Goal: Information Seeking & Learning: Learn about a topic

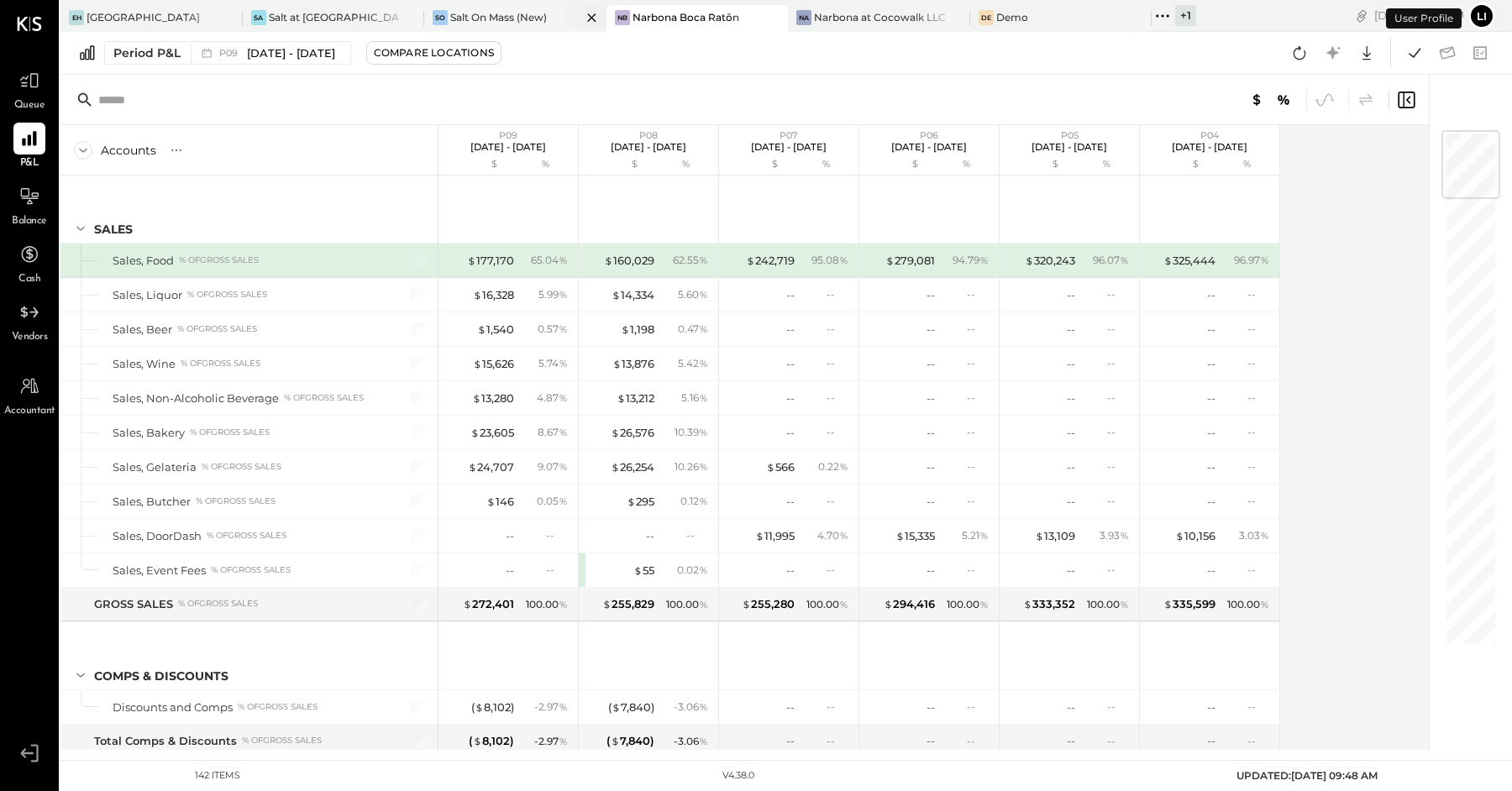
click at [451, 14] on div "Salt On Mass (New)" at bounding box center [499, 17] width 97 height 14
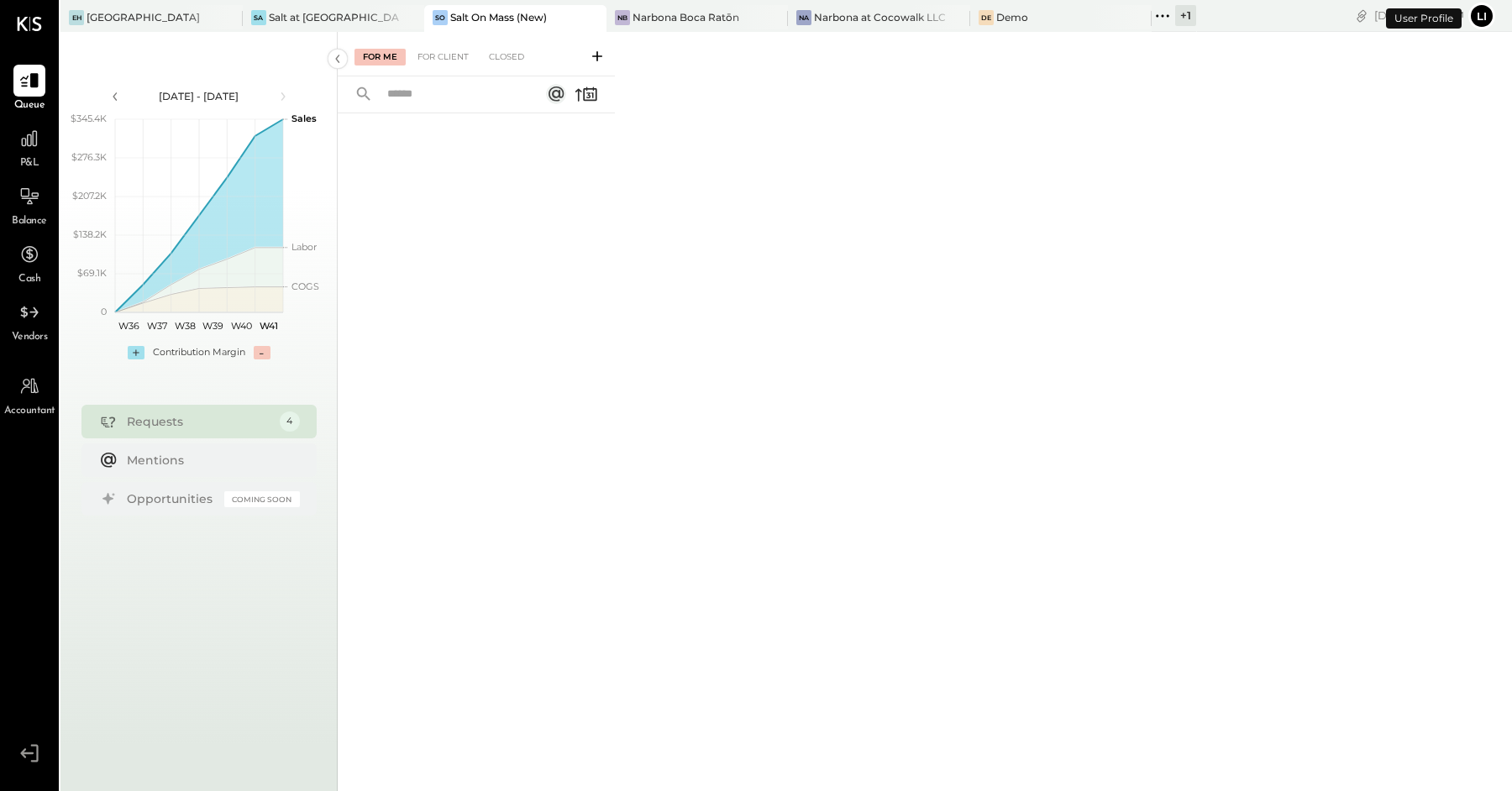
click at [520, 42] on div "For Me For Client Closed" at bounding box center [476, 55] width 277 height 45
click at [508, 54] on div "Closed" at bounding box center [507, 57] width 52 height 17
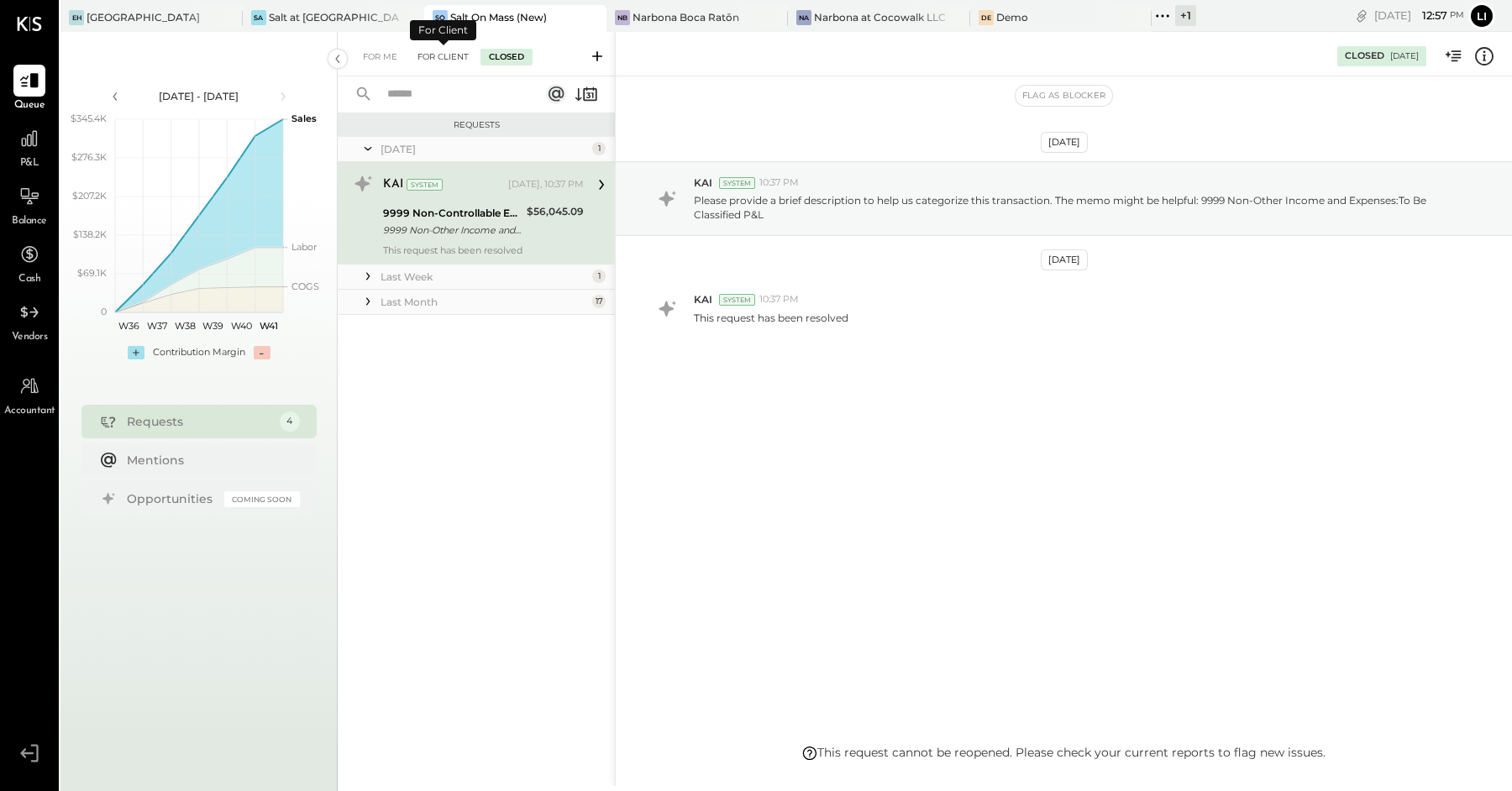
click at [454, 54] on div "For Client" at bounding box center [443, 57] width 68 height 17
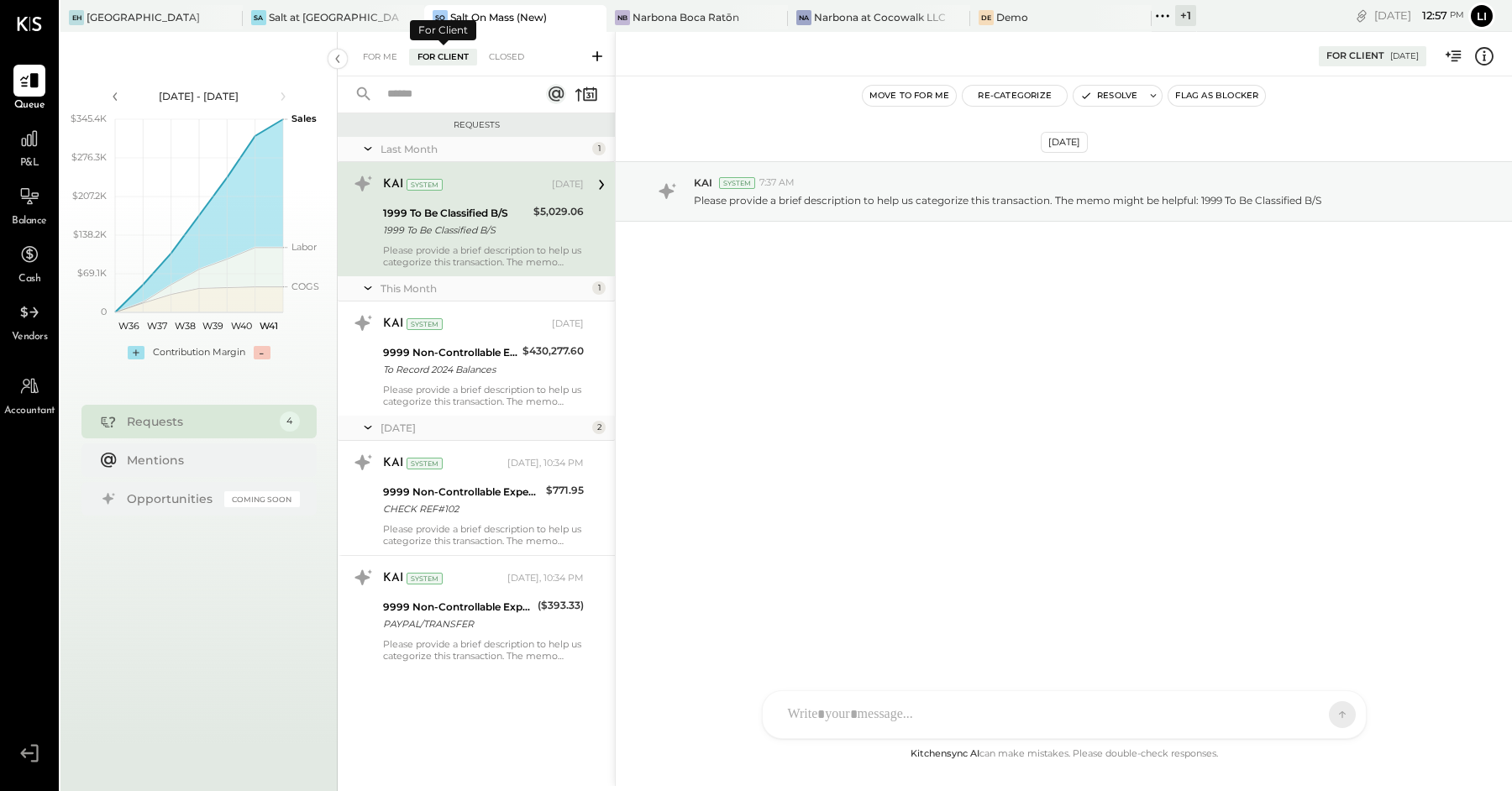
click at [407, 57] on div "For Me For Client Closed" at bounding box center [443, 57] width 178 height 17
click at [392, 57] on div "For Me" at bounding box center [380, 57] width 51 height 17
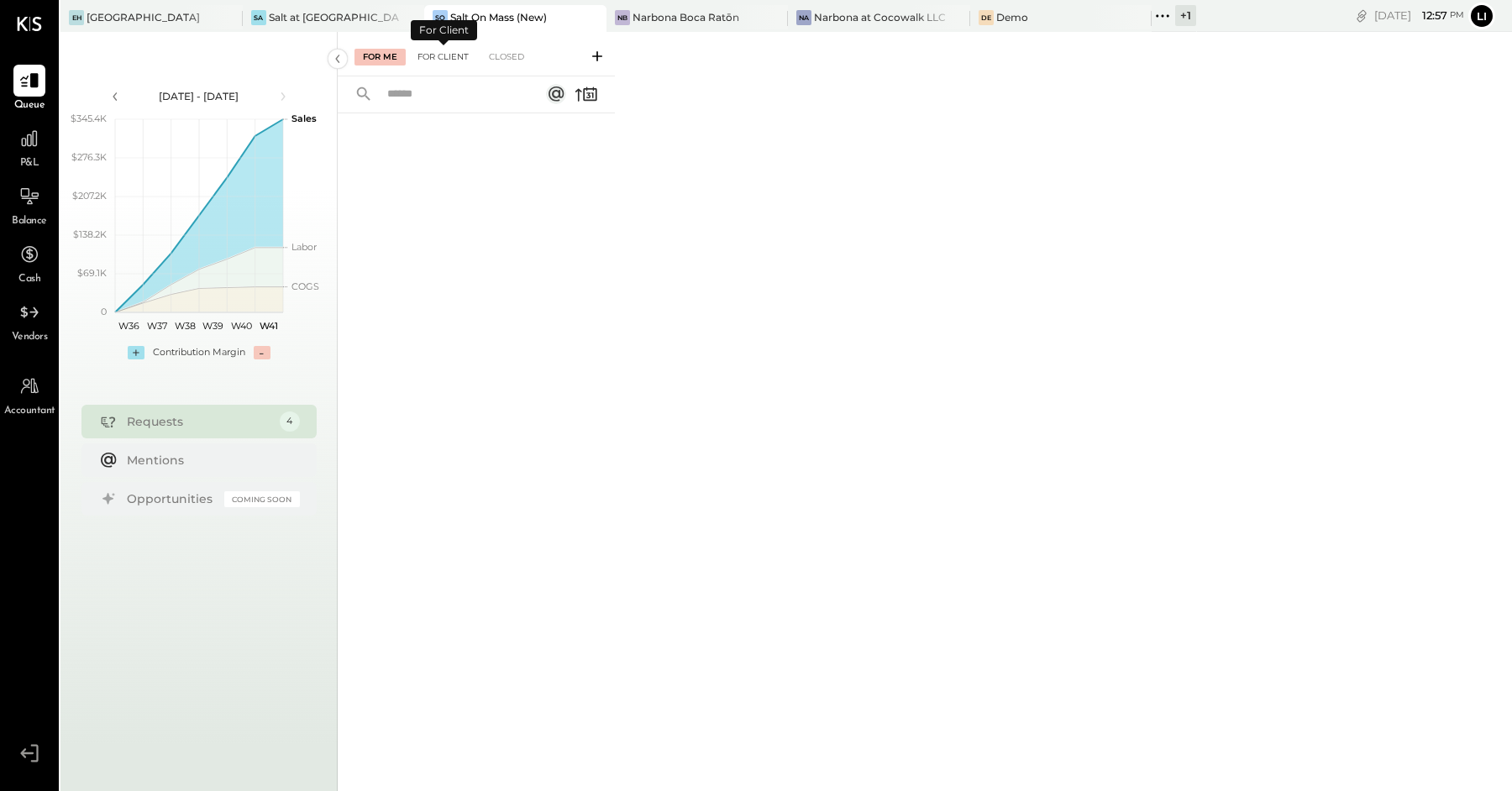
click at [456, 49] on div "For Client" at bounding box center [443, 57] width 68 height 17
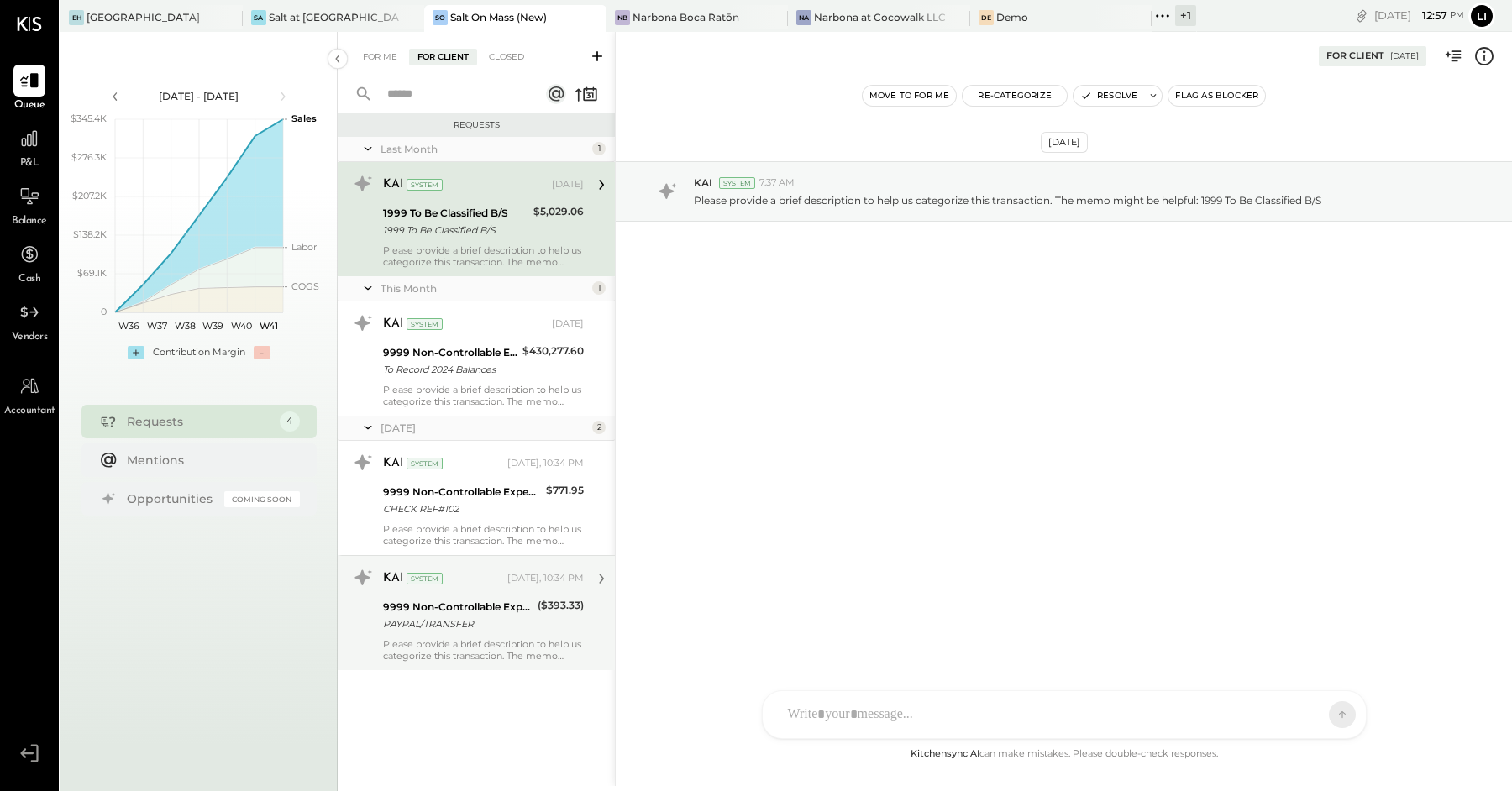
click at [426, 628] on div "PAYPAL/TRANSFER" at bounding box center [458, 624] width 149 height 17
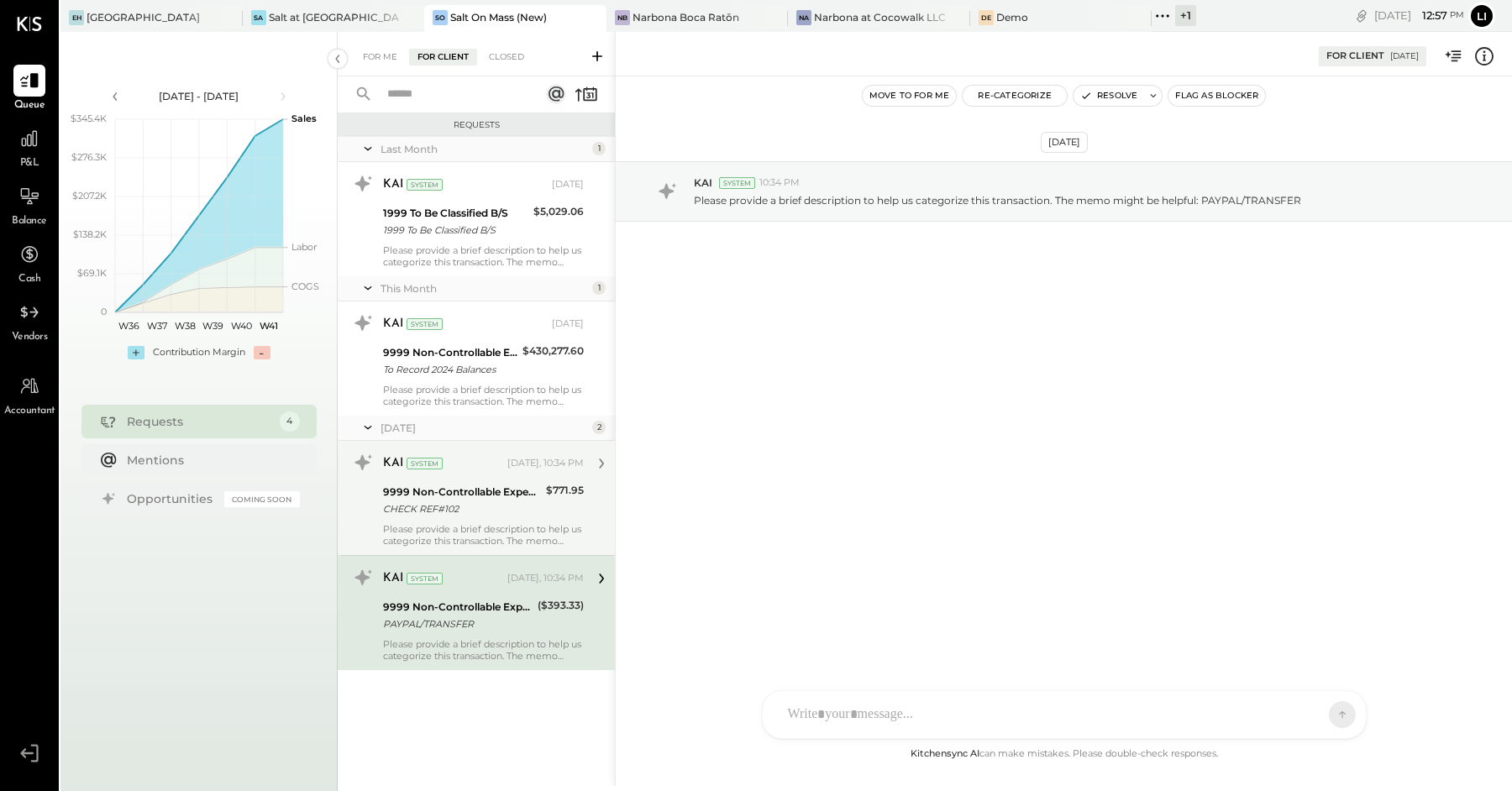
click at [449, 525] on div "Please provide a brief description to help us categorize this transaction. The …" at bounding box center [483, 535] width 201 height 23
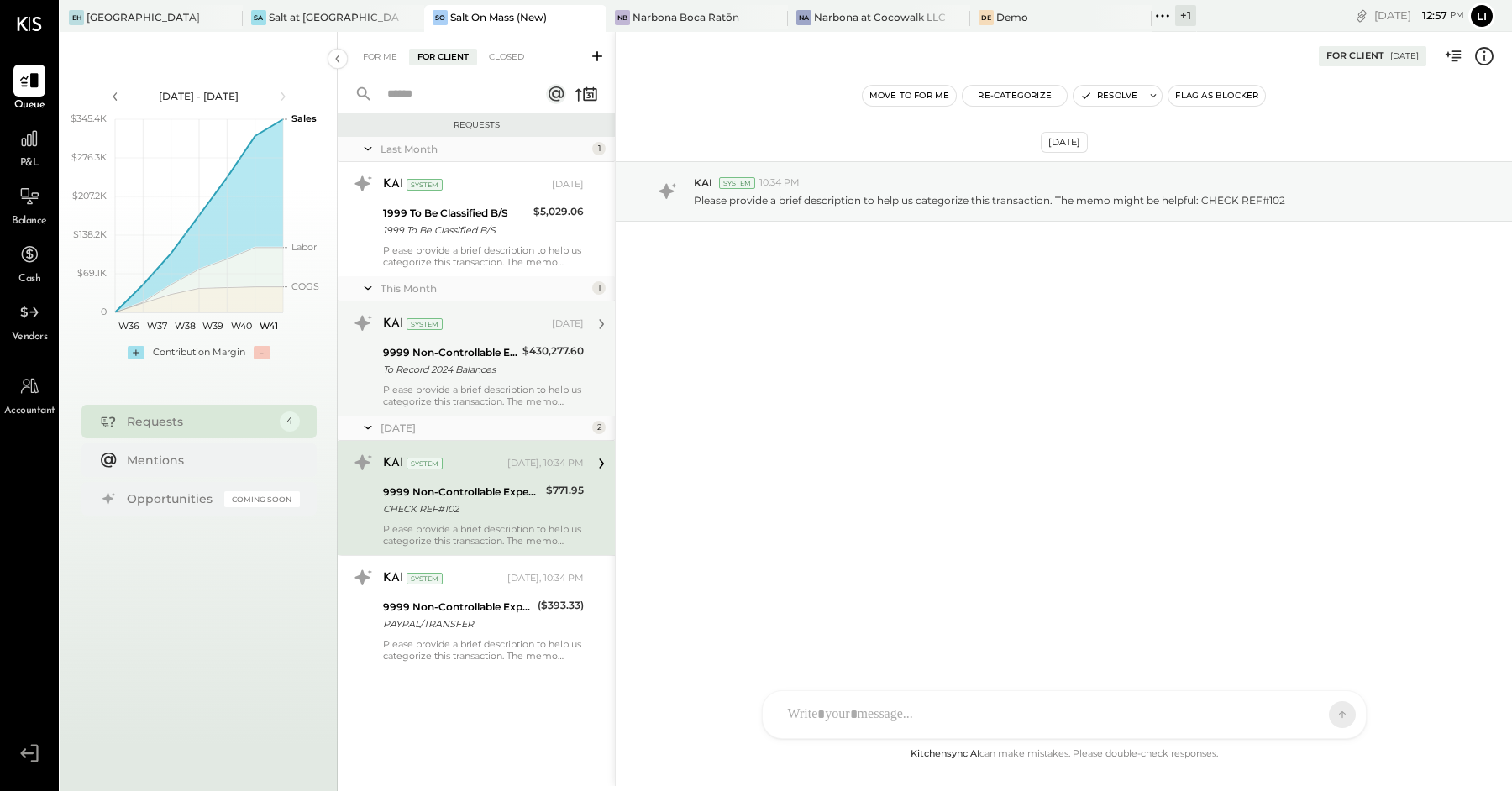
click at [449, 356] on div "9999 Non-Controllable Expenses:Other Income and Expenses:To Be Classified P&L" at bounding box center [450, 352] width 134 height 17
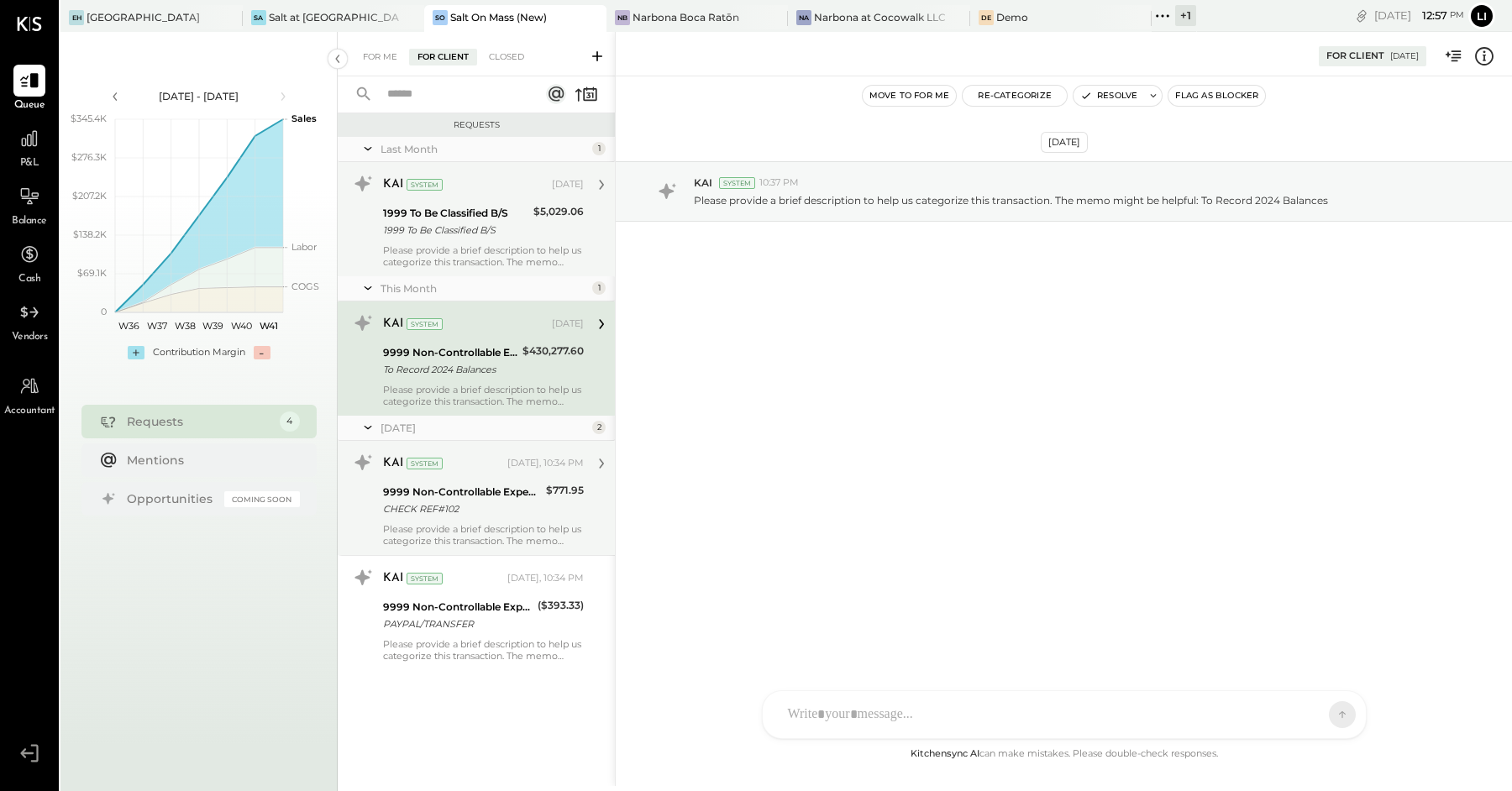
click at [446, 189] on div "KAI System" at bounding box center [466, 184] width 165 height 17
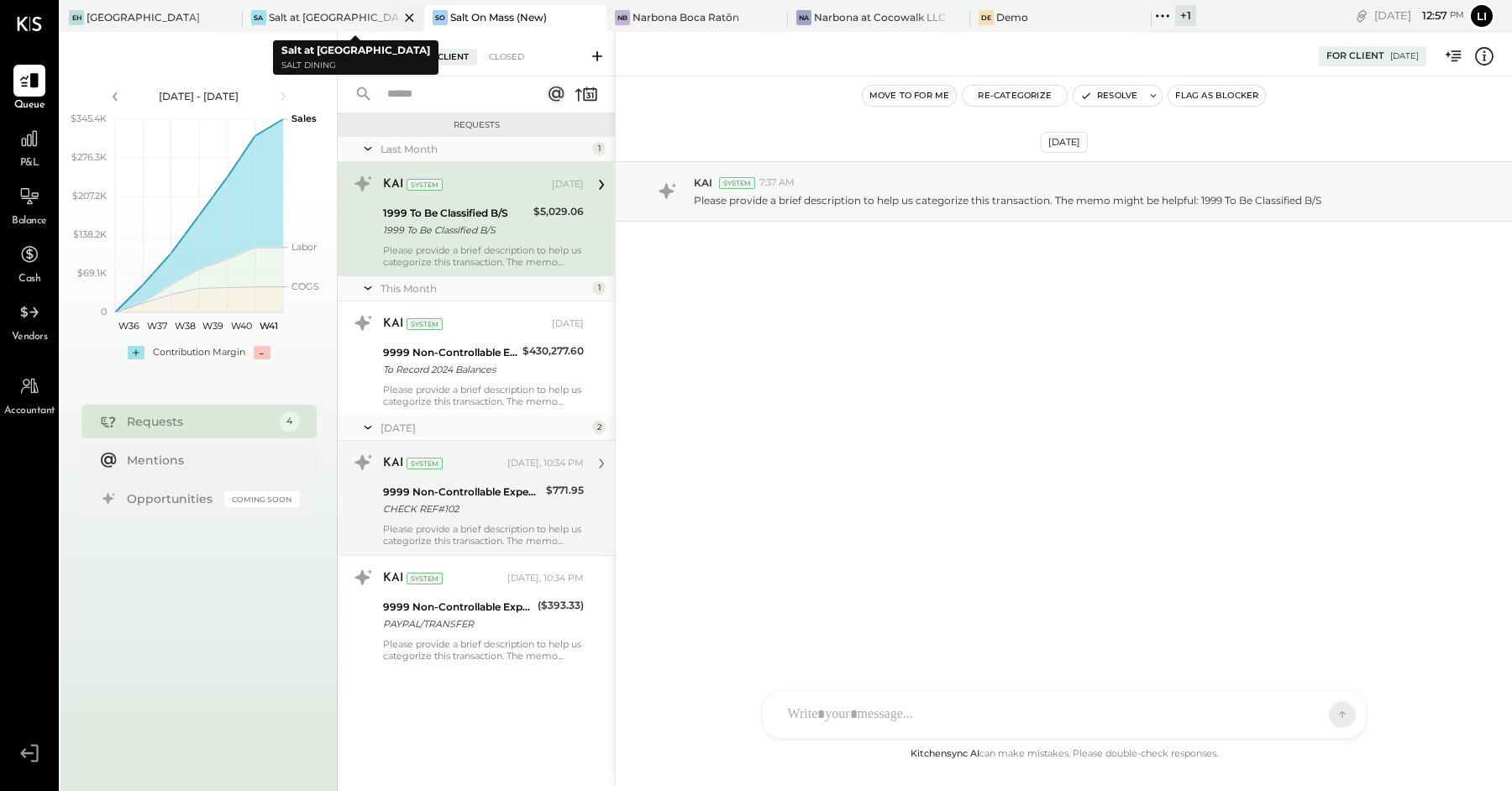
click at [286, 19] on div "Salt at [GEOGRAPHIC_DATA]" at bounding box center [334, 17] width 131 height 14
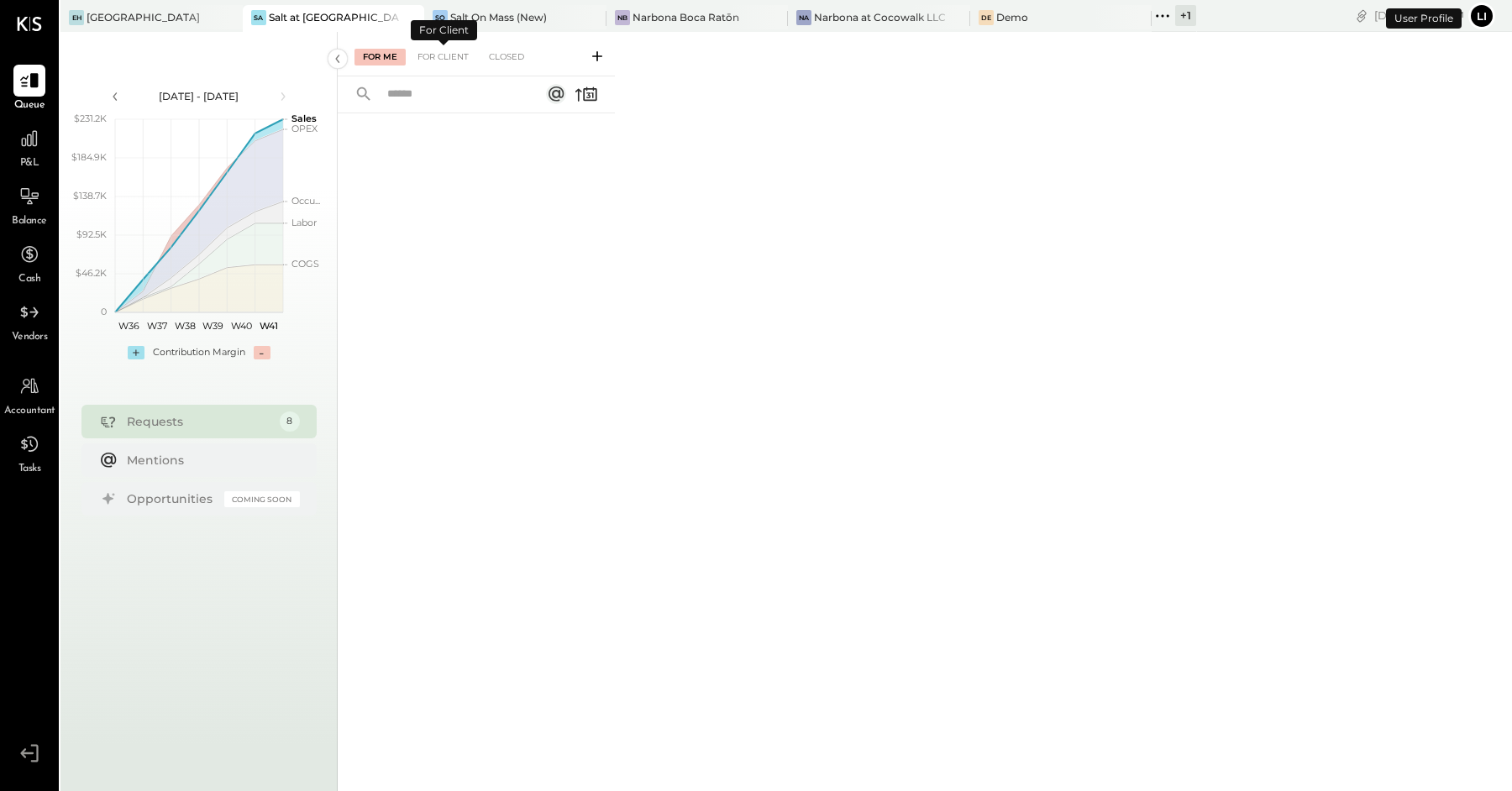
click at [469, 47] on div "For Me For Client Closed" at bounding box center [476, 55] width 277 height 45
click at [468, 47] on div "For Me For Client Closed" at bounding box center [476, 55] width 277 height 45
click at [447, 60] on div "For Client" at bounding box center [443, 57] width 68 height 17
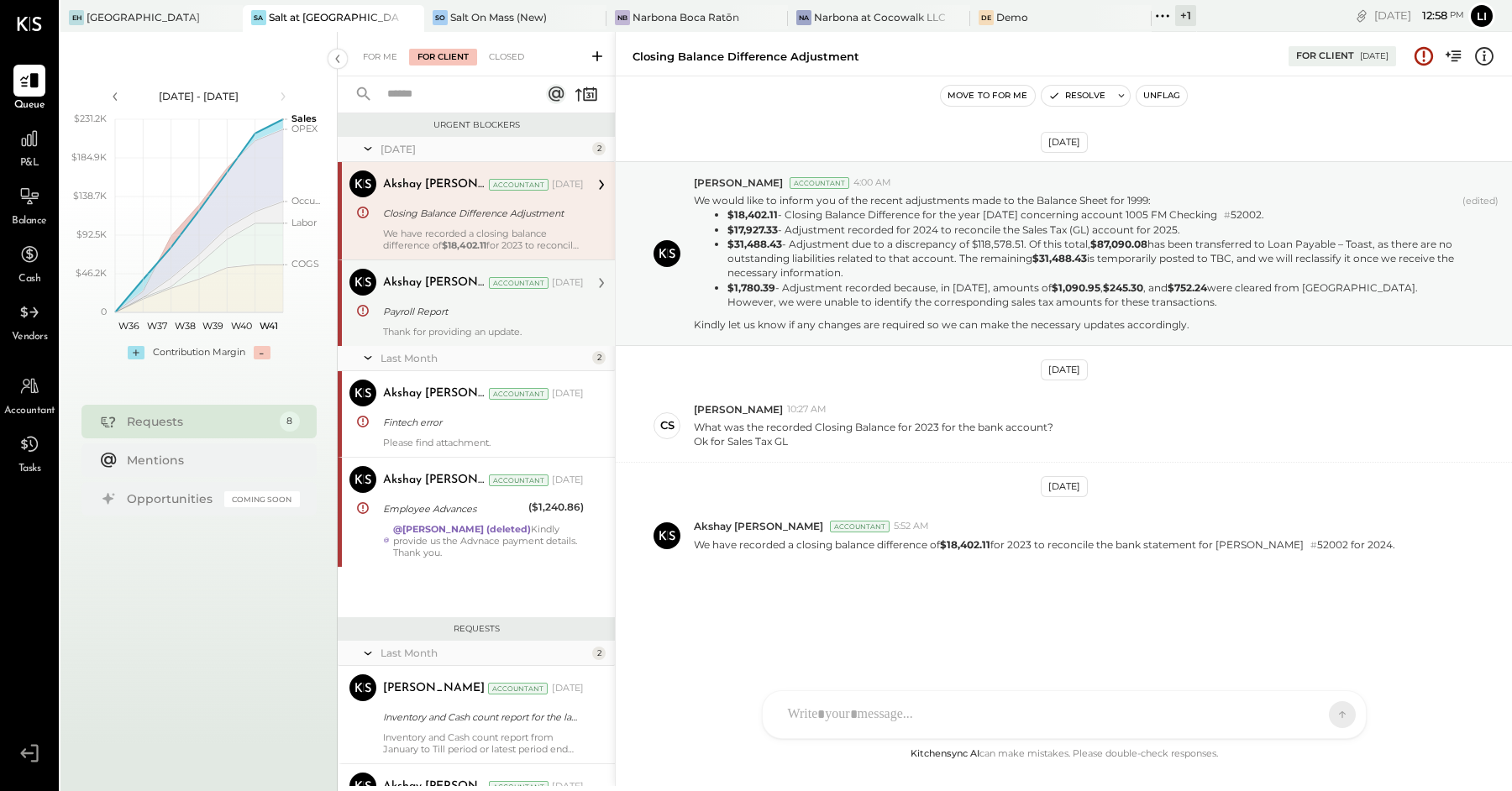
click at [447, 290] on div "Akshay [PERSON_NAME] Accountant [DATE]" at bounding box center [483, 283] width 201 height 23
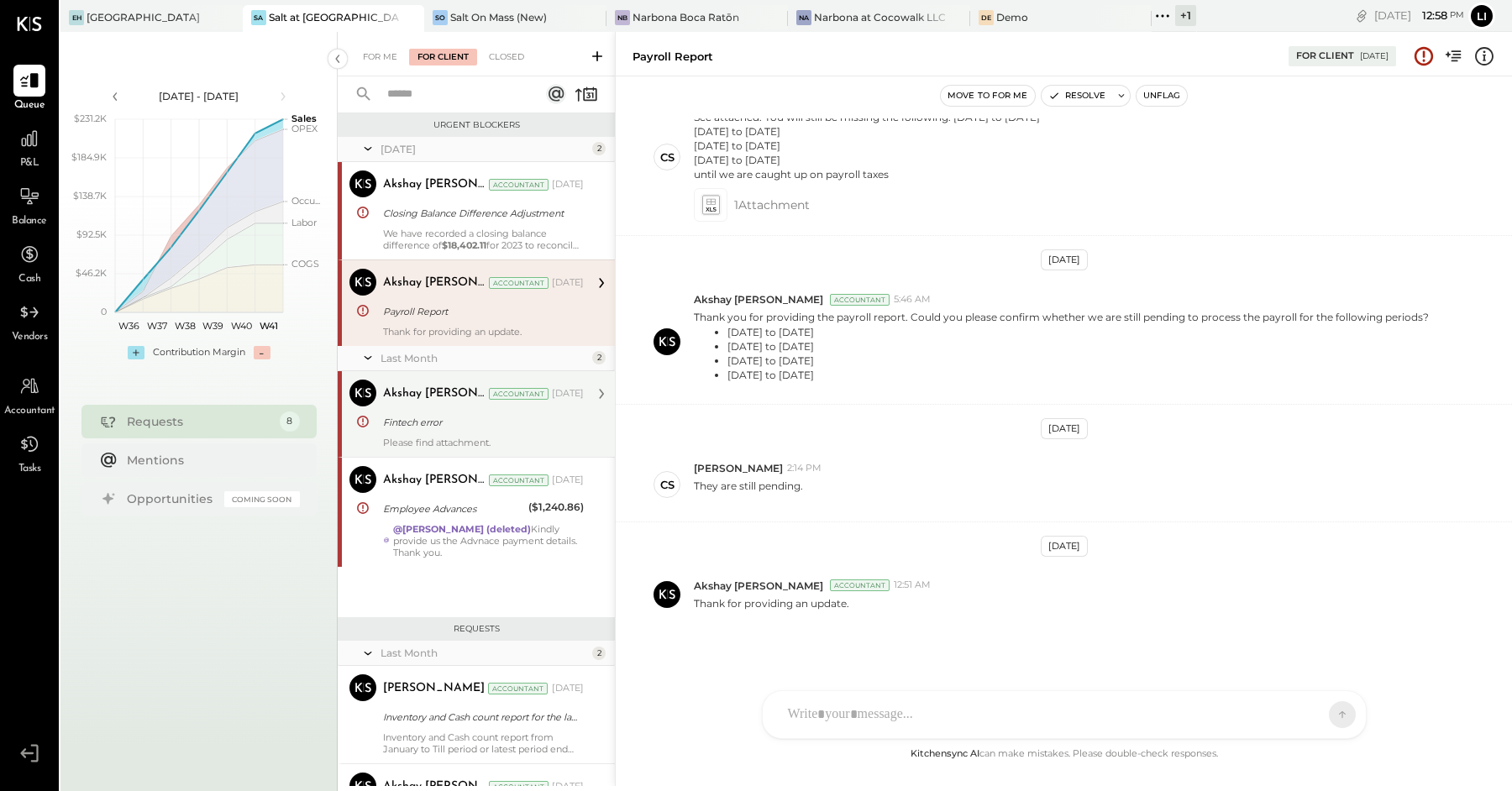
click at [440, 417] on div "Fintech error" at bounding box center [481, 422] width 196 height 17
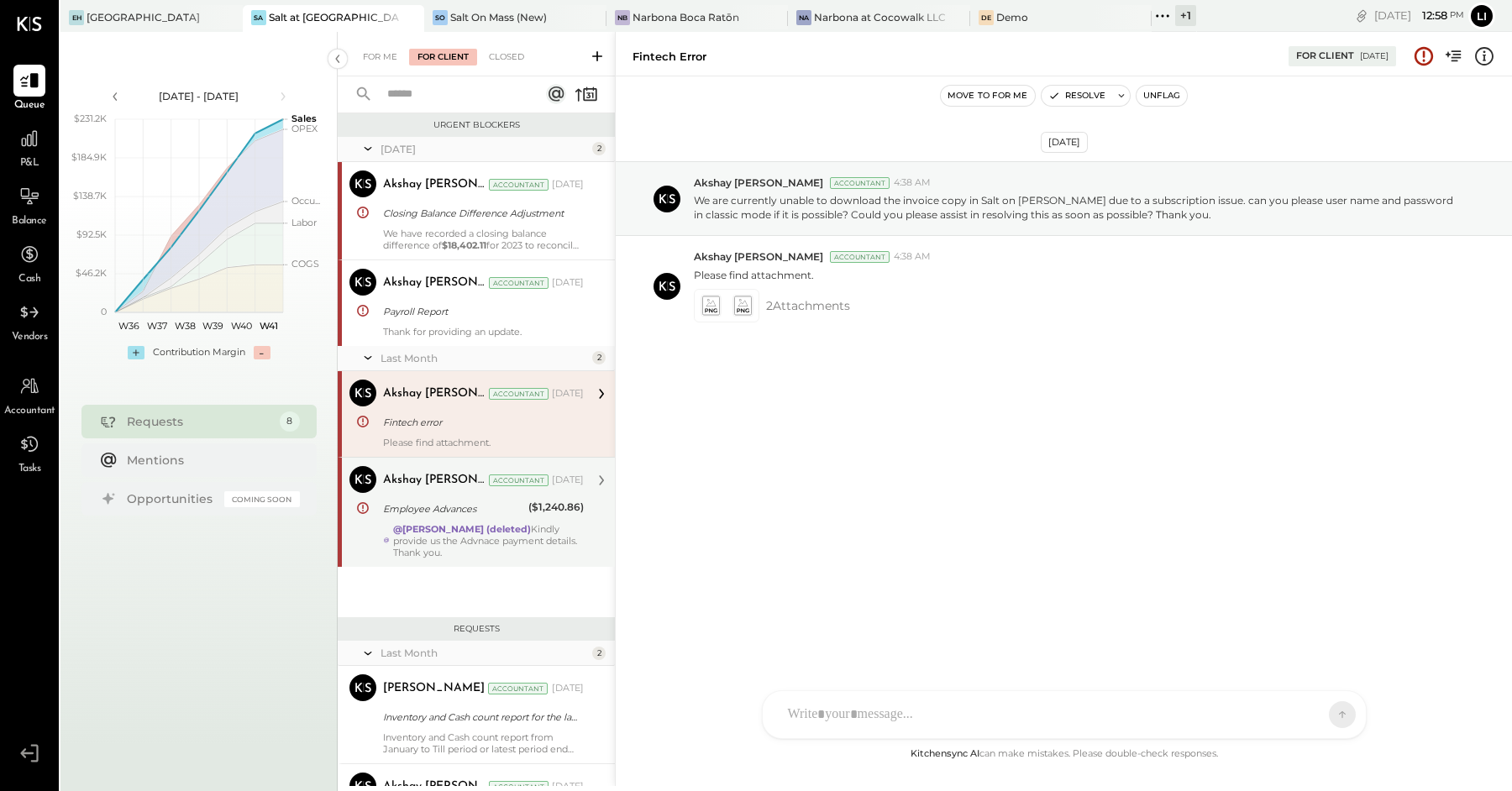
click at [437, 530] on strong "@[PERSON_NAME] (deleted)" at bounding box center [462, 529] width 138 height 12
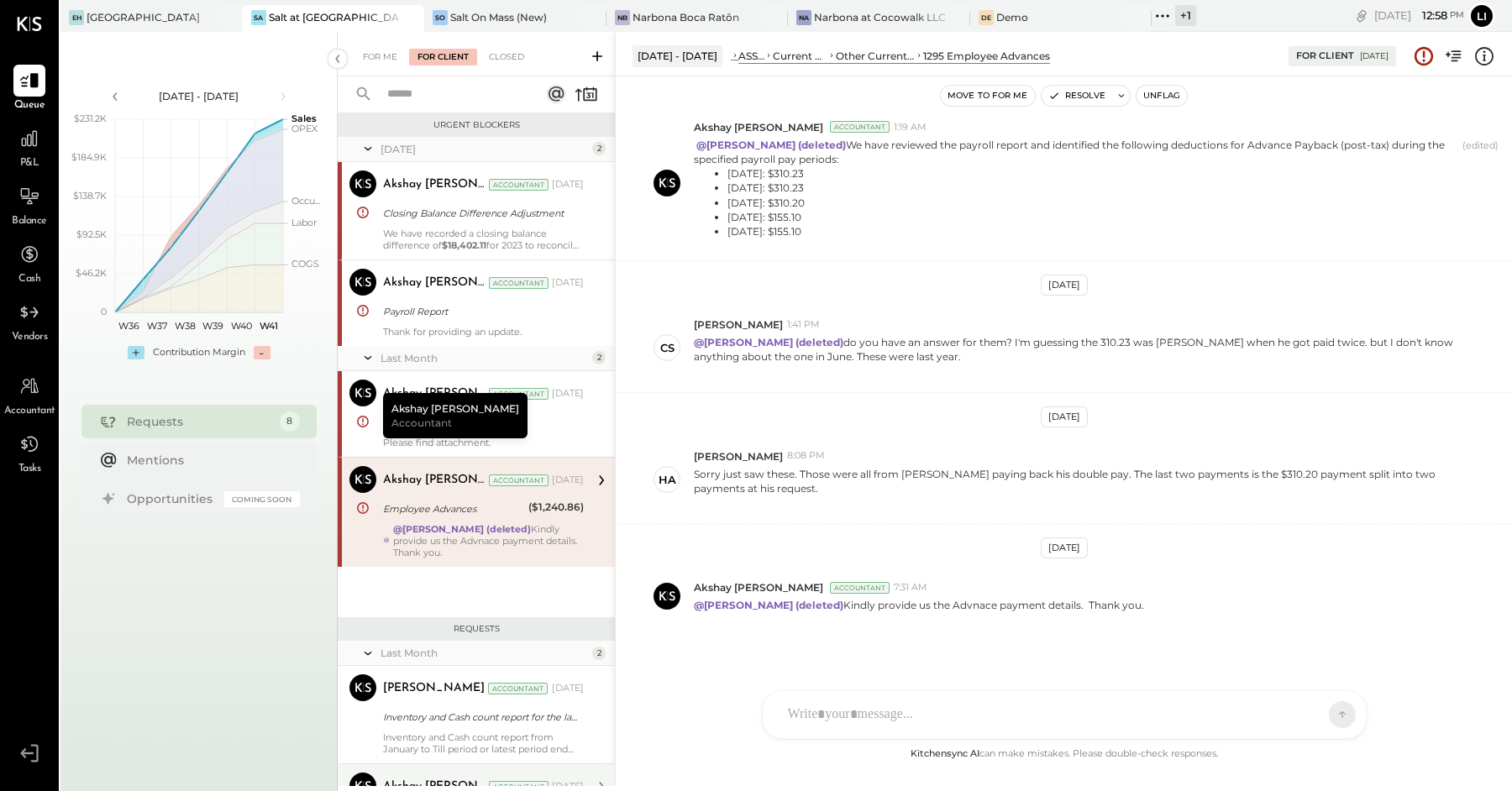
click at [489, 781] on div "Accountant" at bounding box center [518, 787] width 60 height 12
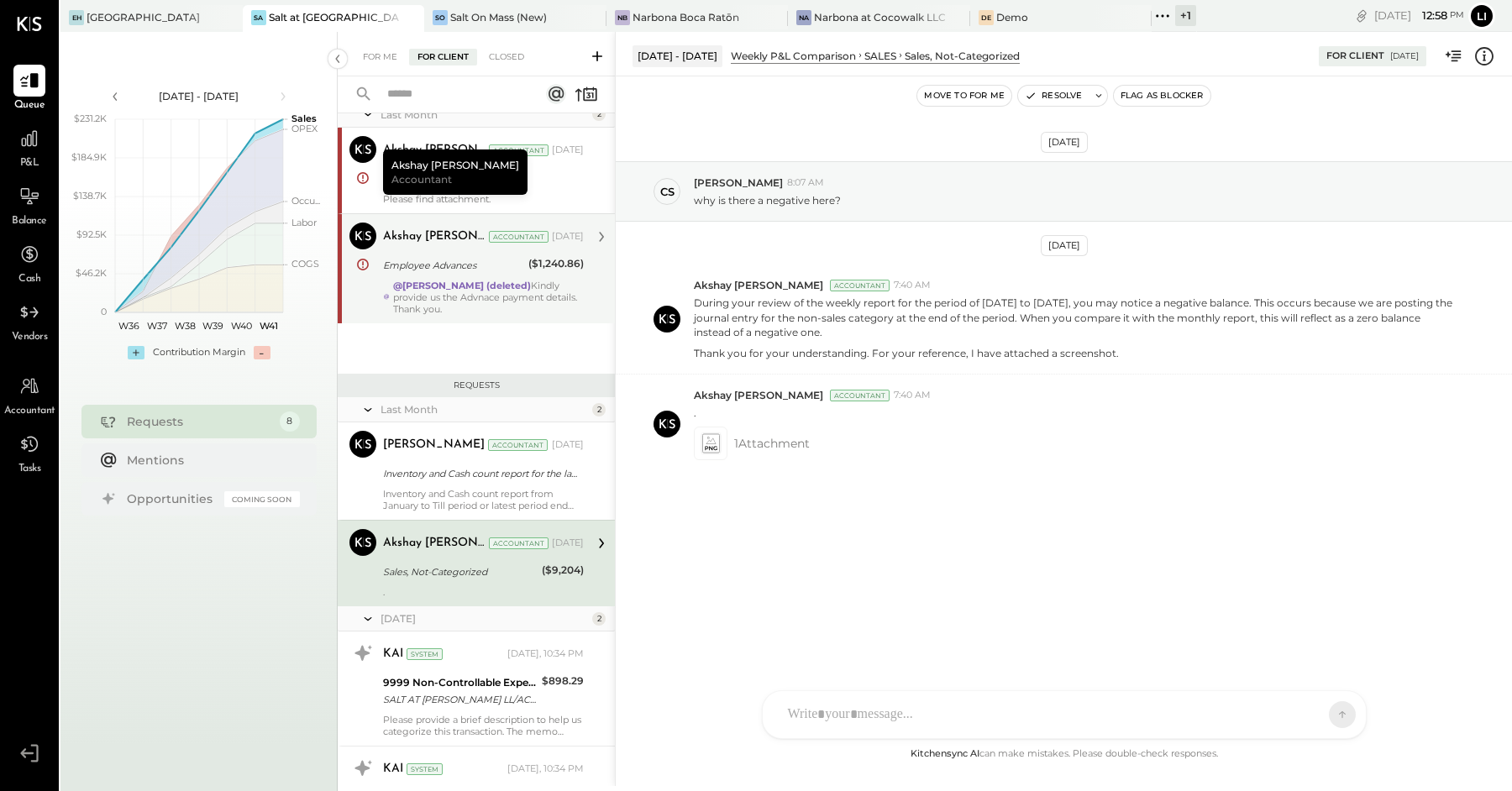
scroll to position [352, 0]
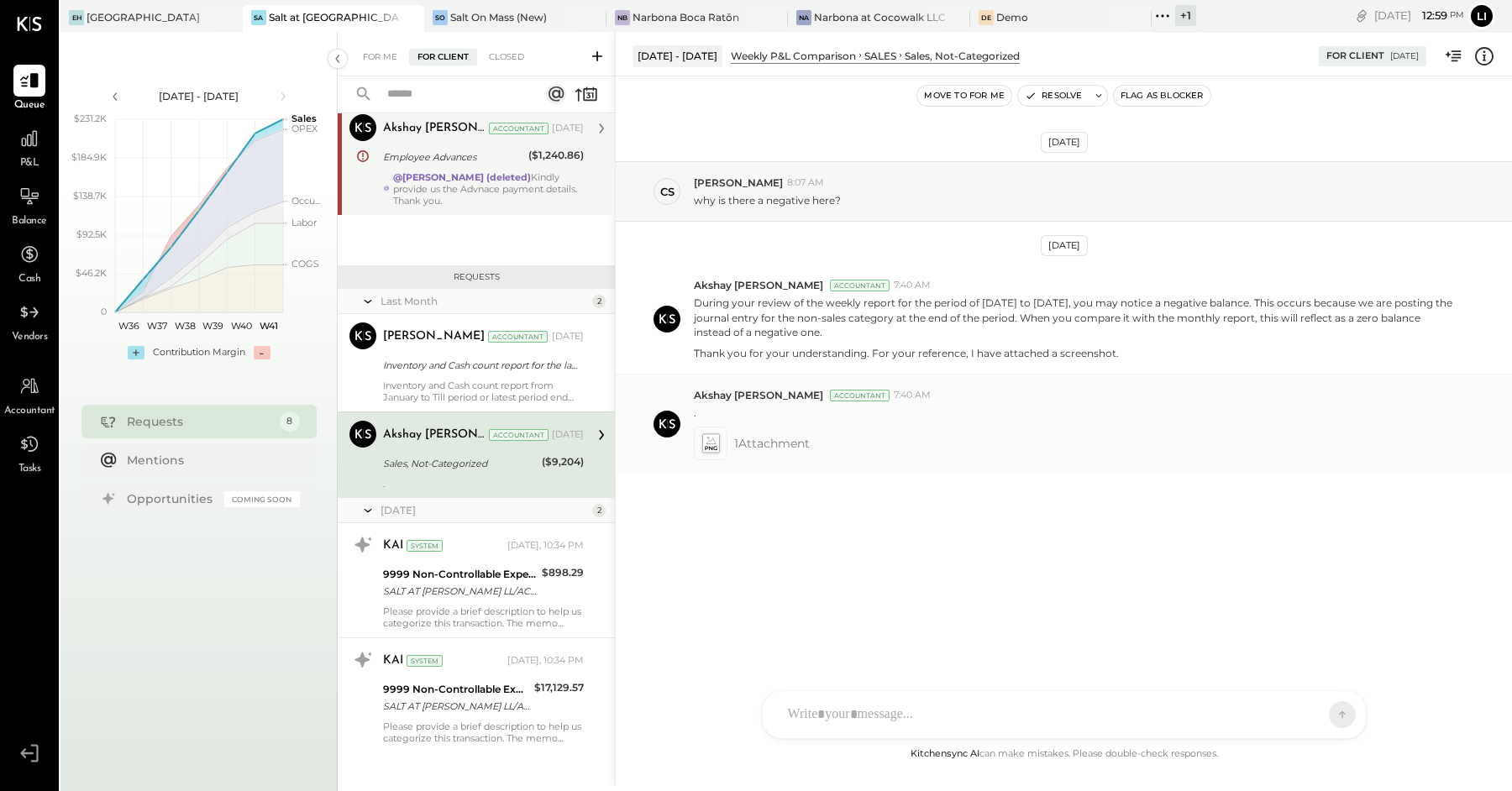
click at [714, 434] on icon at bounding box center [710, 444] width 18 height 20
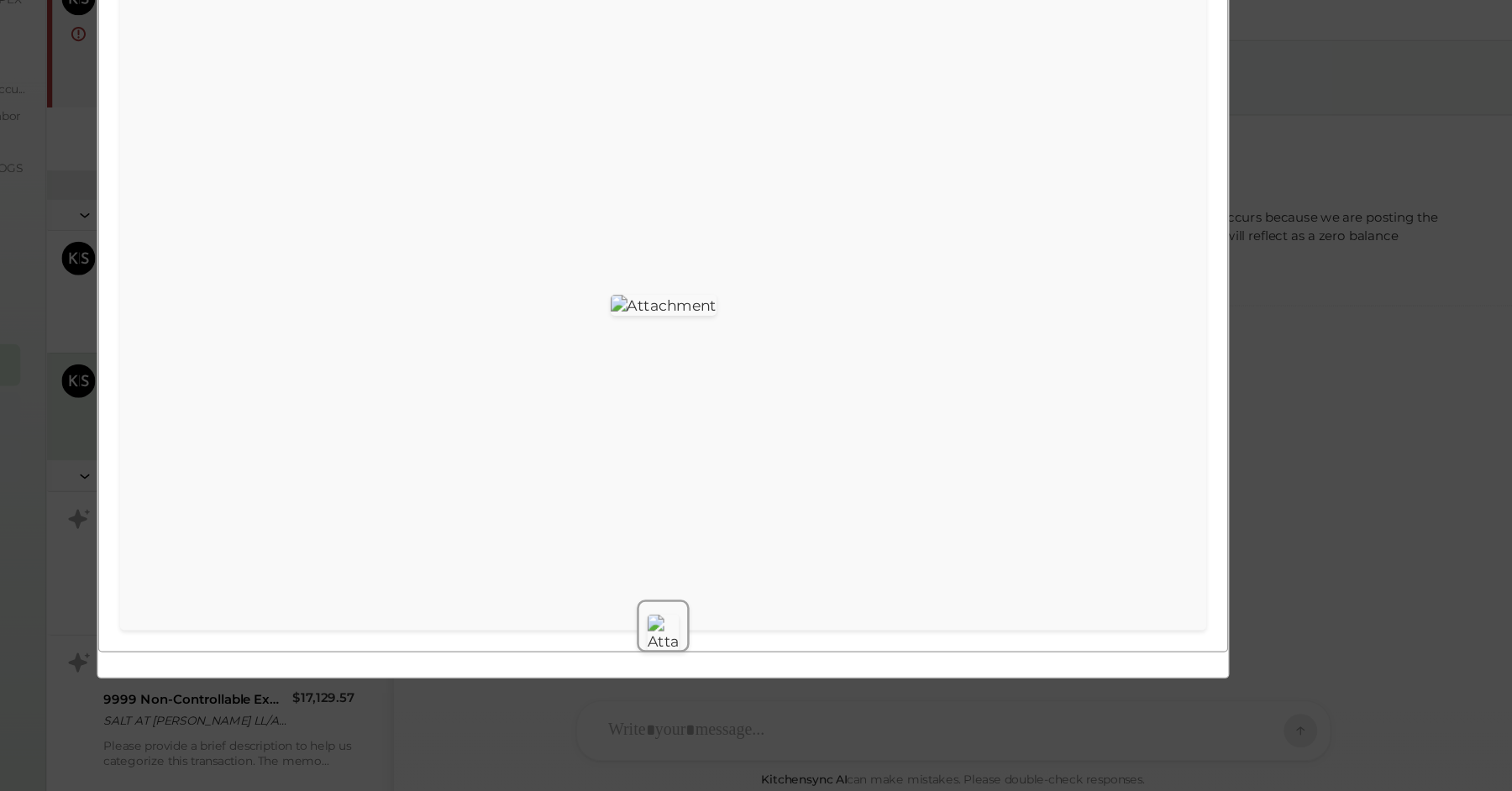
click at [1320, 490] on div "Screenshot [DATE] 190859.jpg Download" at bounding box center [756, 395] width 1512 height 791
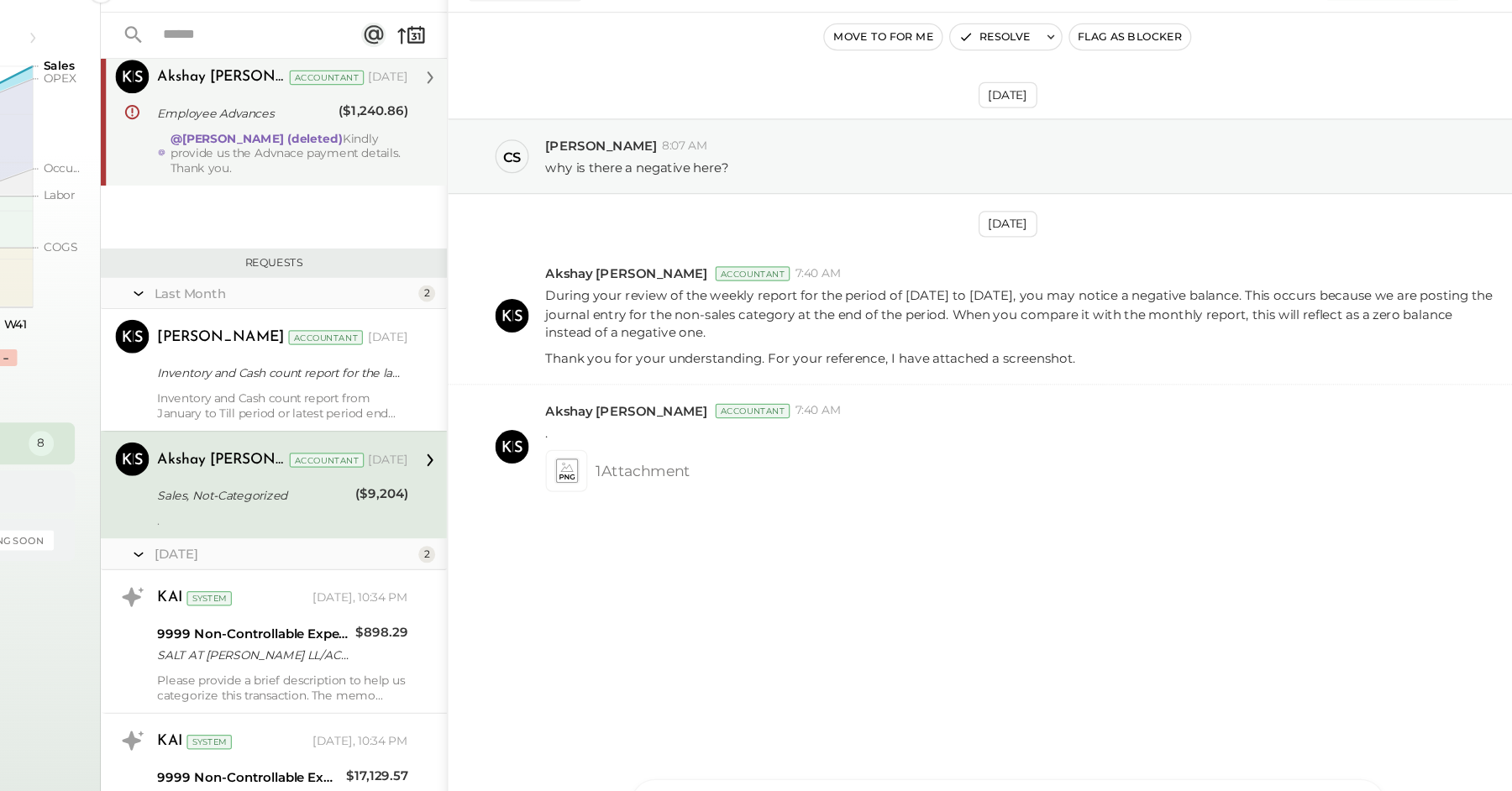
scroll to position [0, 0]
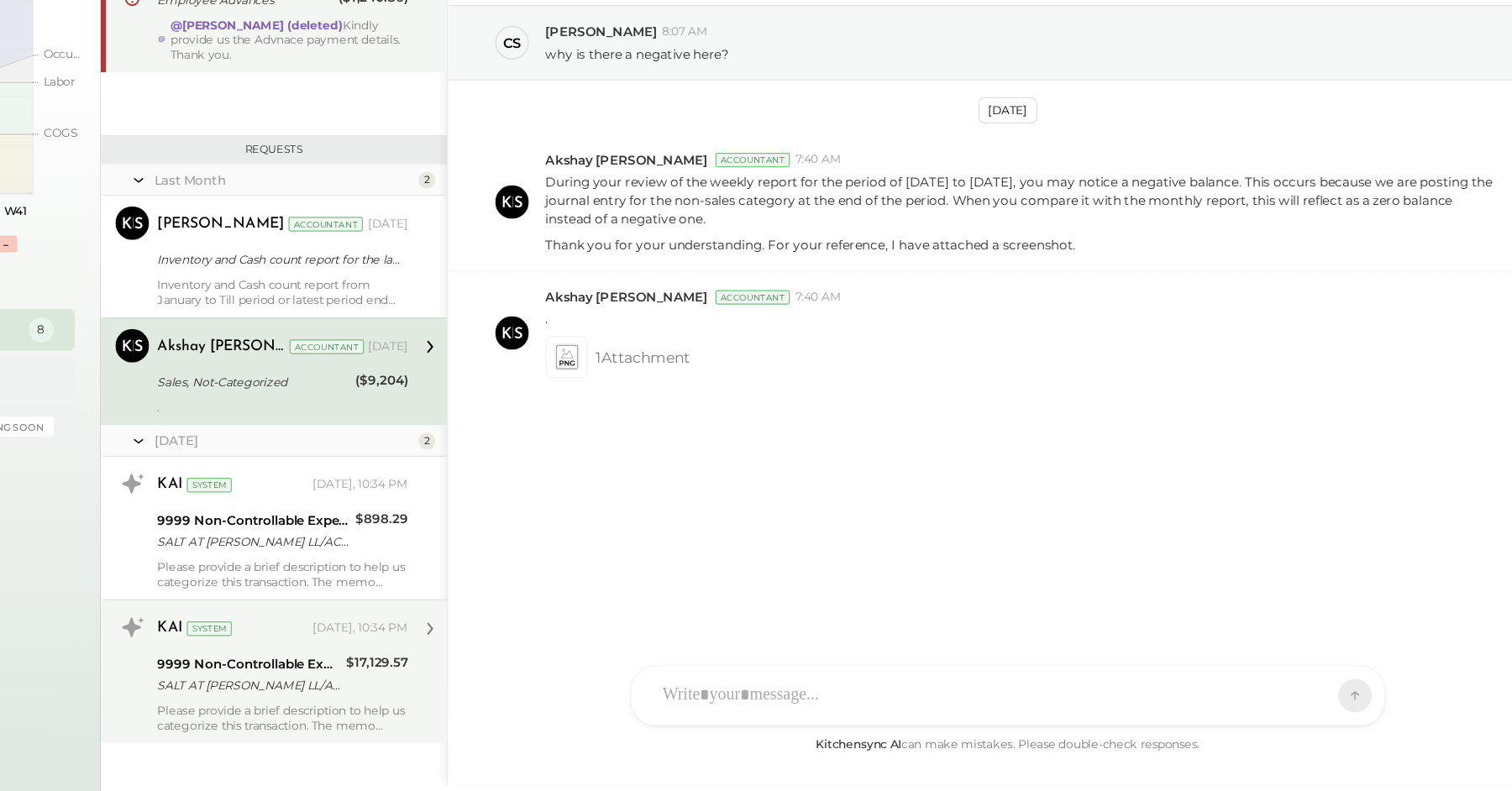
click at [427, 720] on div "Please provide a brief description to help us categorize this transaction. The …" at bounding box center [483, 732] width 201 height 23
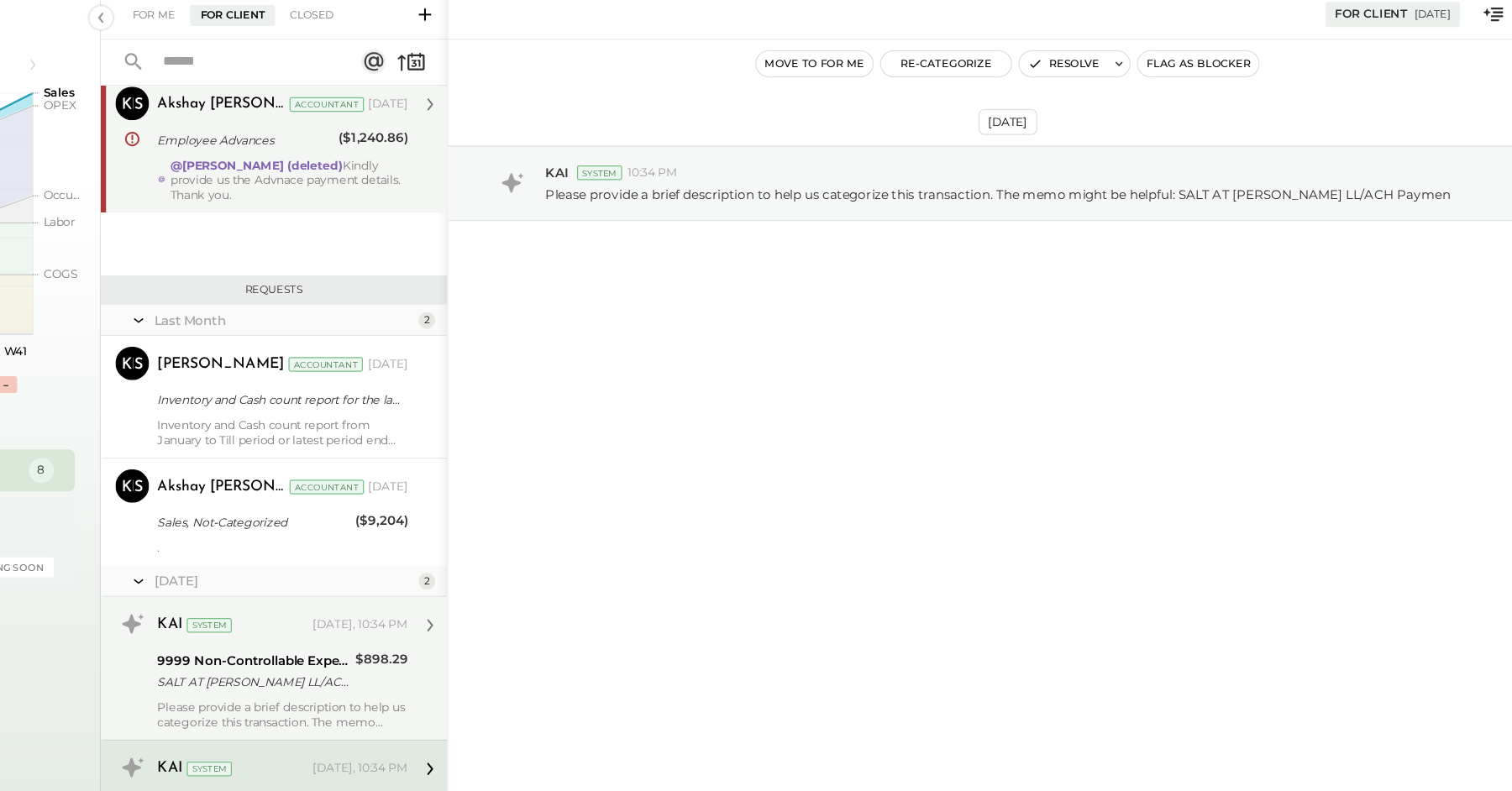
click at [439, 585] on div "SALT AT [PERSON_NAME] LL/ACH Paymen" at bounding box center [460, 591] width 154 height 17
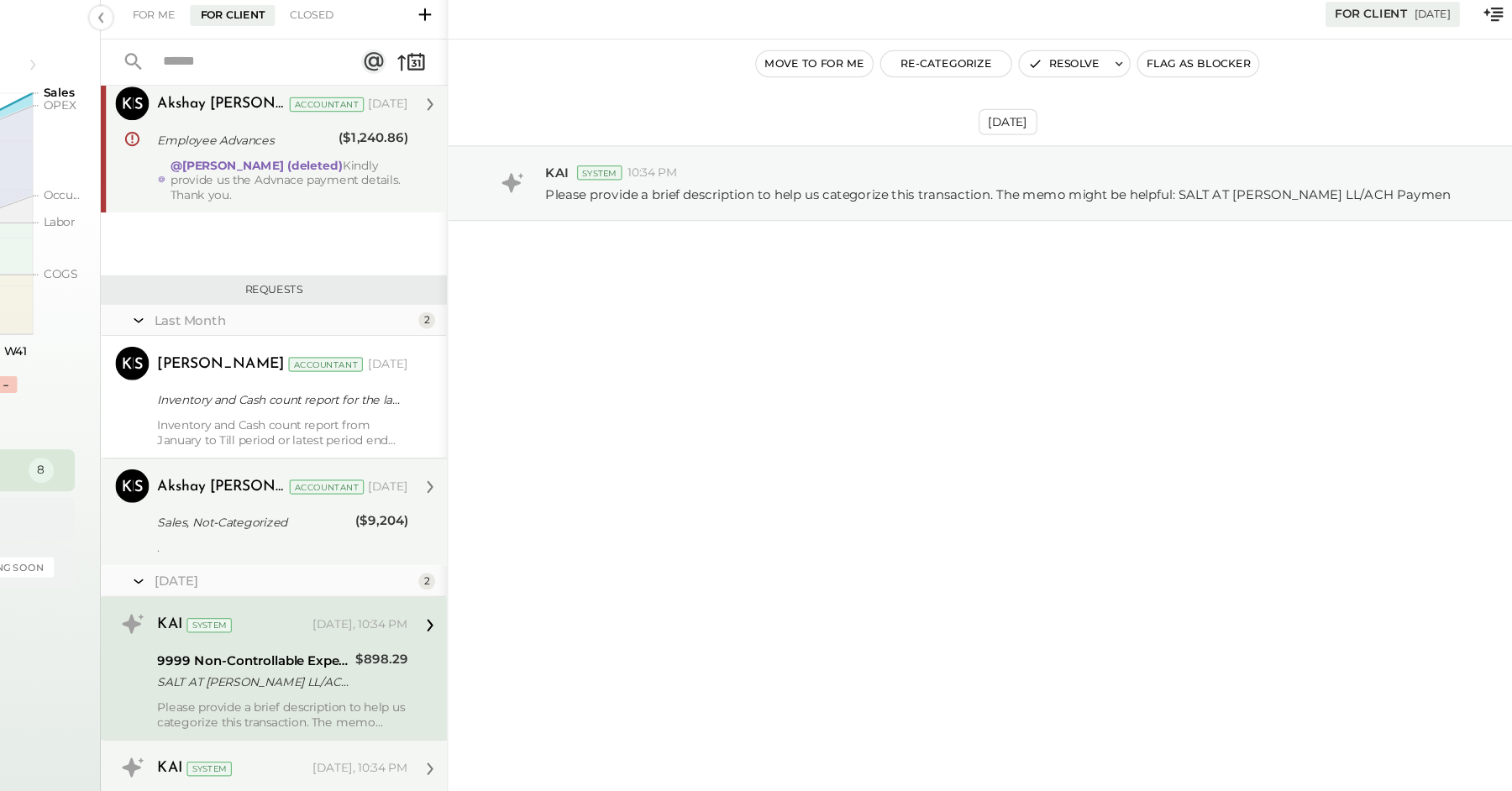
click at [441, 478] on div "." at bounding box center [483, 484] width 201 height 12
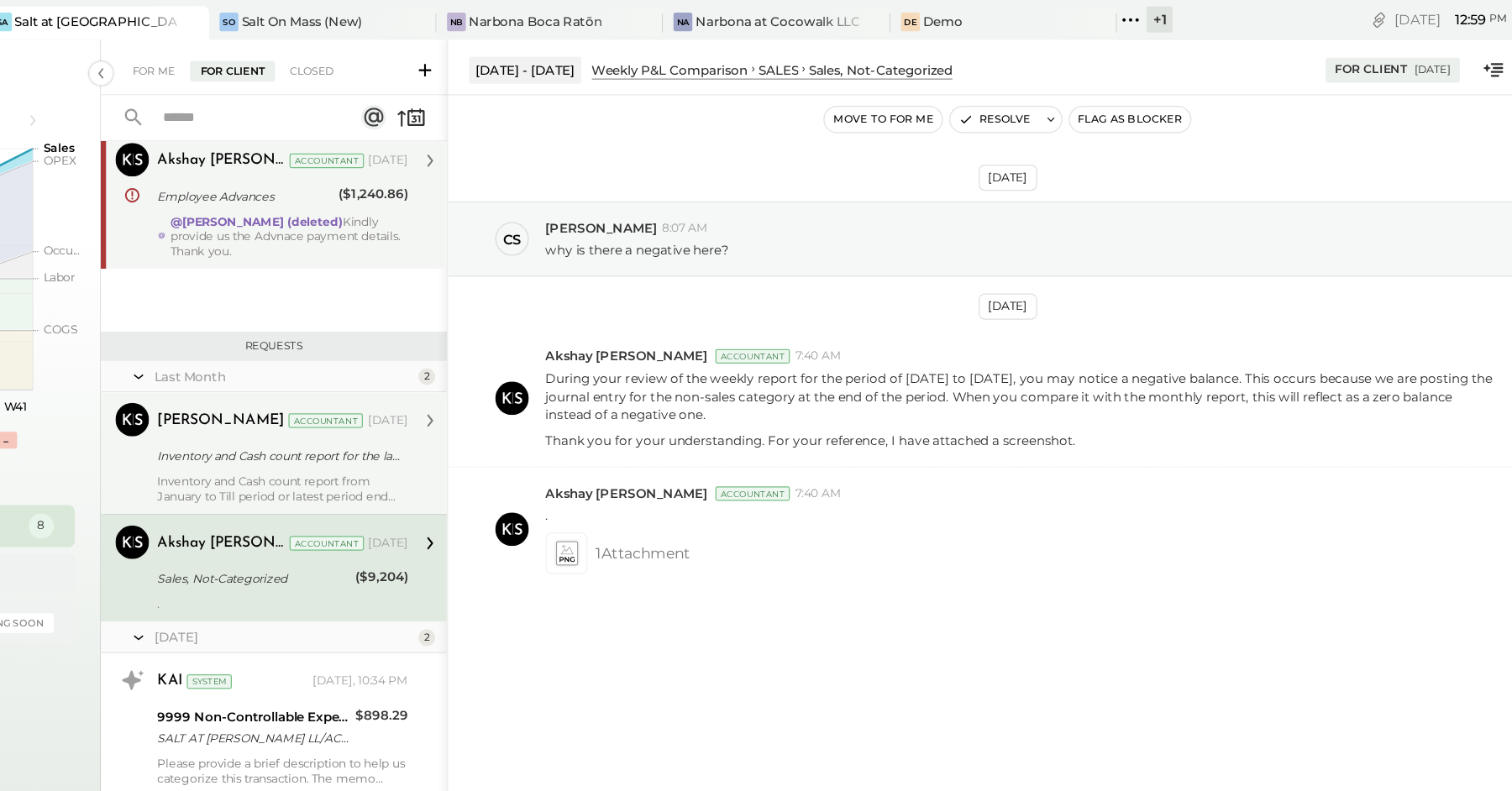
click at [475, 340] on div "[PERSON_NAME] Accountant [DATE] Inventory and Cash count report for the latest …" at bounding box center [483, 363] width 201 height 80
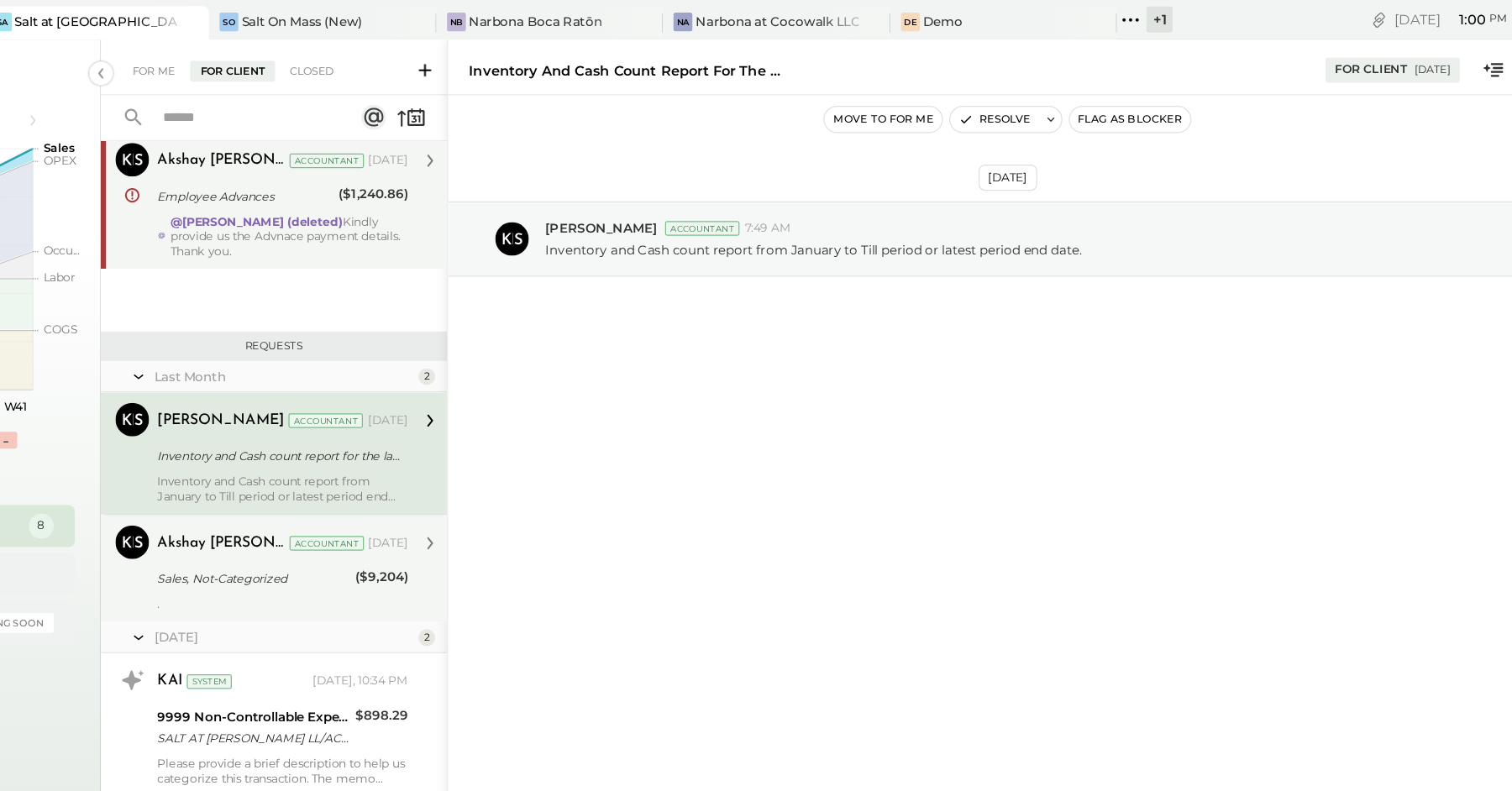
click at [449, 427] on div "Akshay [PERSON_NAME]" at bounding box center [434, 435] width 103 height 17
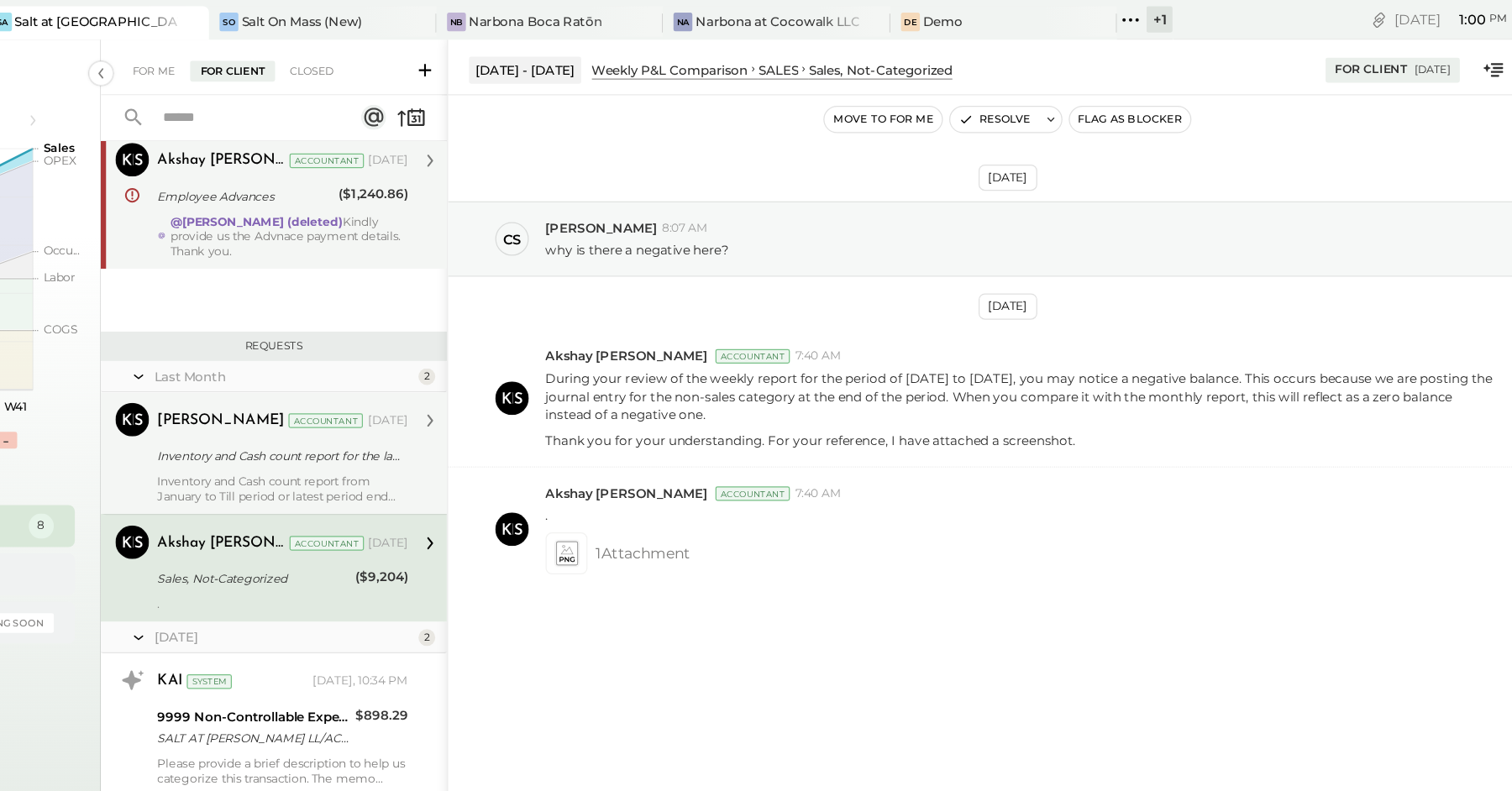
click at [454, 380] on div "Inventory and Cash count report from January to Till period or latest period en…" at bounding box center [483, 391] width 201 height 23
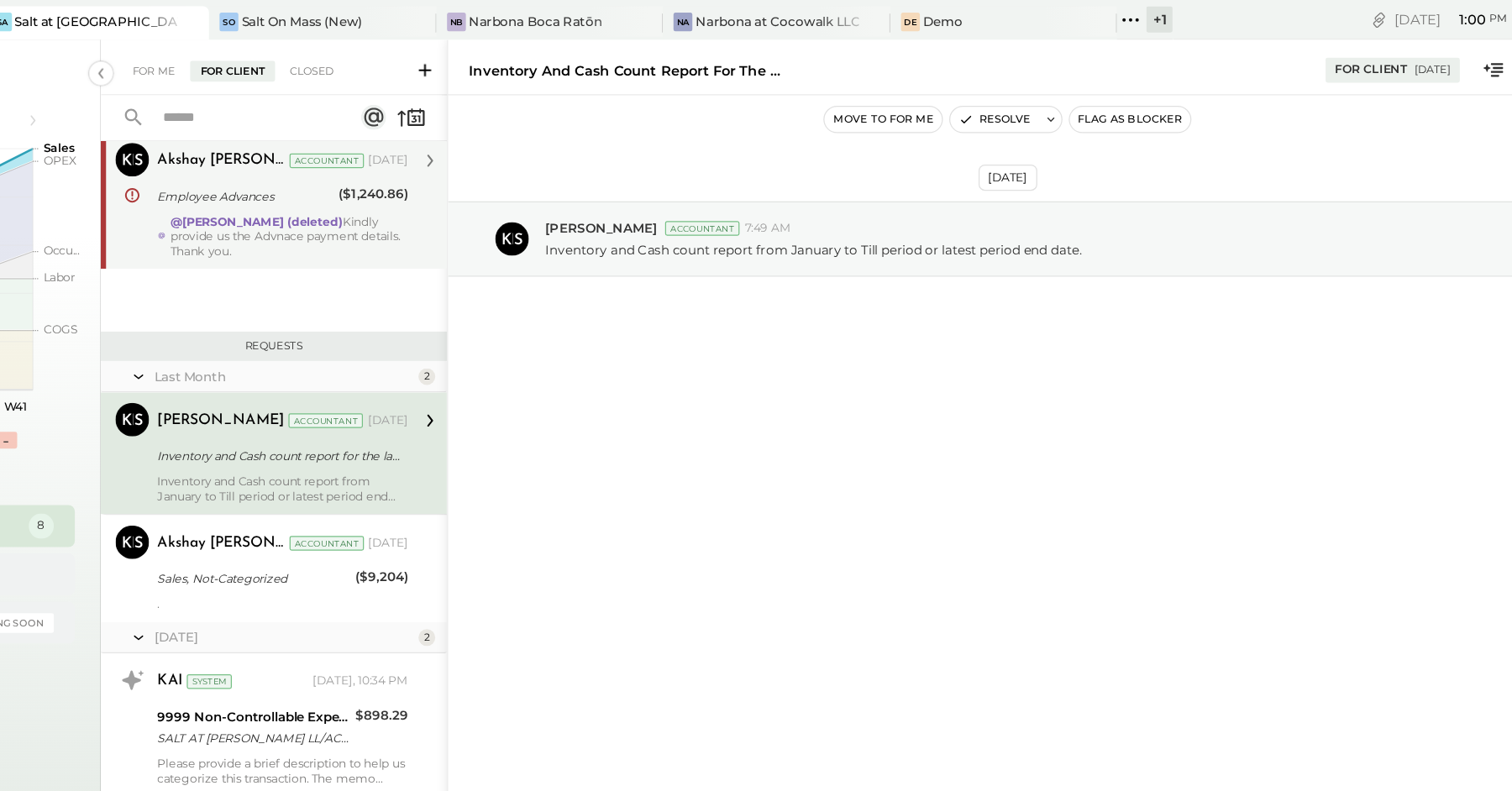
click at [463, 168] on div "Akshay [PERSON_NAME] Accountant [DATE] Employee Advances ($1,240.86) @[PERSON_N…" at bounding box center [483, 160] width 201 height 92
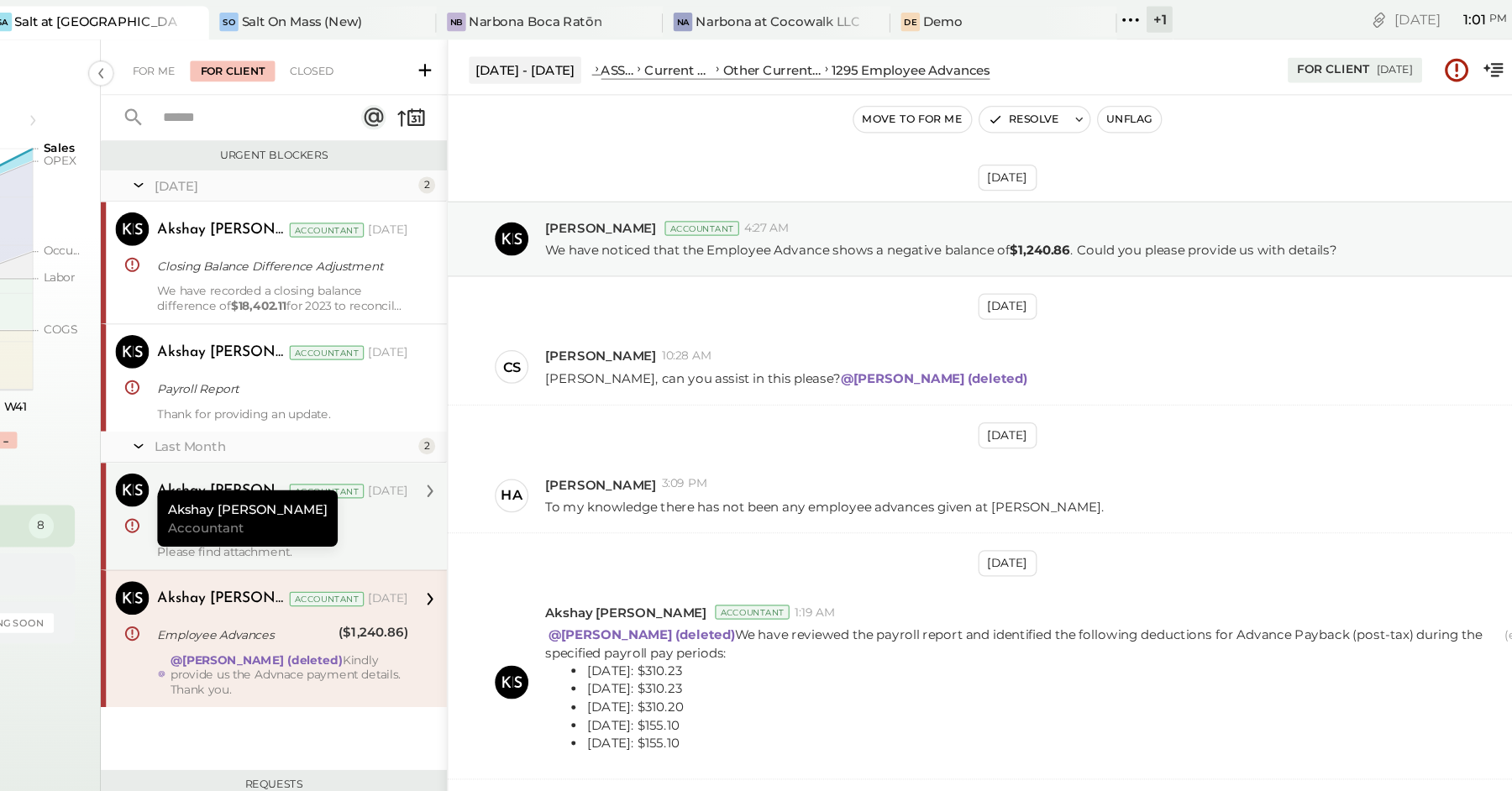
click at [552, 420] on div "Fintech error" at bounding box center [481, 422] width 196 height 17
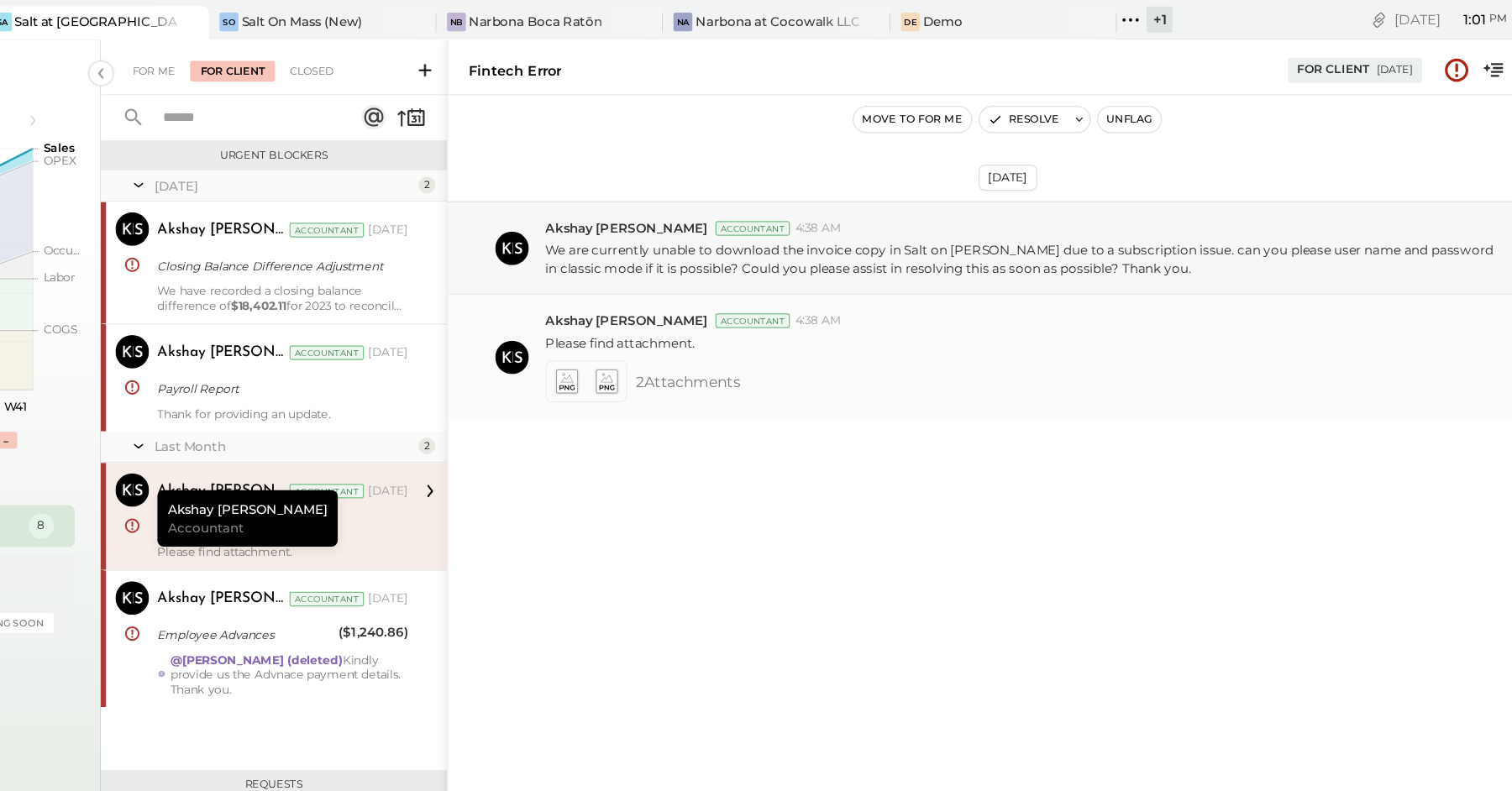
click at [706, 305] on icon at bounding box center [710, 306] width 18 height 20
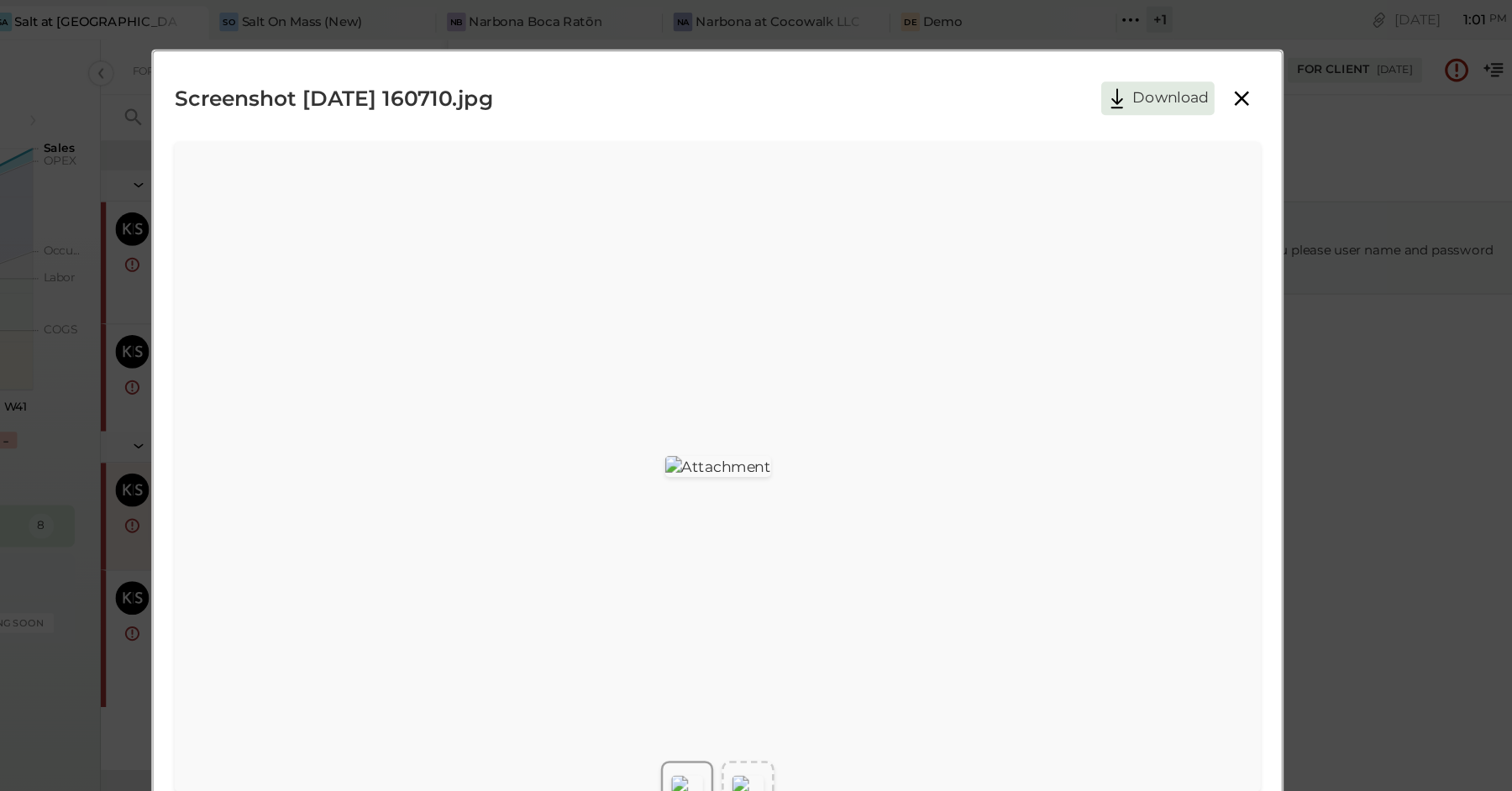
scroll to position [114, 0]
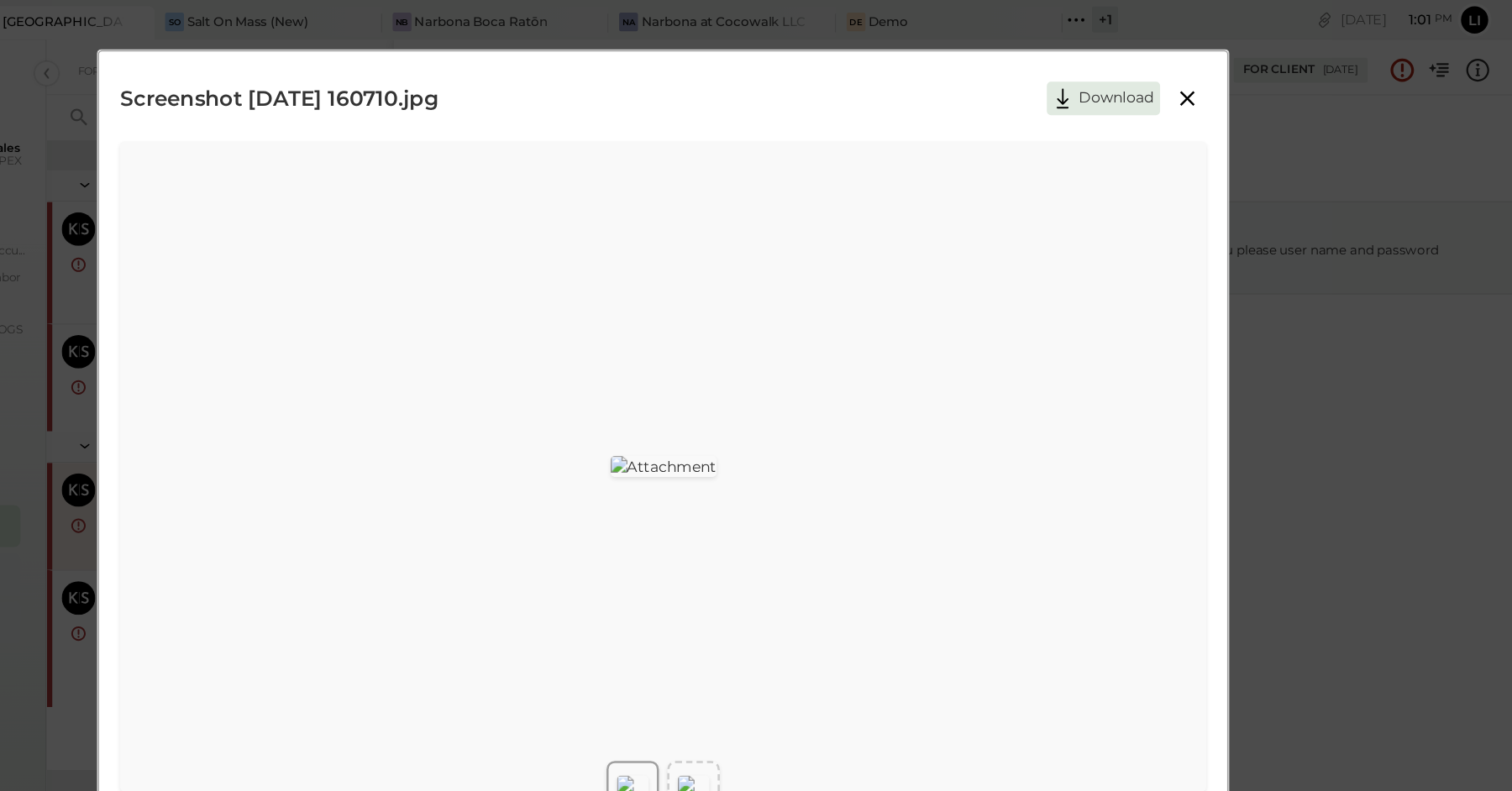
click at [1362, 330] on div "Screenshot [DATE] 160710.jpg Download" at bounding box center [756, 395] width 1512 height 791
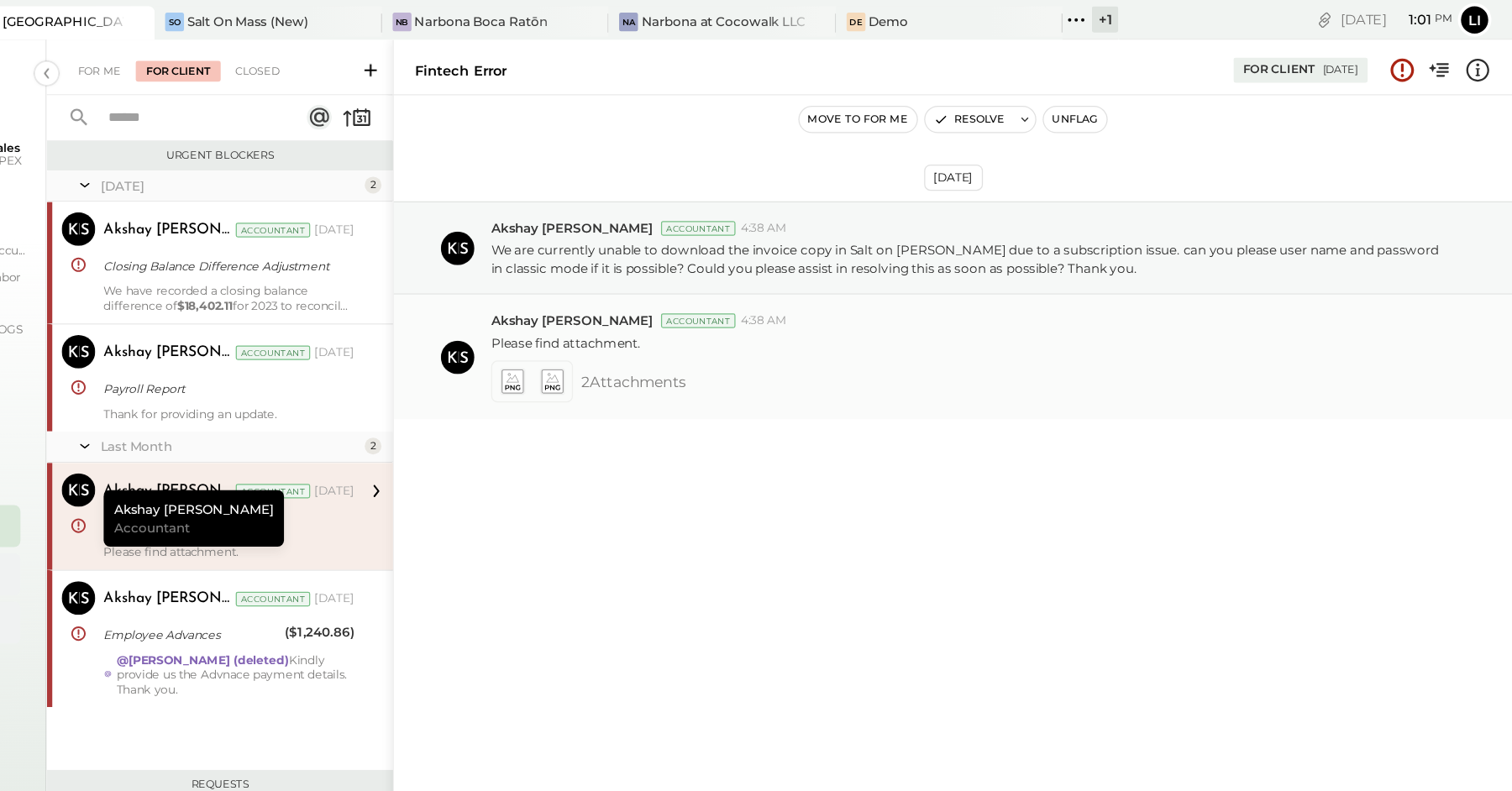
click at [735, 307] on icon at bounding box center [743, 306] width 18 height 20
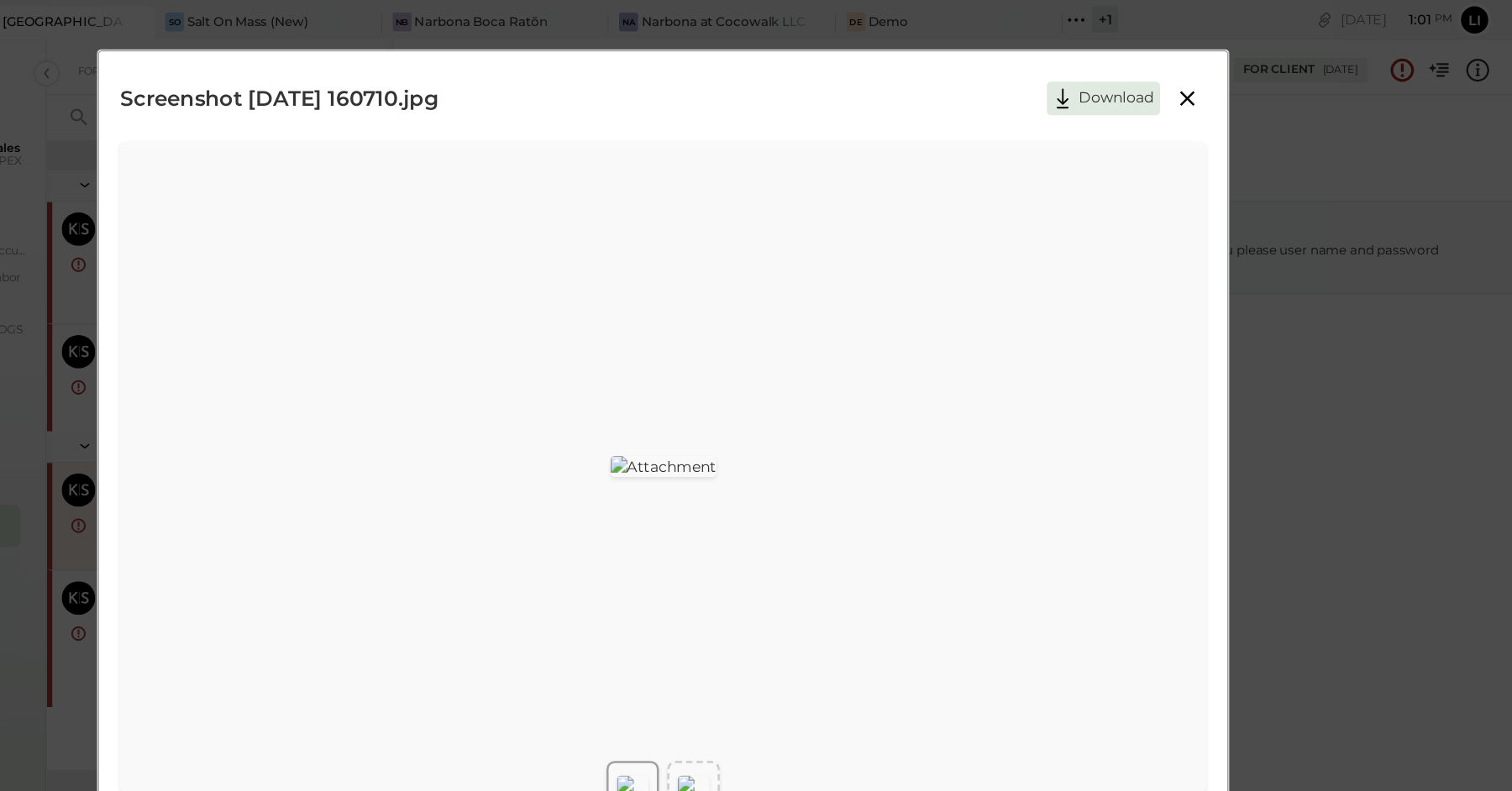
click at [1348, 279] on div "Screenshot [DATE] 160710.jpg Download" at bounding box center [756, 395] width 1512 height 791
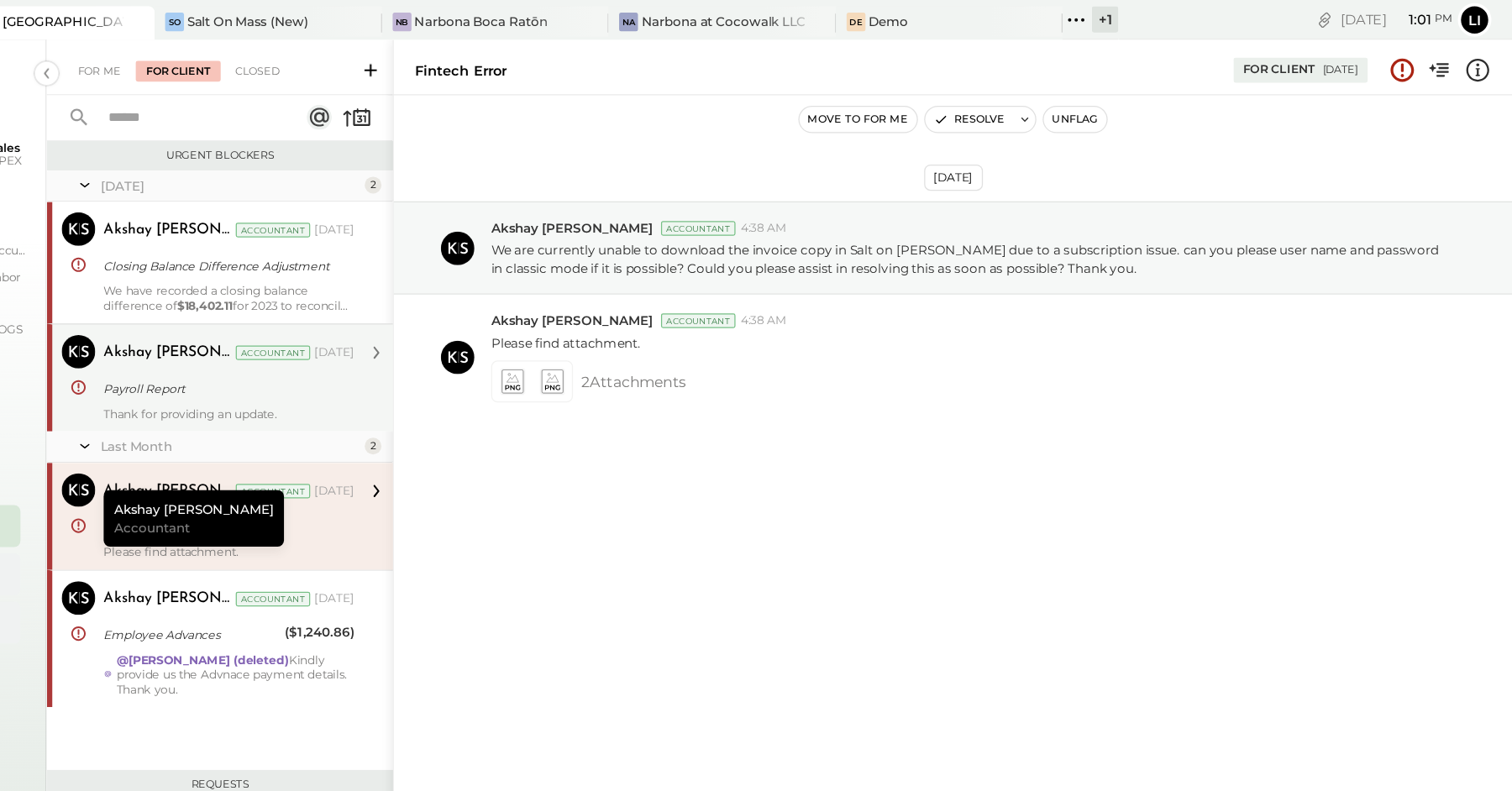
click at [485, 301] on div "Payroll Report" at bounding box center [481, 311] width 196 height 21
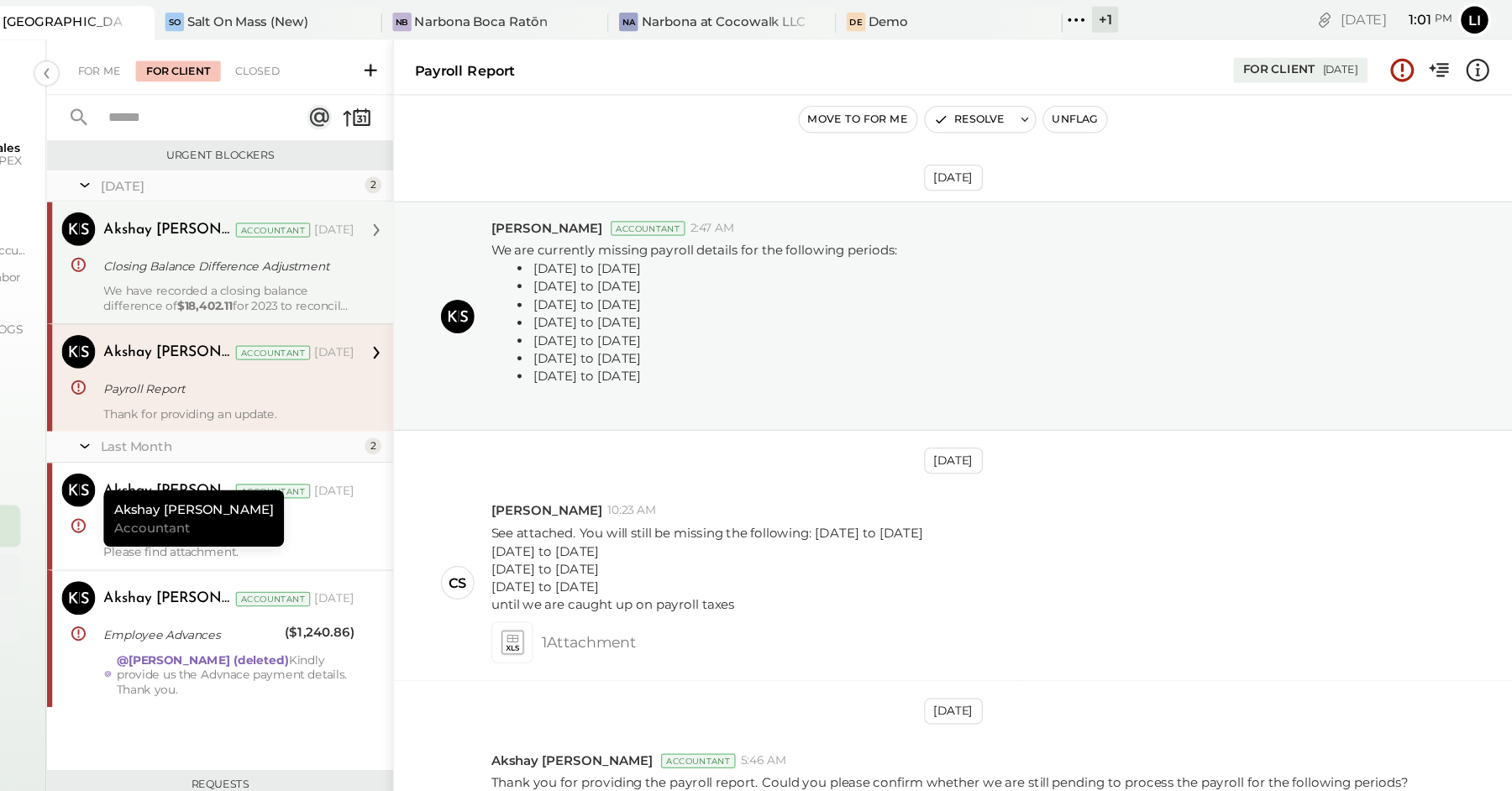
click at [452, 205] on div "Closing Balance Difference Adjustment" at bounding box center [481, 213] width 196 height 17
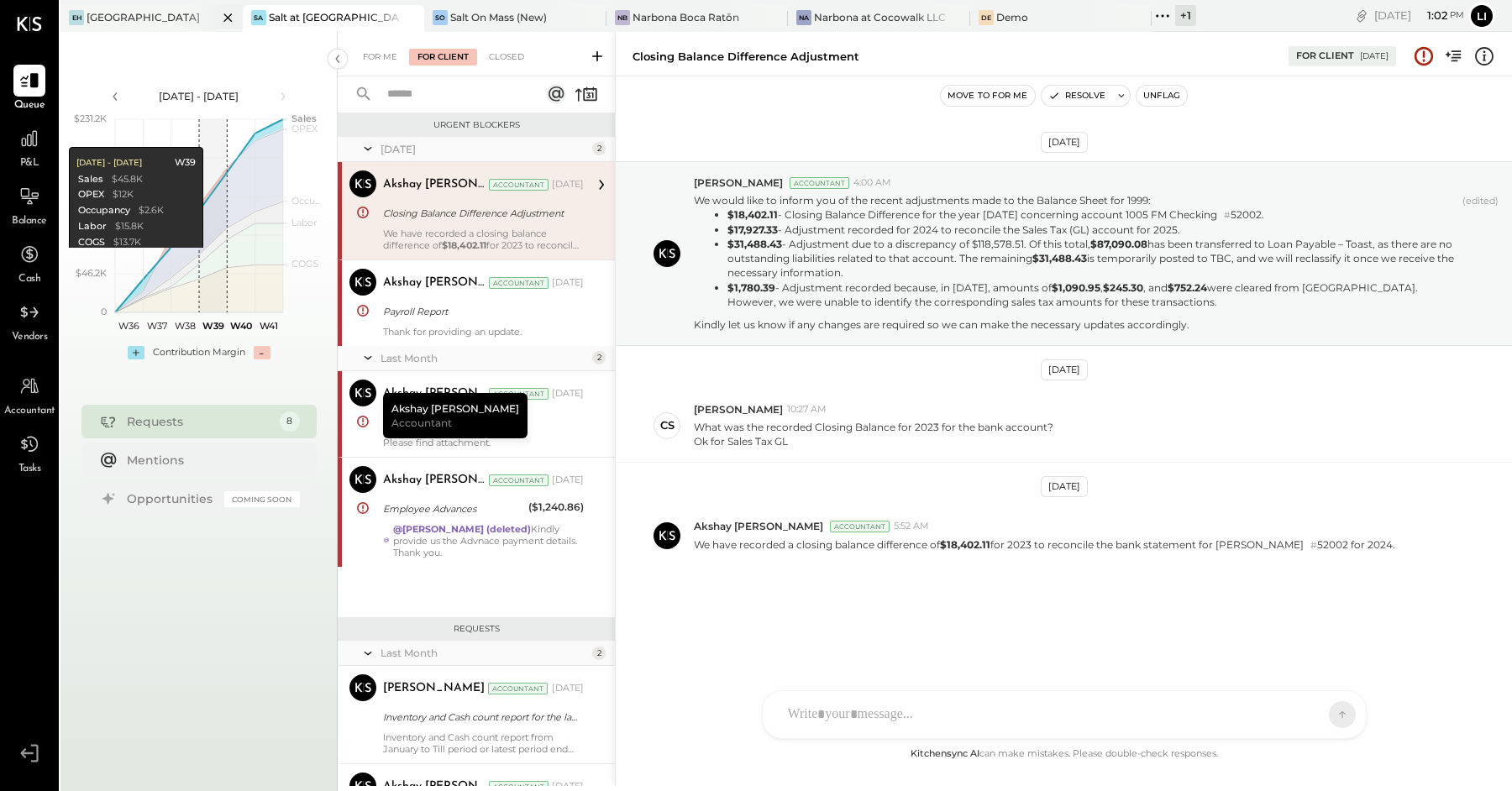
click at [114, 14] on div "[GEOGRAPHIC_DATA]" at bounding box center [143, 17] width 113 height 14
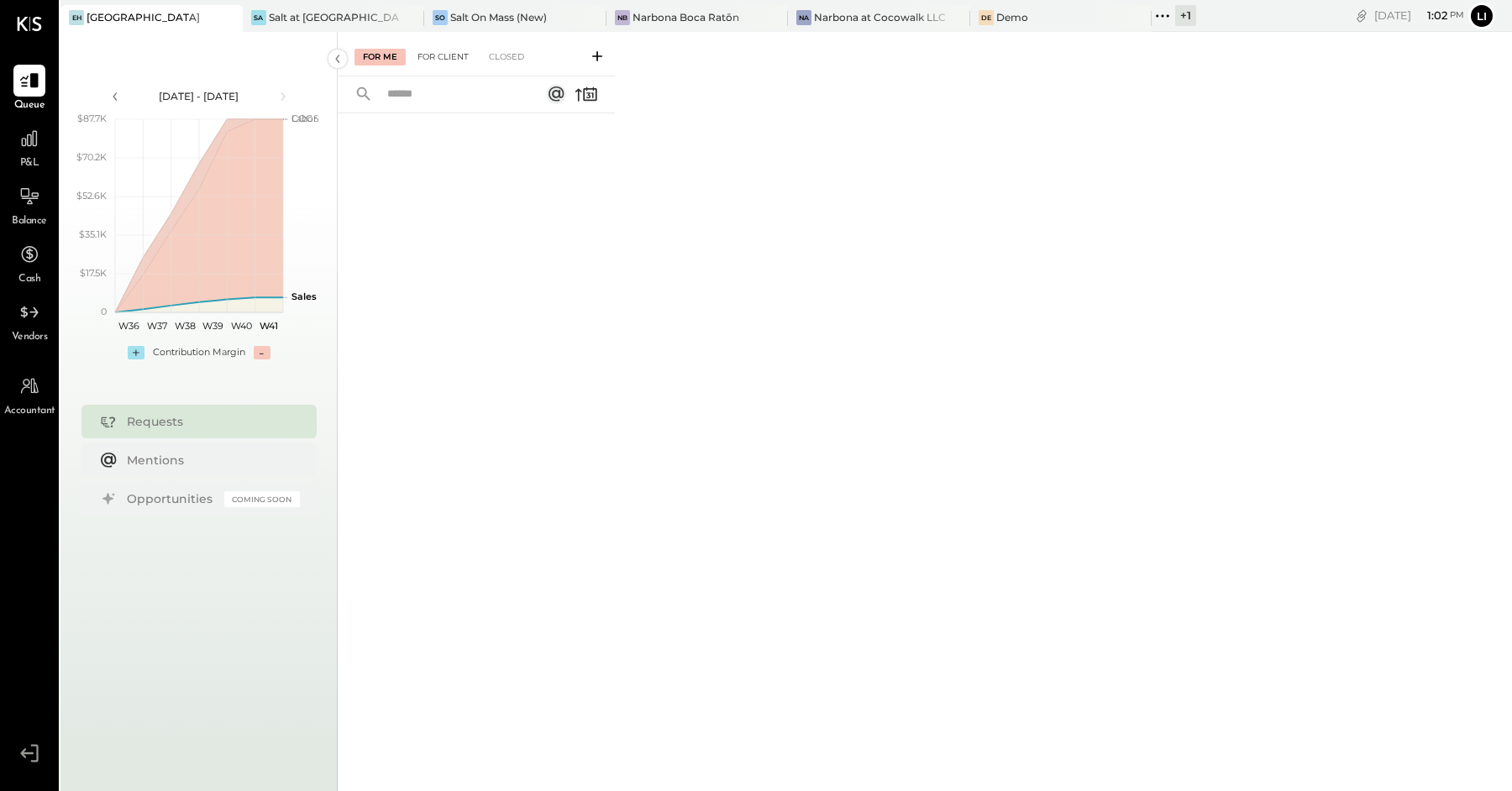
click at [441, 58] on div "For Client" at bounding box center [443, 57] width 68 height 17
click at [374, 57] on div "For Me" at bounding box center [380, 57] width 51 height 17
click at [332, 10] on div "Sa Salt at [GEOGRAPHIC_DATA]" at bounding box center [322, 17] width 157 height 15
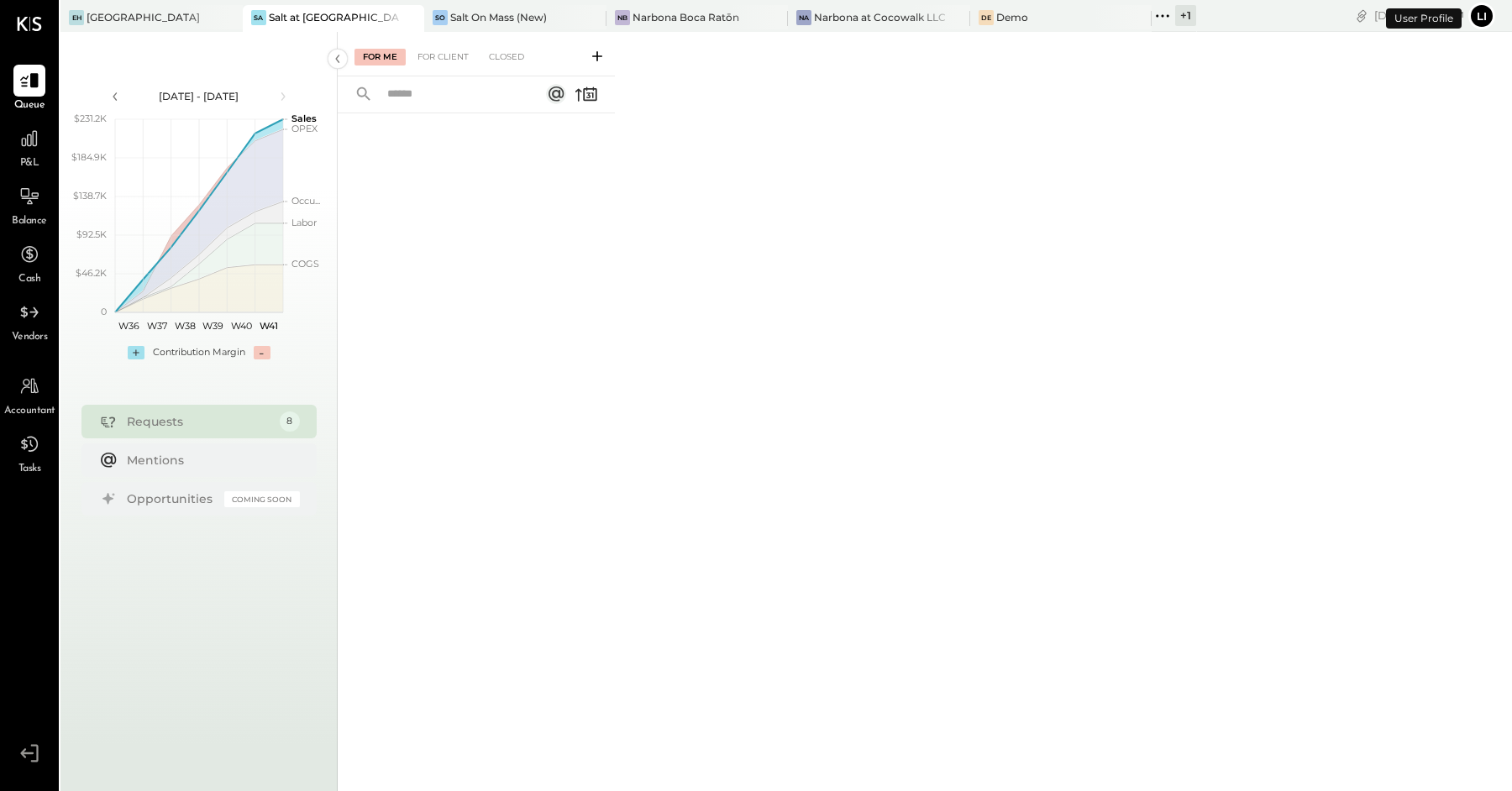
click at [31, 163] on span "P&L" at bounding box center [30, 164] width 20 height 15
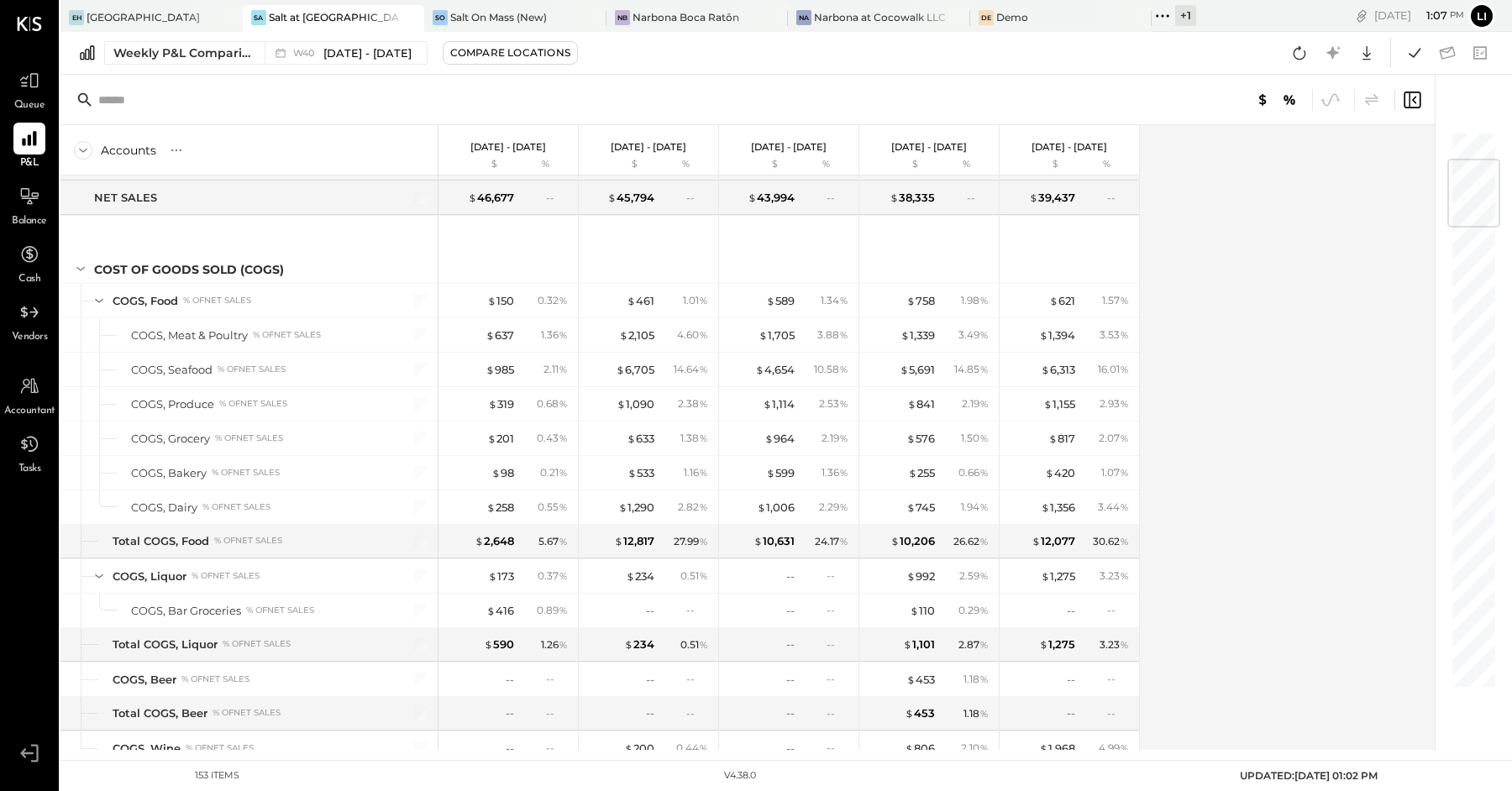
scroll to position [198, 0]
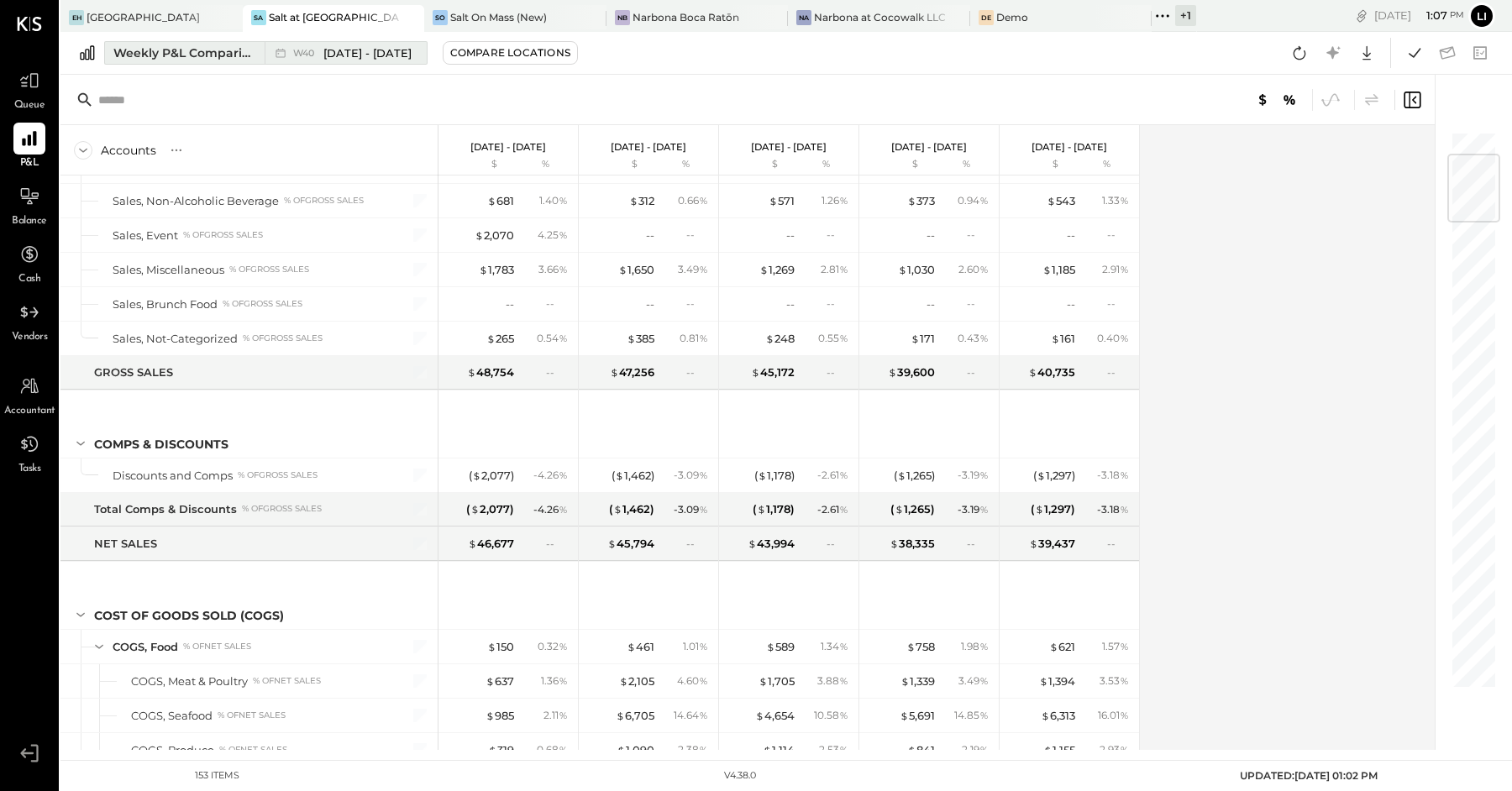
click at [156, 63] on button "Weekly P&L Comparison W40 [DATE] - [DATE]" at bounding box center [266, 53] width 323 height 23
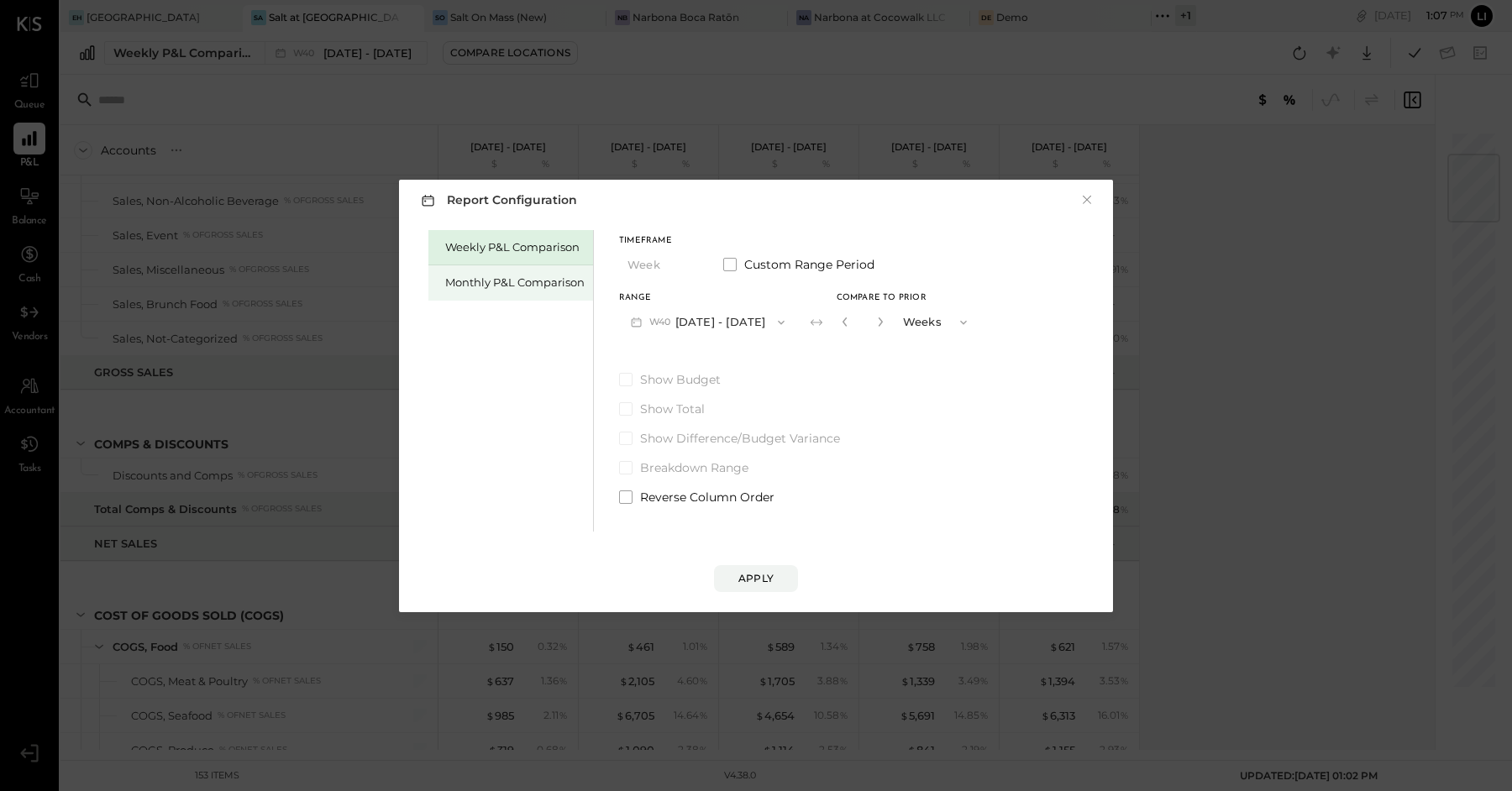
click at [522, 286] on div "Monthly P&L Comparison" at bounding box center [515, 282] width 139 height 16
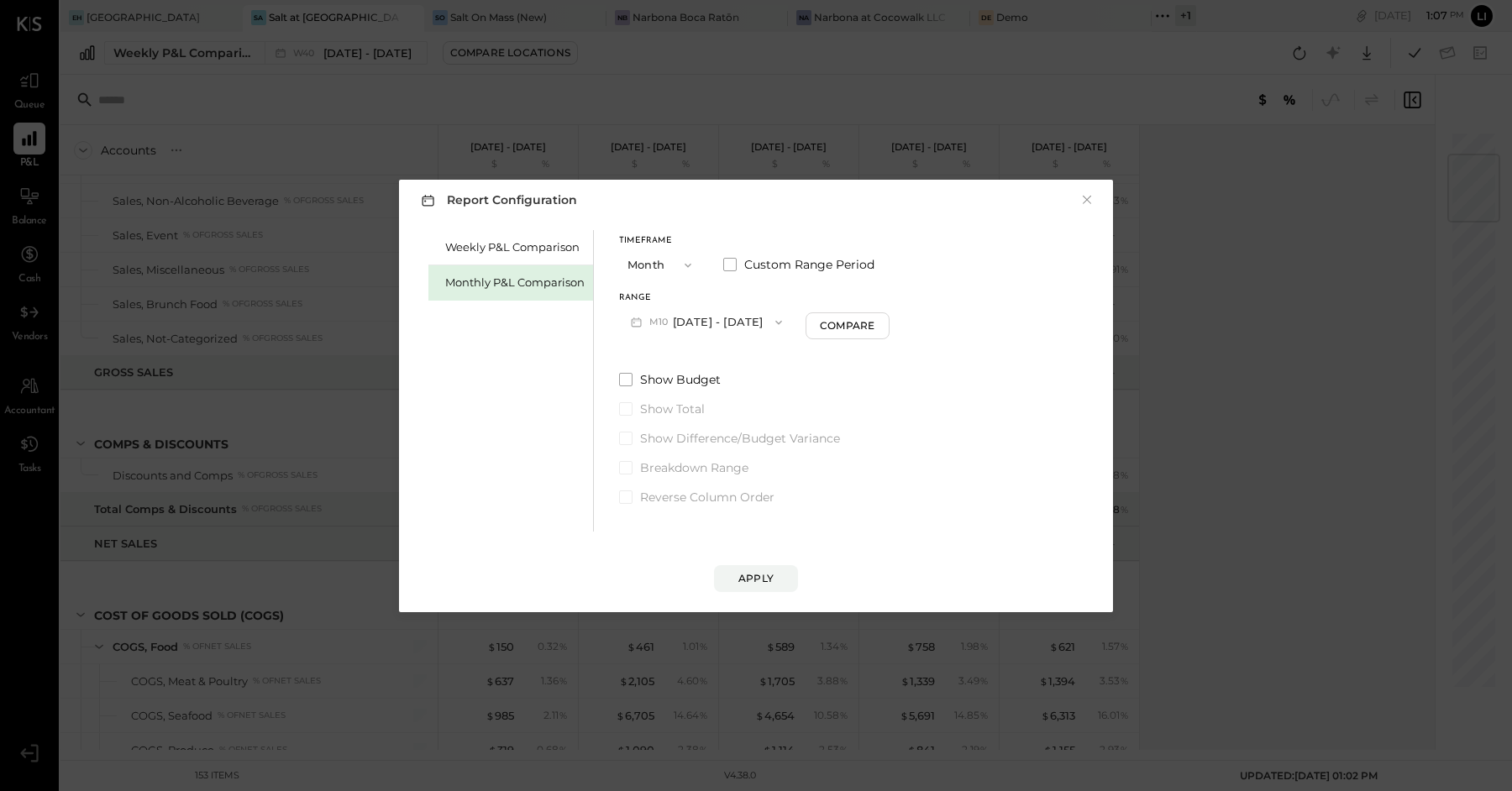
click at [778, 323] on button "M10 [DATE] - [DATE]" at bounding box center [707, 322] width 175 height 31
click at [729, 371] on div "M09 [DATE] - [DATE]" at bounding box center [716, 360] width 191 height 35
click at [840, 331] on div "Compare" at bounding box center [849, 325] width 55 height 14
click at [879, 329] on button "button" at bounding box center [880, 322] width 13 height 19
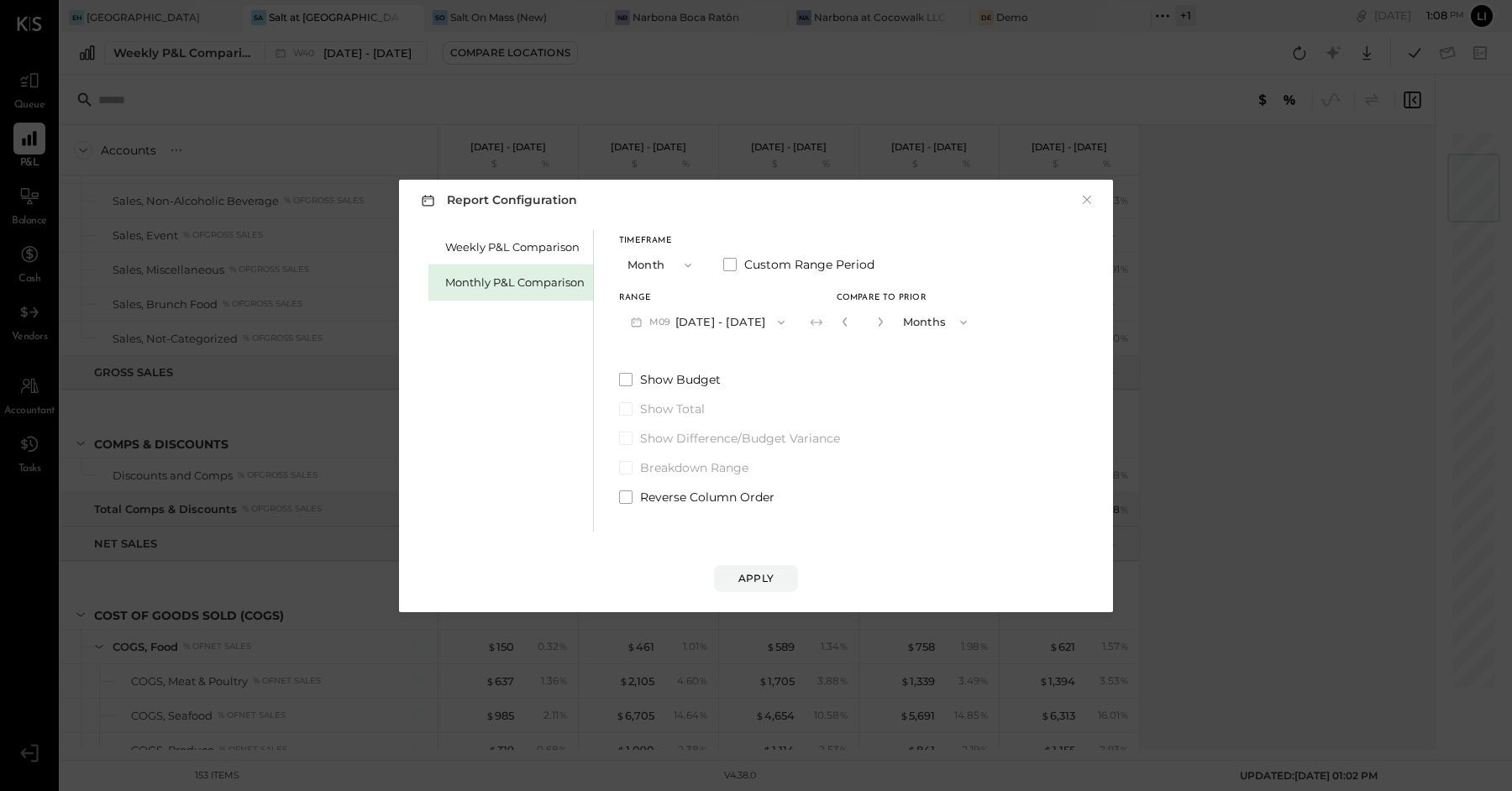
click at [879, 329] on button "button" at bounding box center [880, 322] width 13 height 19
type input "*"
click at [778, 574] on button "Apply" at bounding box center [756, 579] width 84 height 27
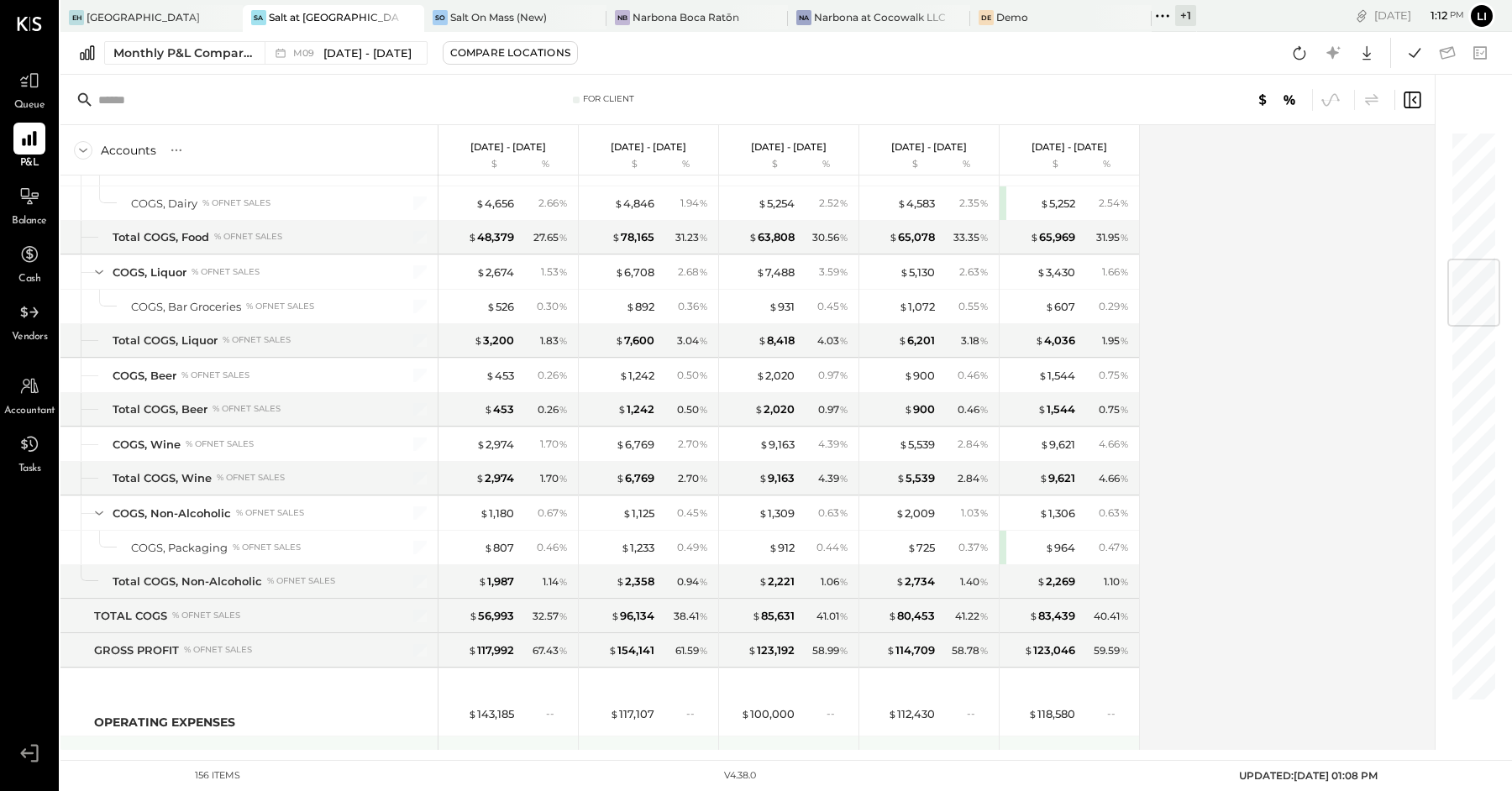
scroll to position [1085, 0]
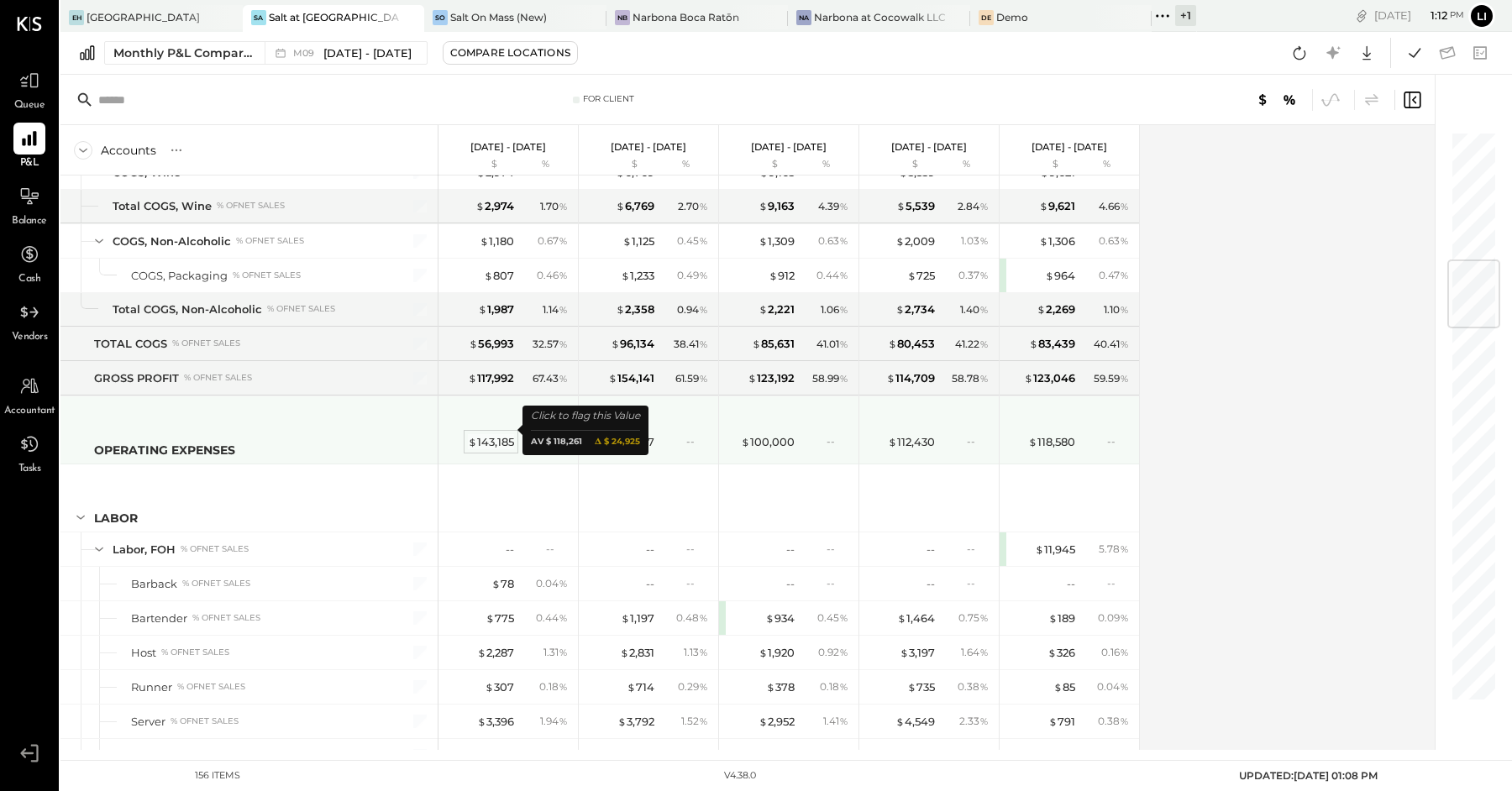
click at [494, 434] on div "$ 143,185" at bounding box center [491, 442] width 46 height 16
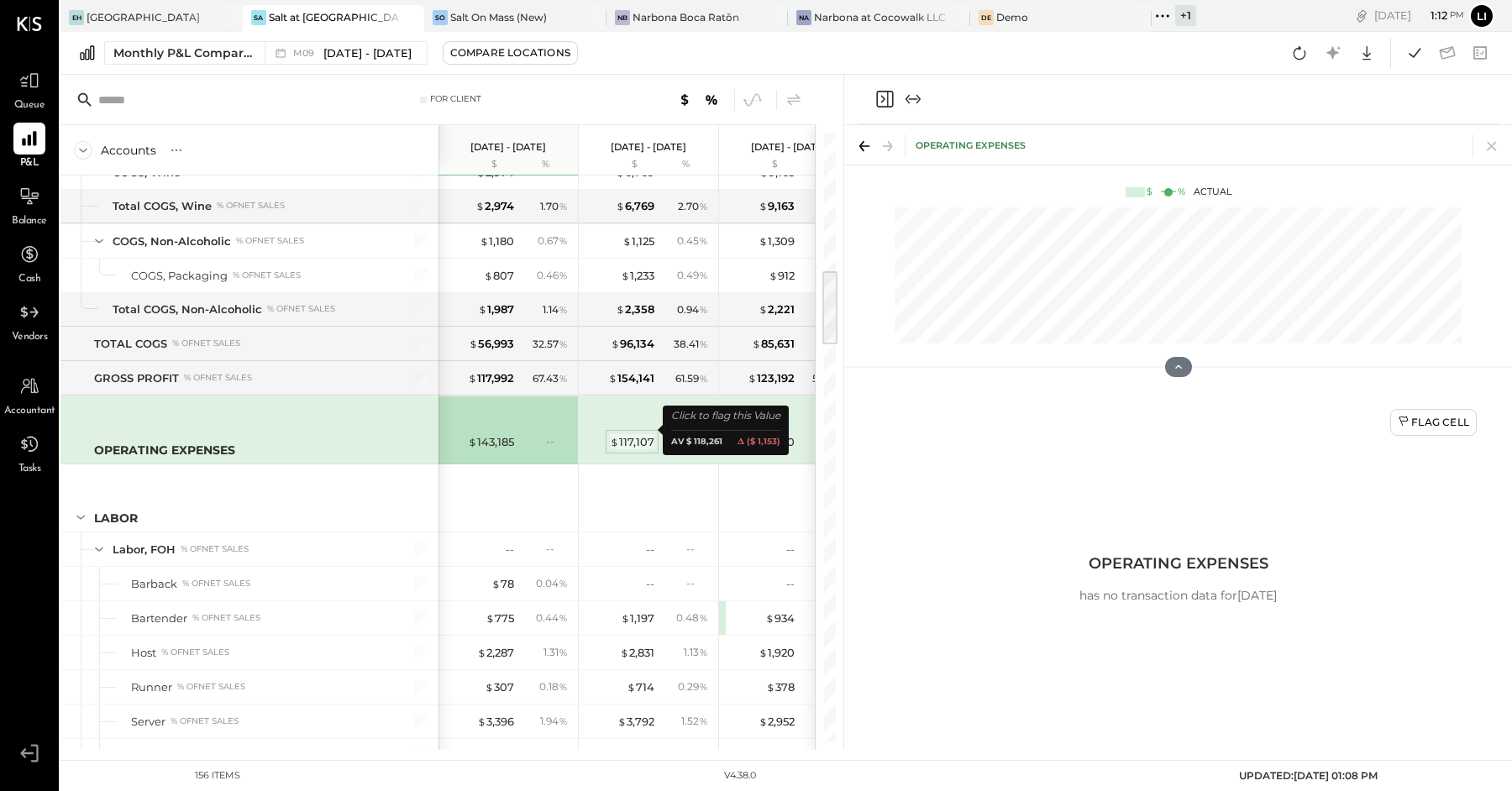
click at [643, 434] on div "$ 117,107" at bounding box center [632, 442] width 45 height 16
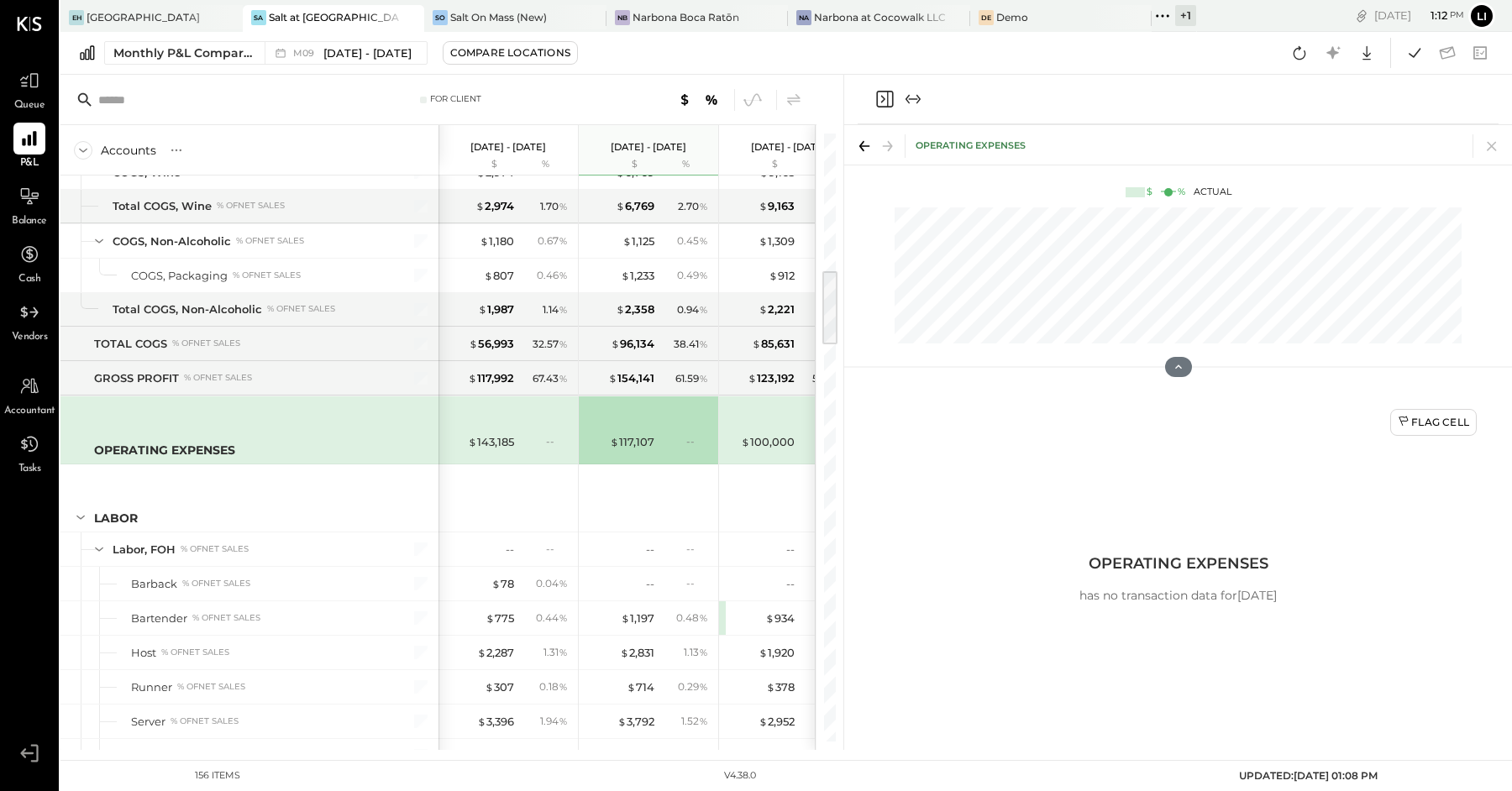
click at [879, 90] on icon "Close panel" at bounding box center [884, 99] width 21 height 21
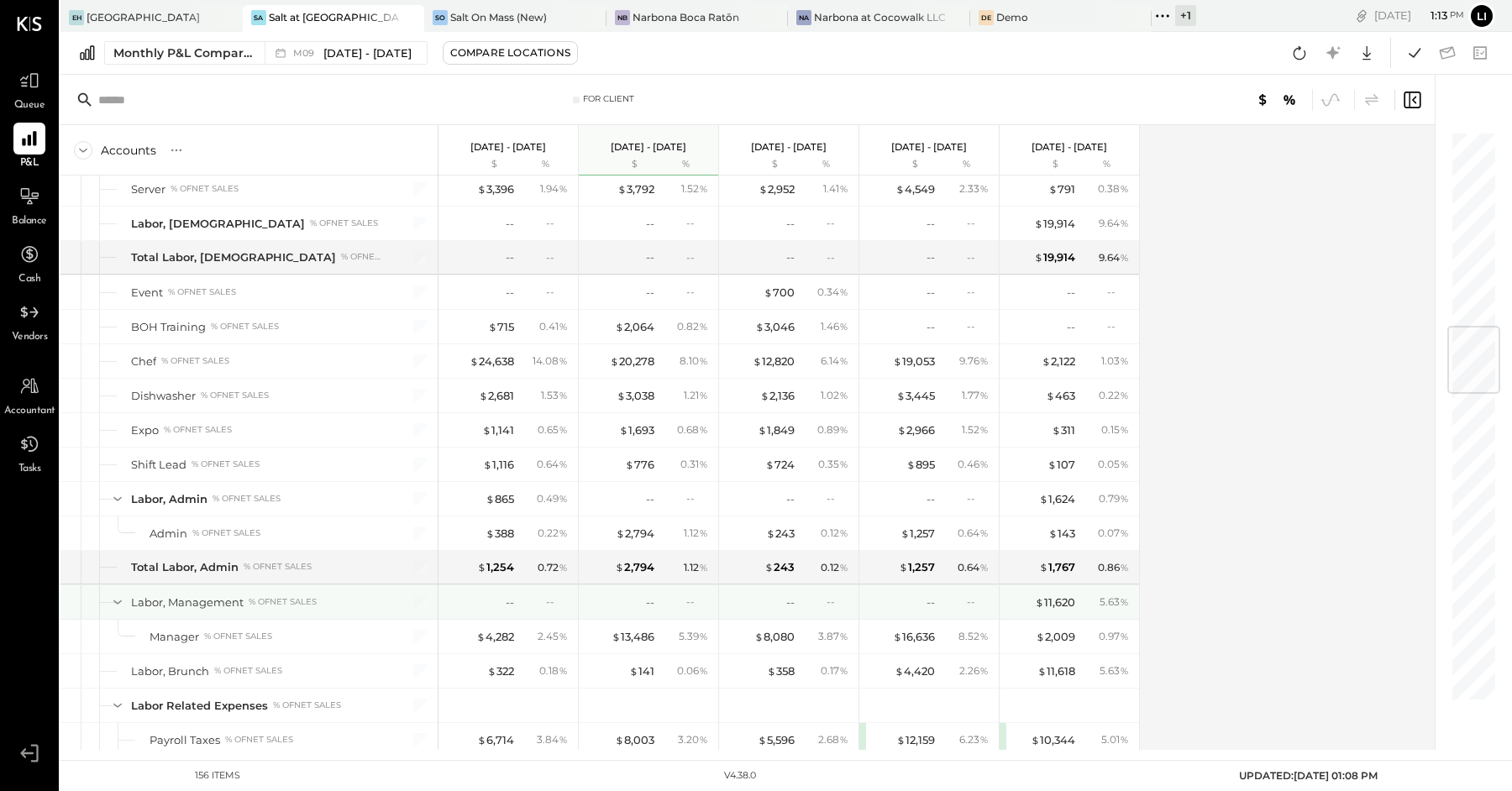
scroll to position [1638, 0]
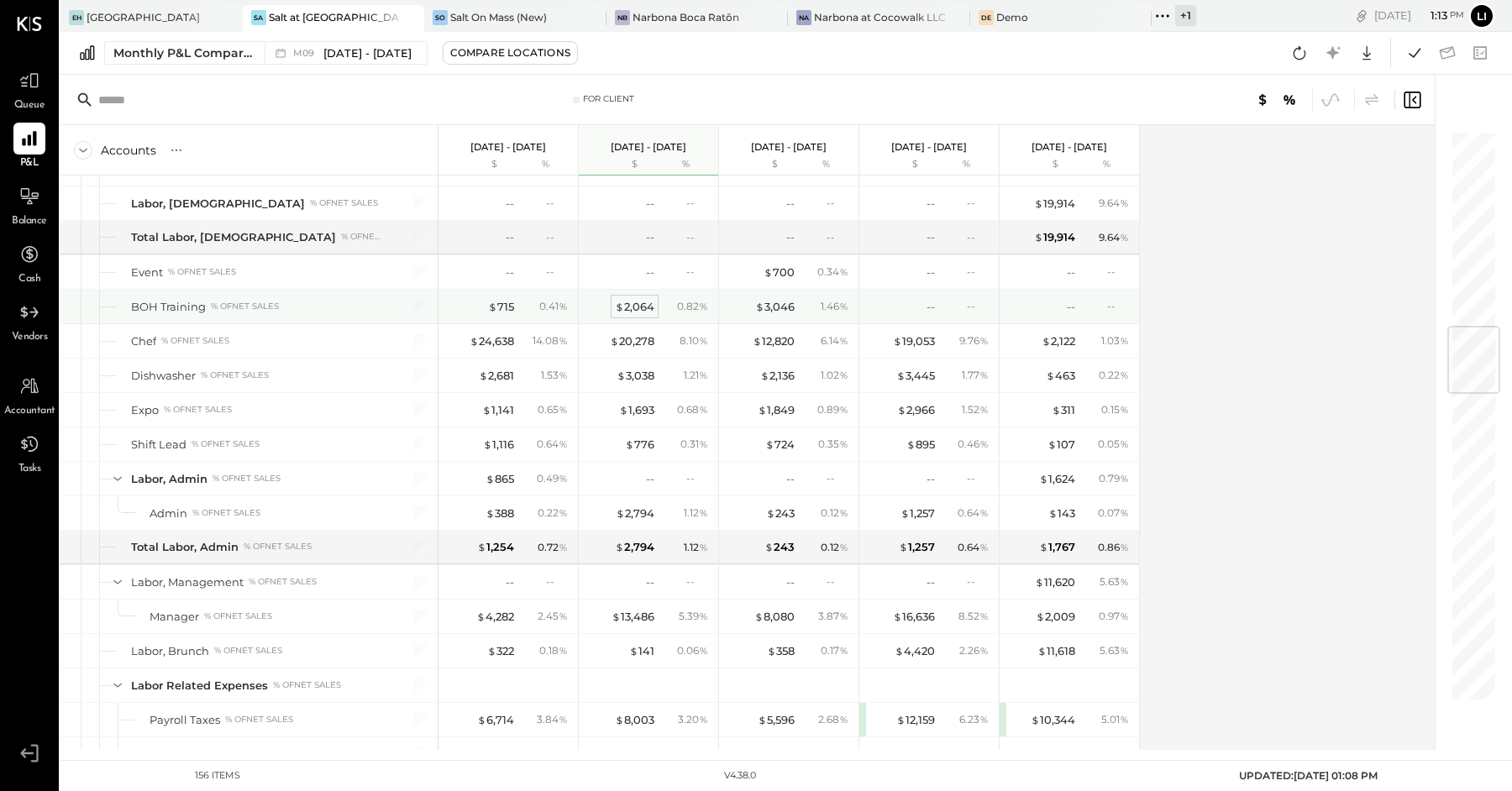
click at [629, 299] on div "$ 2,064" at bounding box center [634, 307] width 39 height 16
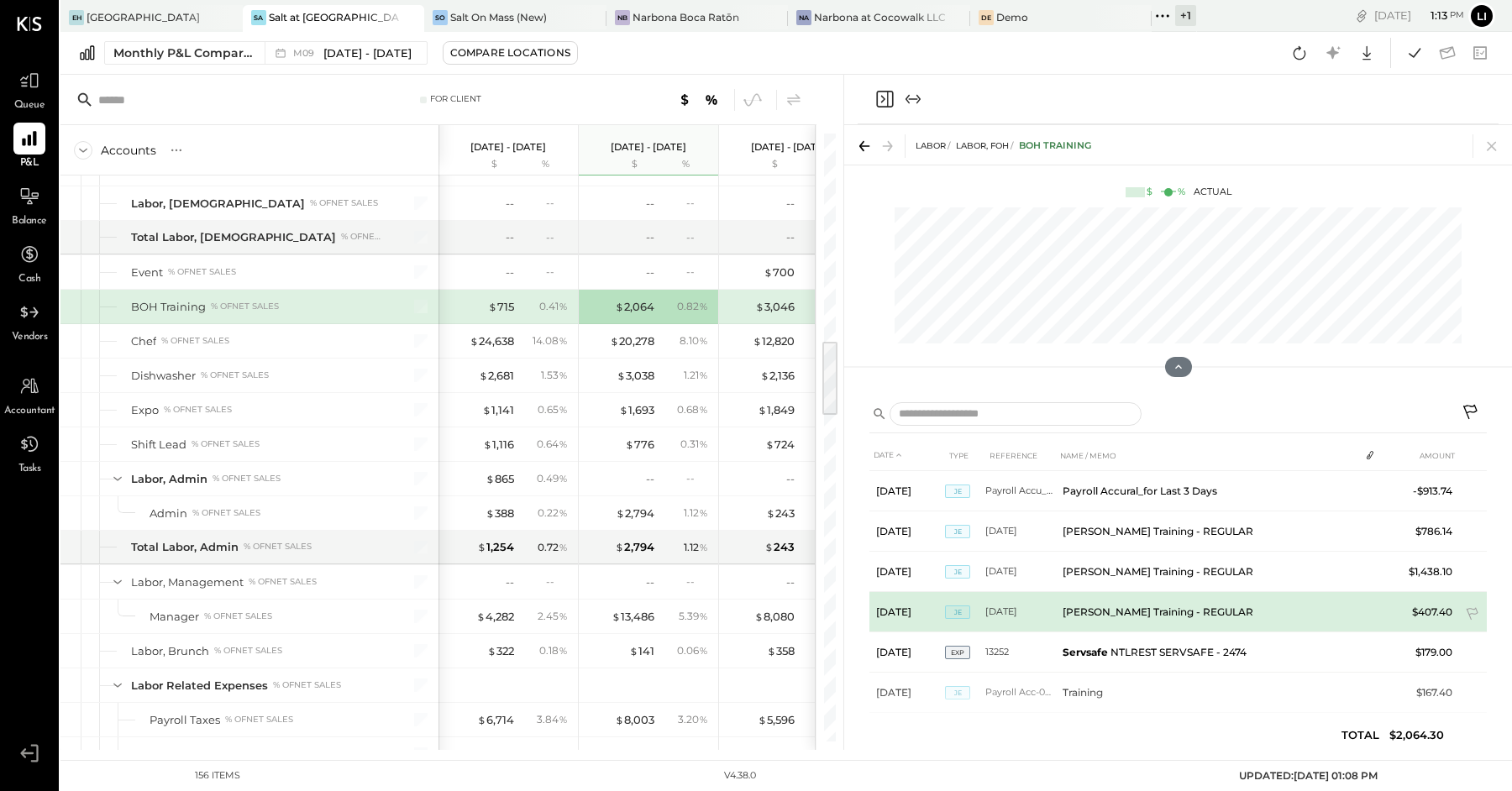
scroll to position [19, 0]
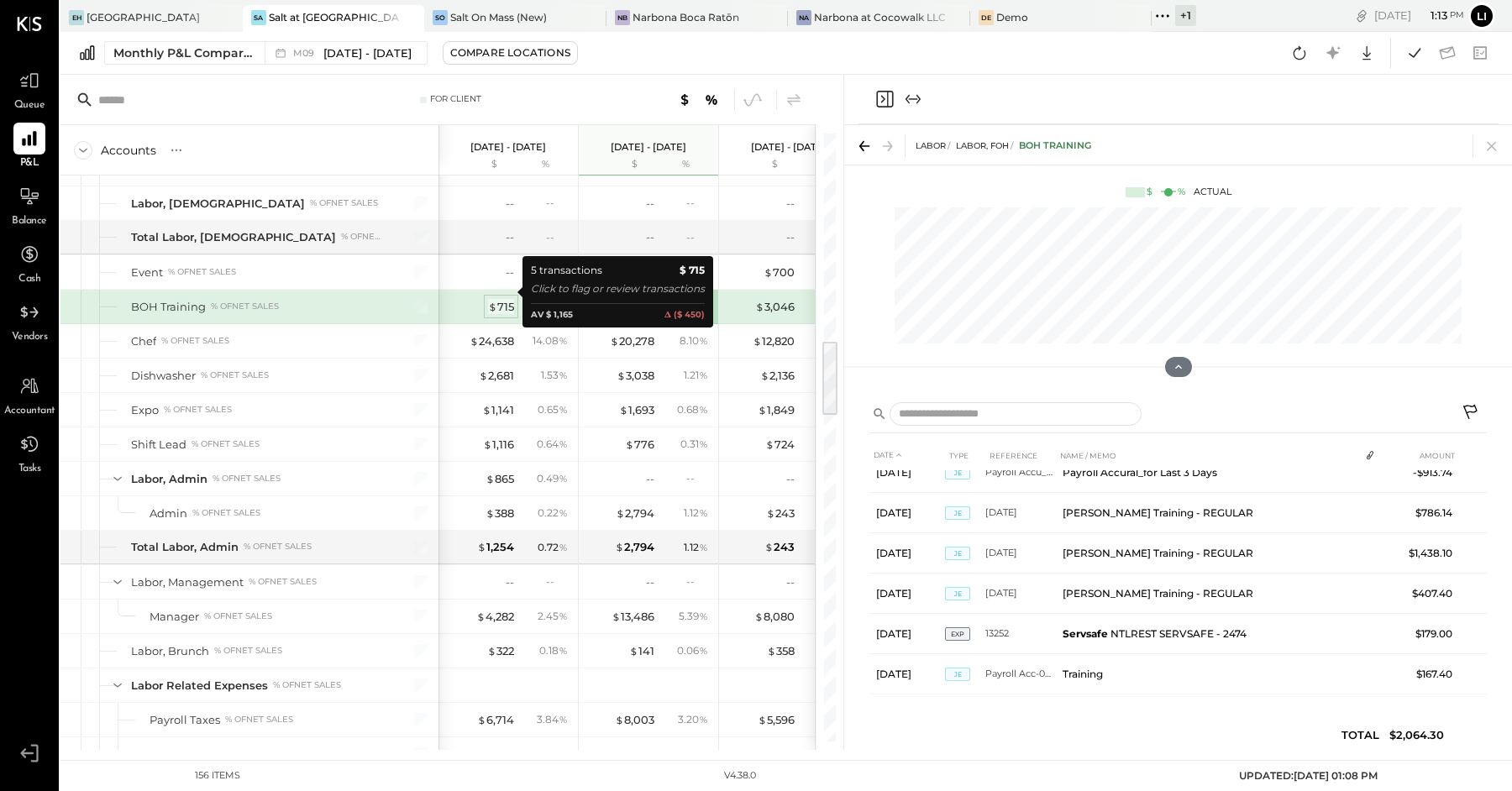
click at [498, 299] on div "$ 715" at bounding box center [500, 307] width 26 height 16
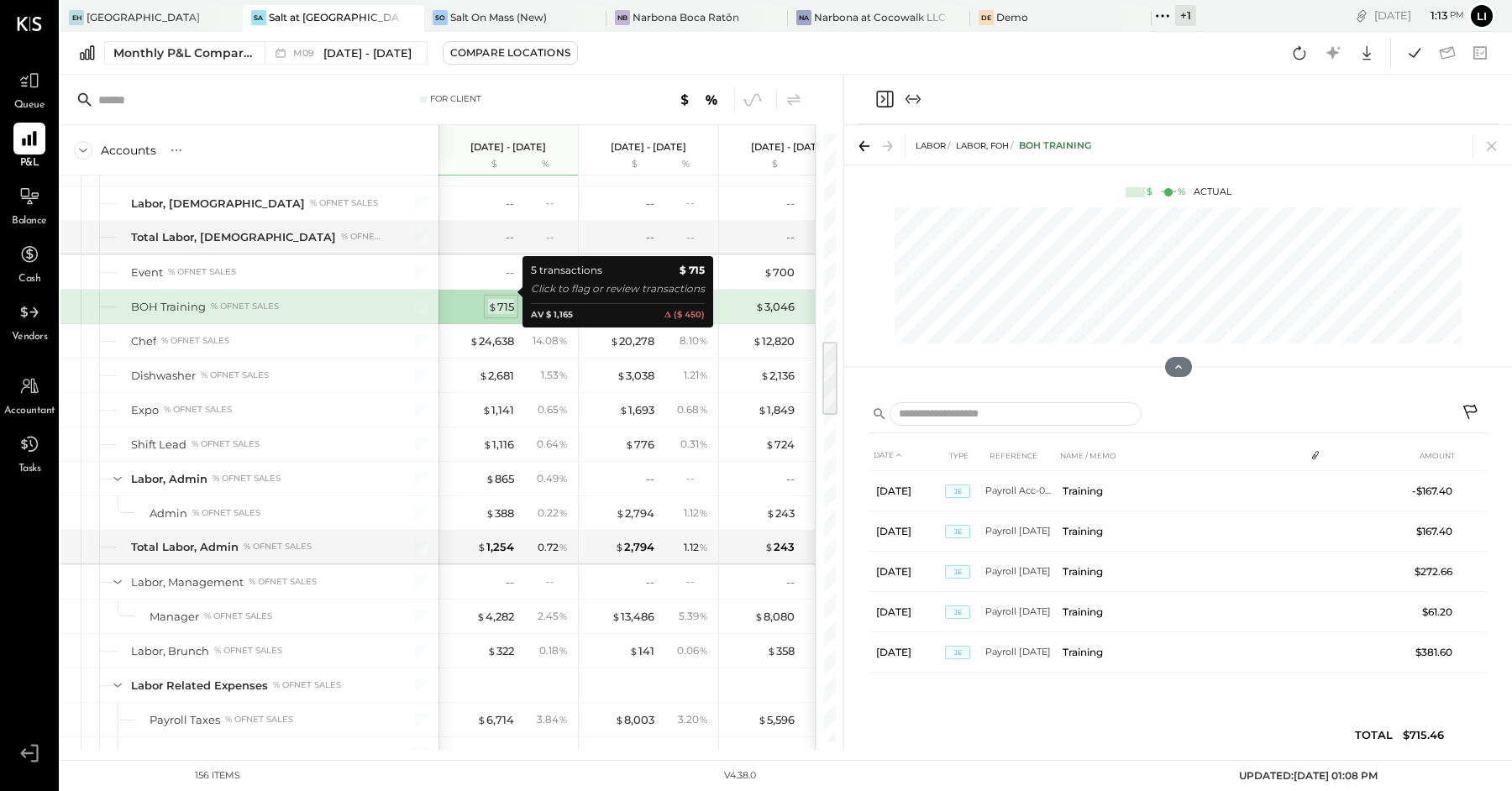
scroll to position [0, 0]
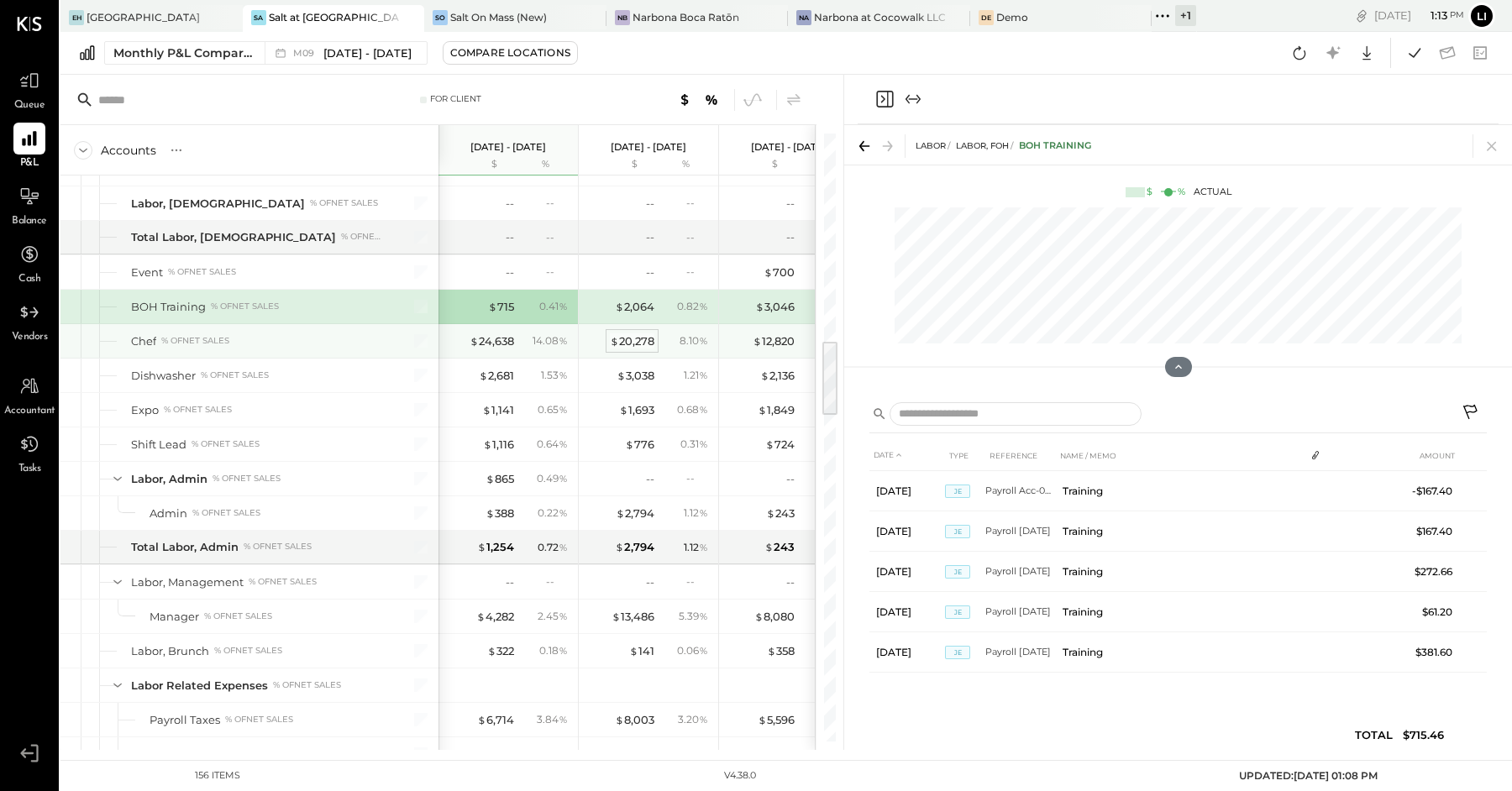
click at [629, 333] on div "$ 20,278" at bounding box center [632, 341] width 45 height 16
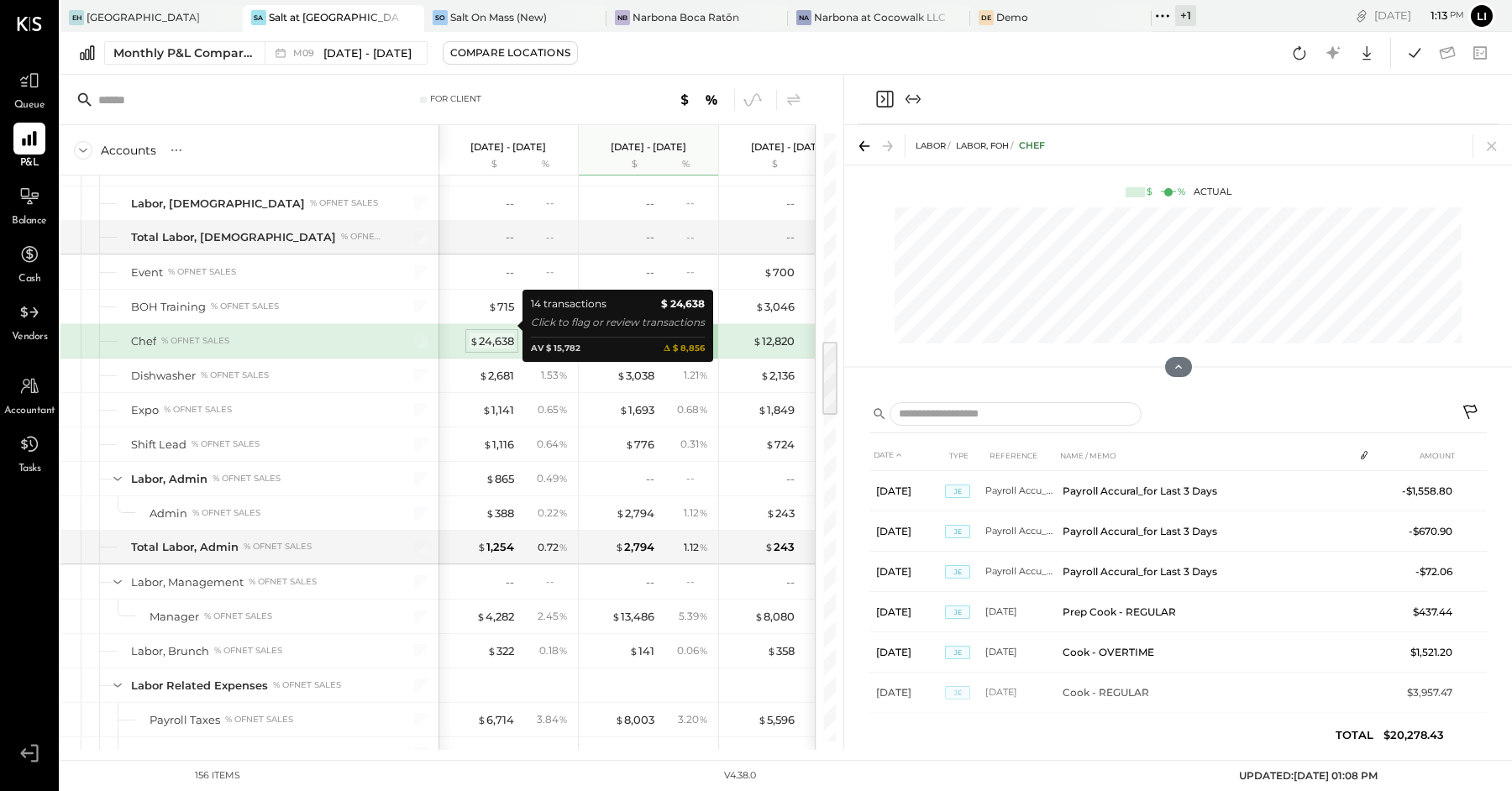
click at [495, 333] on div "$ 24,638" at bounding box center [491, 341] width 45 height 16
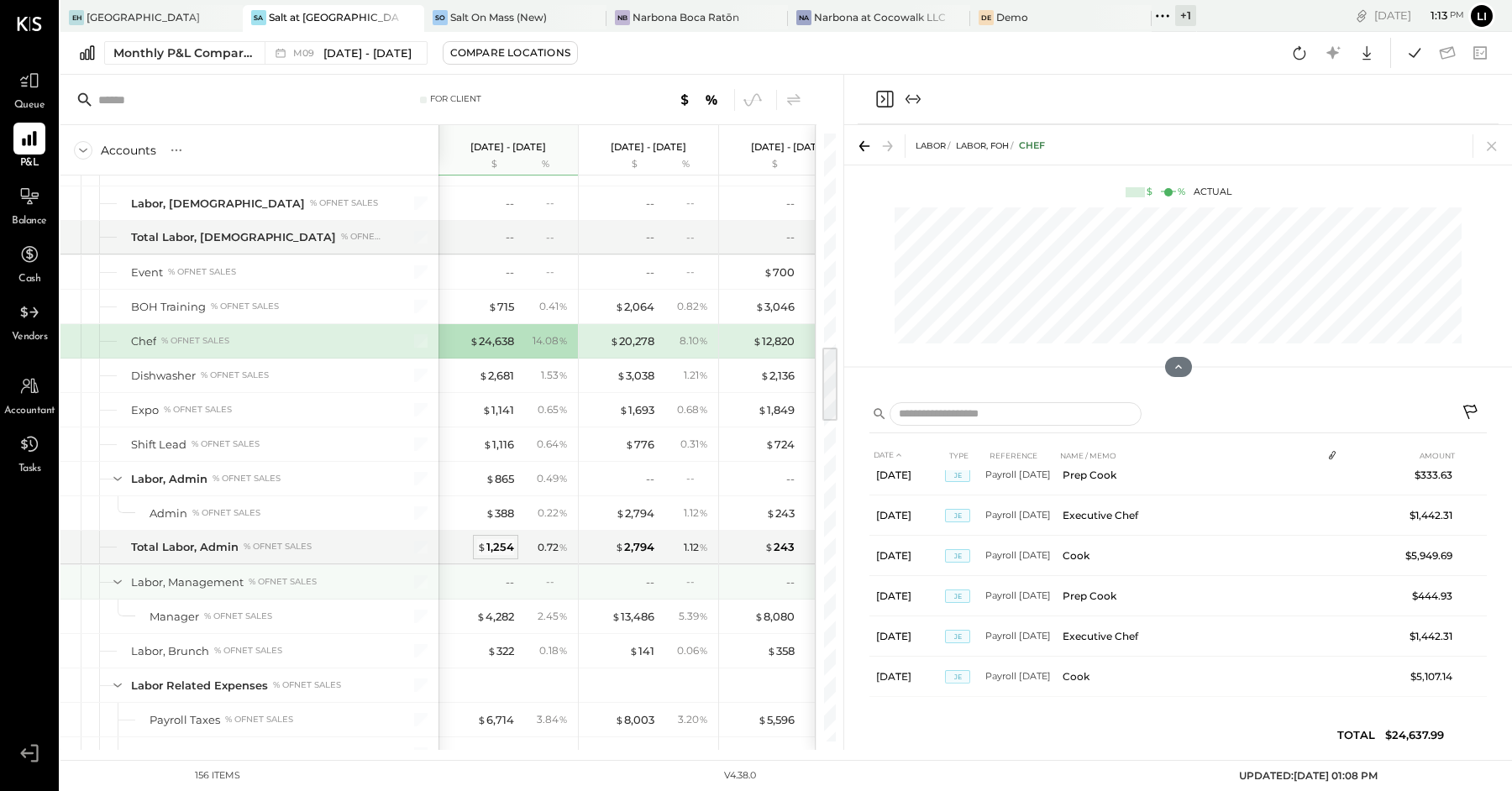
scroll to position [1681, 0]
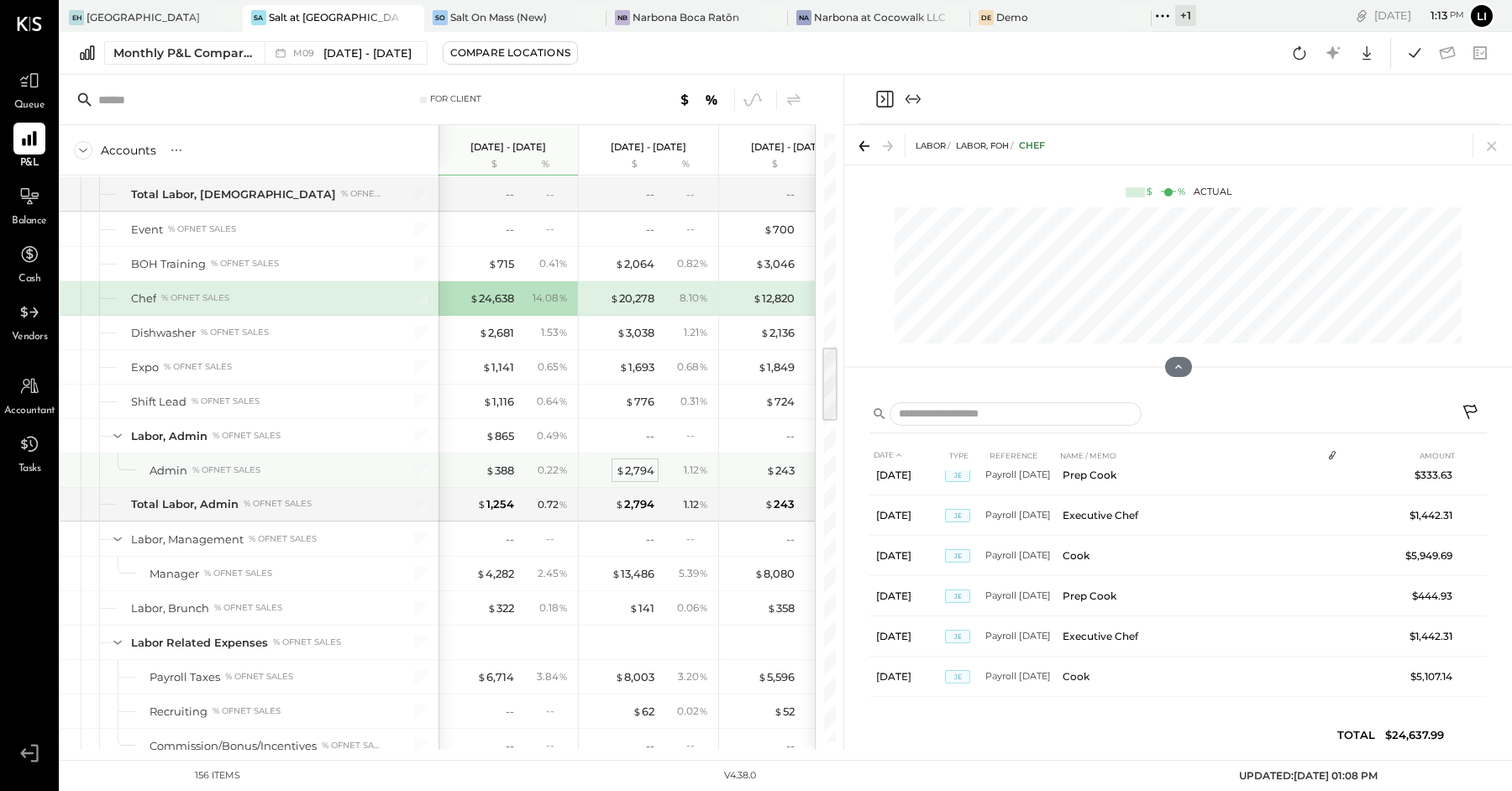
click at [637, 463] on div "$ 2,794" at bounding box center [634, 471] width 38 height 16
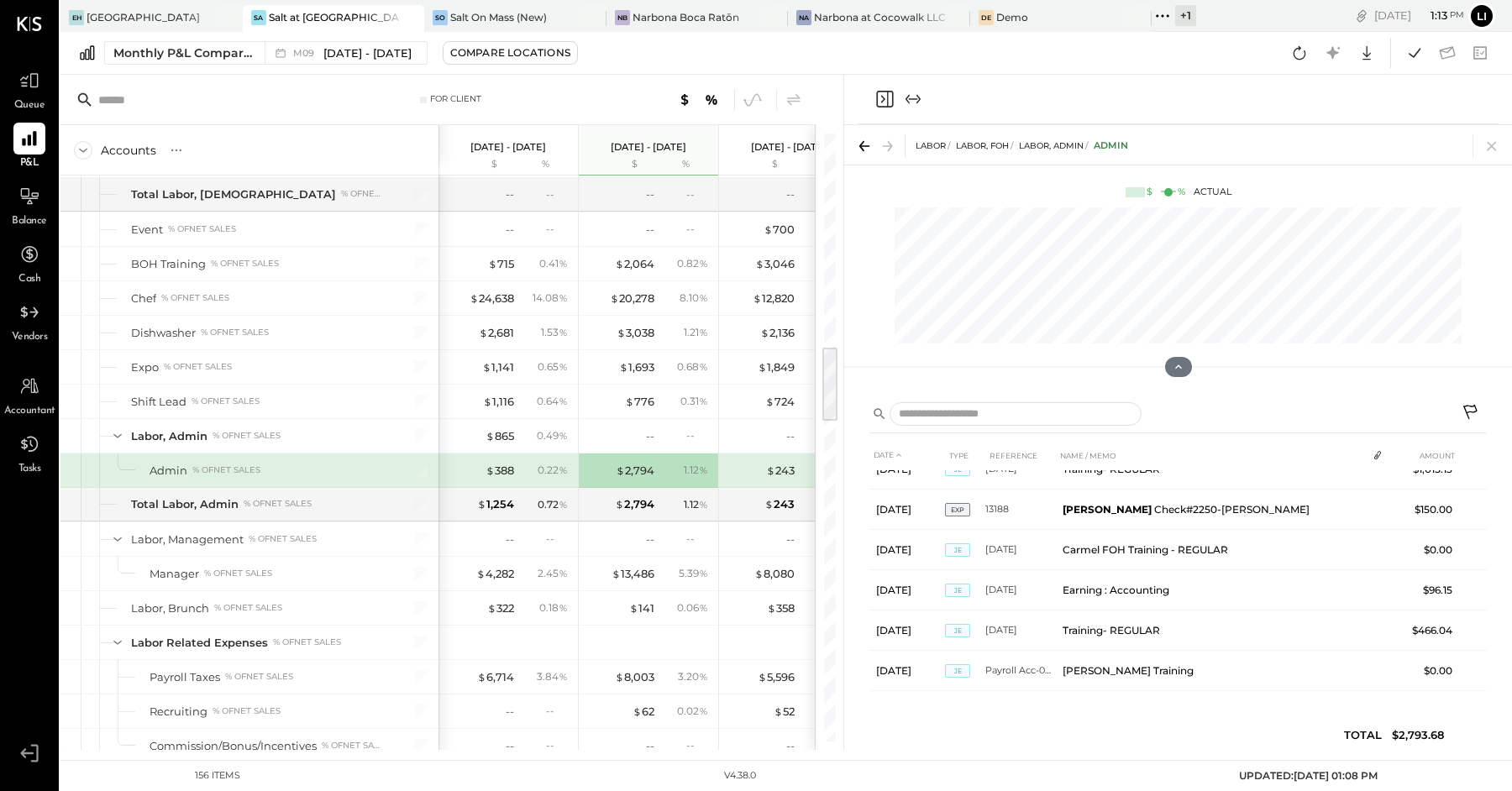
scroll to position [259, 0]
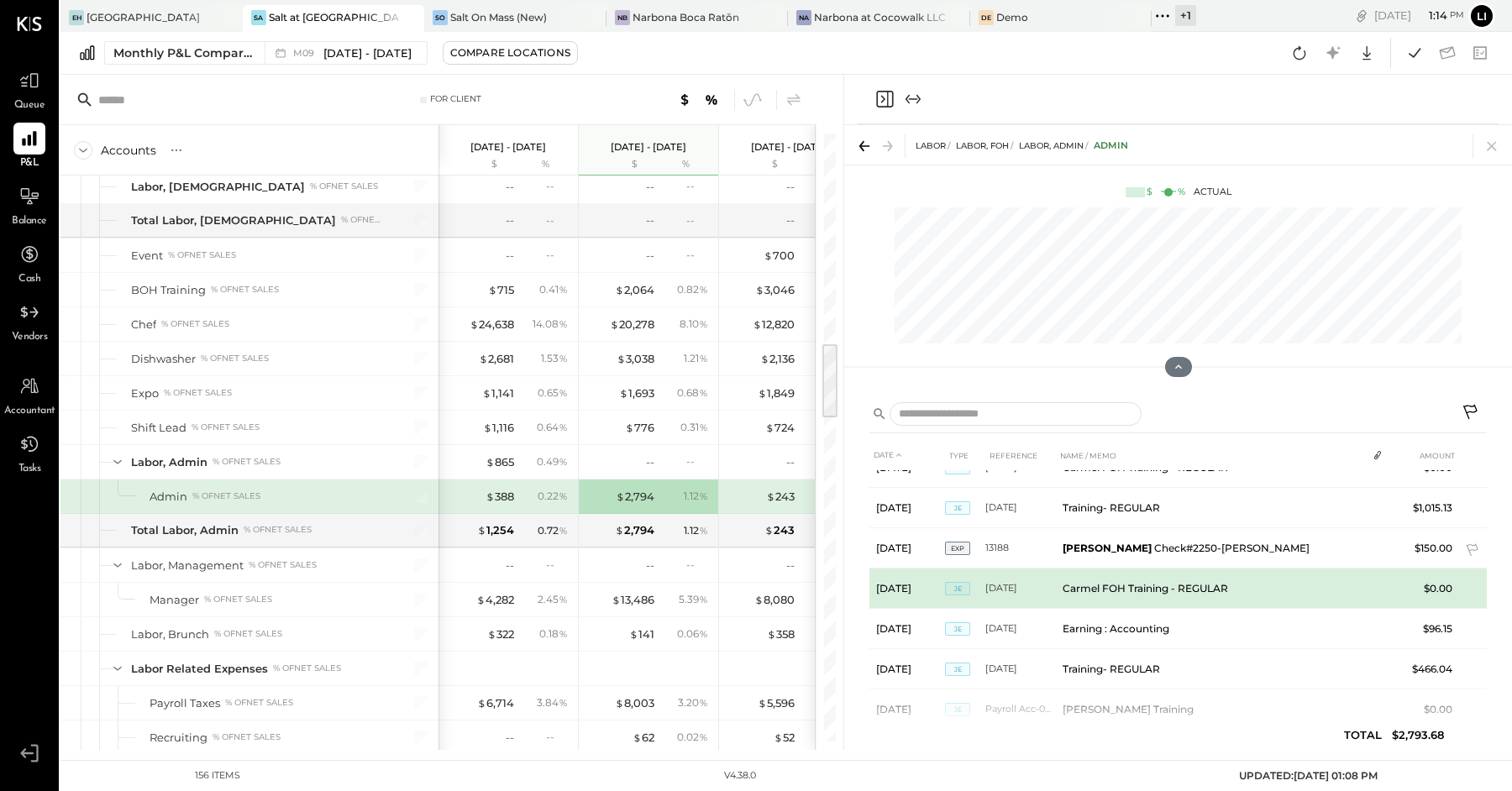
scroll to position [259, 0]
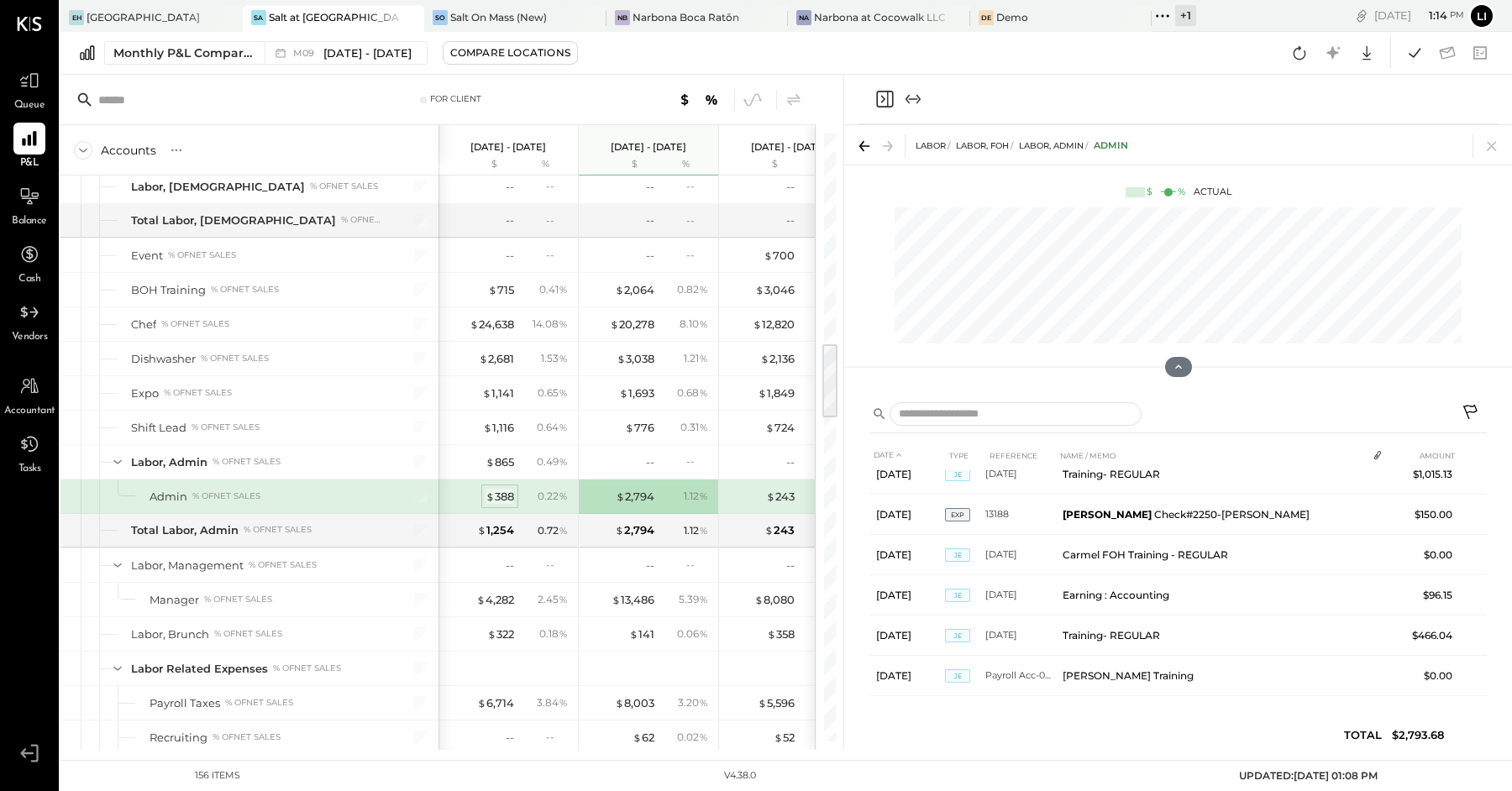
click at [507, 489] on div "$ 388" at bounding box center [500, 497] width 29 height 16
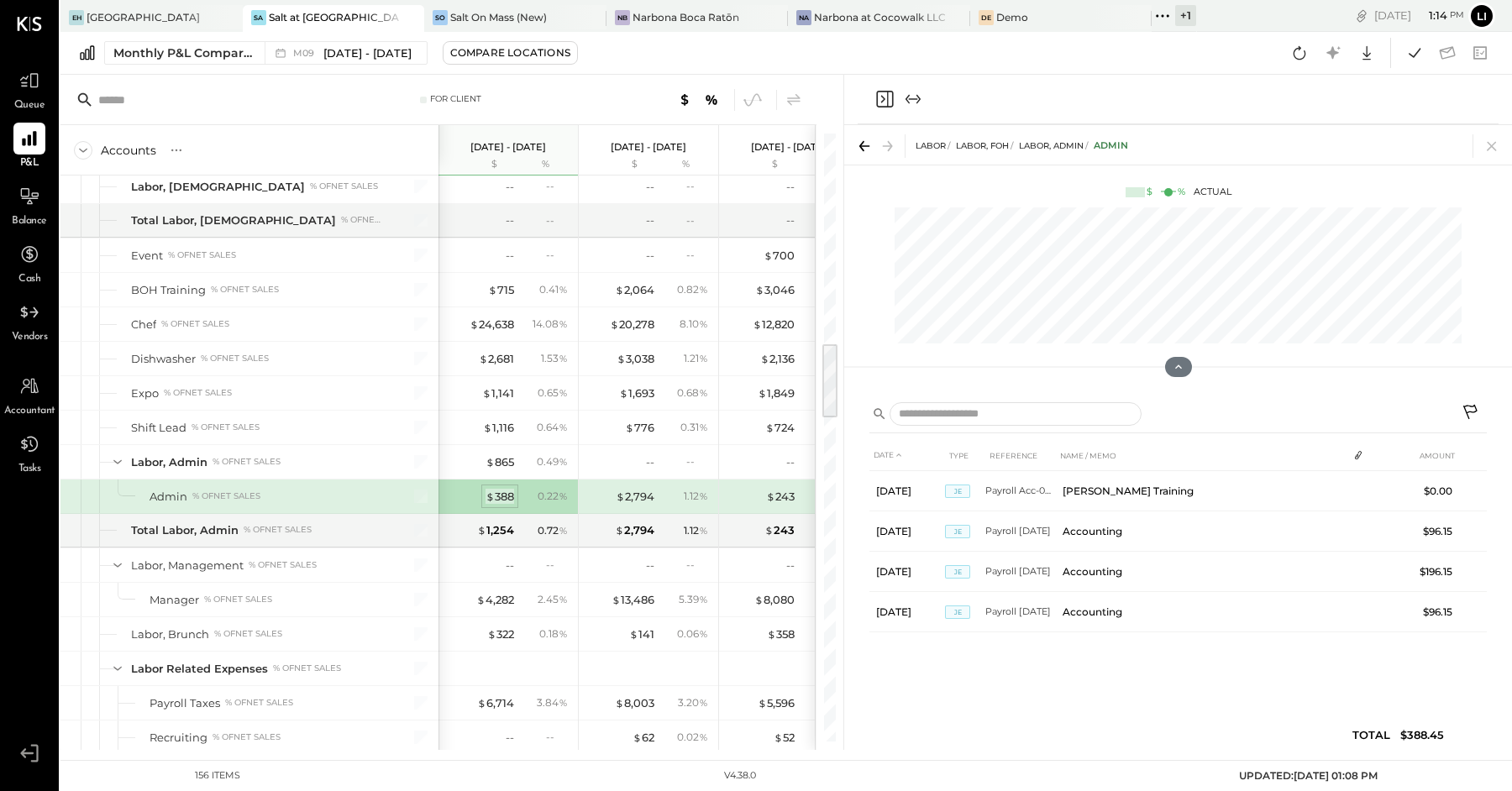
scroll to position [0, 0]
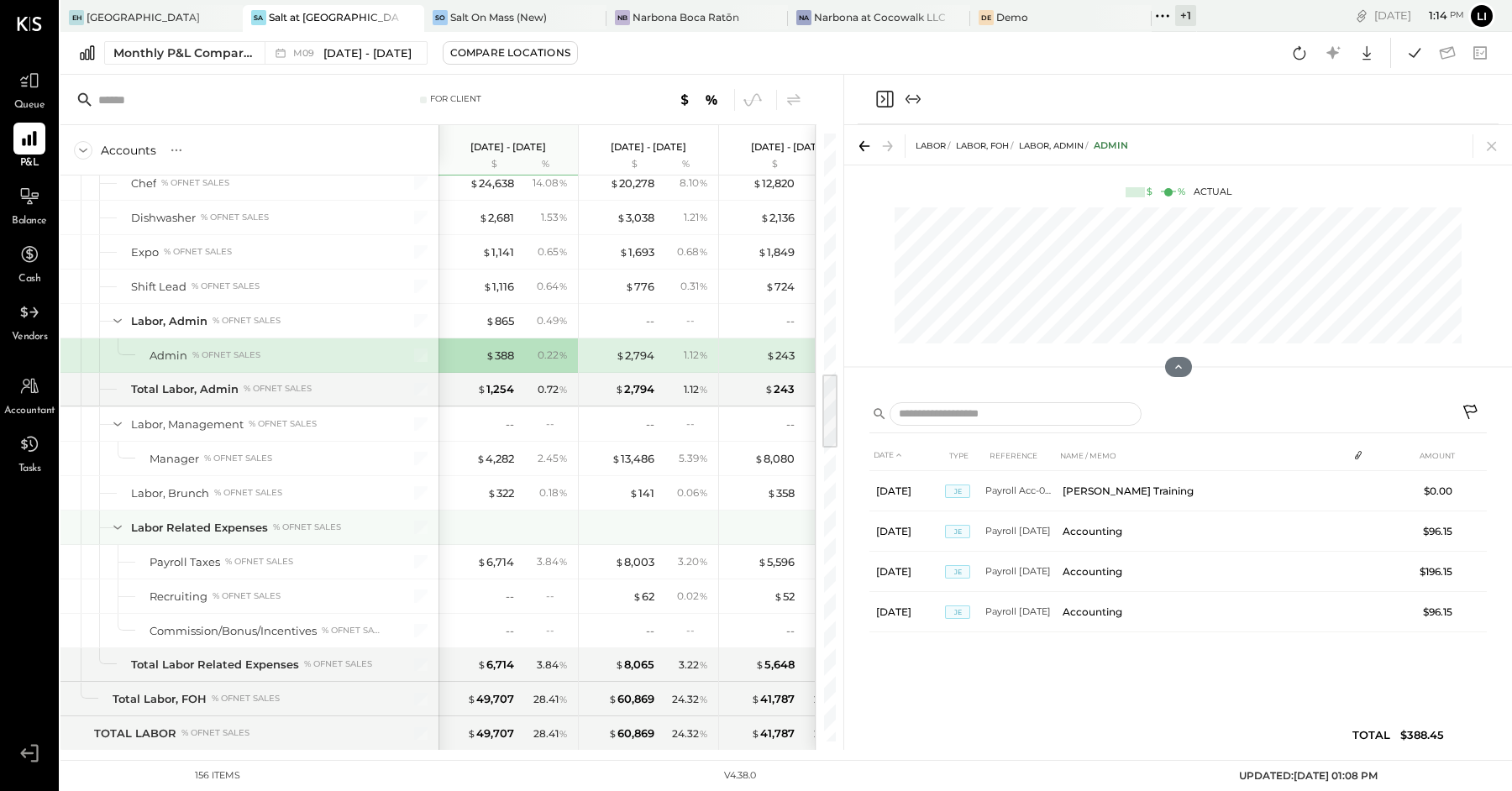
scroll to position [1903, 0]
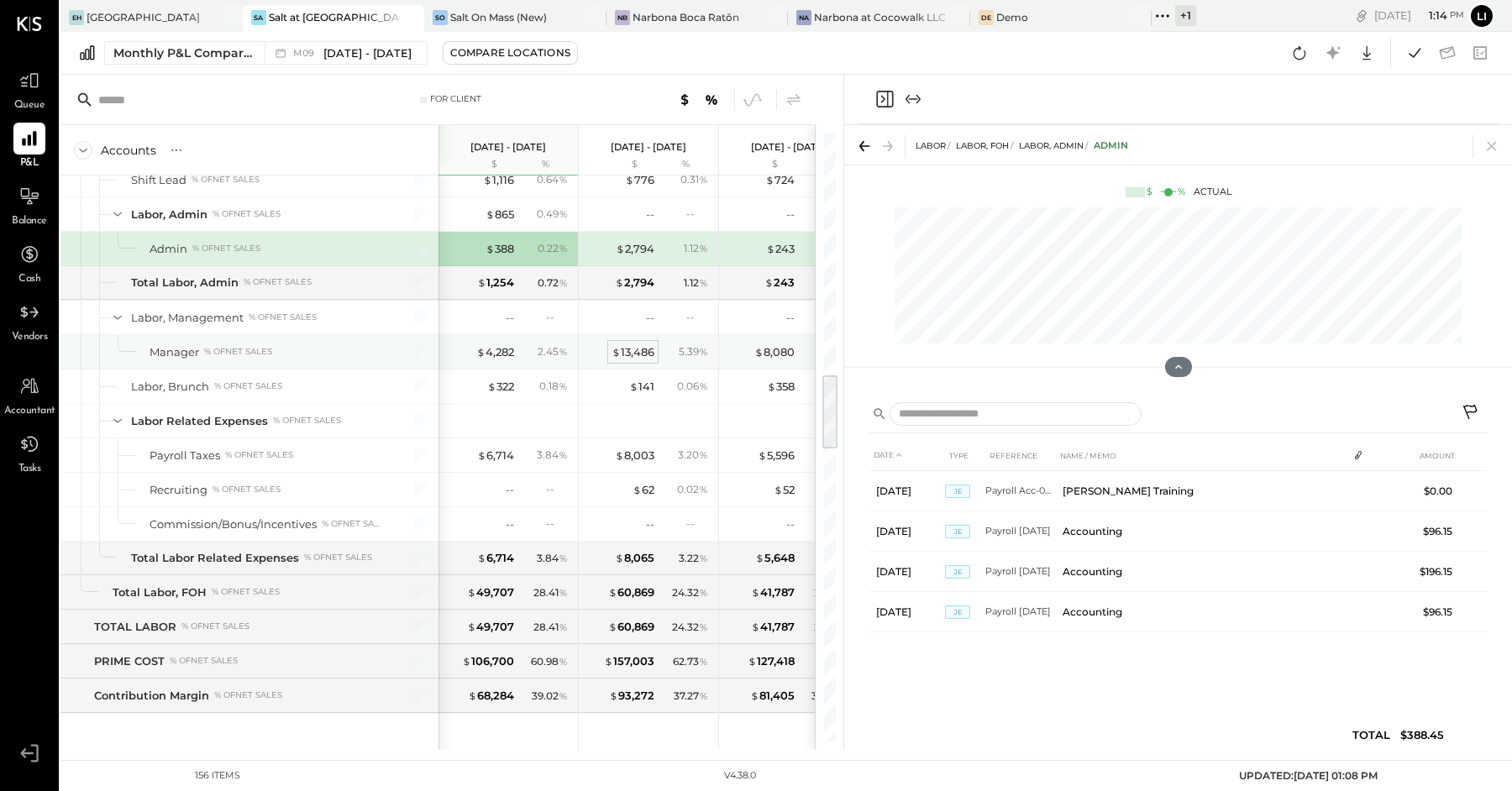
click at [634, 344] on div "$ 13,486" at bounding box center [633, 352] width 43 height 16
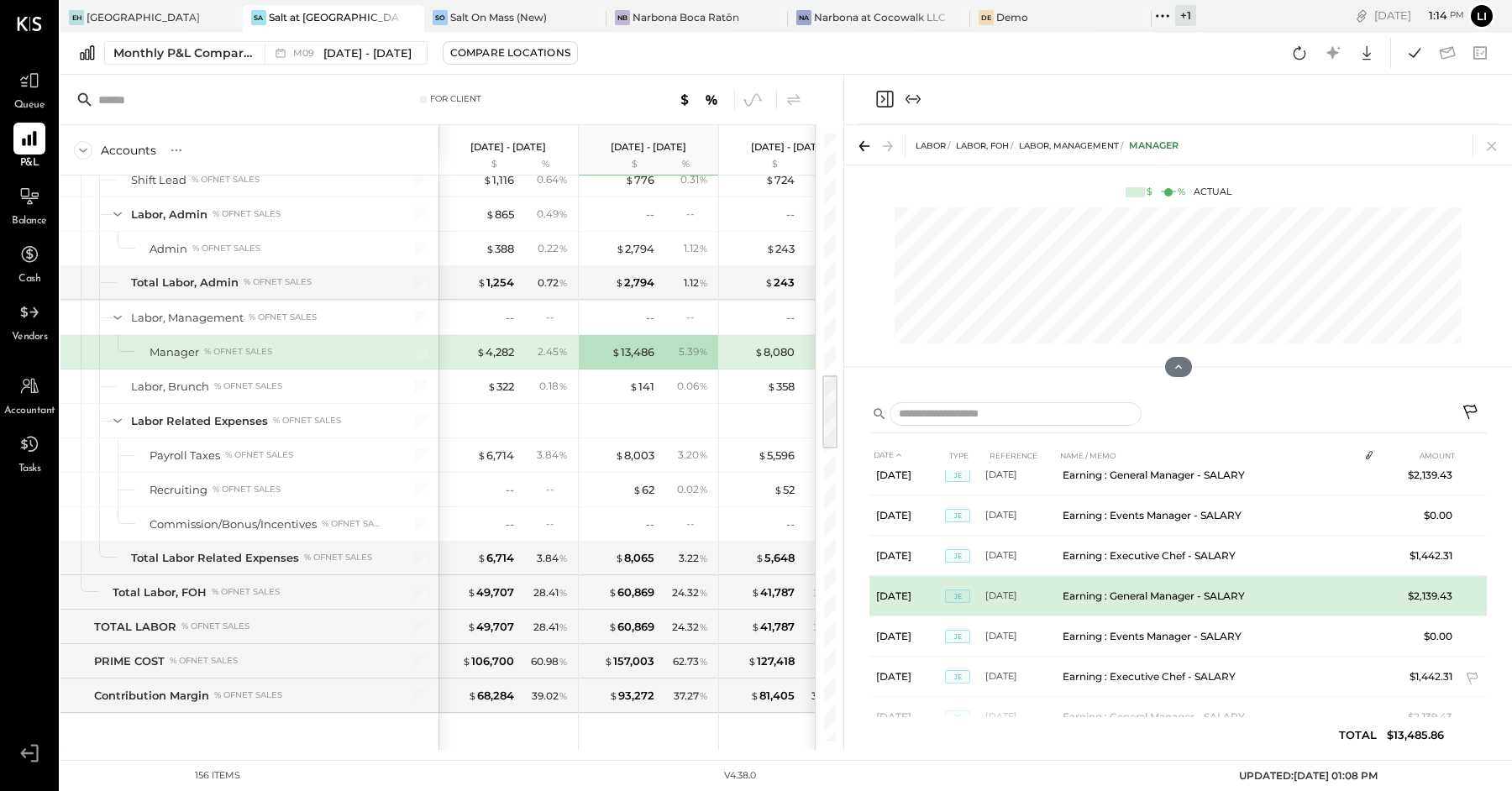
scroll to position [259, 0]
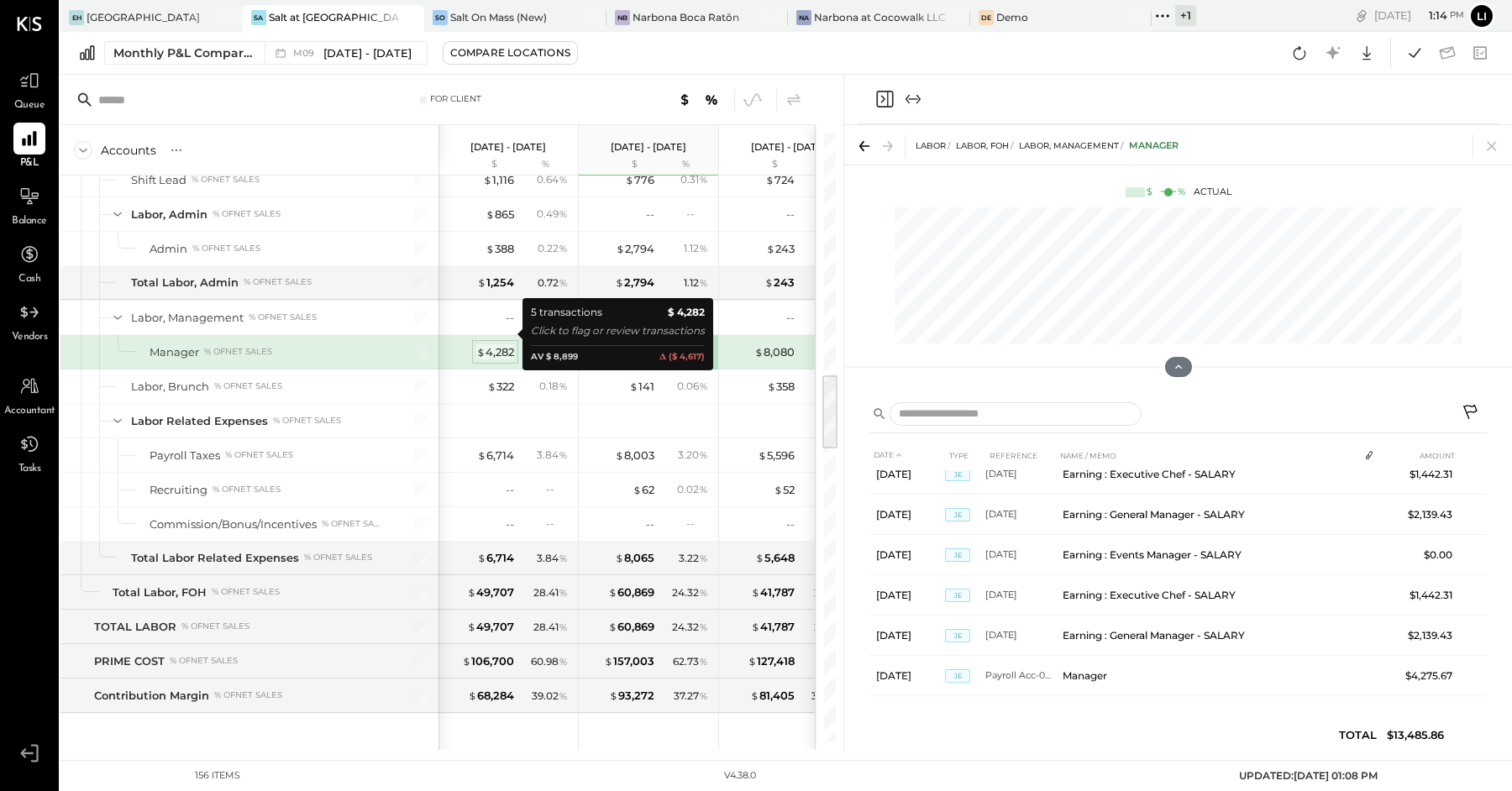
click at [497, 344] on div "$ 4,282" at bounding box center [495, 352] width 38 height 16
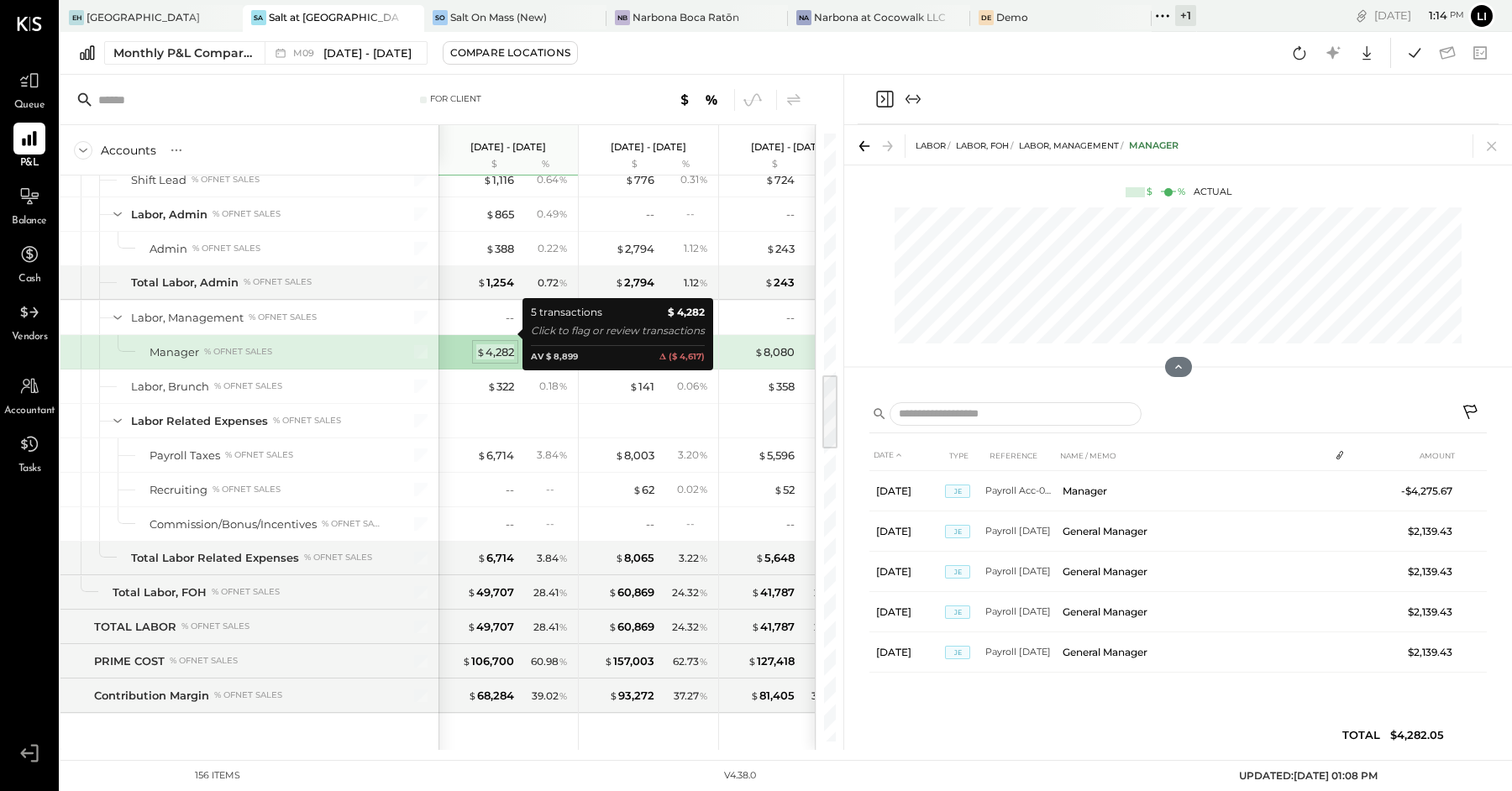
scroll to position [0, 0]
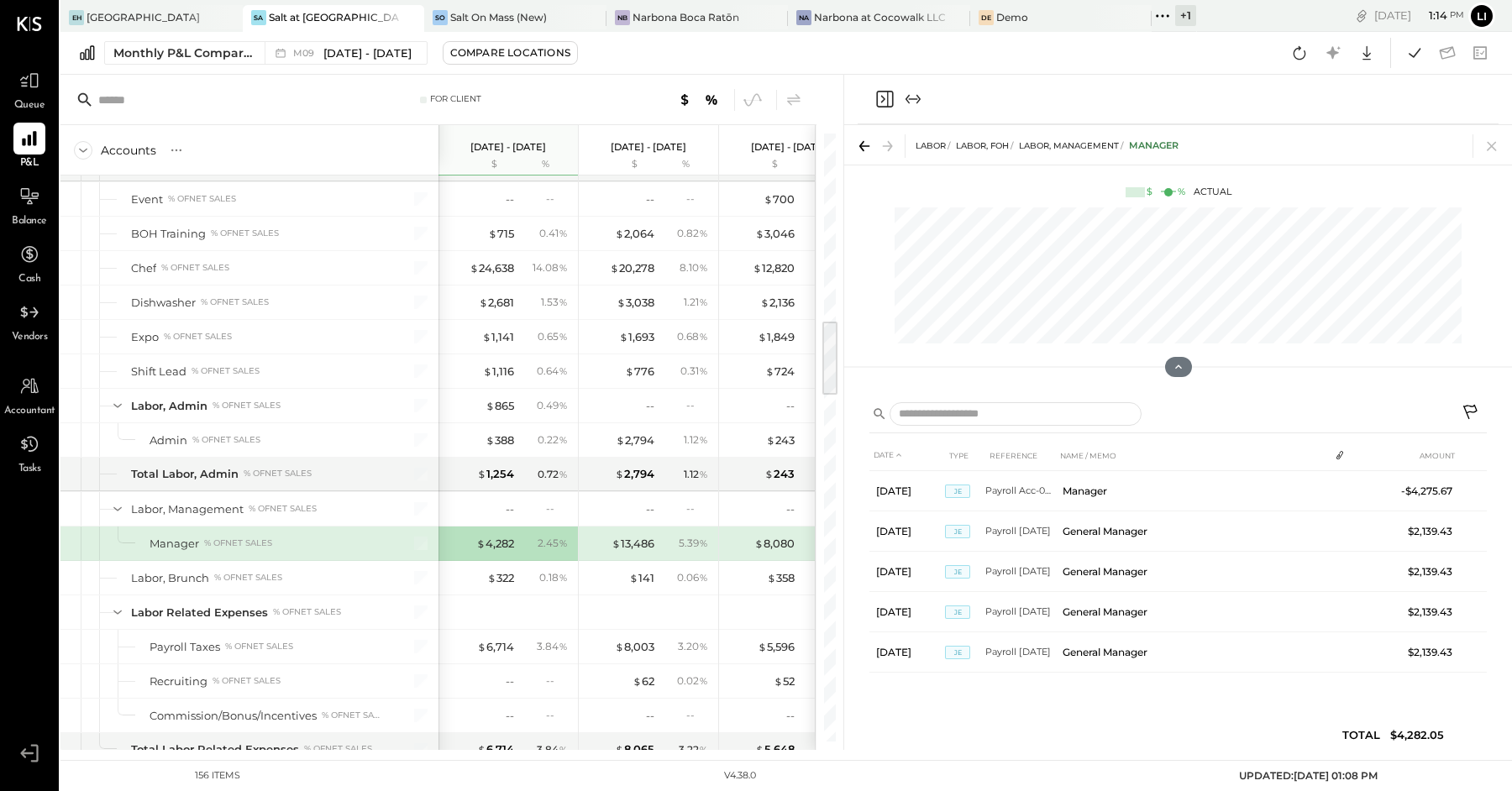
scroll to position [1478, 0]
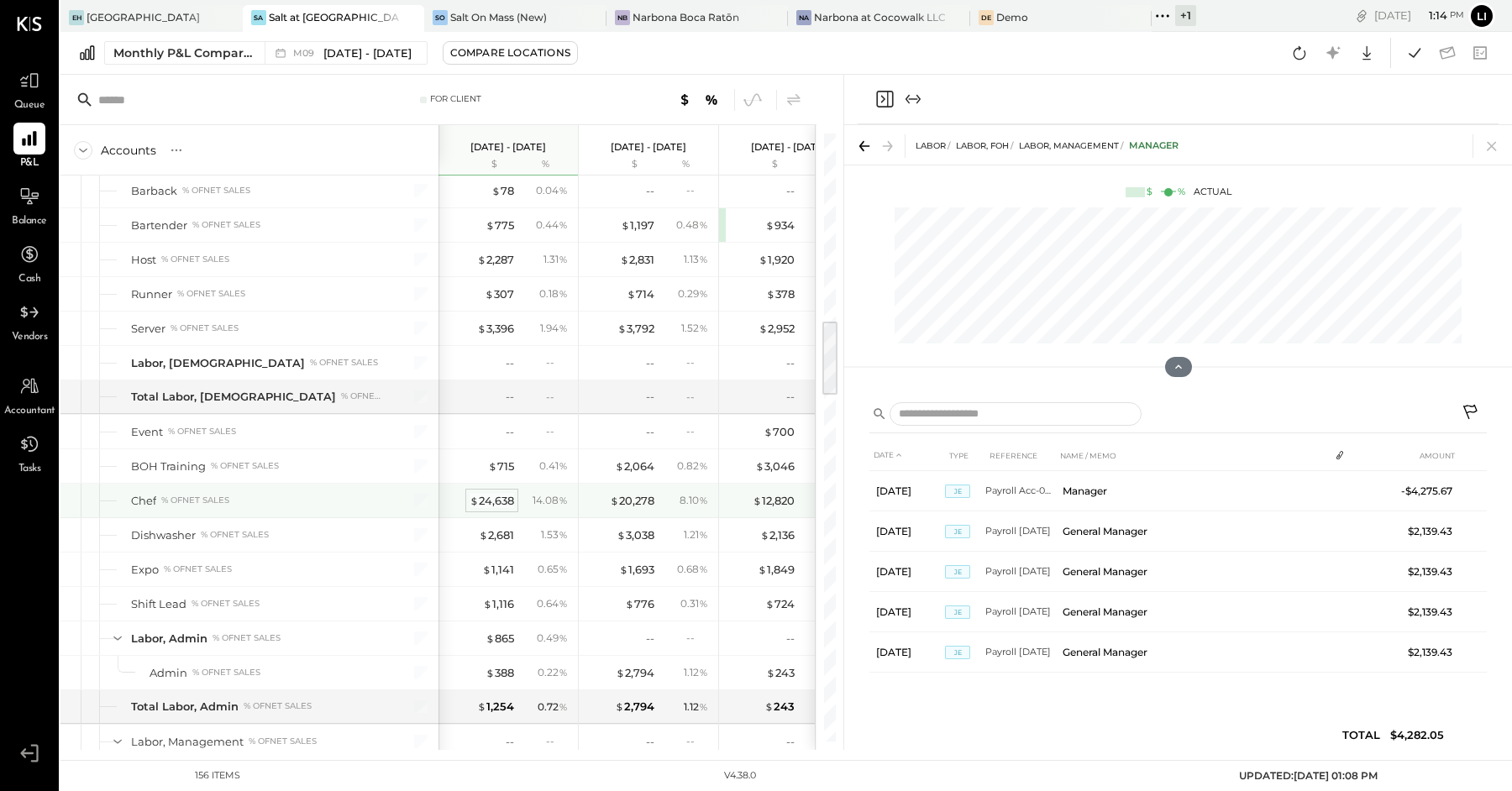
click at [502, 493] on div "$ 24,638" at bounding box center [491, 501] width 45 height 16
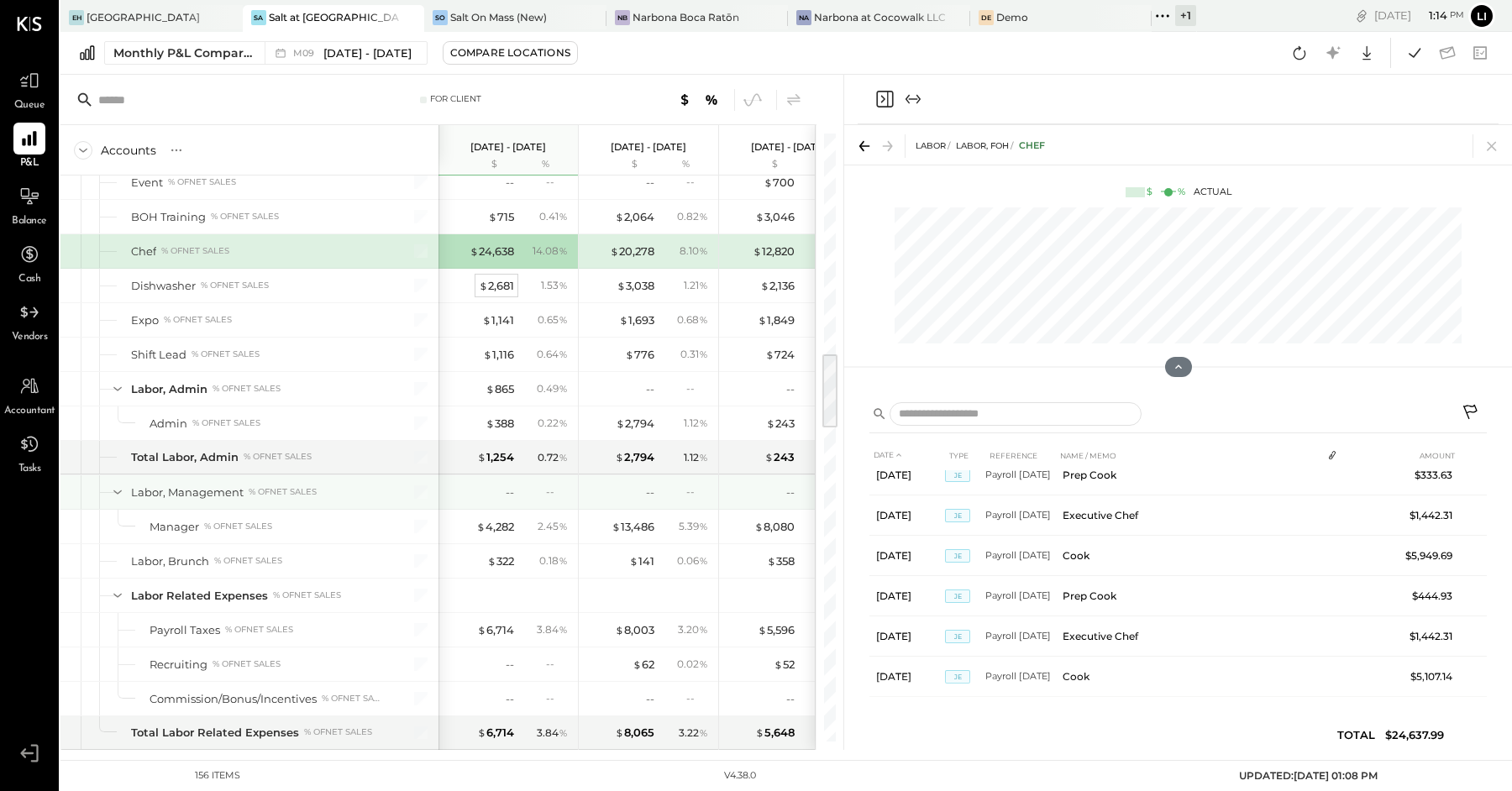
scroll to position [1895, 0]
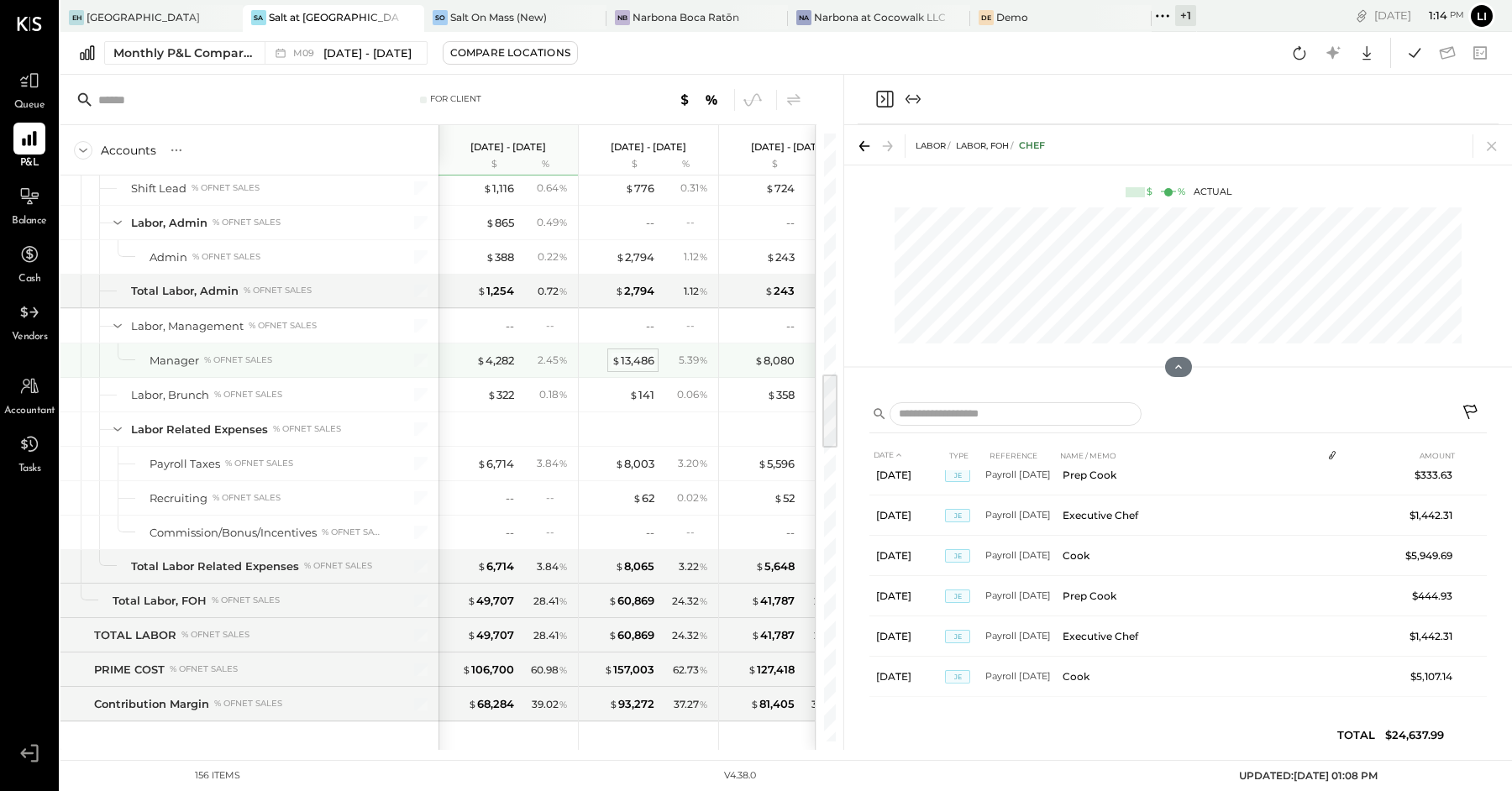
click at [618, 354] on span "$" at bounding box center [616, 360] width 9 height 13
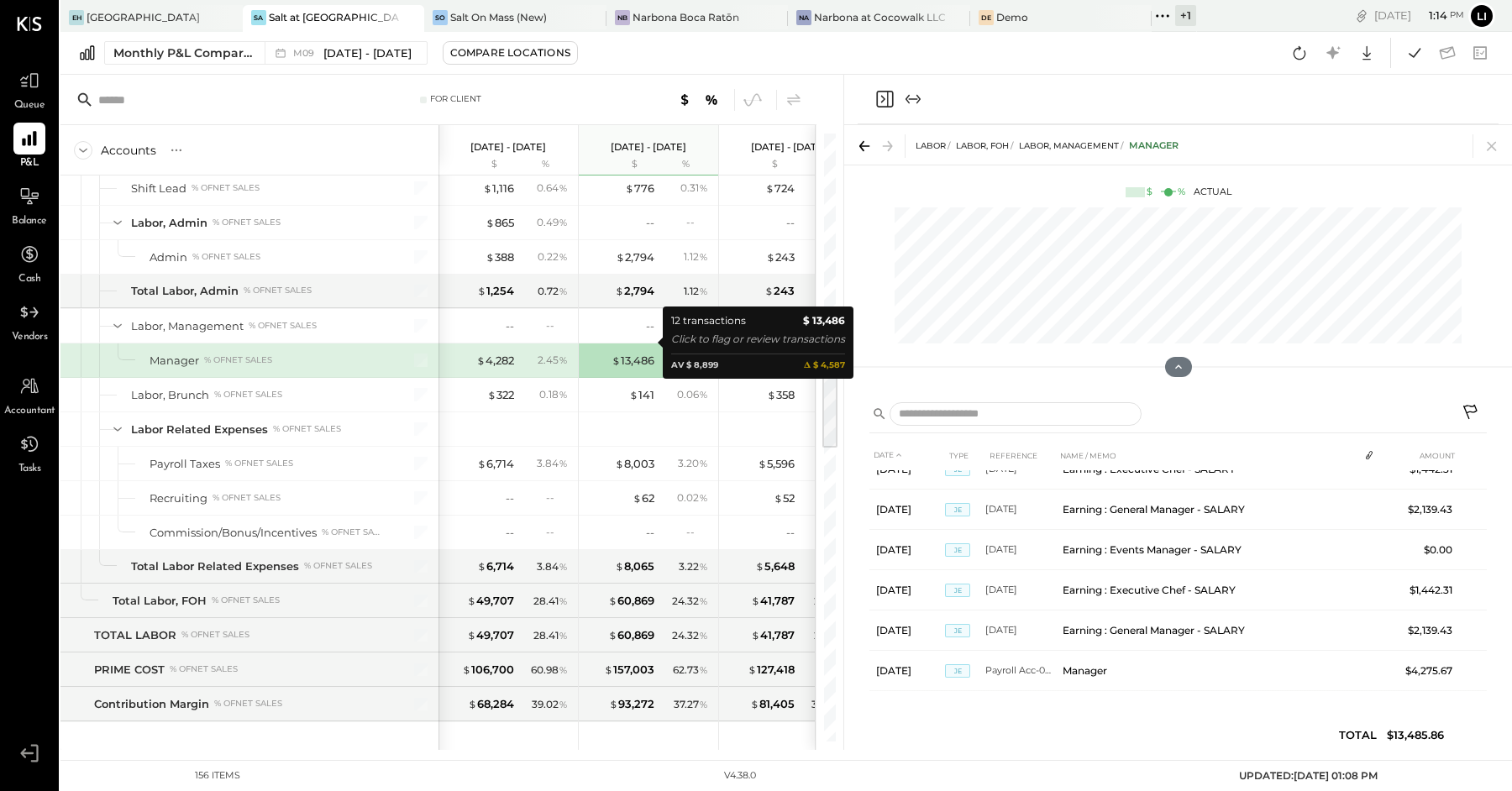
scroll to position [259, 0]
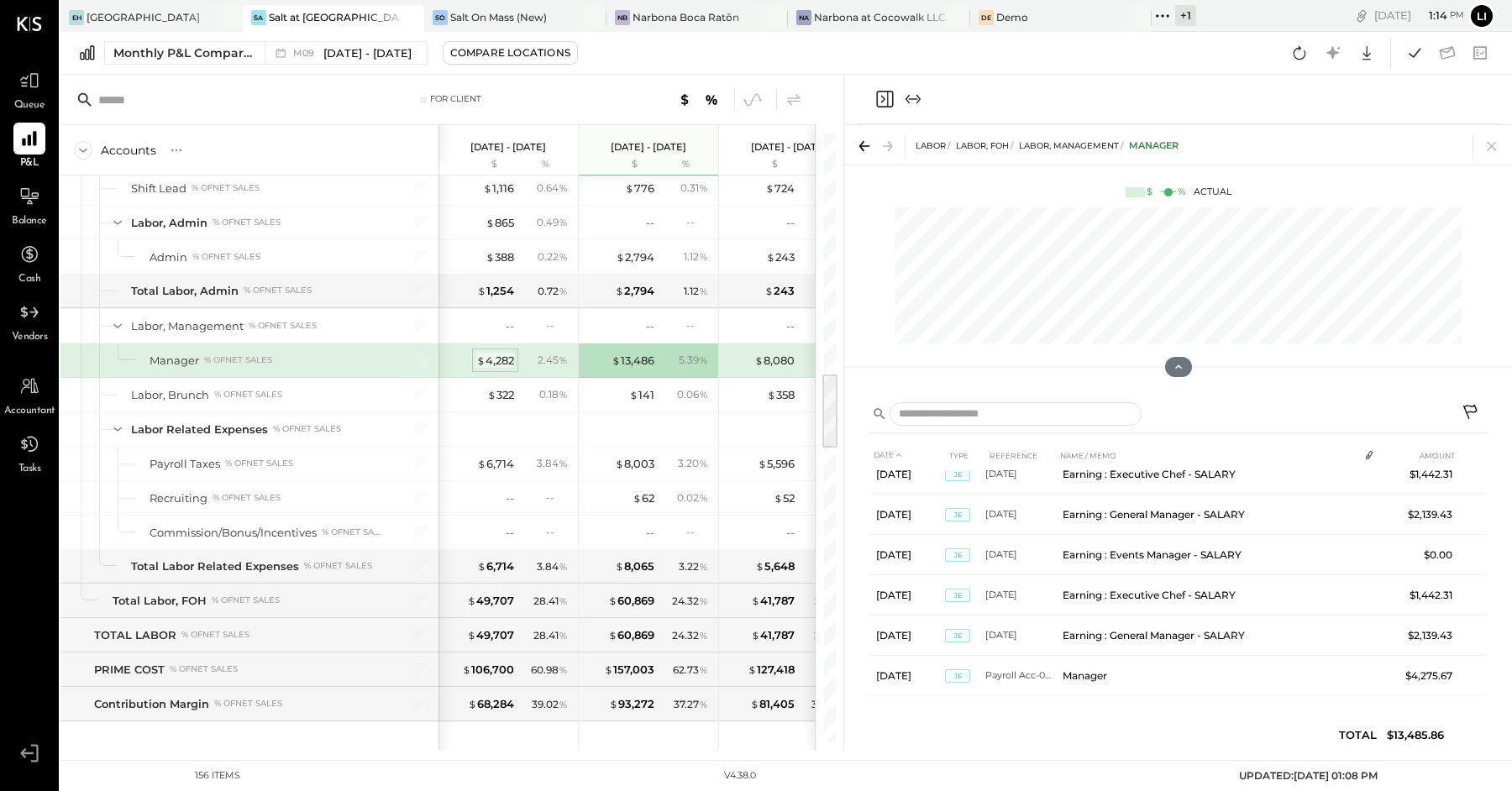
click at [501, 353] on div "$ 4,282" at bounding box center [495, 361] width 38 height 16
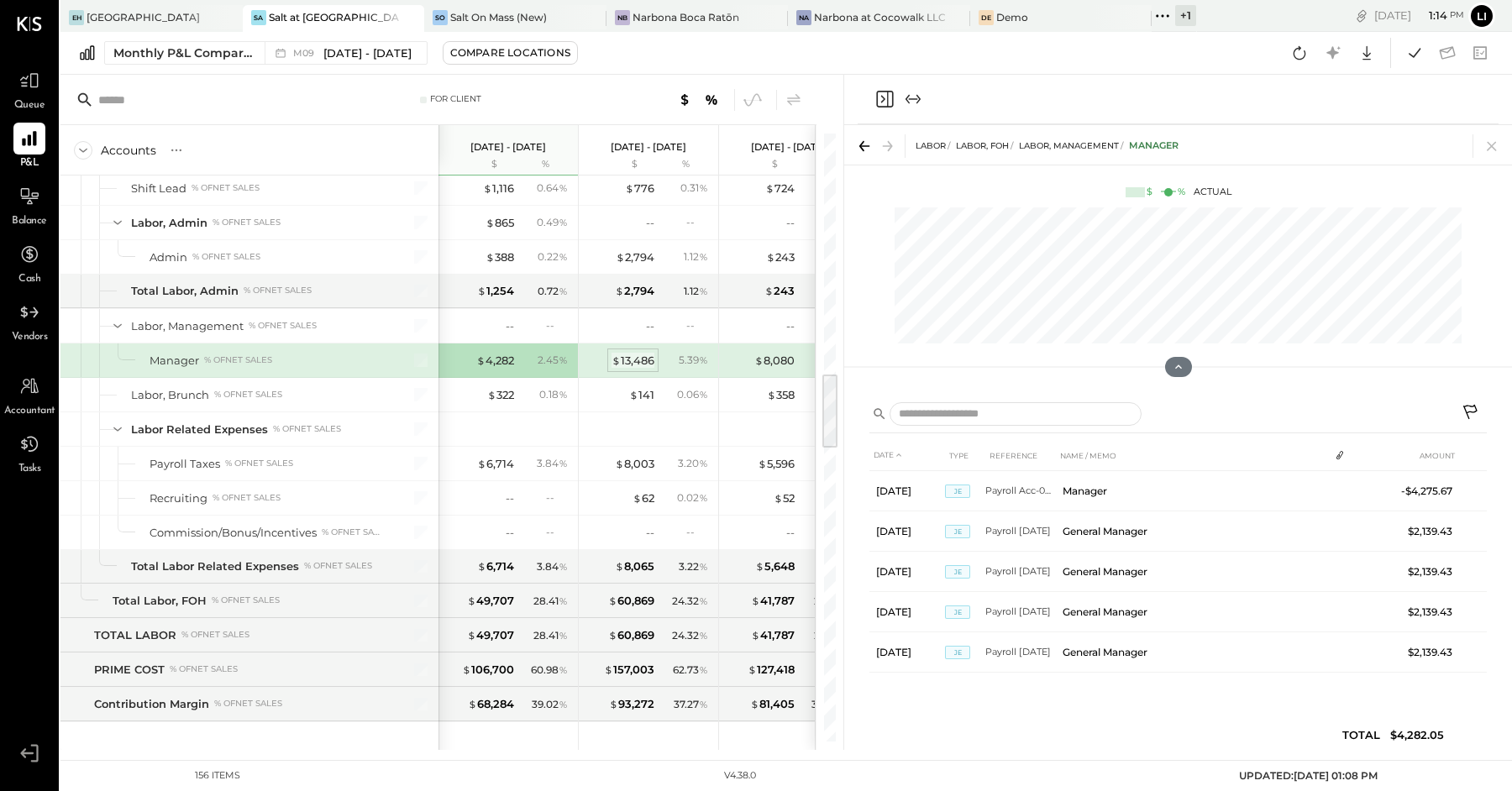
click at [646, 353] on div "$ 13,486" at bounding box center [633, 361] width 43 height 16
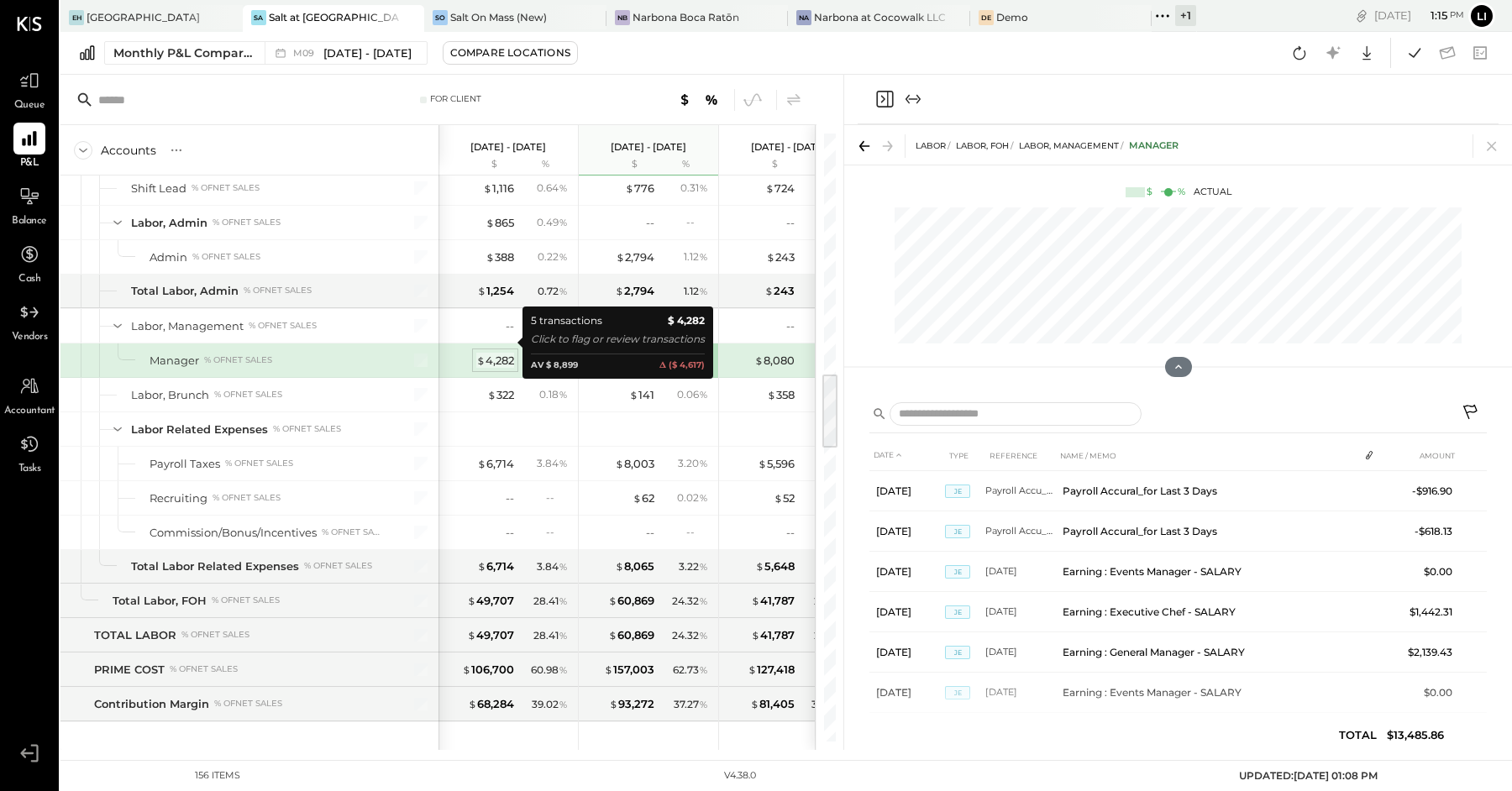
click at [478, 354] on span "$" at bounding box center [481, 360] width 9 height 13
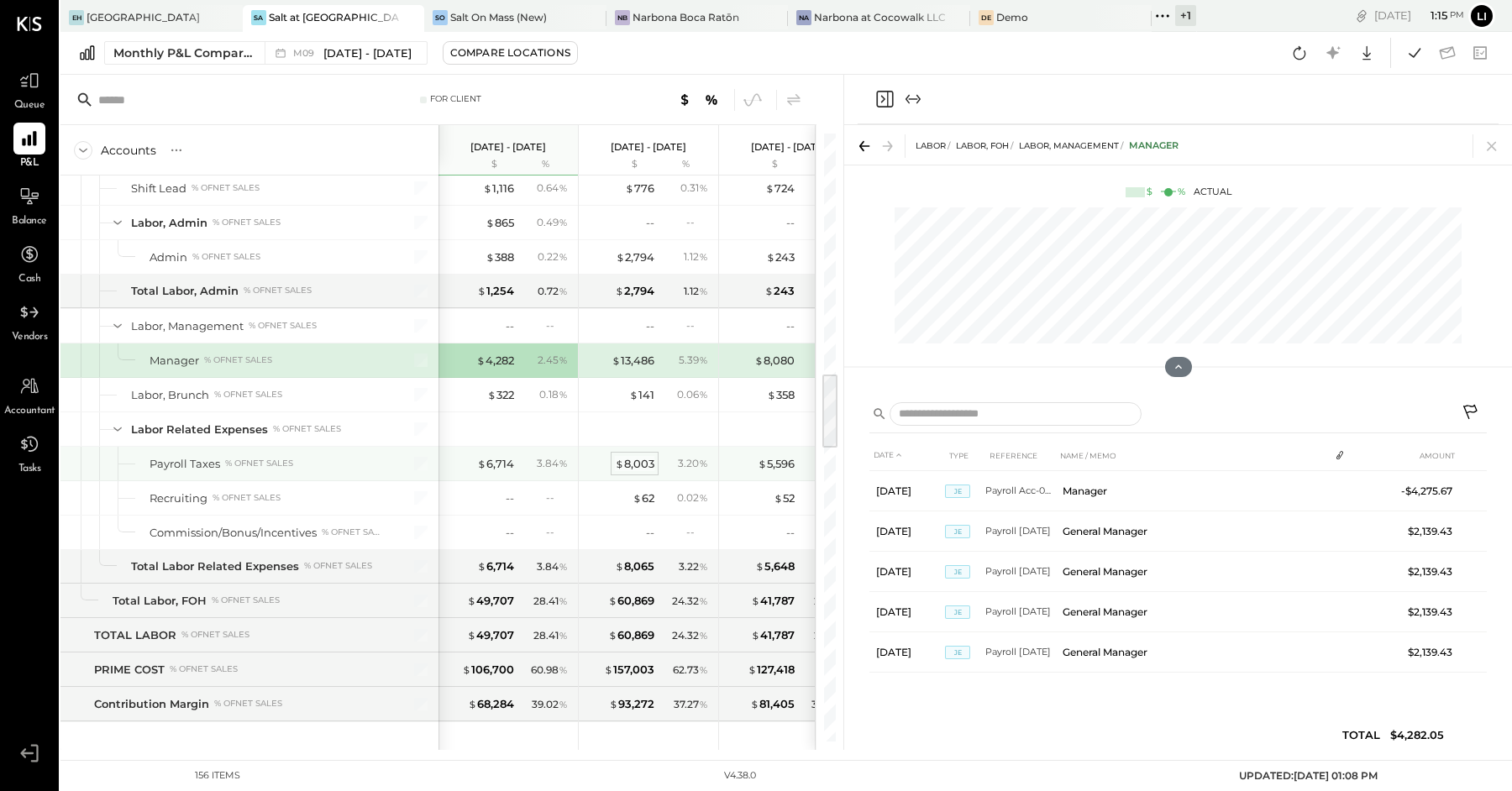
click at [644, 456] on div "$ 8,003" at bounding box center [634, 464] width 39 height 16
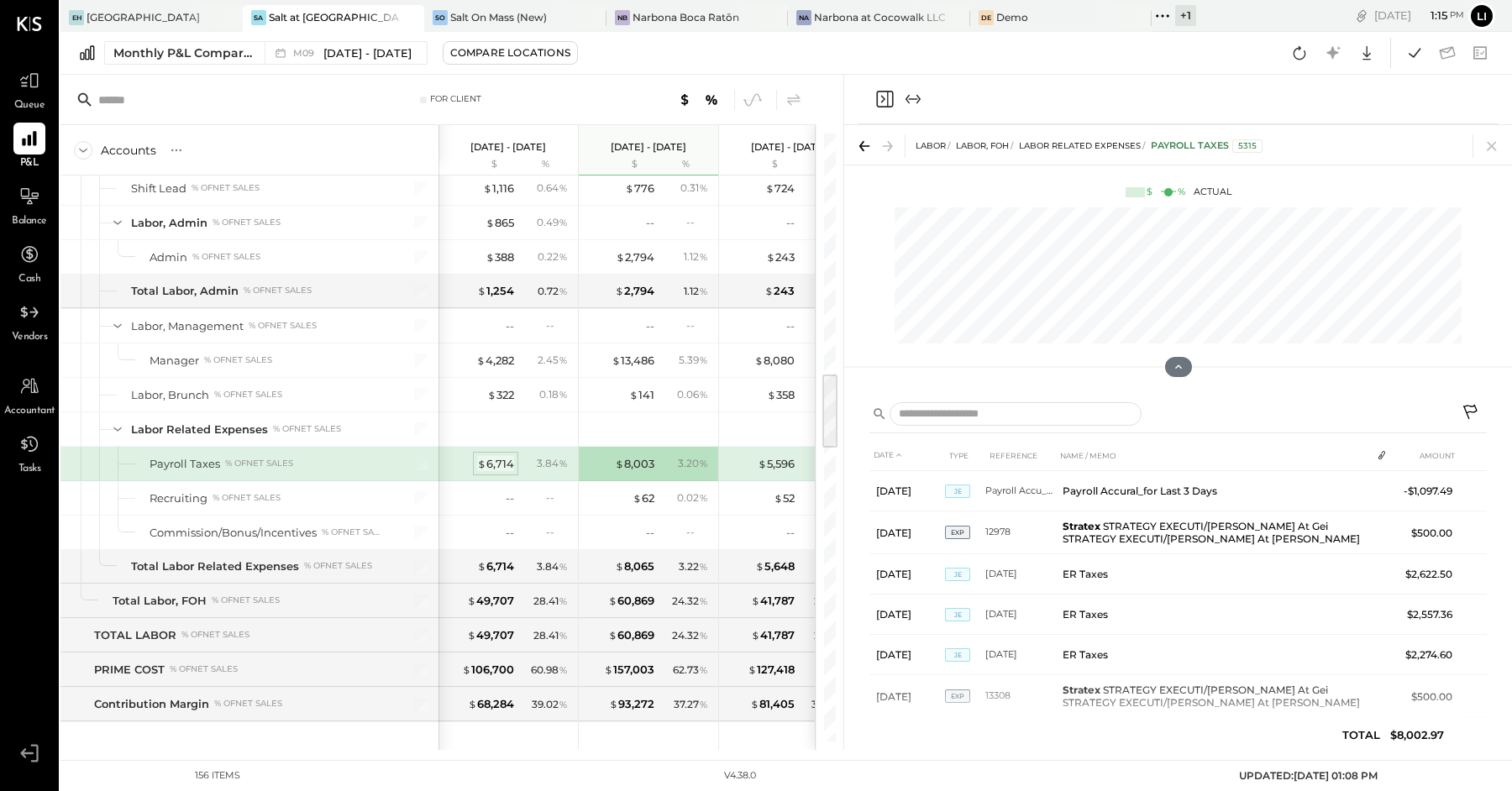
click at [510, 456] on div "$ 6,714" at bounding box center [495, 464] width 37 height 16
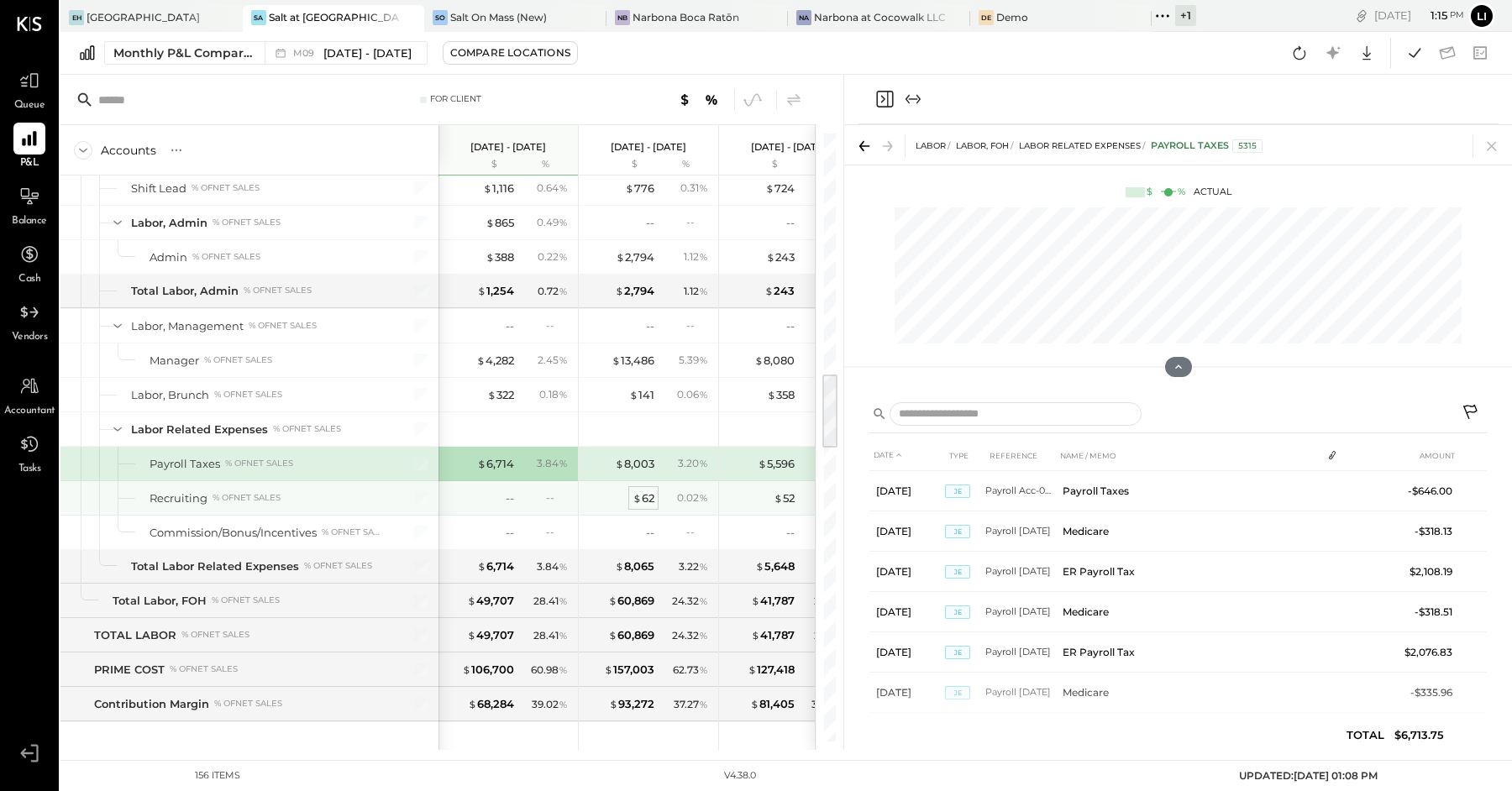
click at [645, 491] on div "$ 62" at bounding box center [643, 499] width 21 height 16
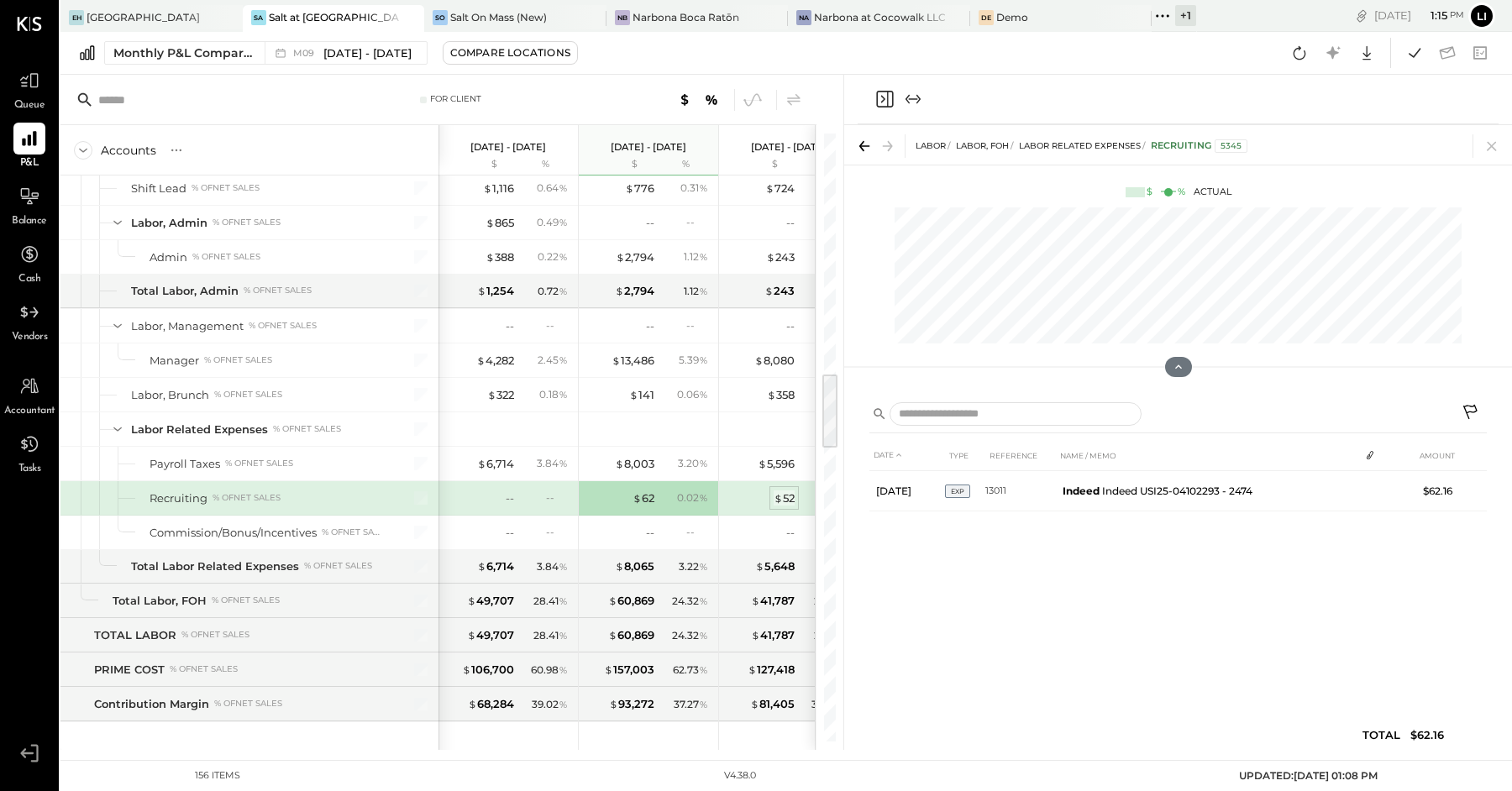
click at [788, 491] on div "$ 52" at bounding box center [784, 499] width 21 height 16
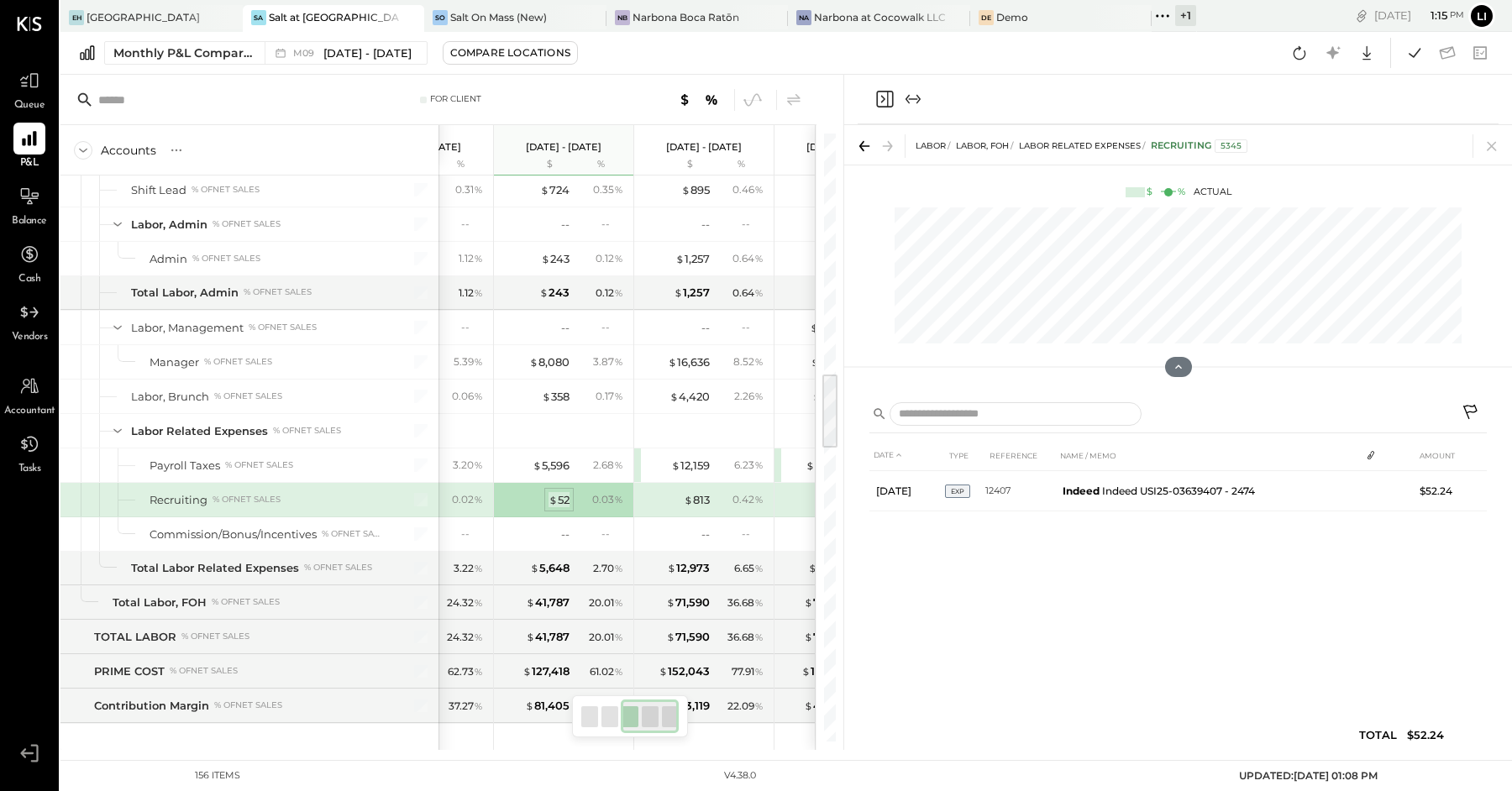
scroll to position [0, 288]
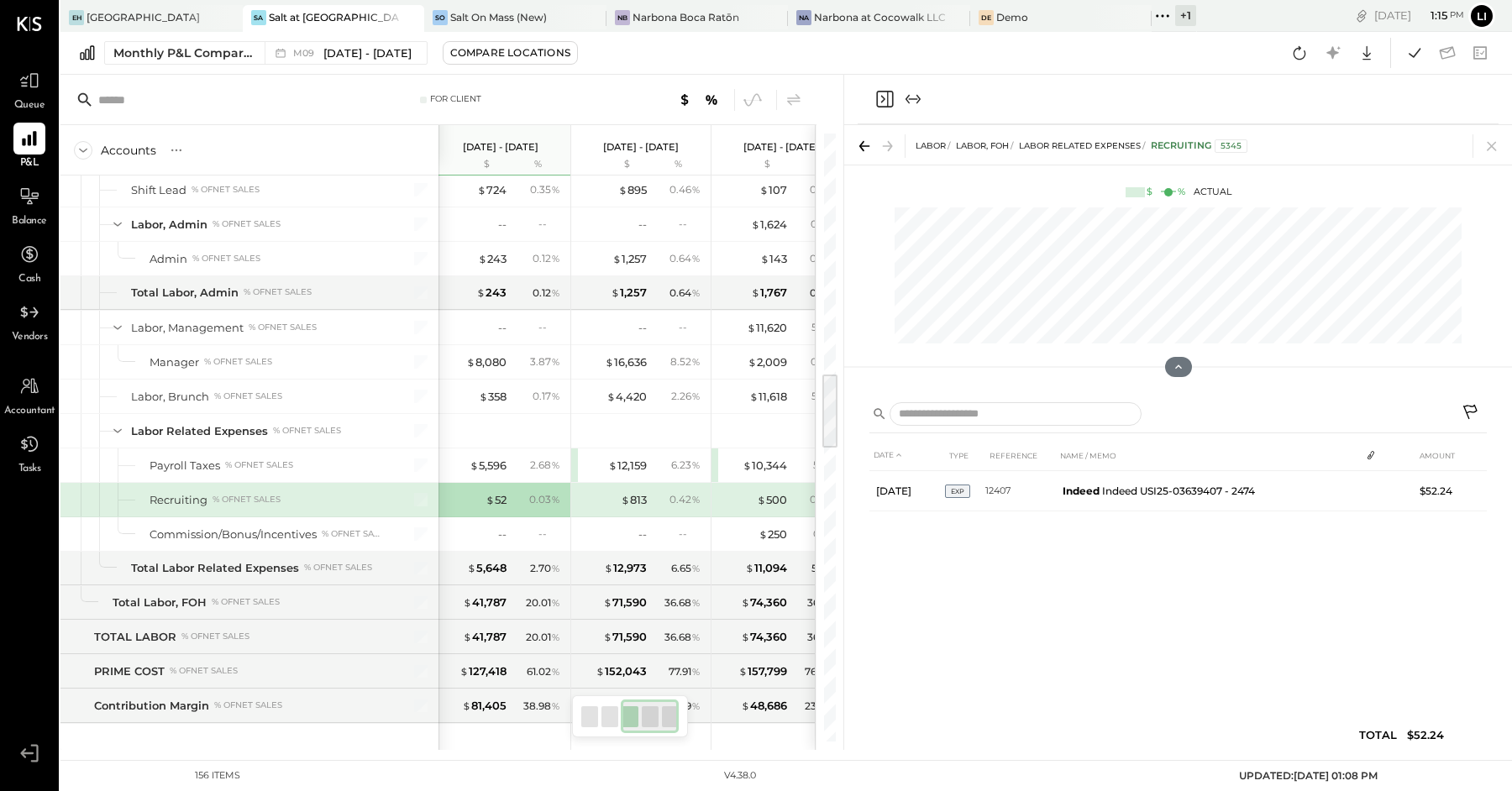
click at [616, 492] on div "$ 813" at bounding box center [613, 501] width 67 height 16
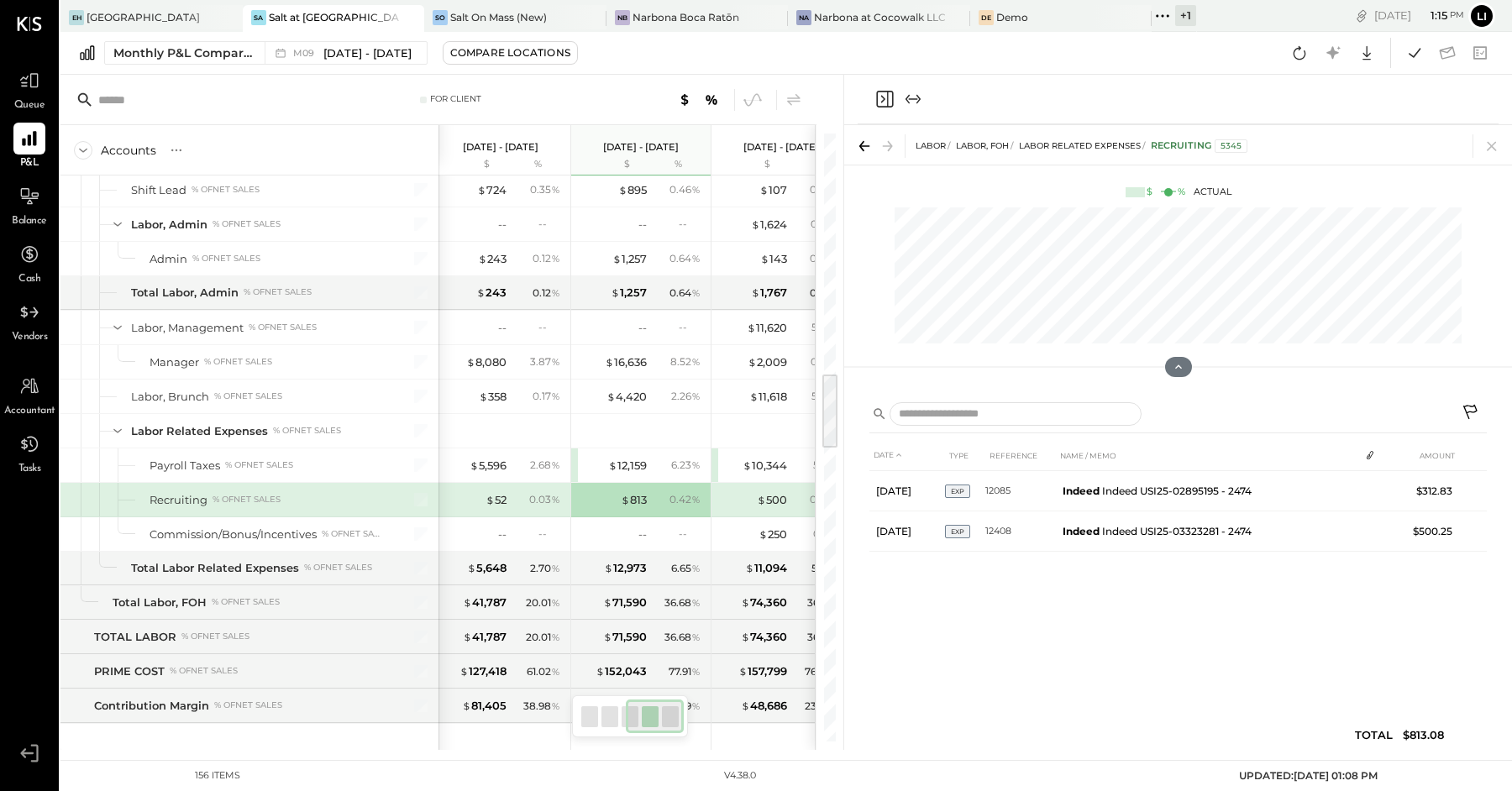
scroll to position [0, 323]
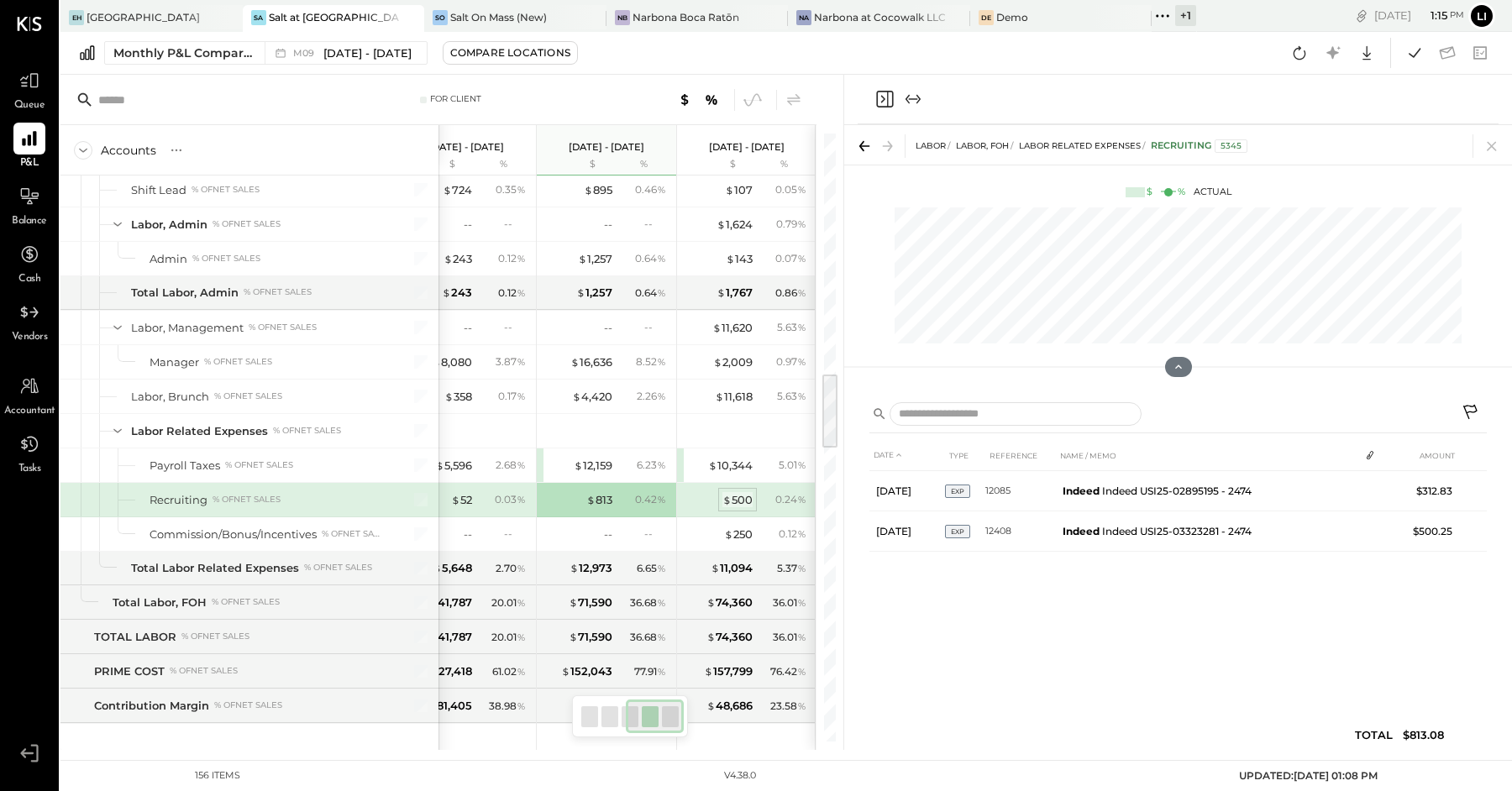
click at [739, 492] on div "$ 500" at bounding box center [737, 501] width 30 height 16
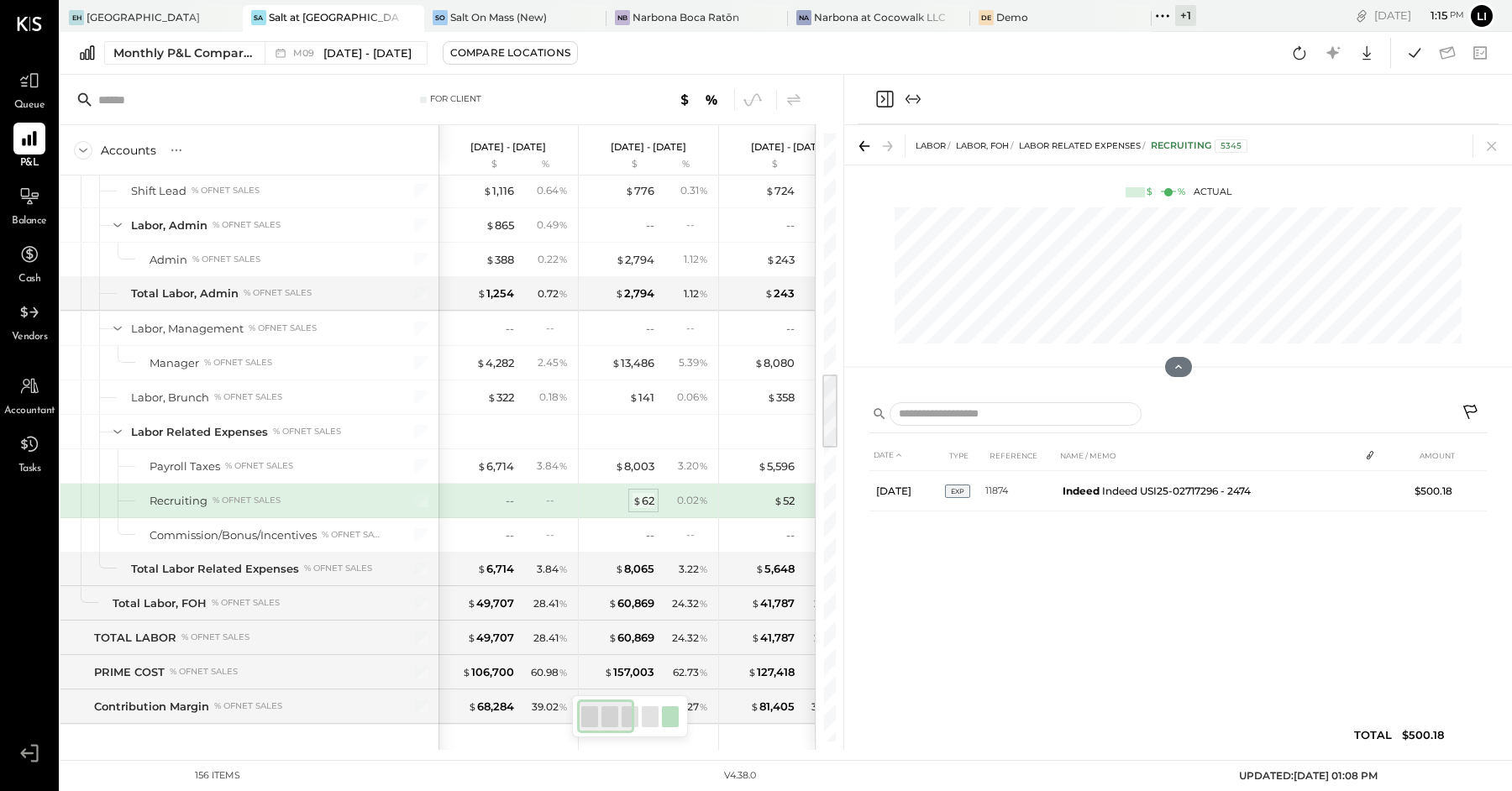
click at [642, 493] on div "$ 62" at bounding box center [643, 501] width 21 height 16
click at [500, 493] on div "--" at bounding box center [480, 501] width 67 height 16
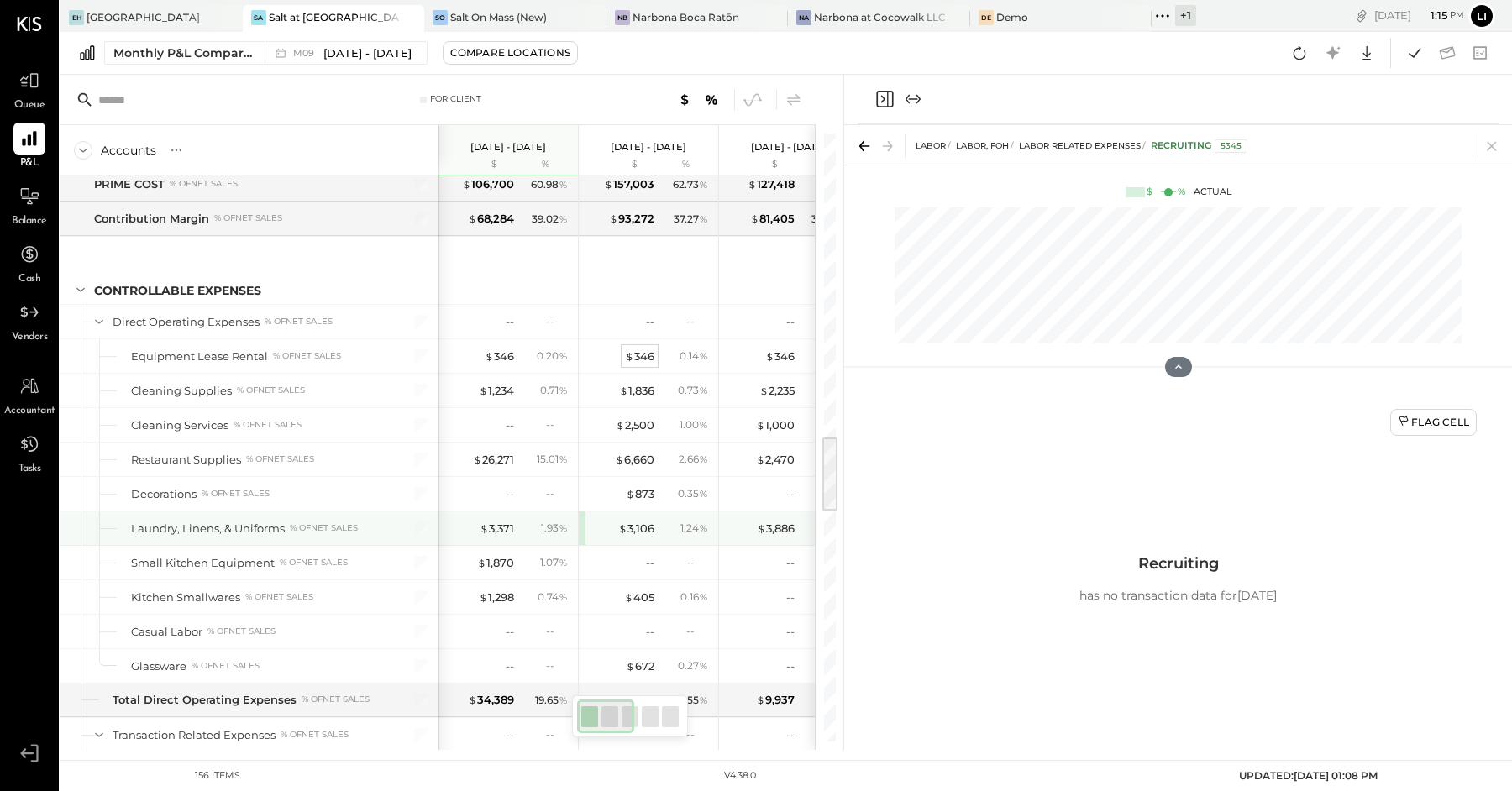
scroll to position [2393, 0]
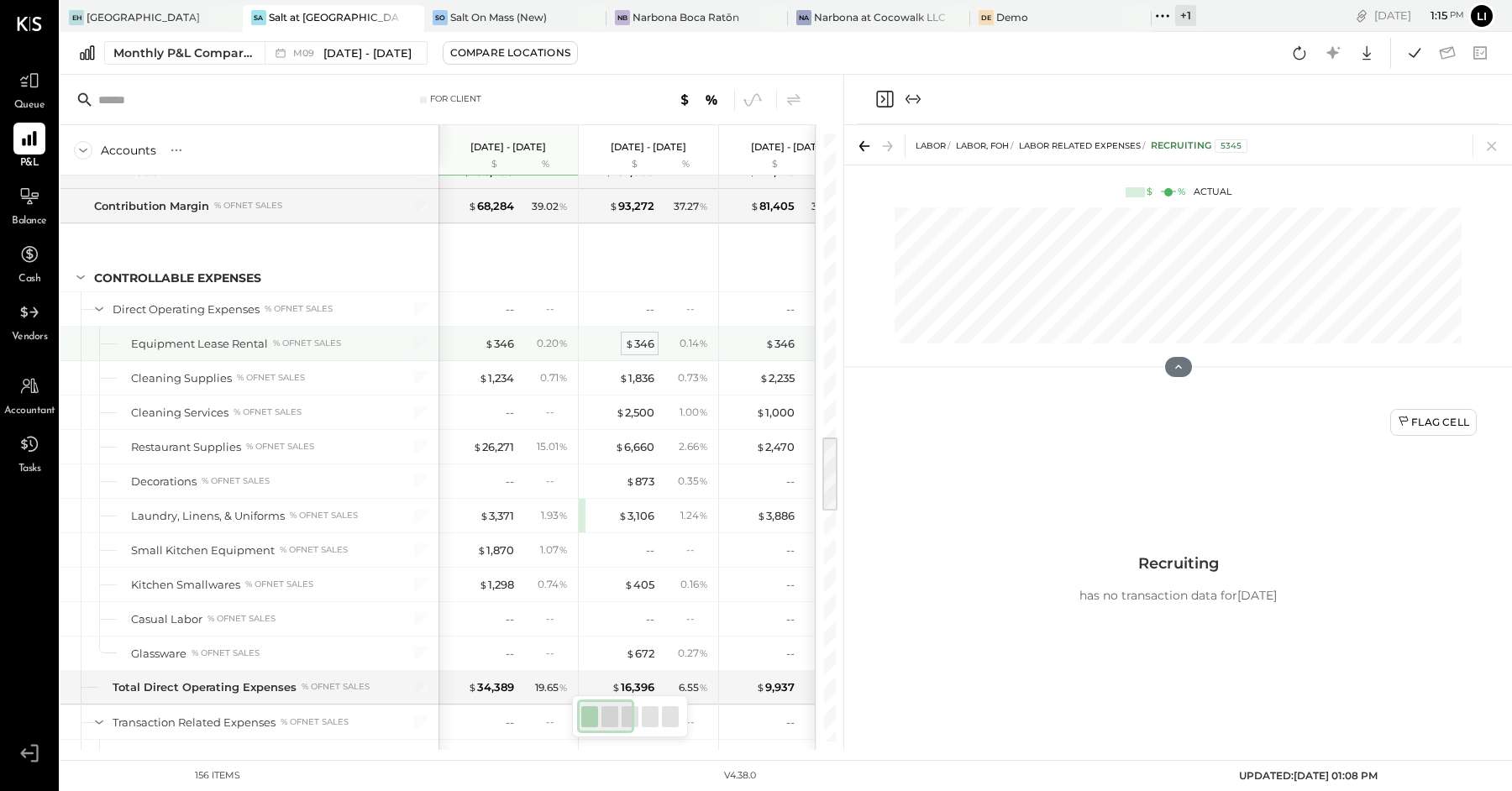
click at [646, 336] on div "$ 346" at bounding box center [639, 344] width 29 height 16
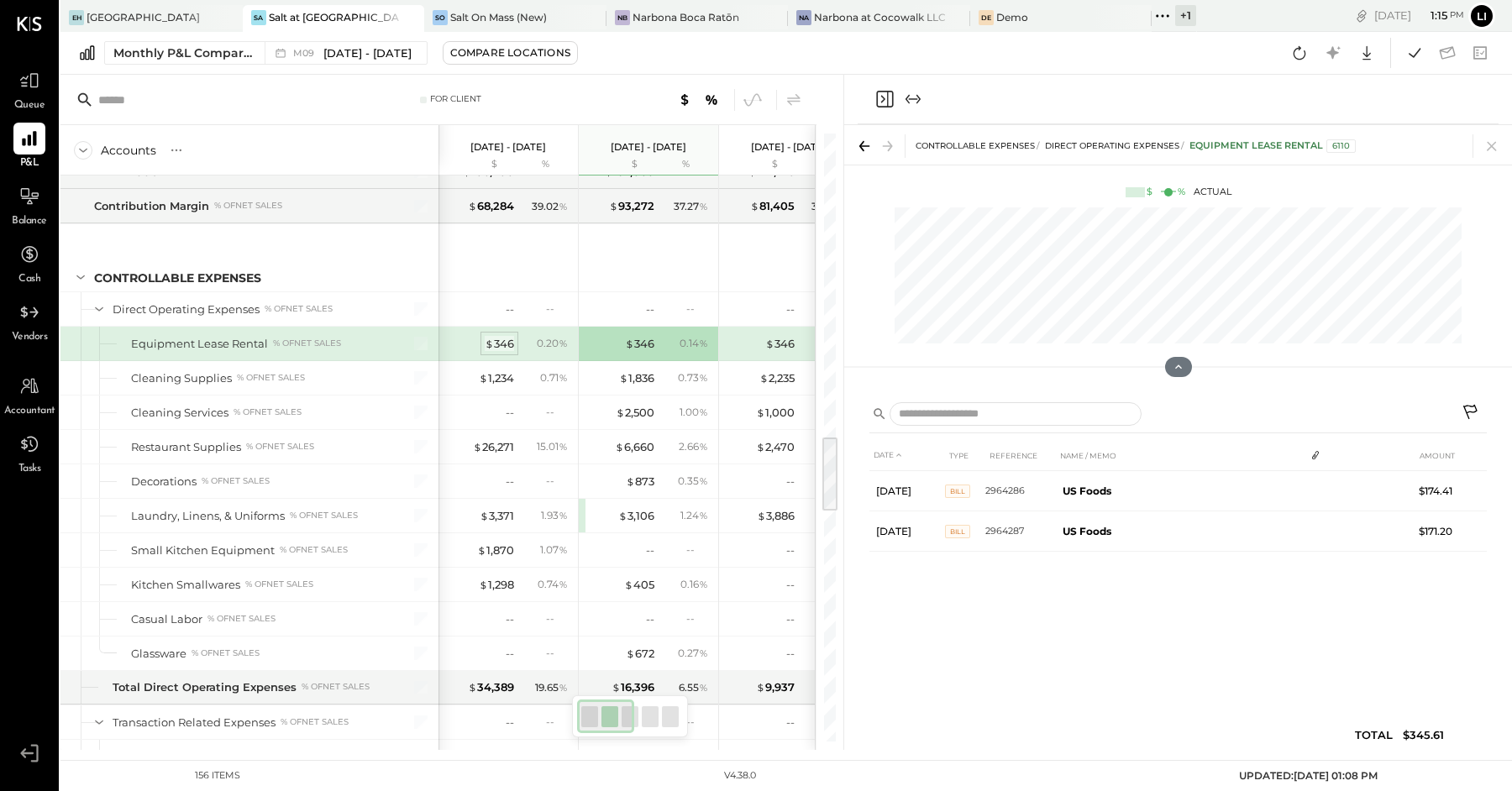
click at [500, 336] on div "$ 346" at bounding box center [499, 344] width 29 height 16
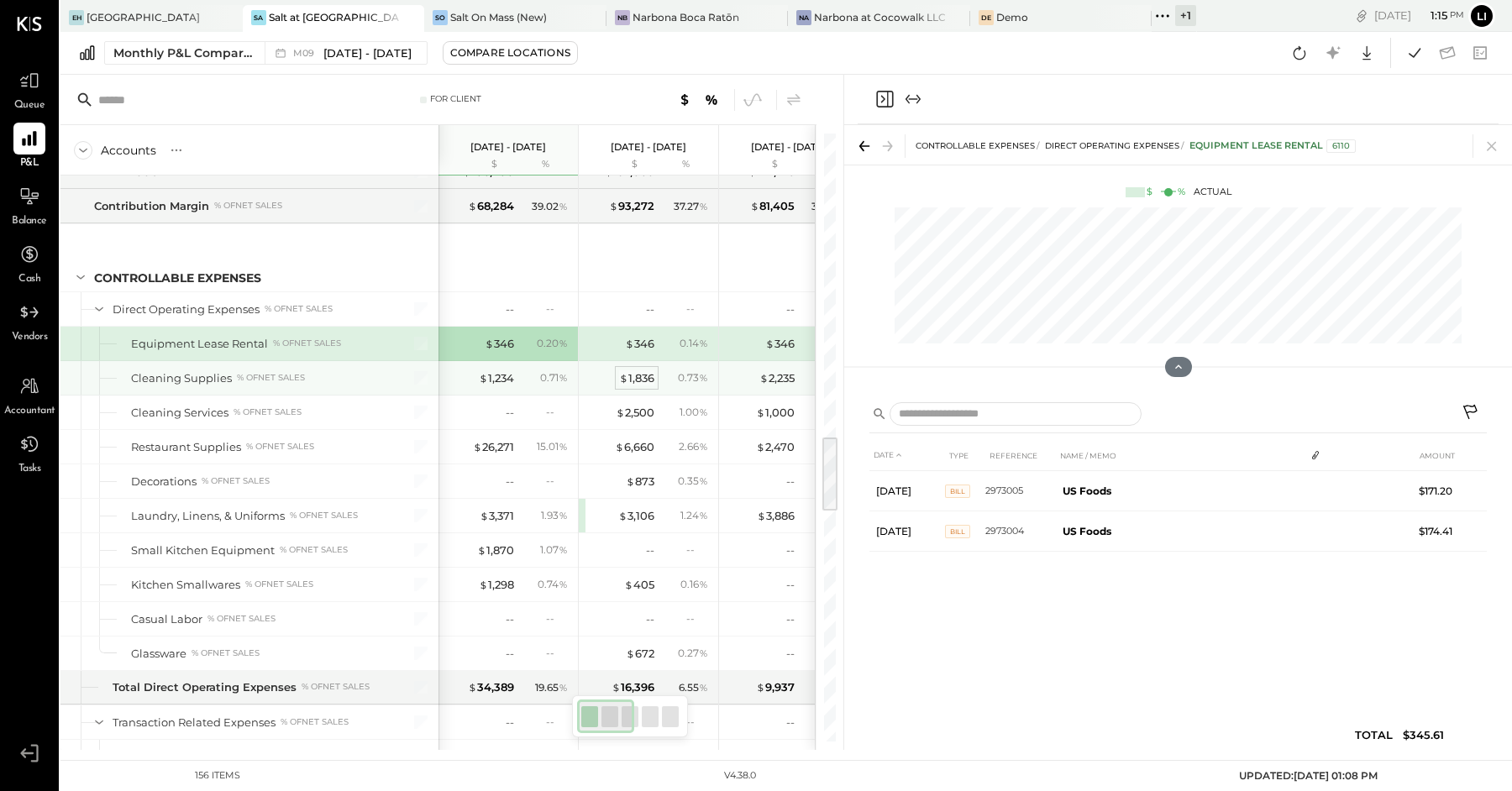
click at [640, 371] on div "$ 1,836" at bounding box center [636, 379] width 35 height 16
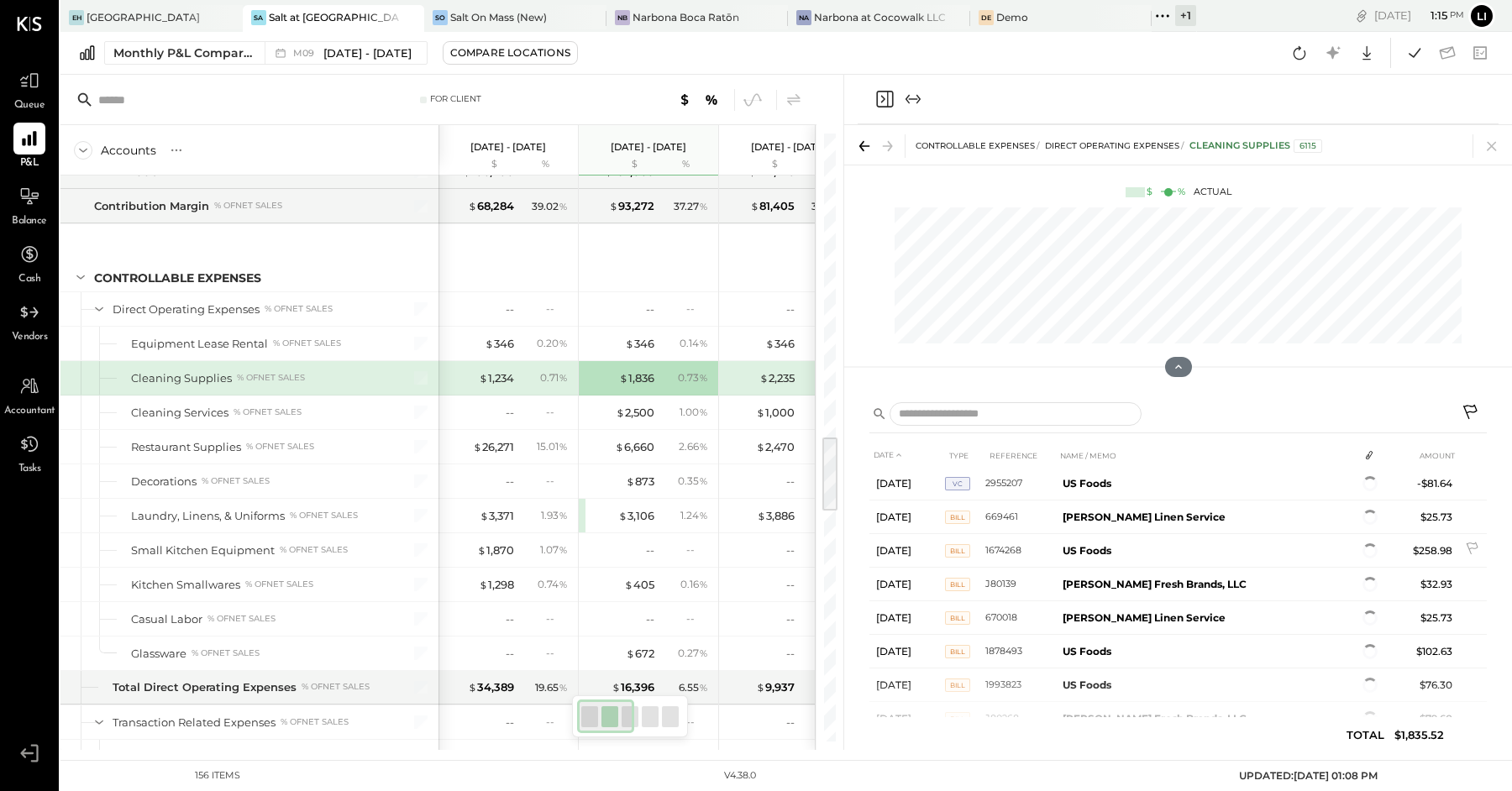
scroll to position [344, 0]
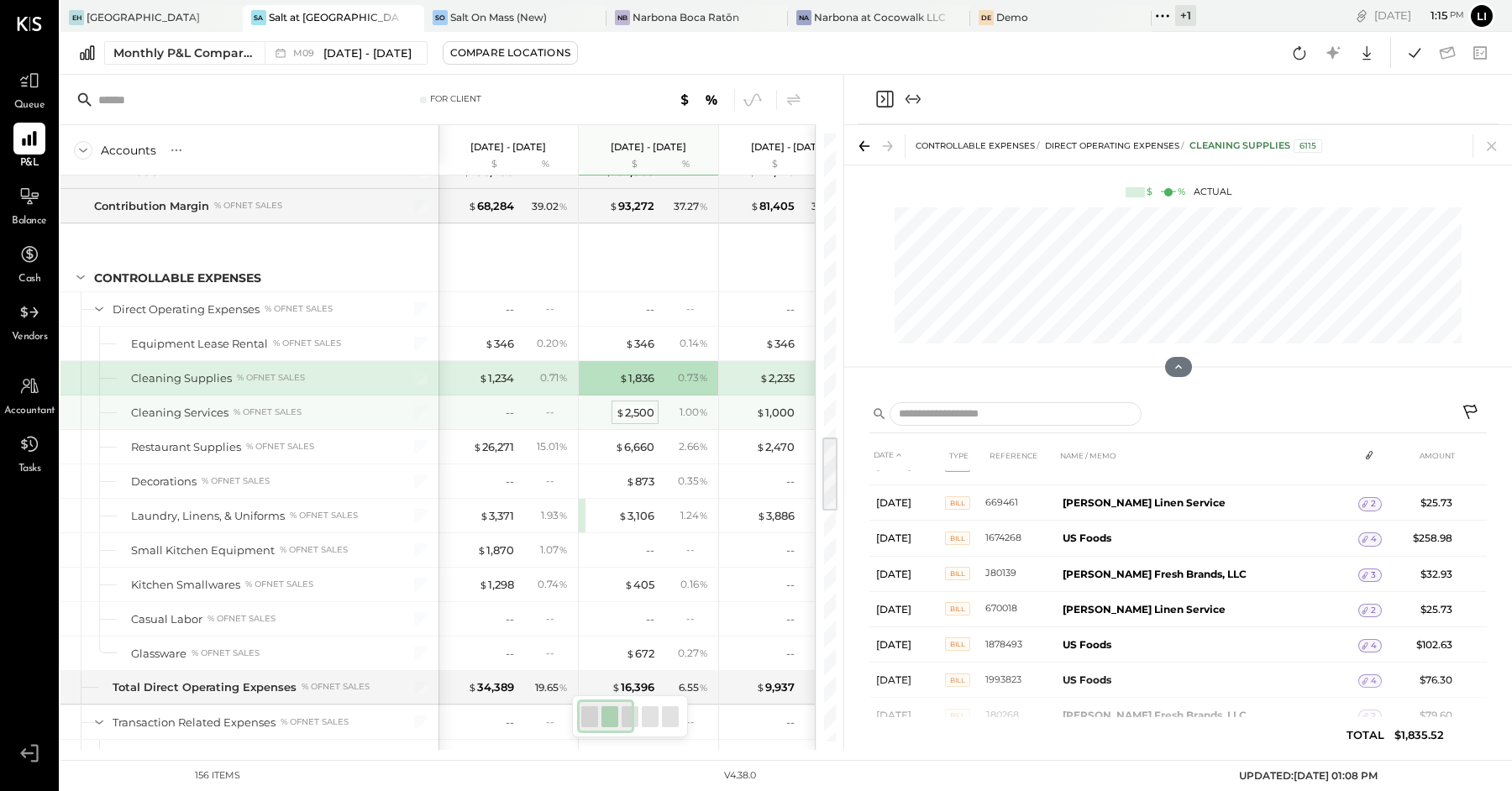
click at [646, 405] on div "$ 2,500" at bounding box center [634, 413] width 38 height 16
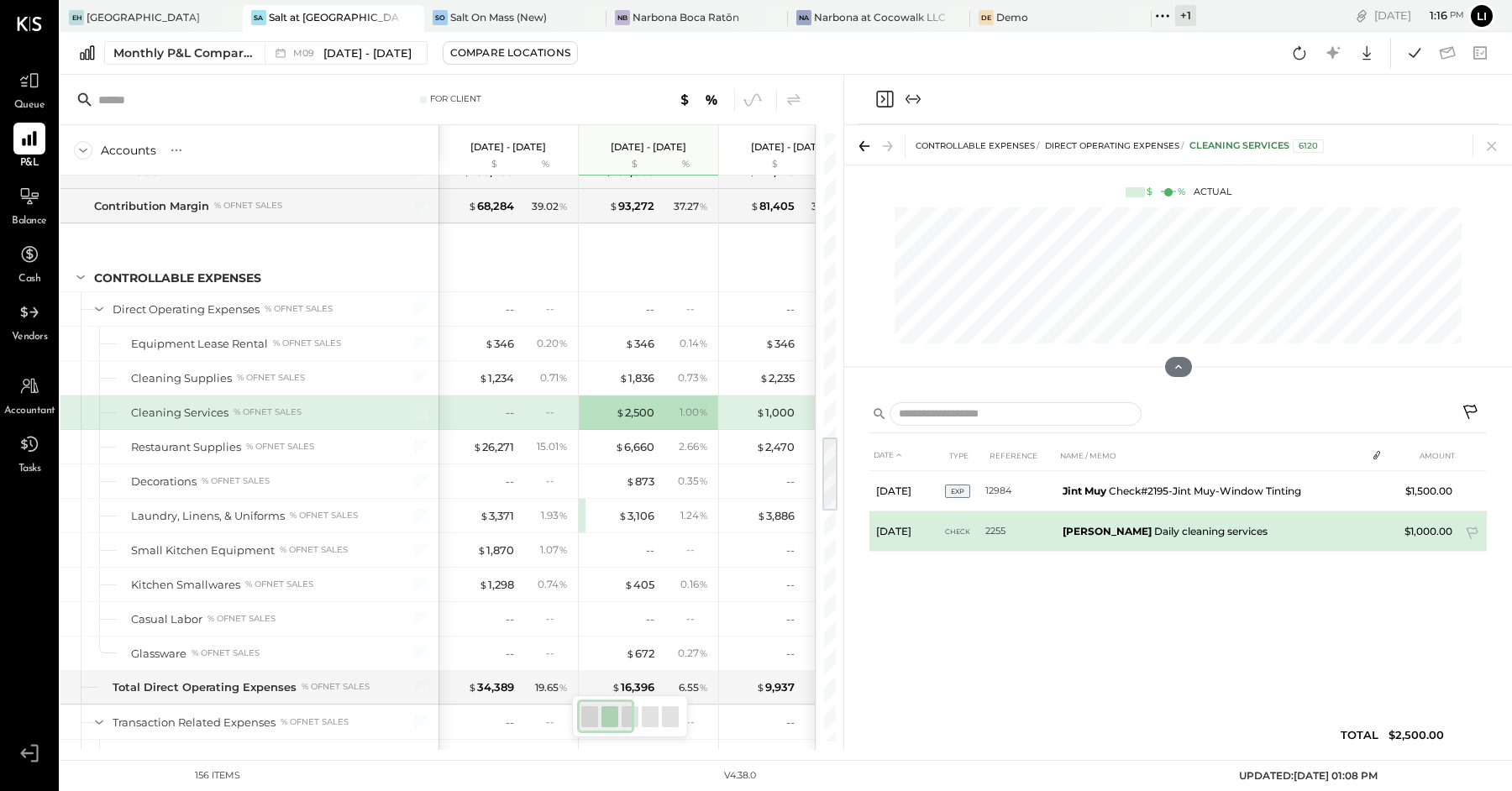
click at [1150, 525] on td "[PERSON_NAME] Daily cleaning services" at bounding box center [1211, 531] width 310 height 40
drag, startPoint x: 1135, startPoint y: 535, endPoint x: 1065, endPoint y: 532, distance: 70.1
click at [1065, 532] on b "[PERSON_NAME]" at bounding box center [1107, 531] width 89 height 13
copy b "[PERSON_NAME]"
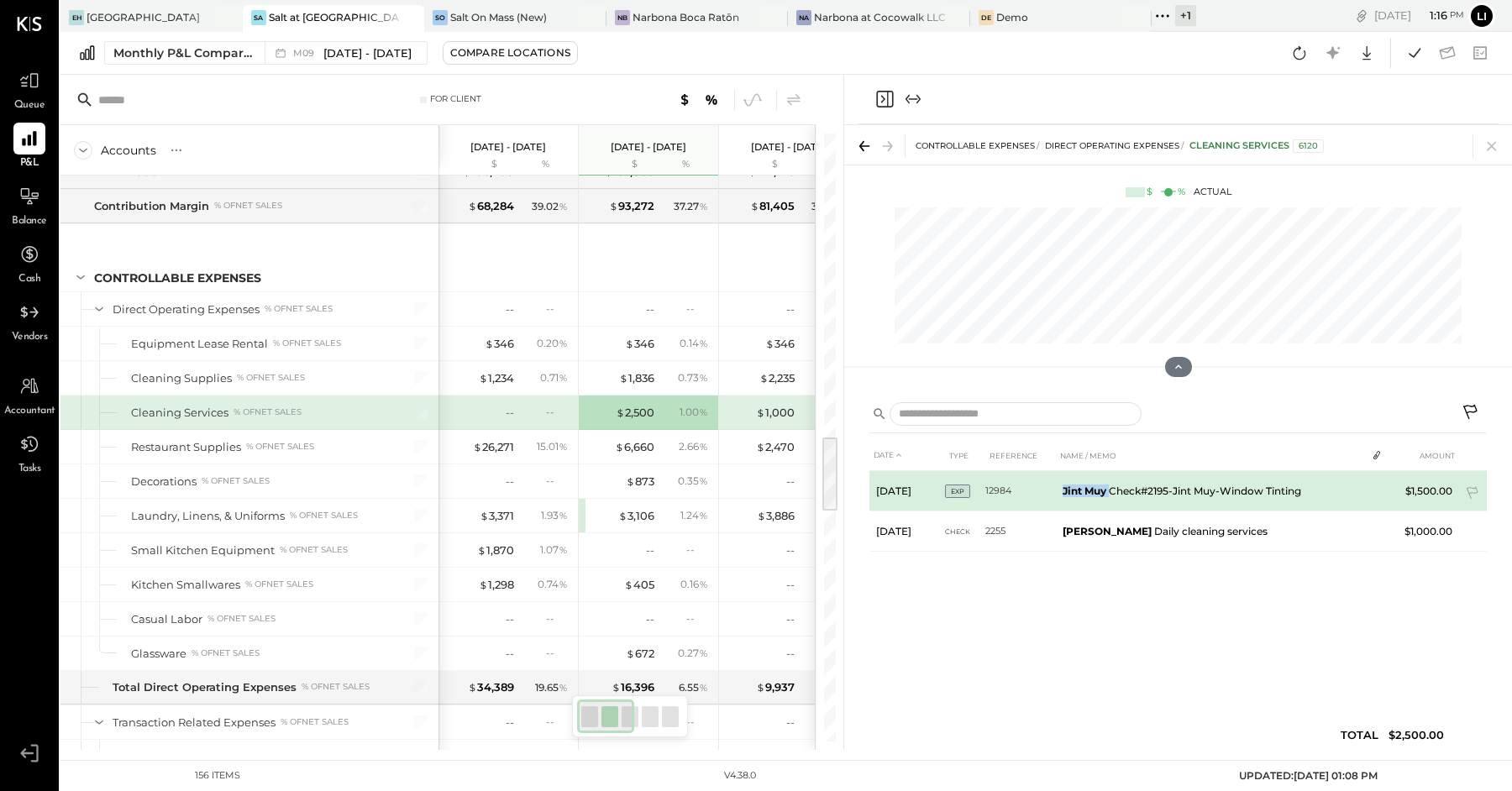
drag, startPoint x: 1111, startPoint y: 494, endPoint x: 1056, endPoint y: 494, distance: 55.0
click at [1056, 494] on td "Jint Muy Check#2195-Jint Muy-Window Tinting" at bounding box center [1211, 491] width 310 height 40
copy td "Jint Muy"
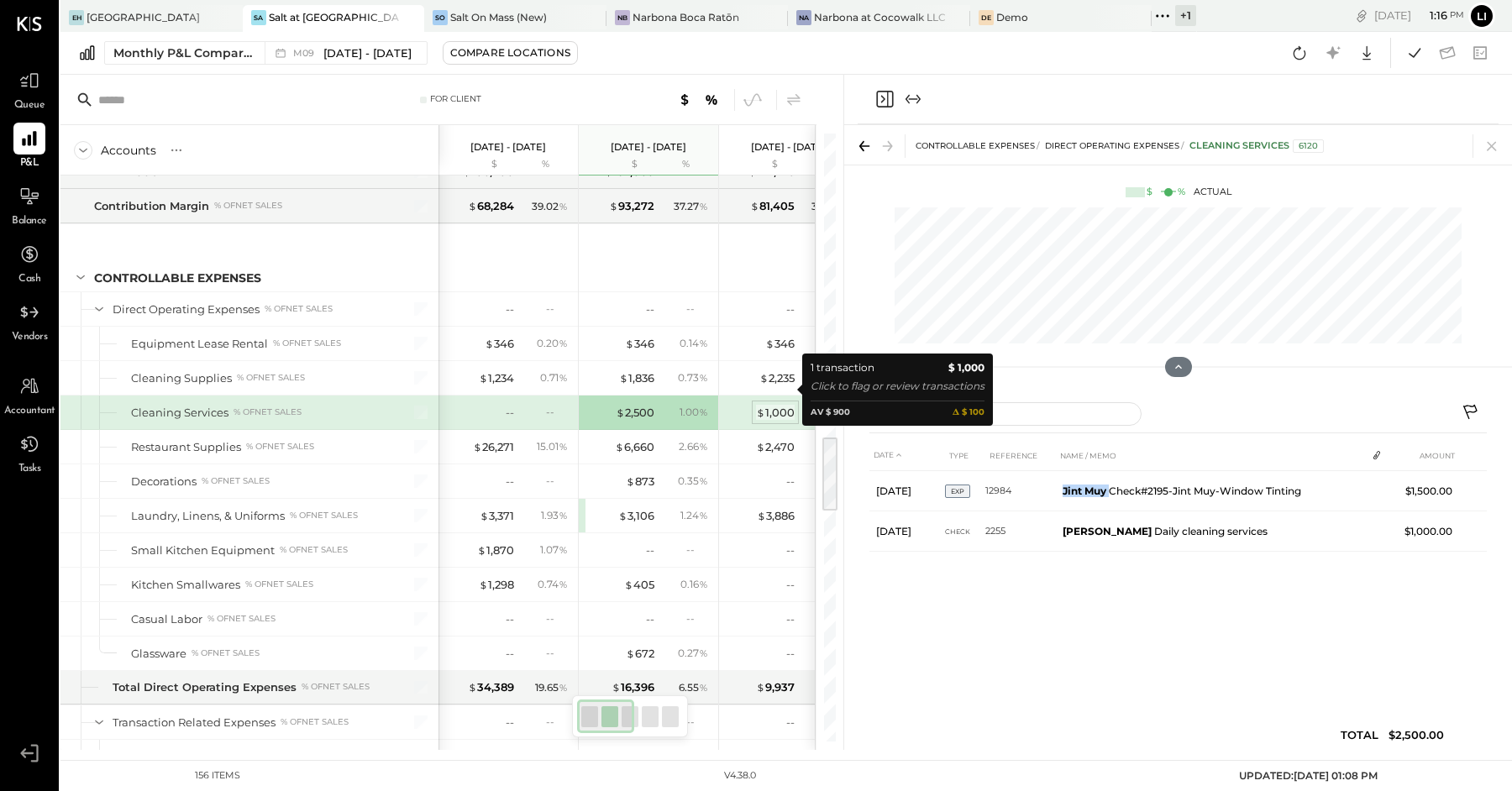
click at [774, 405] on div "$ 1,000" at bounding box center [775, 413] width 38 height 16
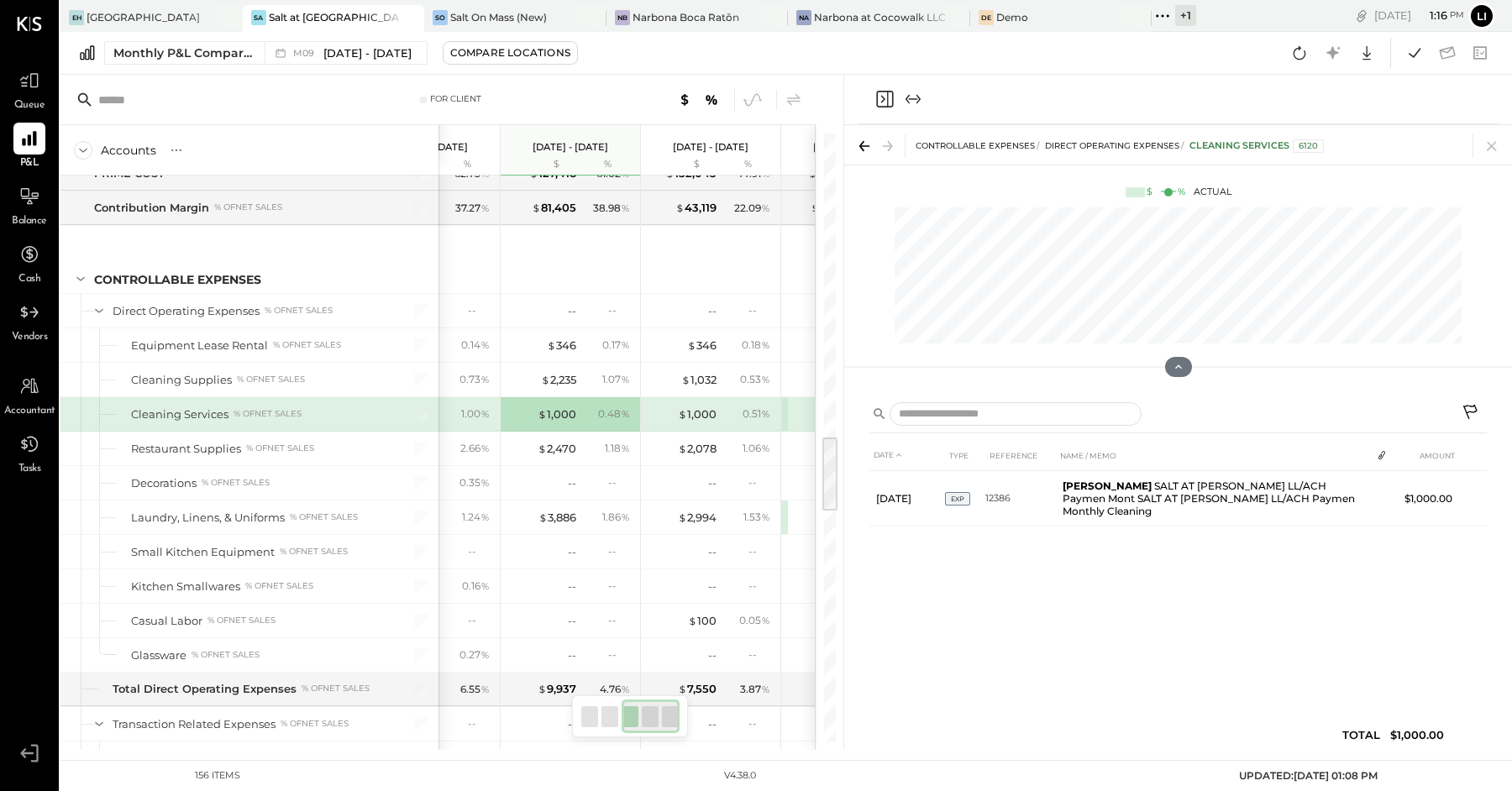
scroll to position [2391, 0]
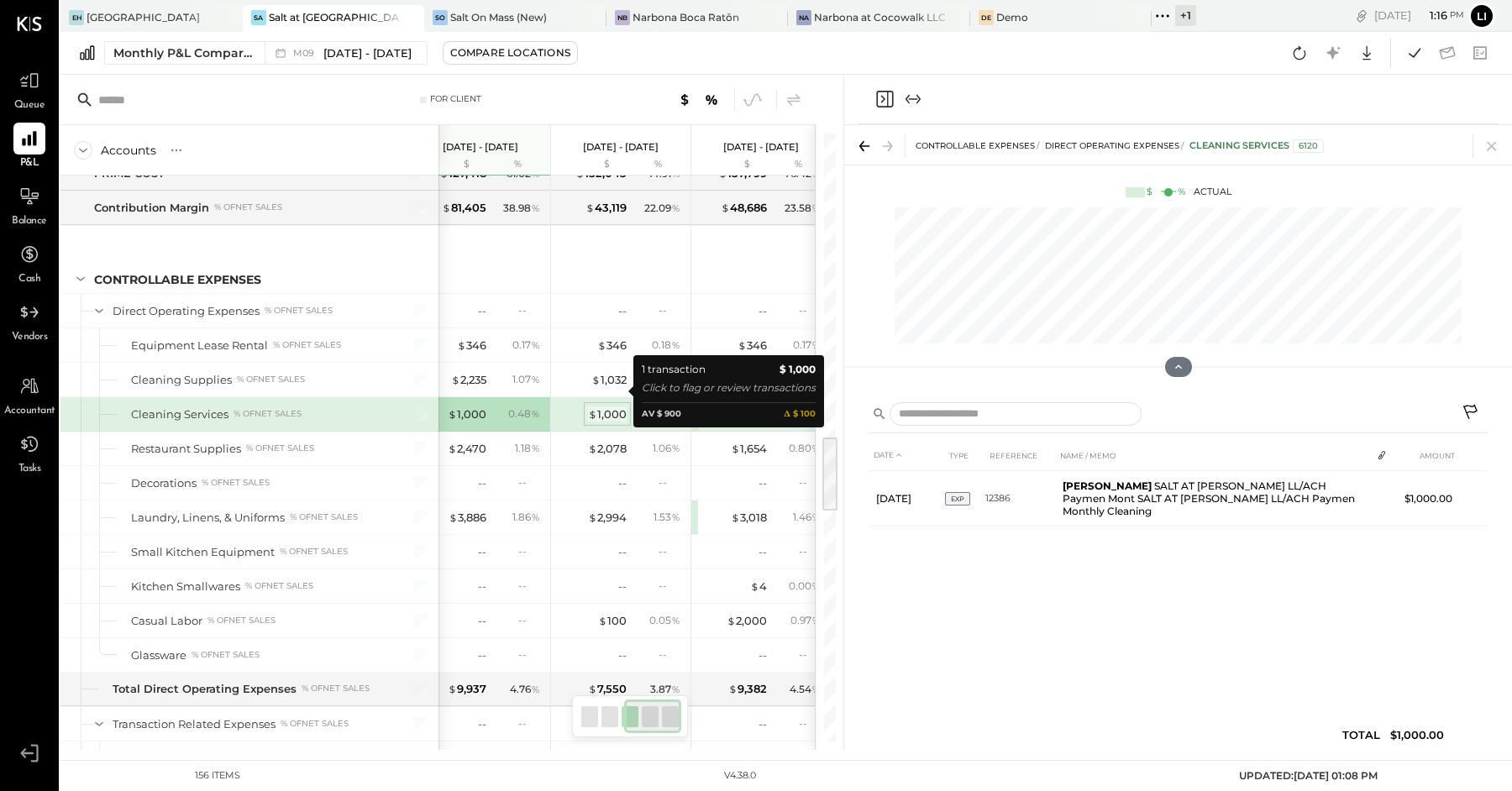
click at [615, 407] on div "$ 1,000" at bounding box center [607, 415] width 38 height 16
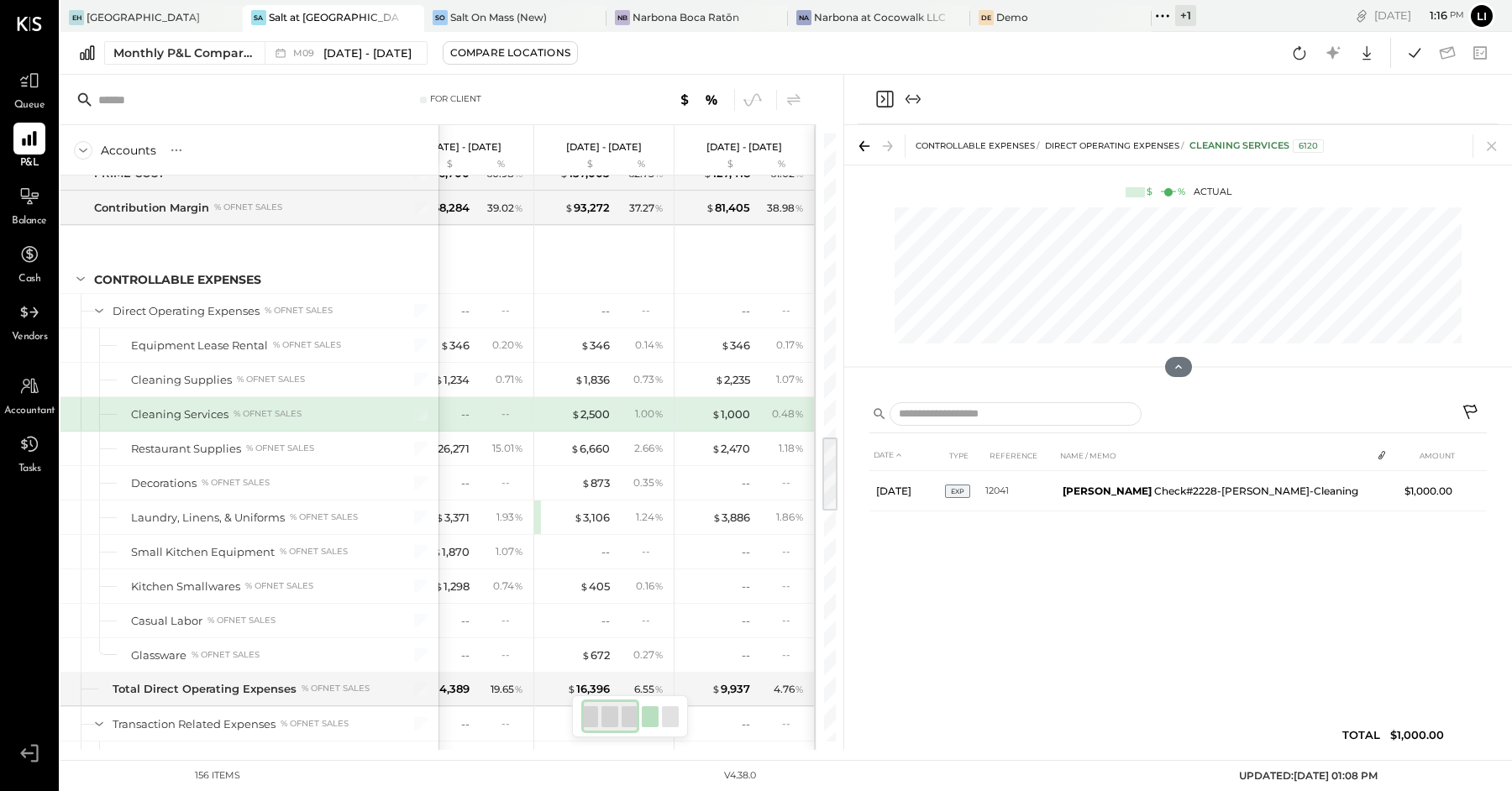
scroll to position [2392, 0]
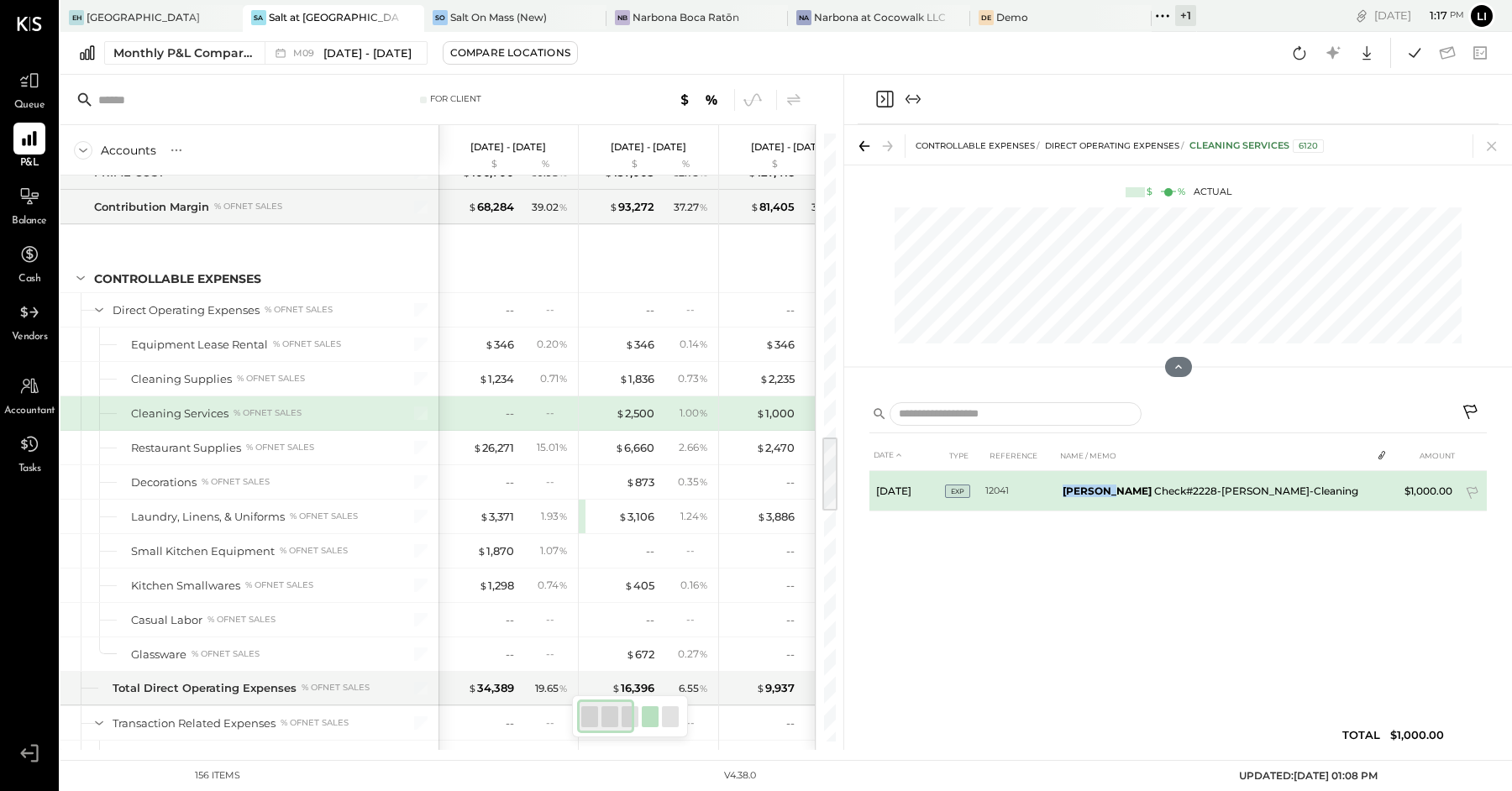
drag, startPoint x: 1061, startPoint y: 485, endPoint x: 1104, endPoint y: 490, distance: 43.3
click at [1104, 490] on td "[PERSON_NAME] Check#2228-[PERSON_NAME]-Cleaning" at bounding box center [1214, 491] width 315 height 40
copy b "[PERSON_NAME]"
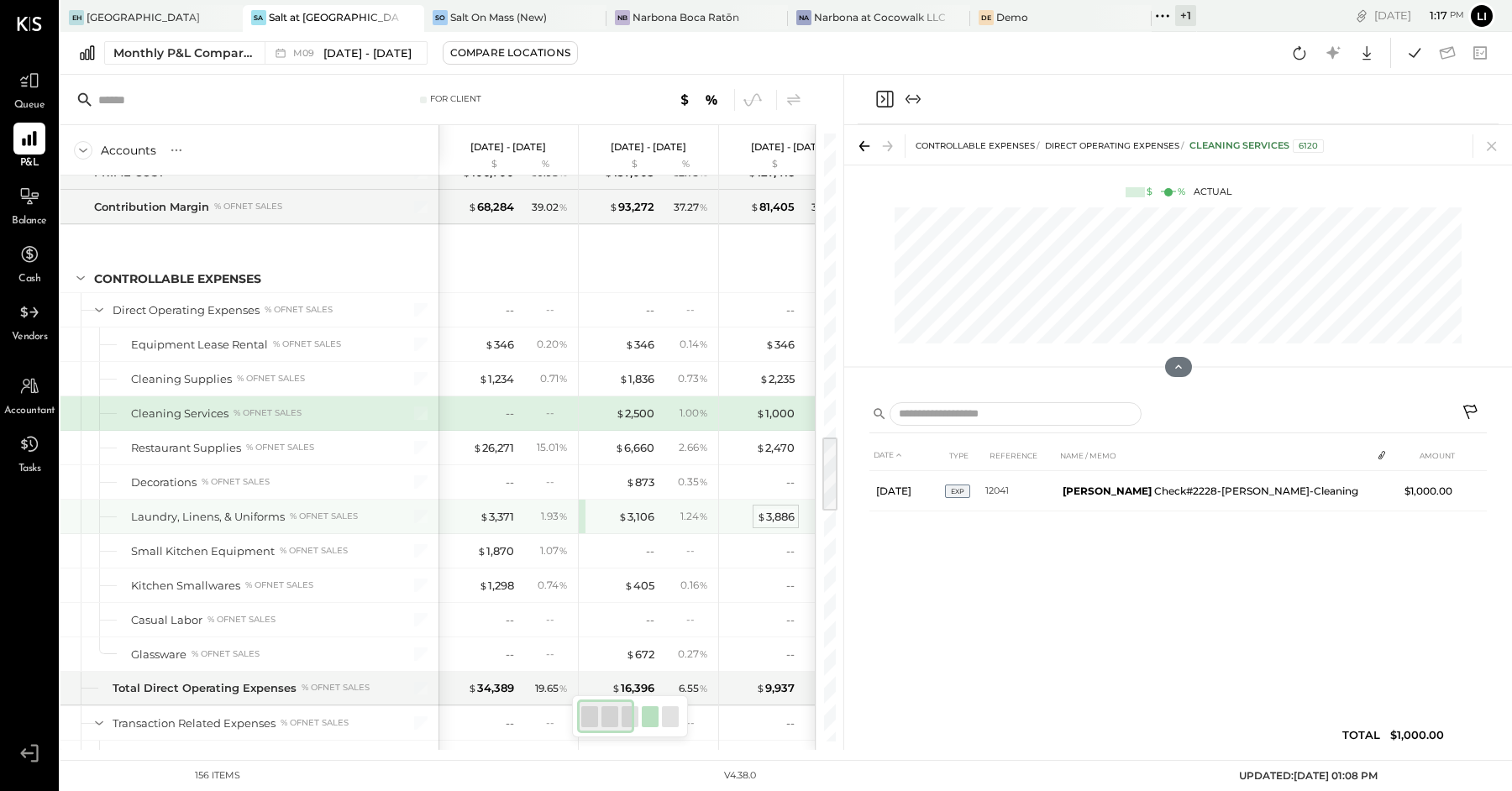
click at [763, 509] on div "$ 3,886" at bounding box center [776, 518] width 38 height 16
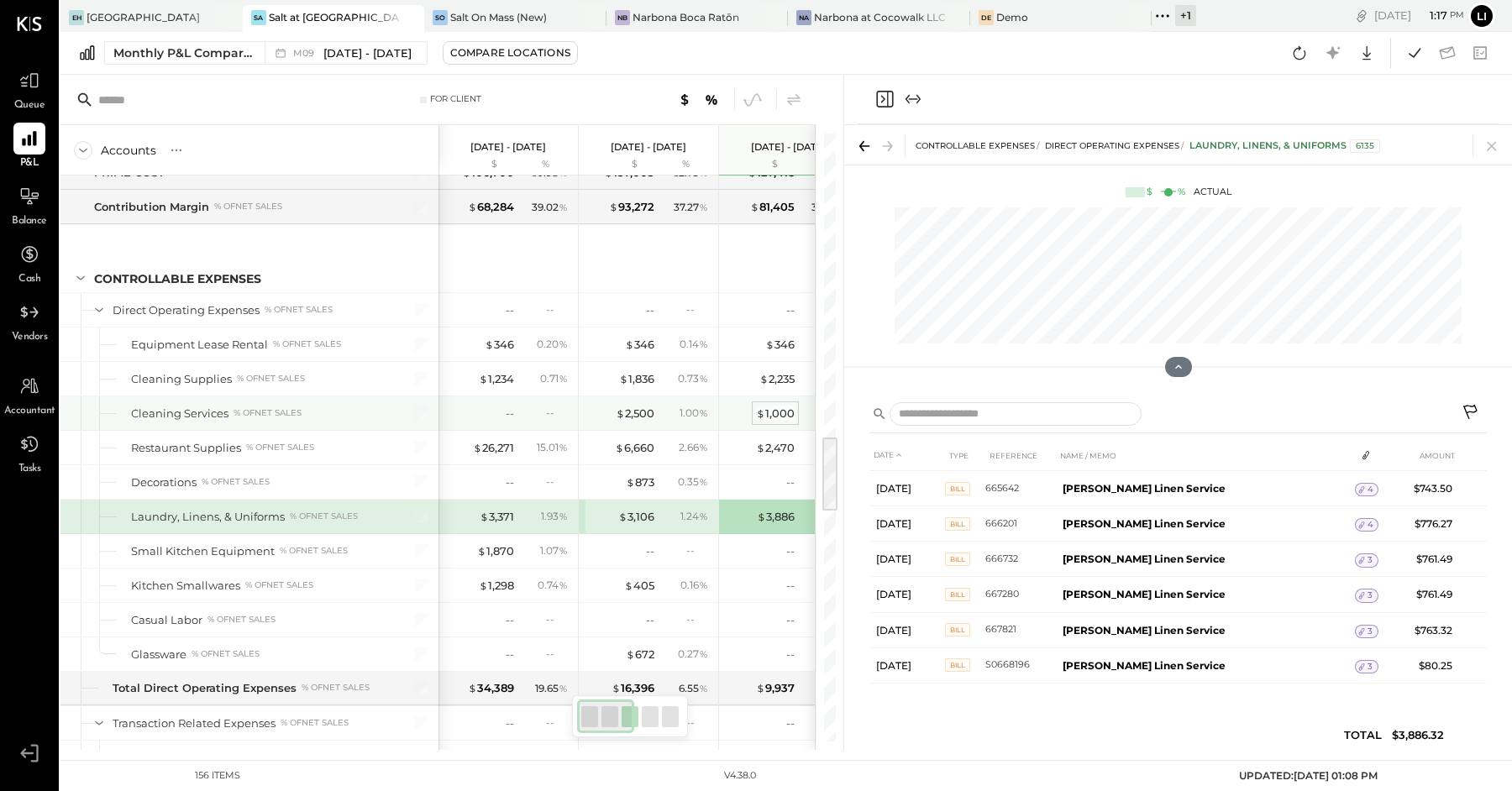
click at [775, 406] on div "$ 1,000" at bounding box center [775, 414] width 38 height 16
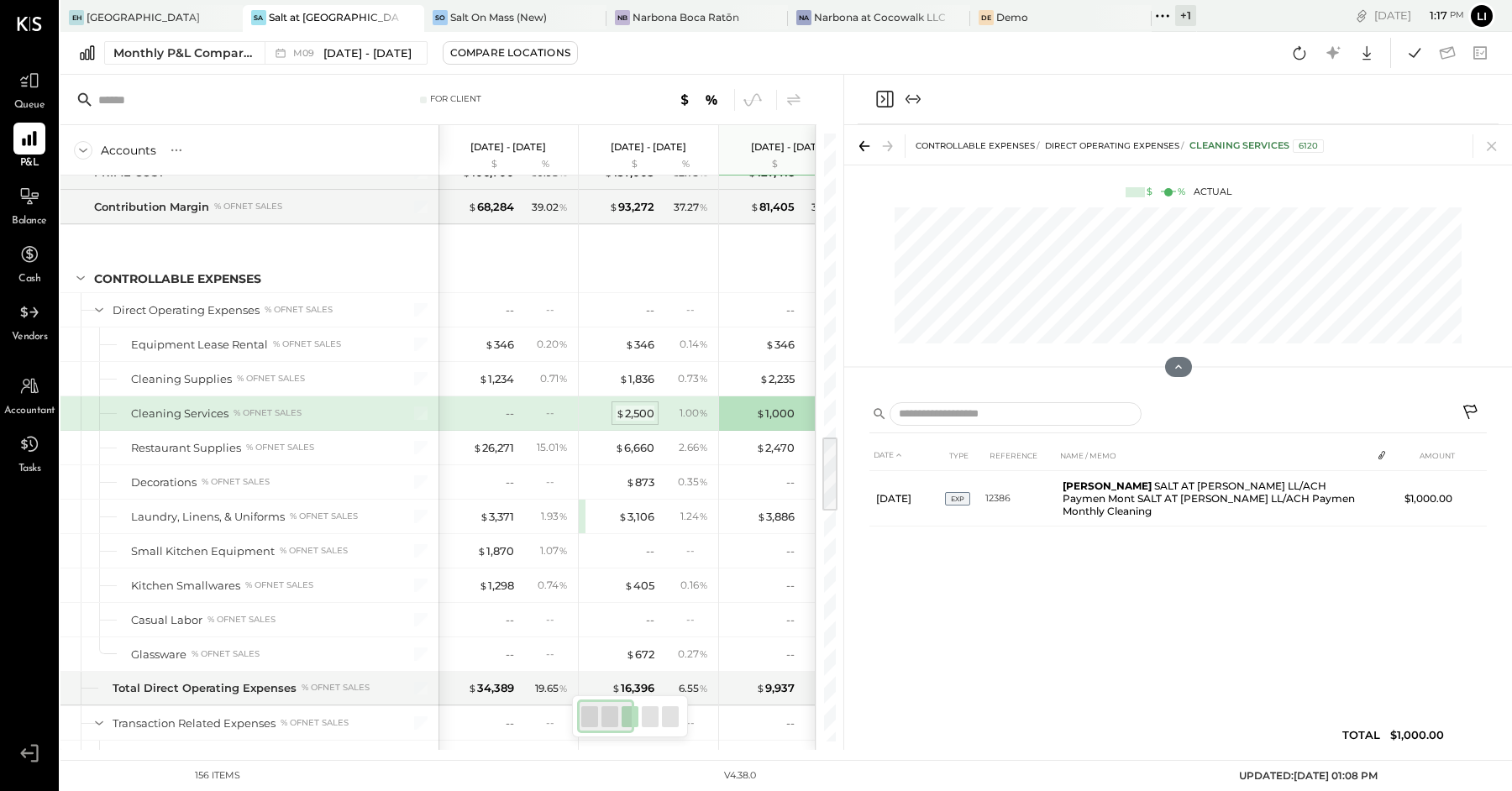
click at [634, 406] on div "$ 2,500" at bounding box center [634, 414] width 38 height 16
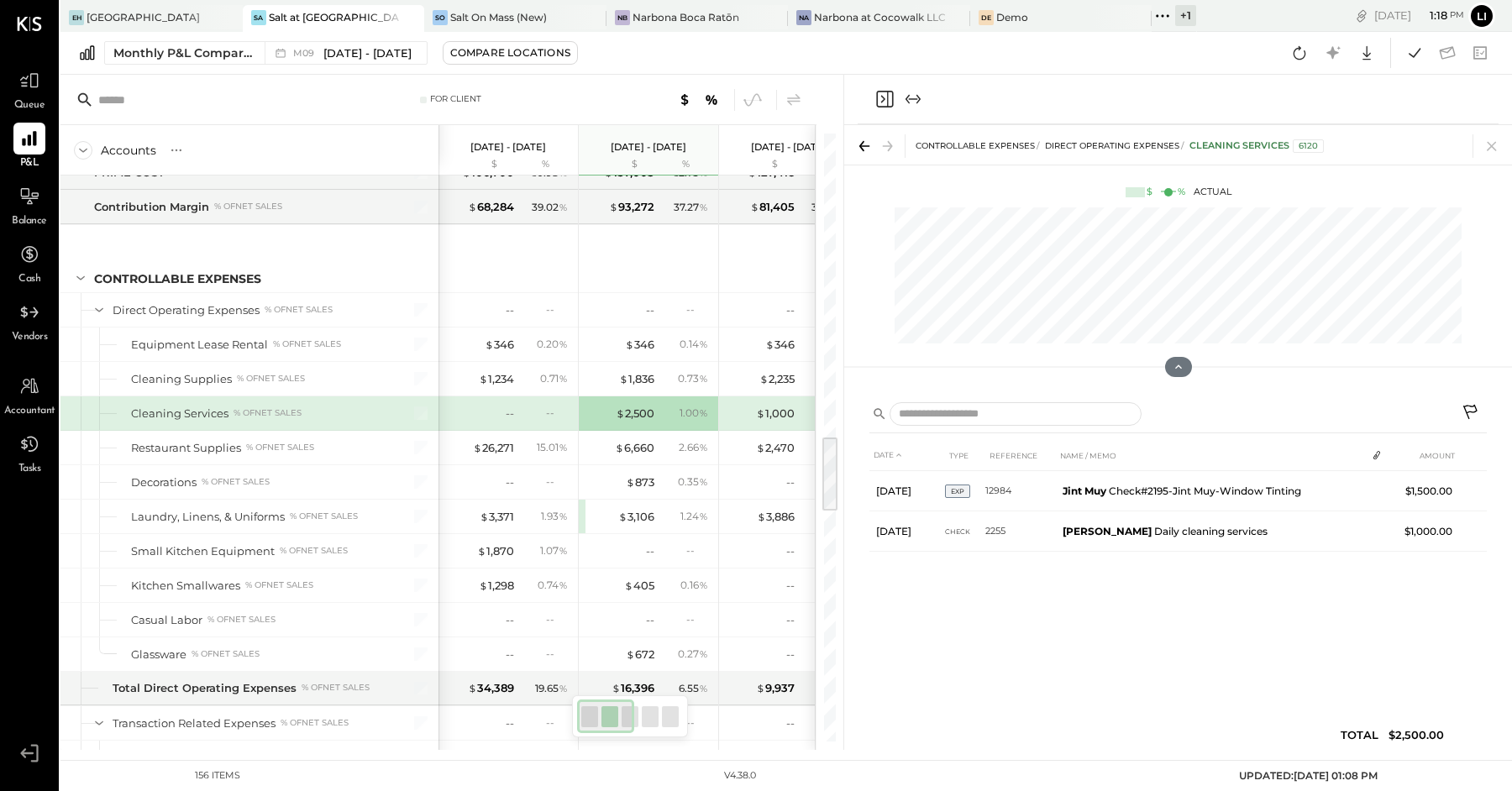
click at [756, 407] on span "$" at bounding box center [760, 413] width 9 height 13
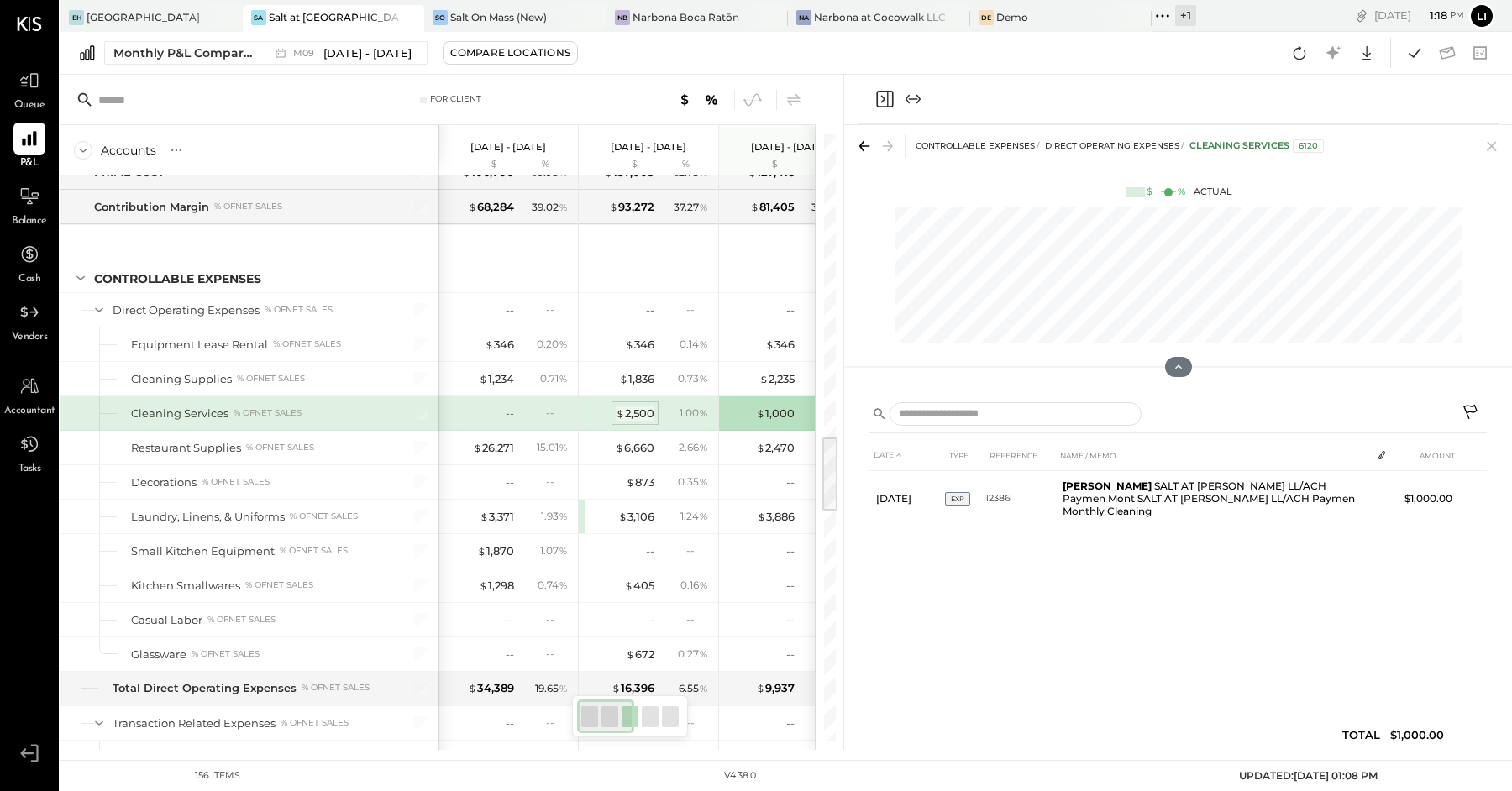
click at [639, 406] on div "$ 2,500" at bounding box center [634, 414] width 38 height 16
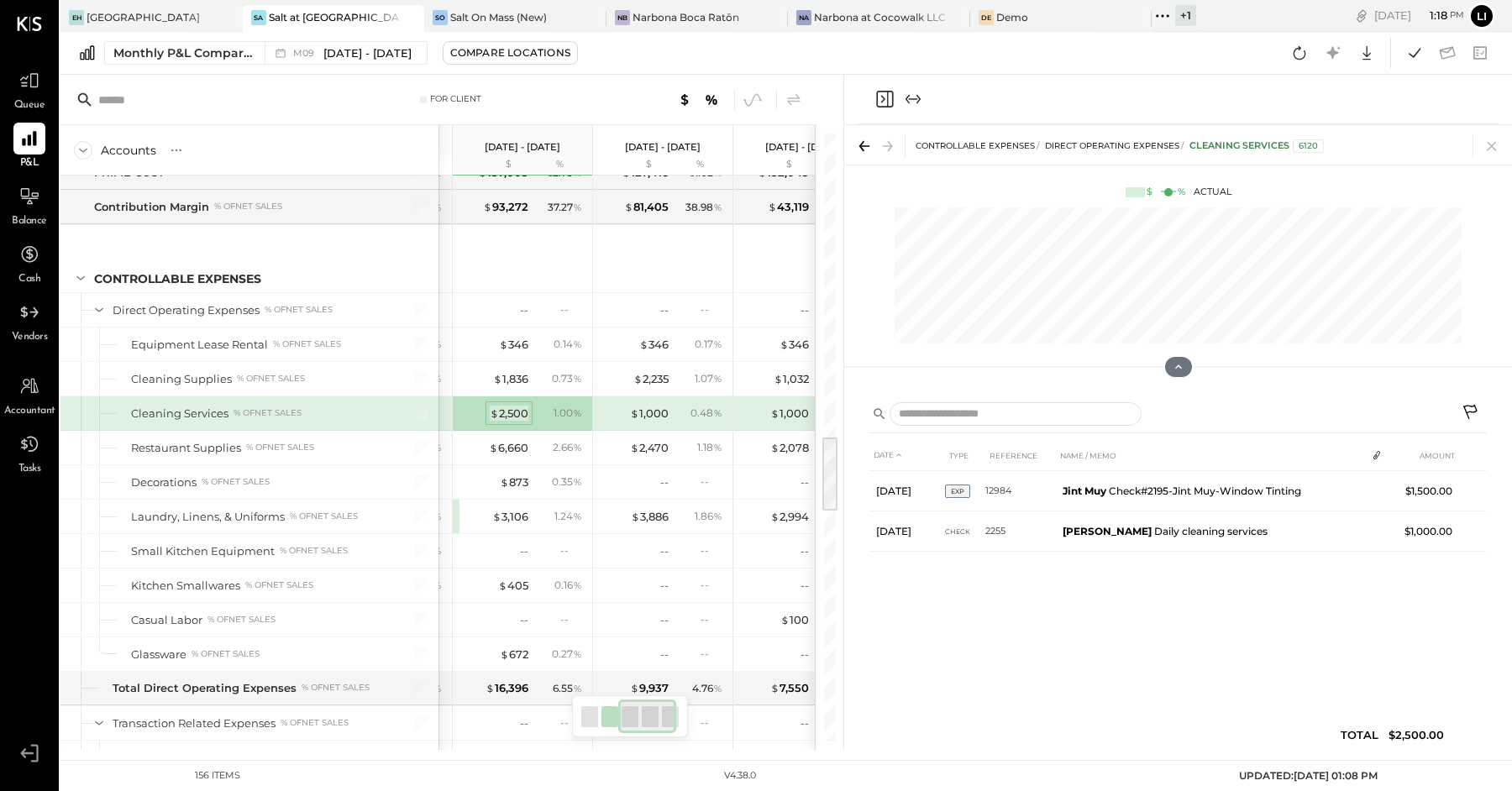
scroll to position [0, 273]
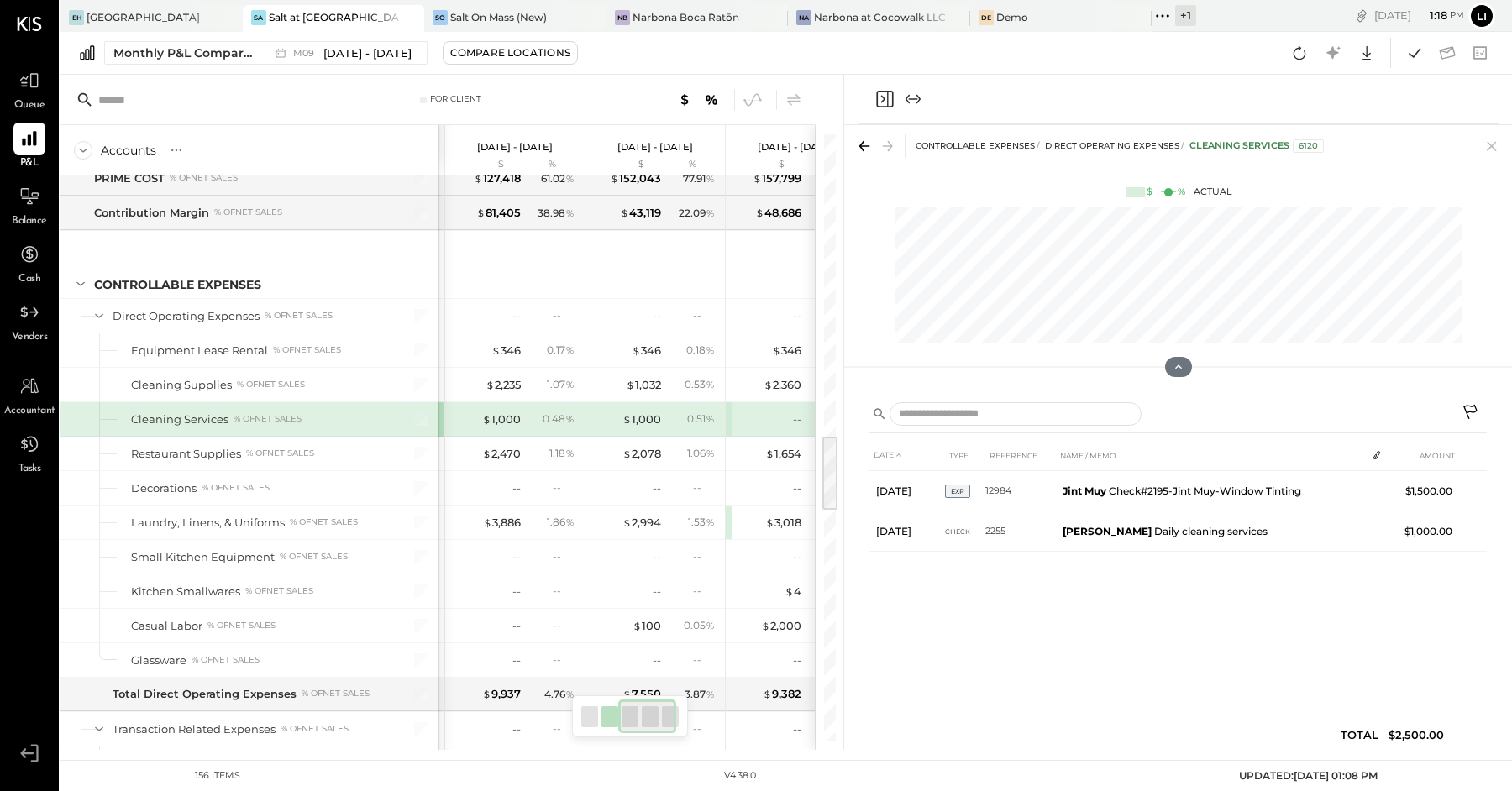
click at [639, 412] on div "$ 1,000" at bounding box center [642, 420] width 38 height 16
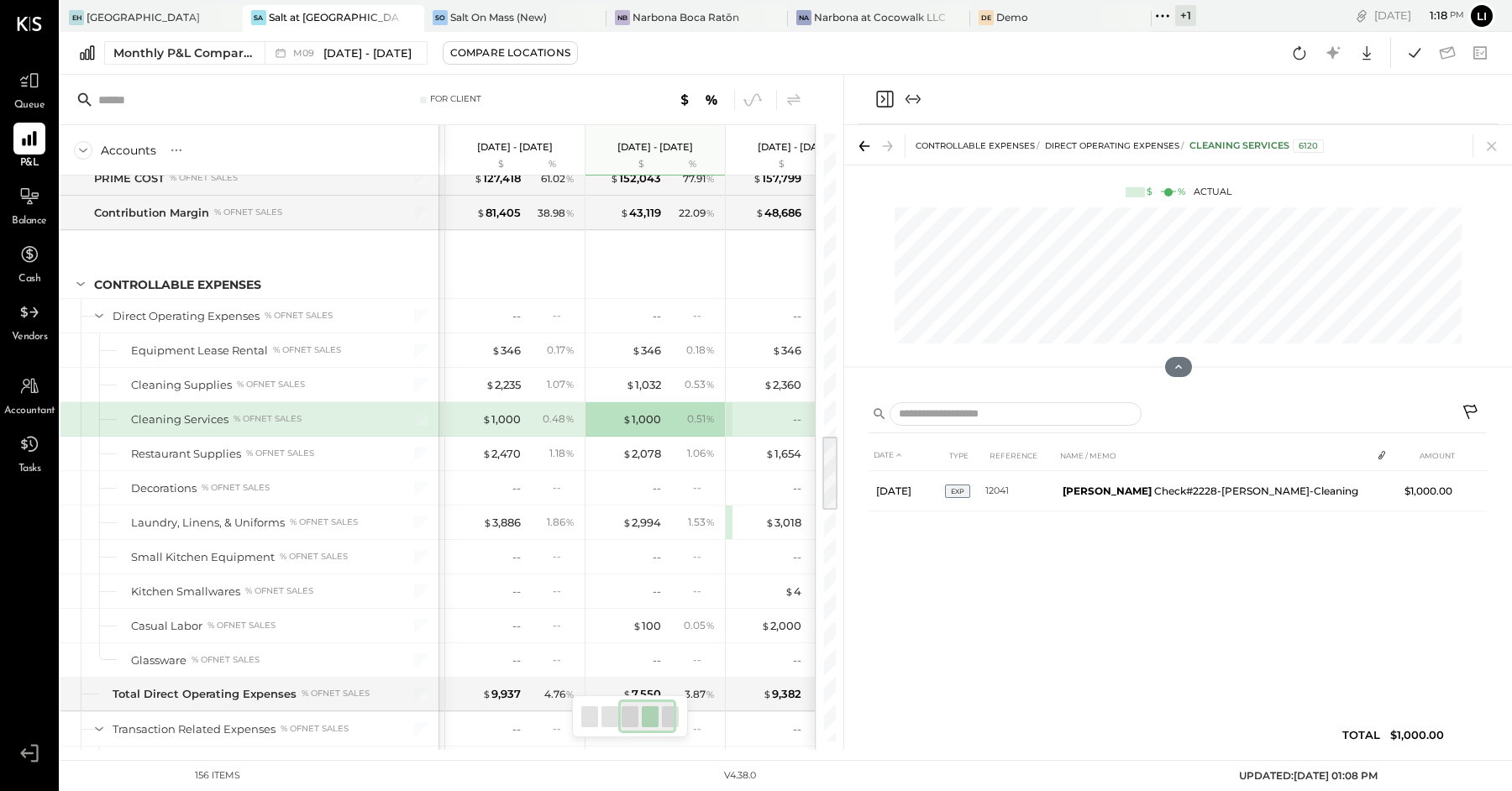
click at [546, 412] on div "0.48 %" at bounding box center [559, 419] width 32 height 15
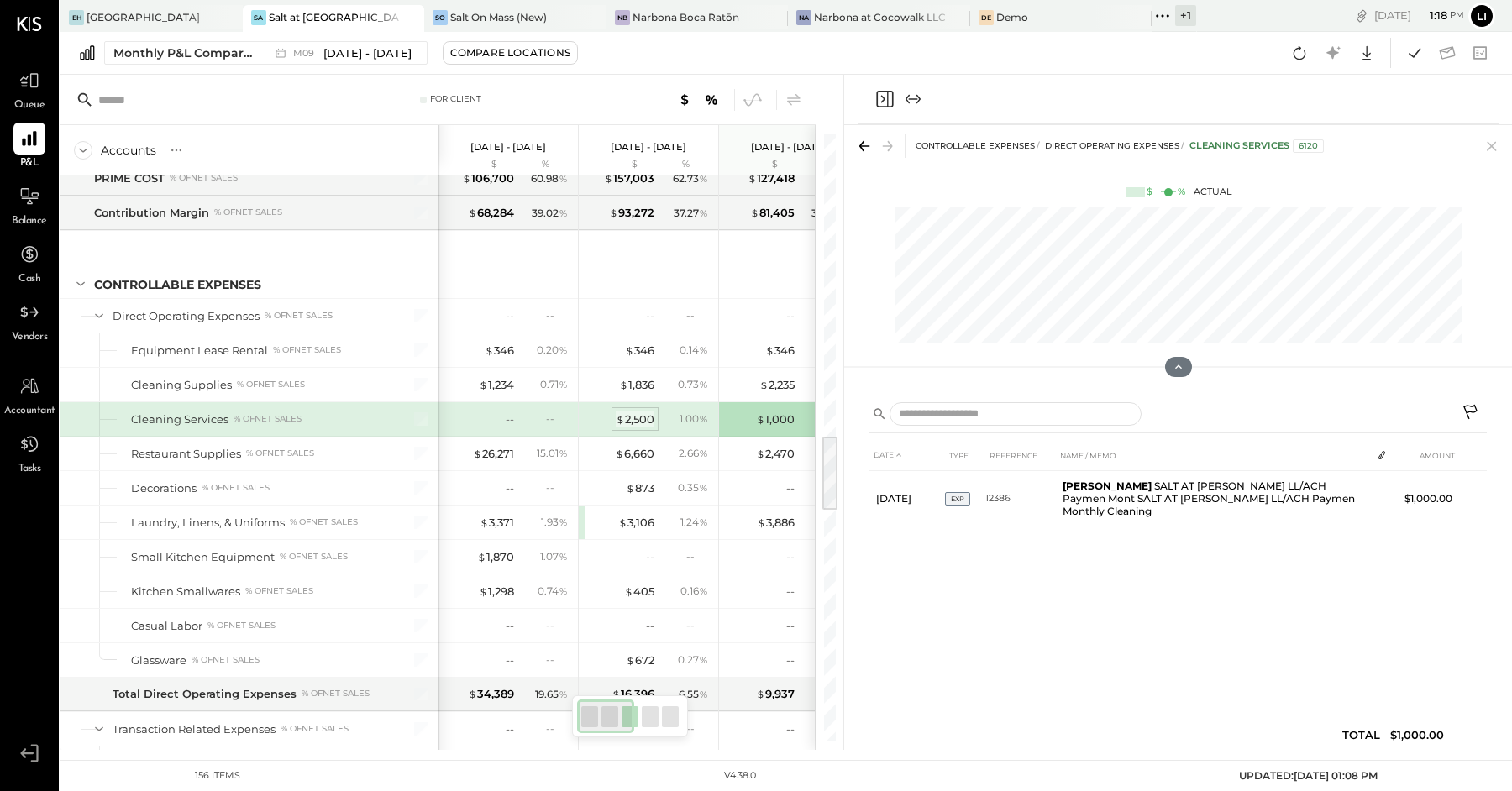
click at [651, 412] on div "$ 2,500" at bounding box center [634, 420] width 38 height 16
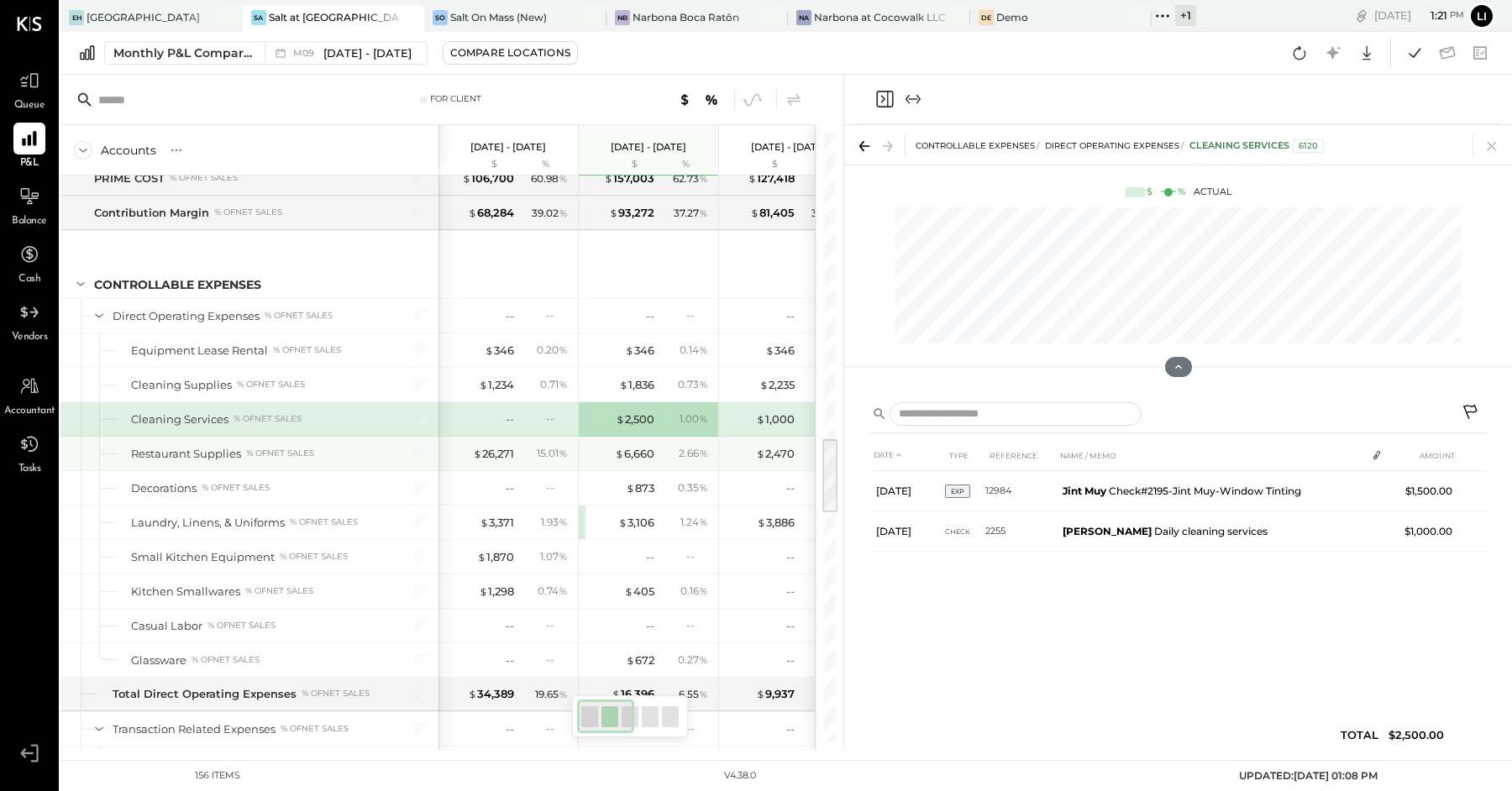
scroll to position [2404, 0]
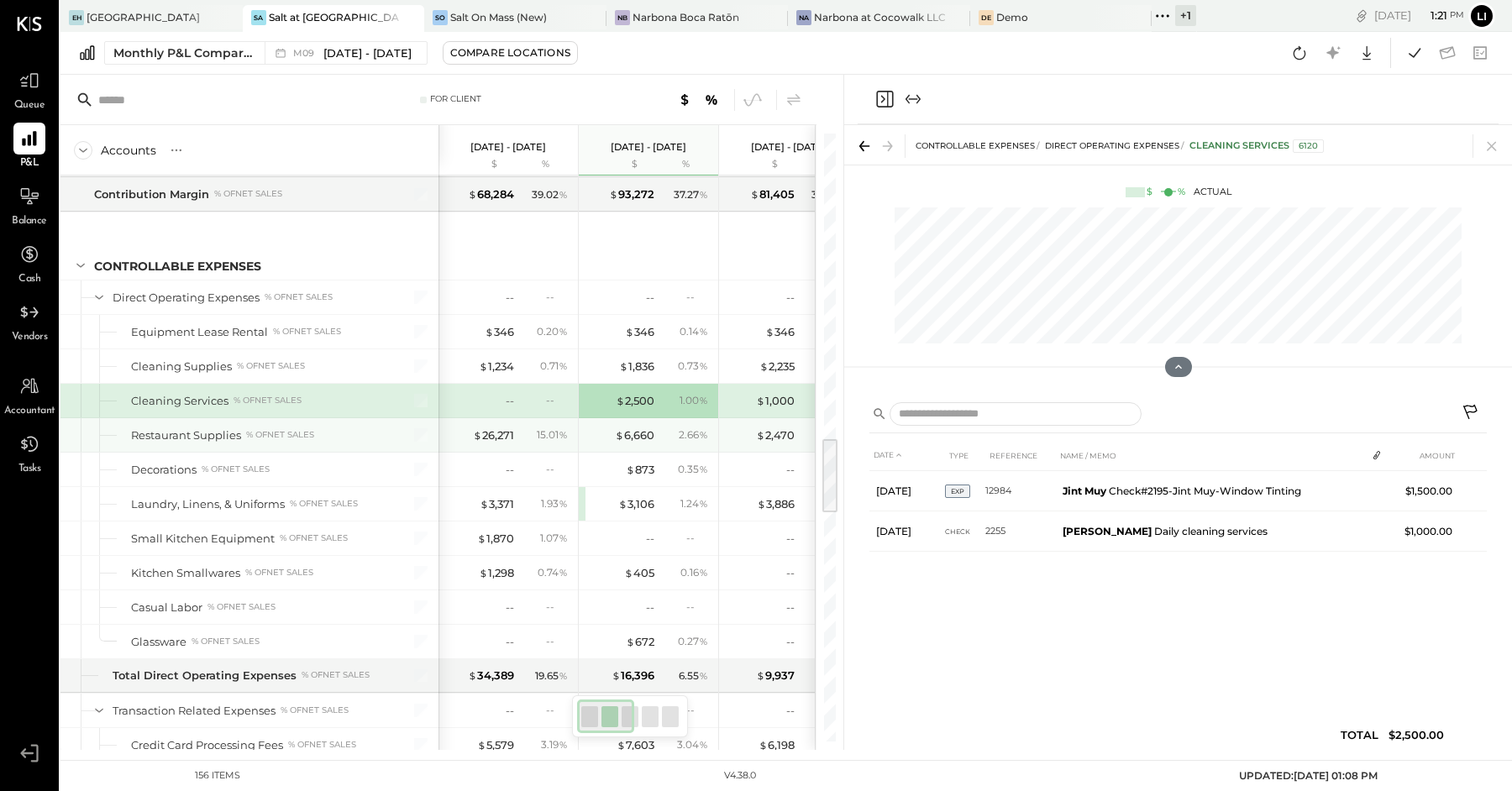
click at [647, 423] on div "$ 6,660 2.66 %" at bounding box center [650, 435] width 126 height 34
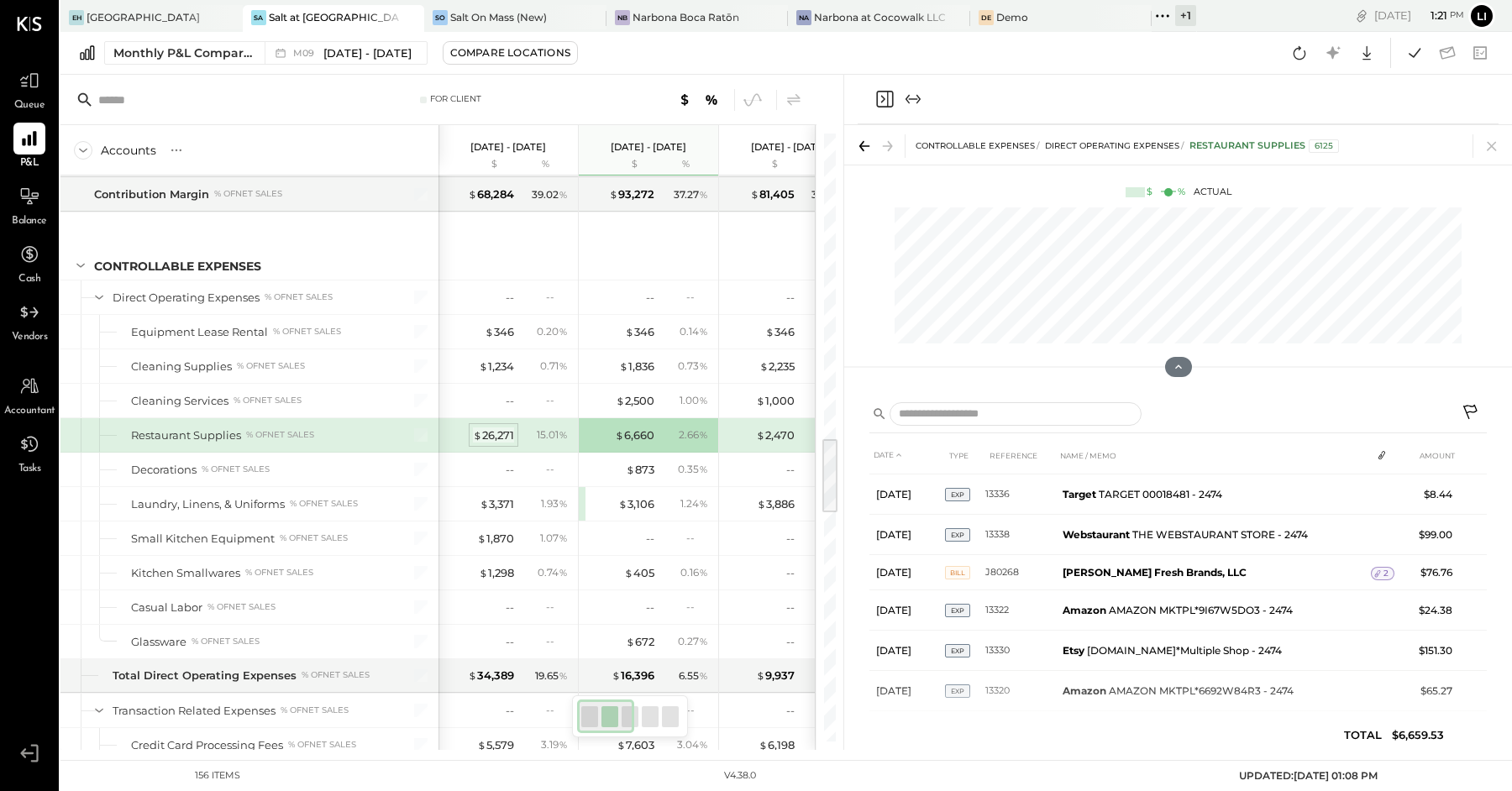
click at [495, 427] on div "$ 26,271" at bounding box center [493, 435] width 41 height 16
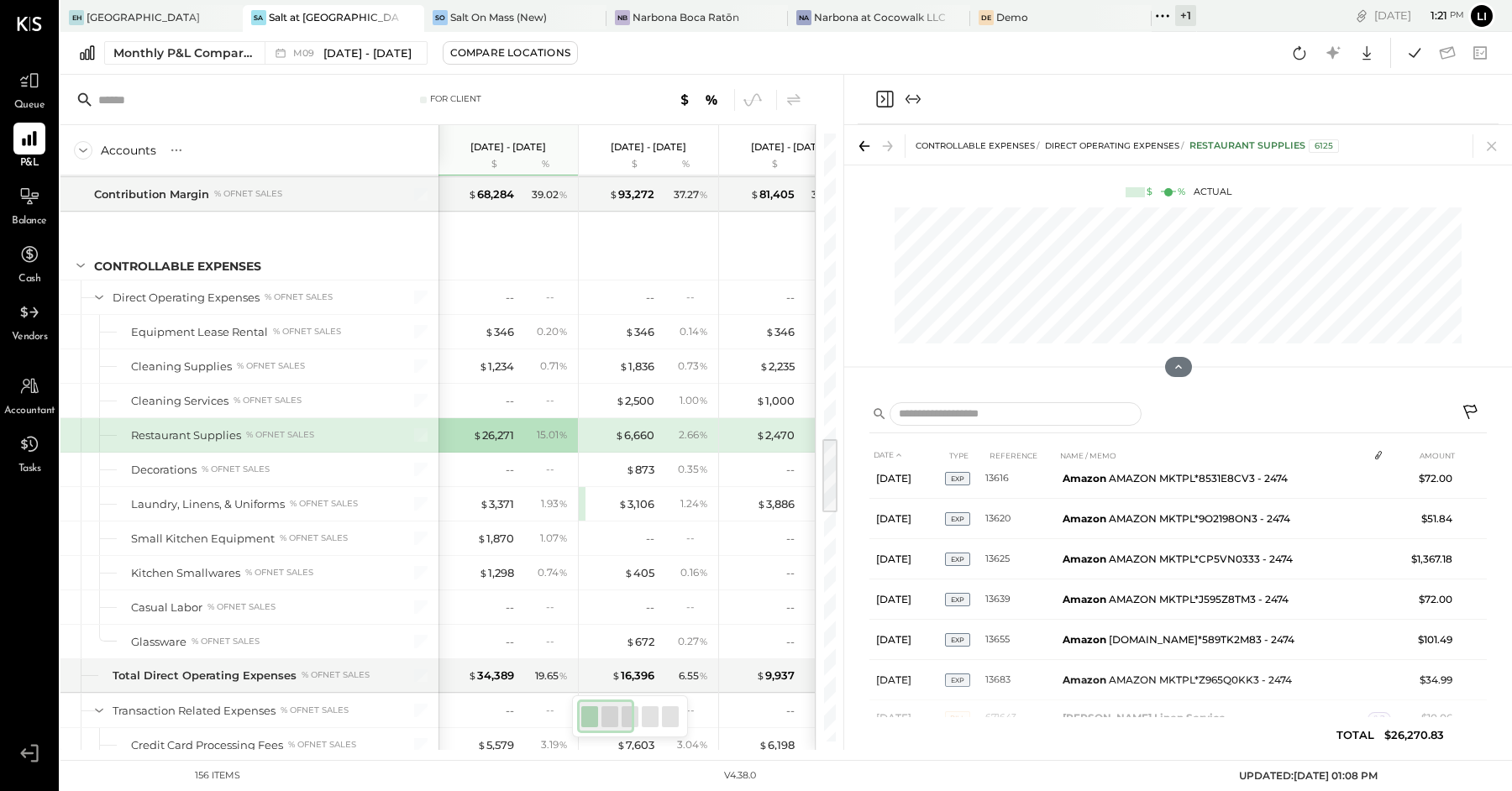
scroll to position [1438, 0]
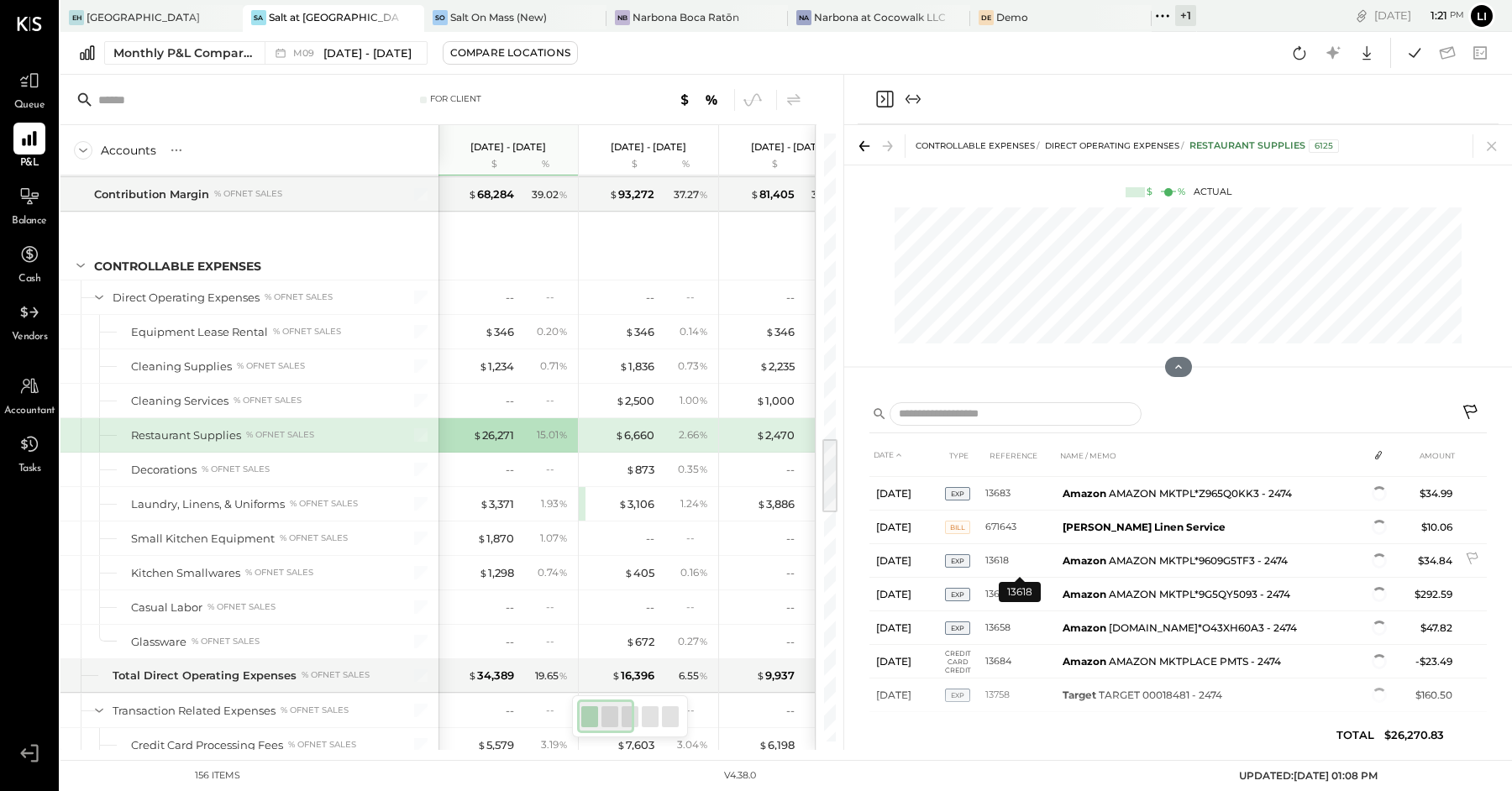
scroll to position [1586, 0]
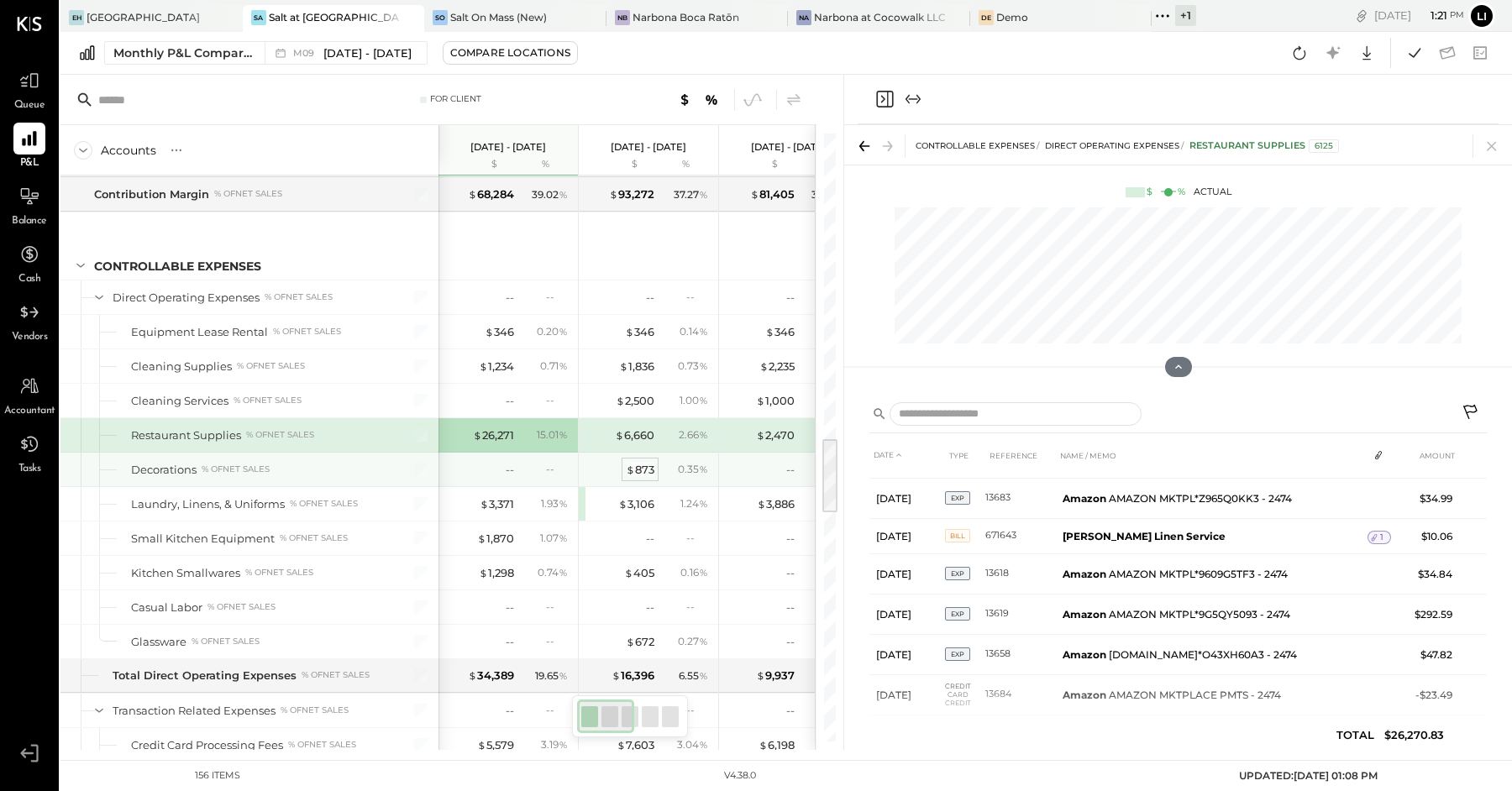
click at [641, 462] on div "$ 873" at bounding box center [640, 470] width 29 height 16
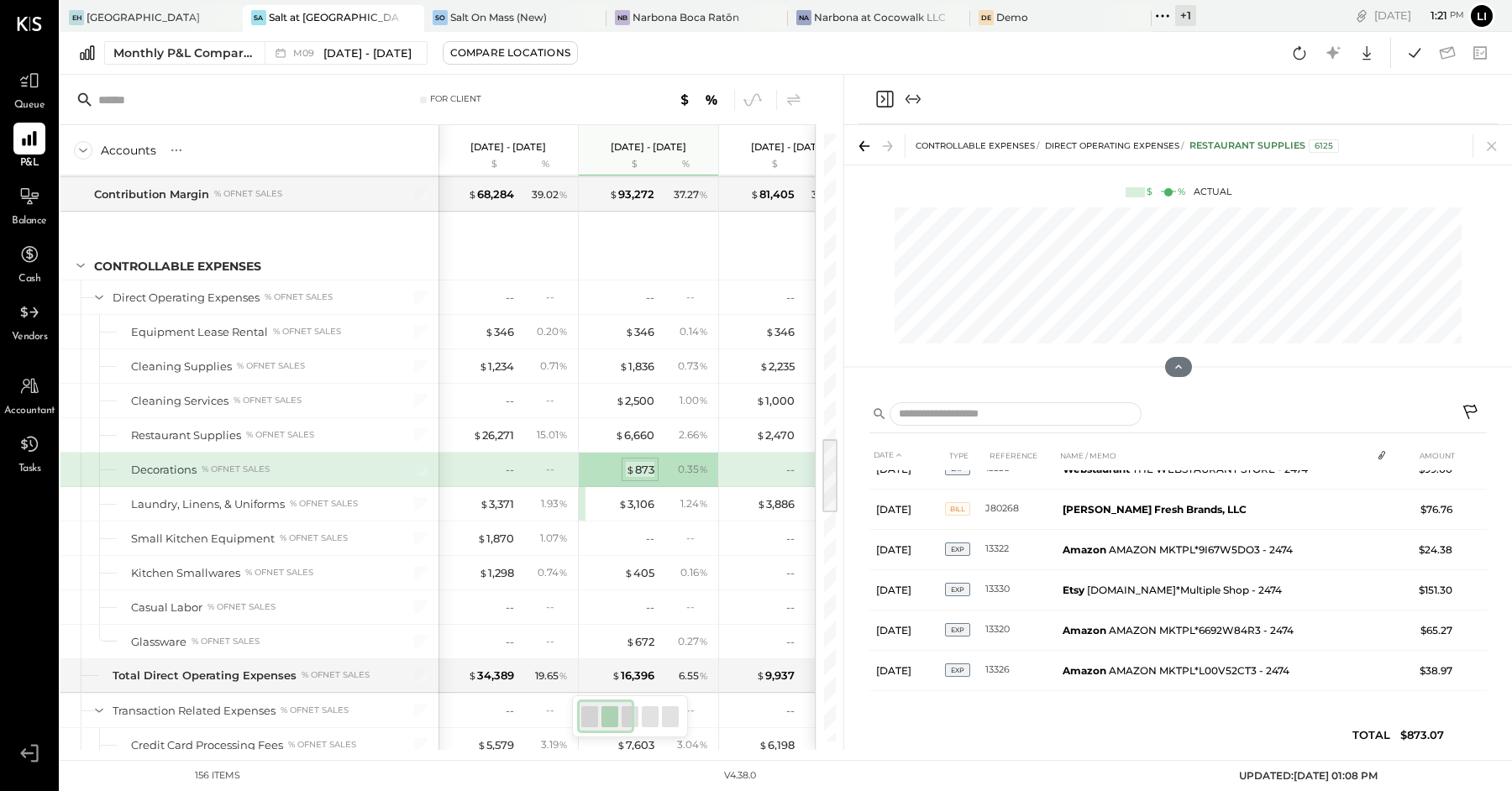
scroll to position [0, 0]
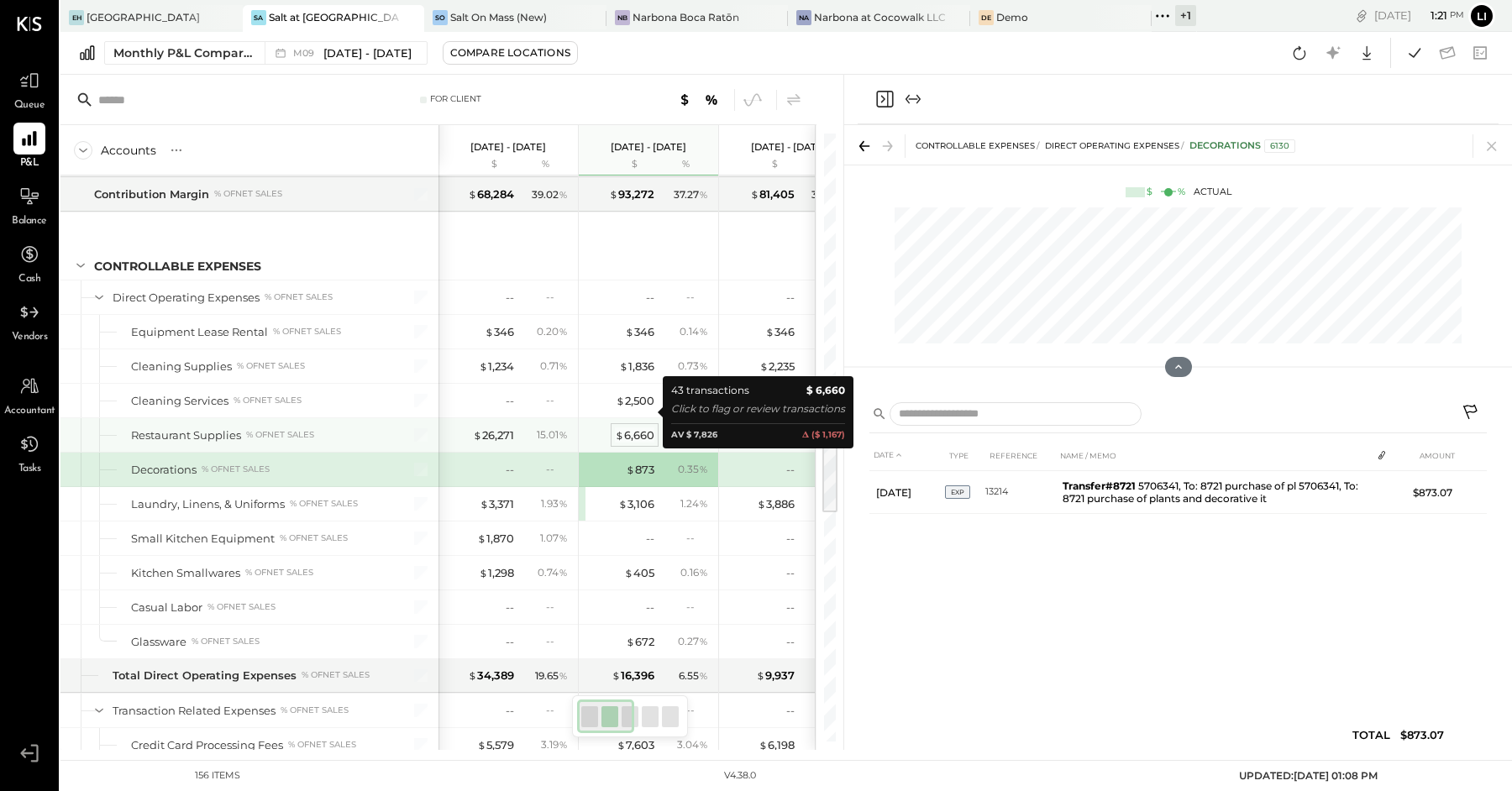
click at [632, 427] on div "$ 6,660" at bounding box center [634, 435] width 39 height 16
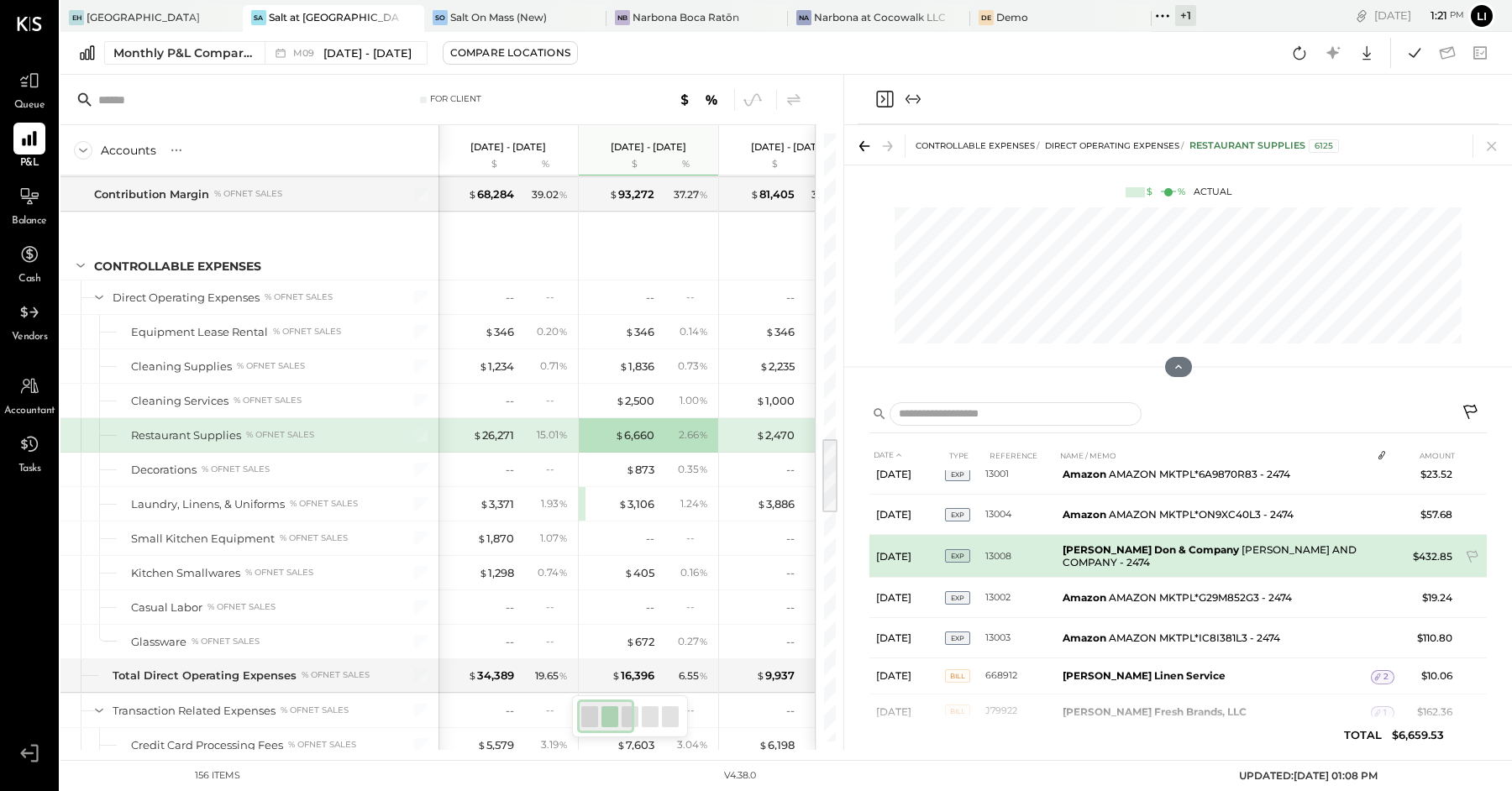
scroll to position [287, 0]
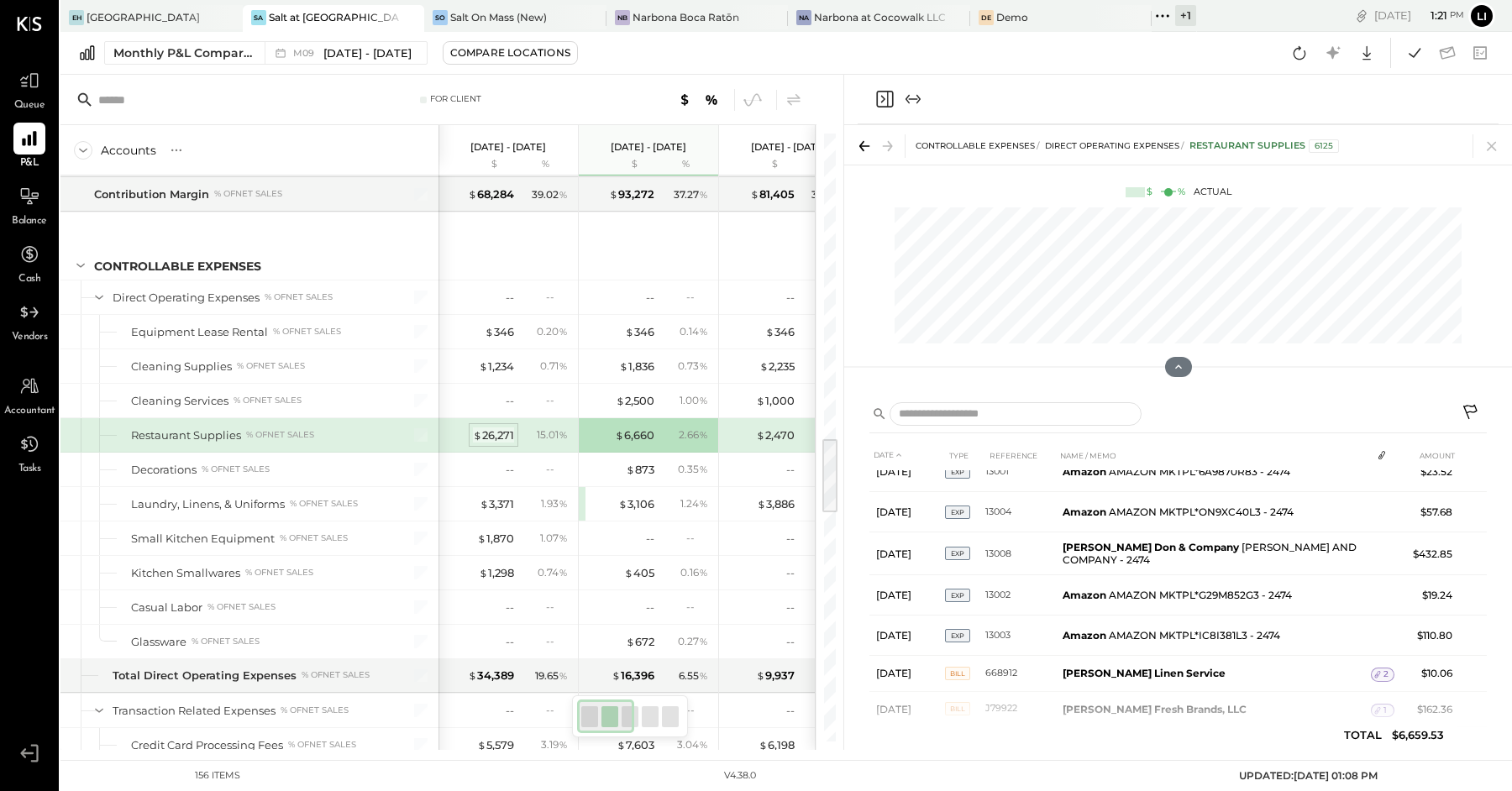
click at [483, 427] on div "$ 26,271" at bounding box center [493, 435] width 41 height 16
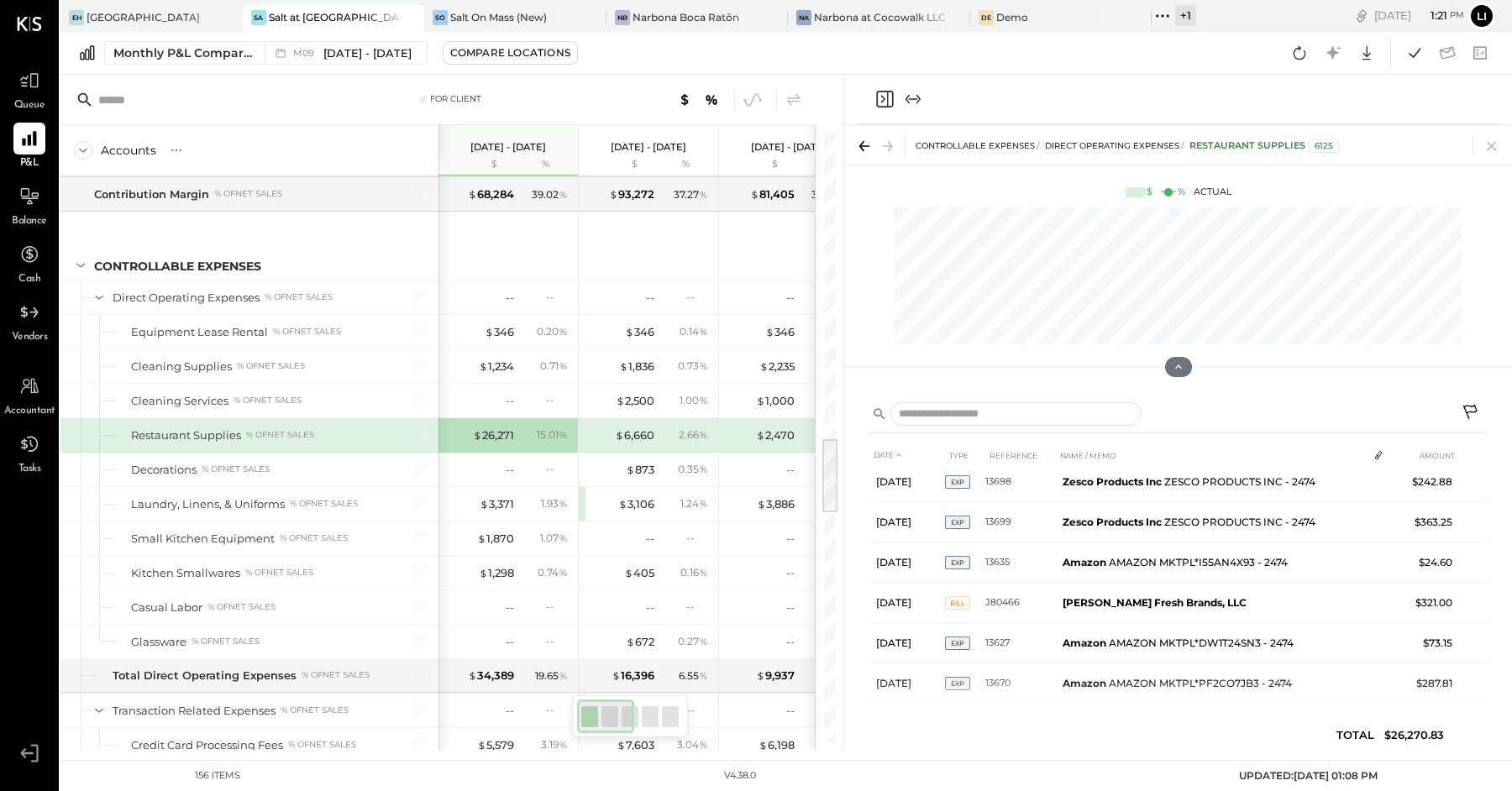
scroll to position [301, 0]
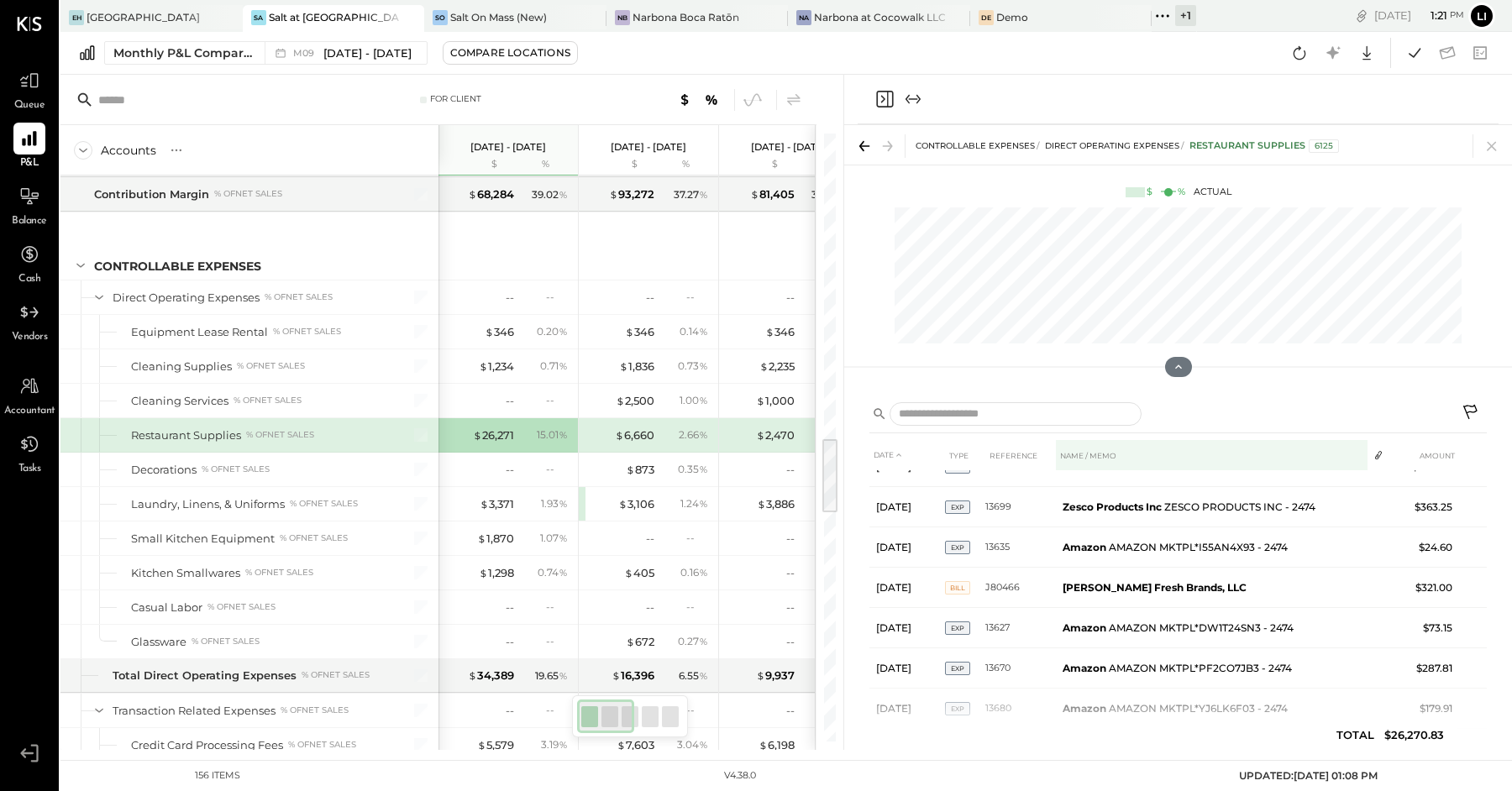
click at [1129, 455] on th "NAME / MEMO" at bounding box center [1212, 456] width 312 height 31
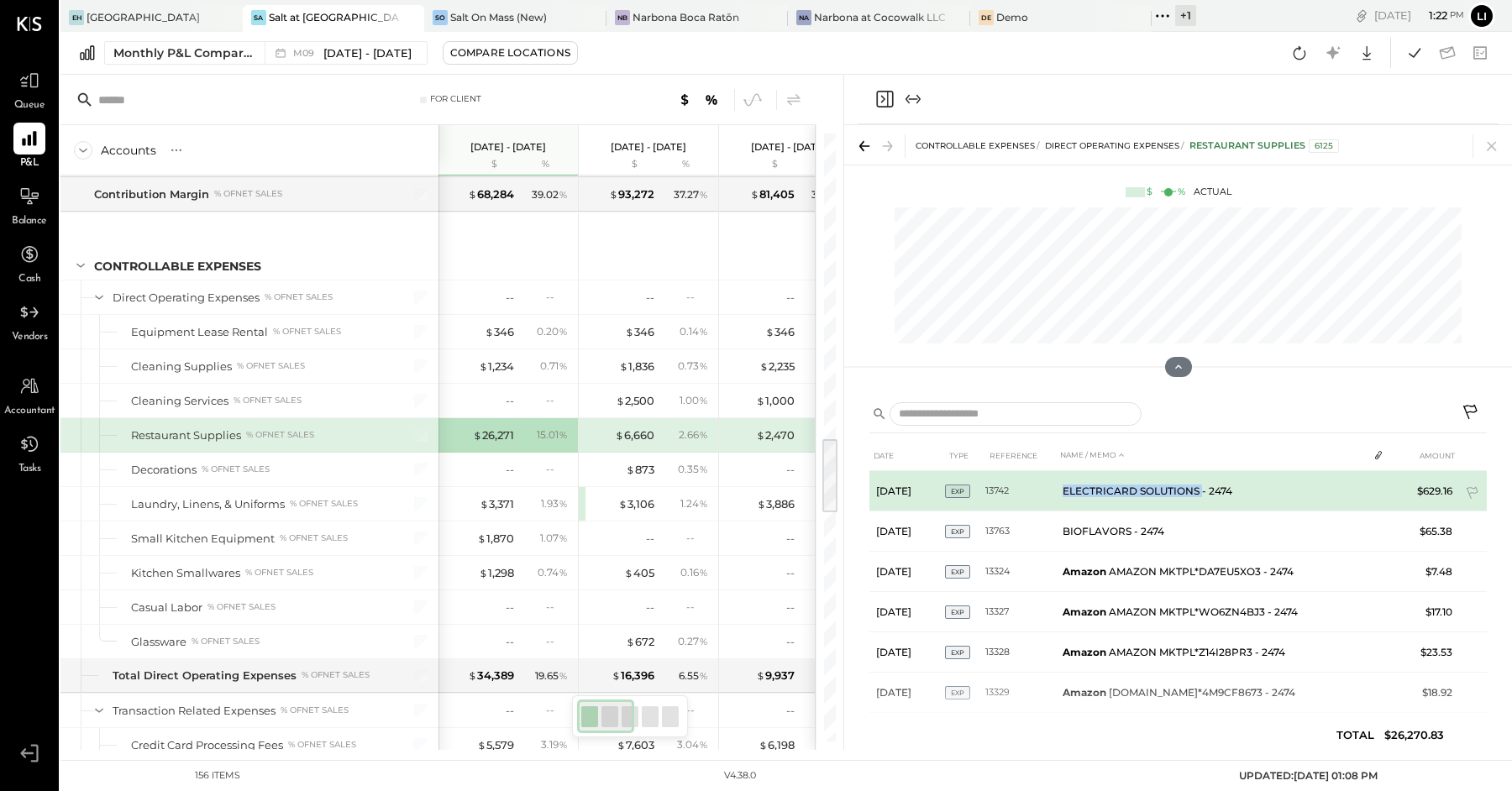
drag, startPoint x: 1063, startPoint y: 491, endPoint x: 1199, endPoint y: 493, distance: 136.0
click at [1199, 493] on td "ELECTRICARD SOLUTIONS - 2474" at bounding box center [1212, 491] width 312 height 40
copy td "ELECTRICARD SOLUTIONS"
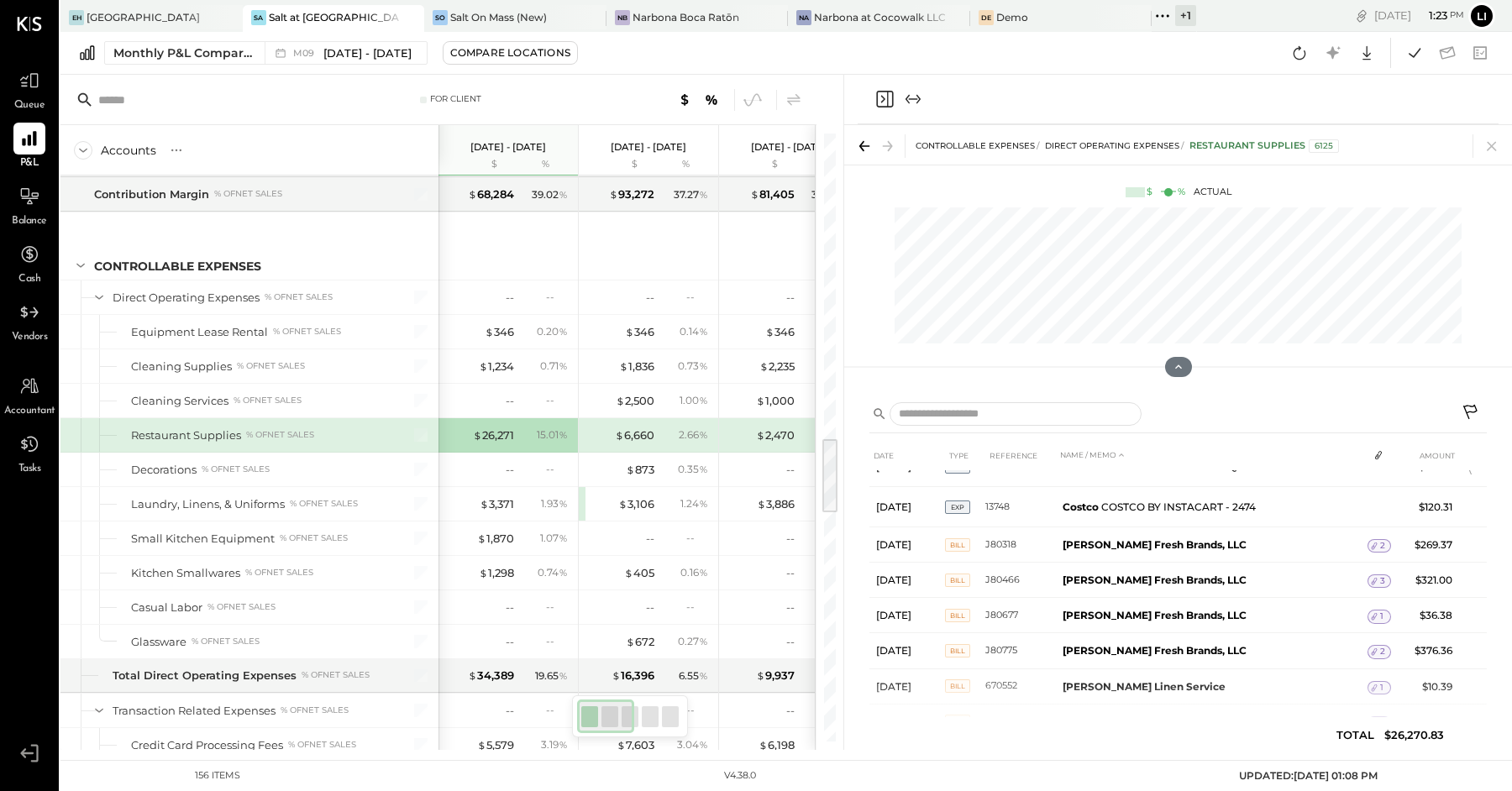
scroll to position [3418, 0]
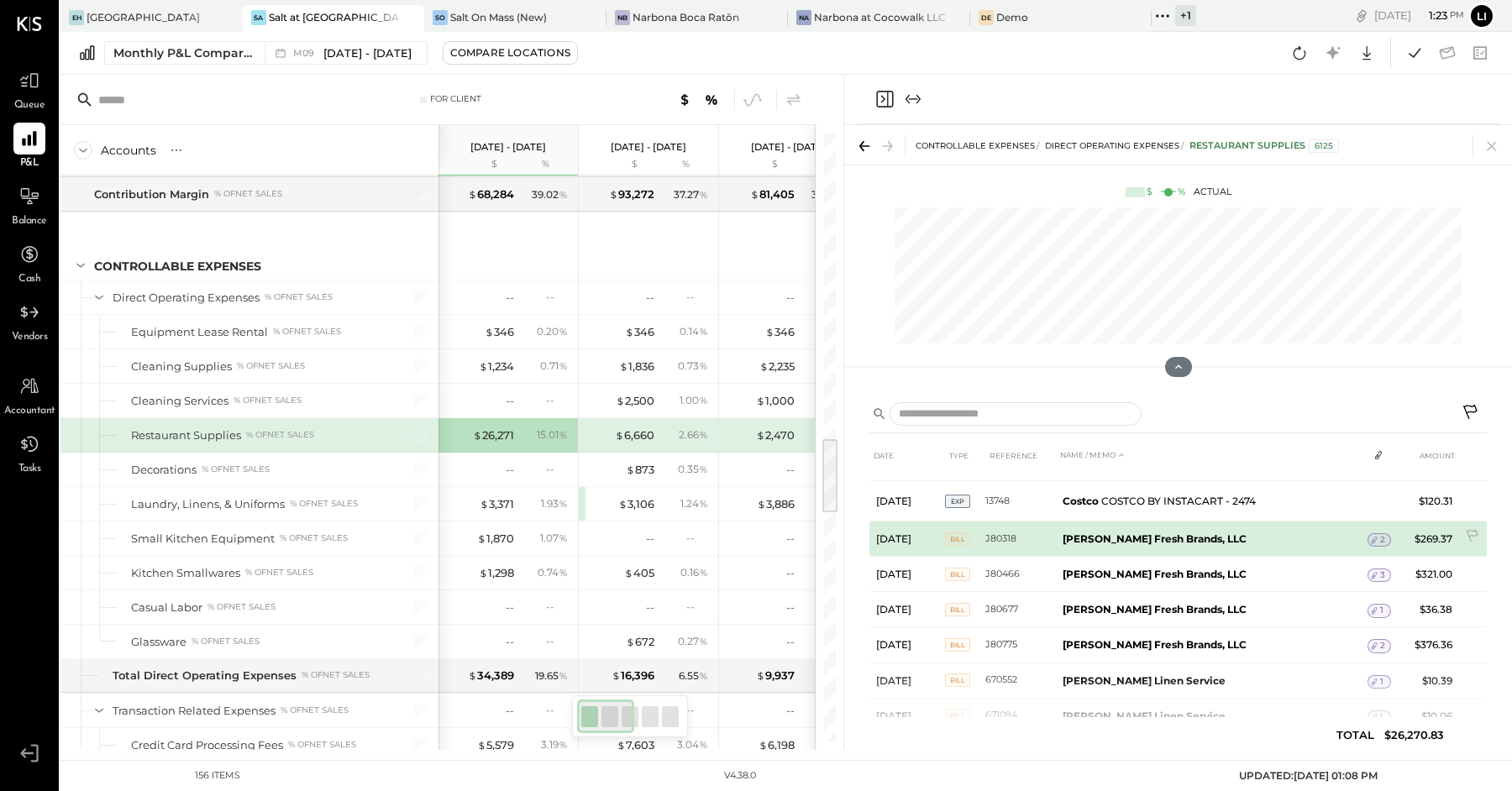
click at [1380, 534] on span "2" at bounding box center [1382, 540] width 5 height 12
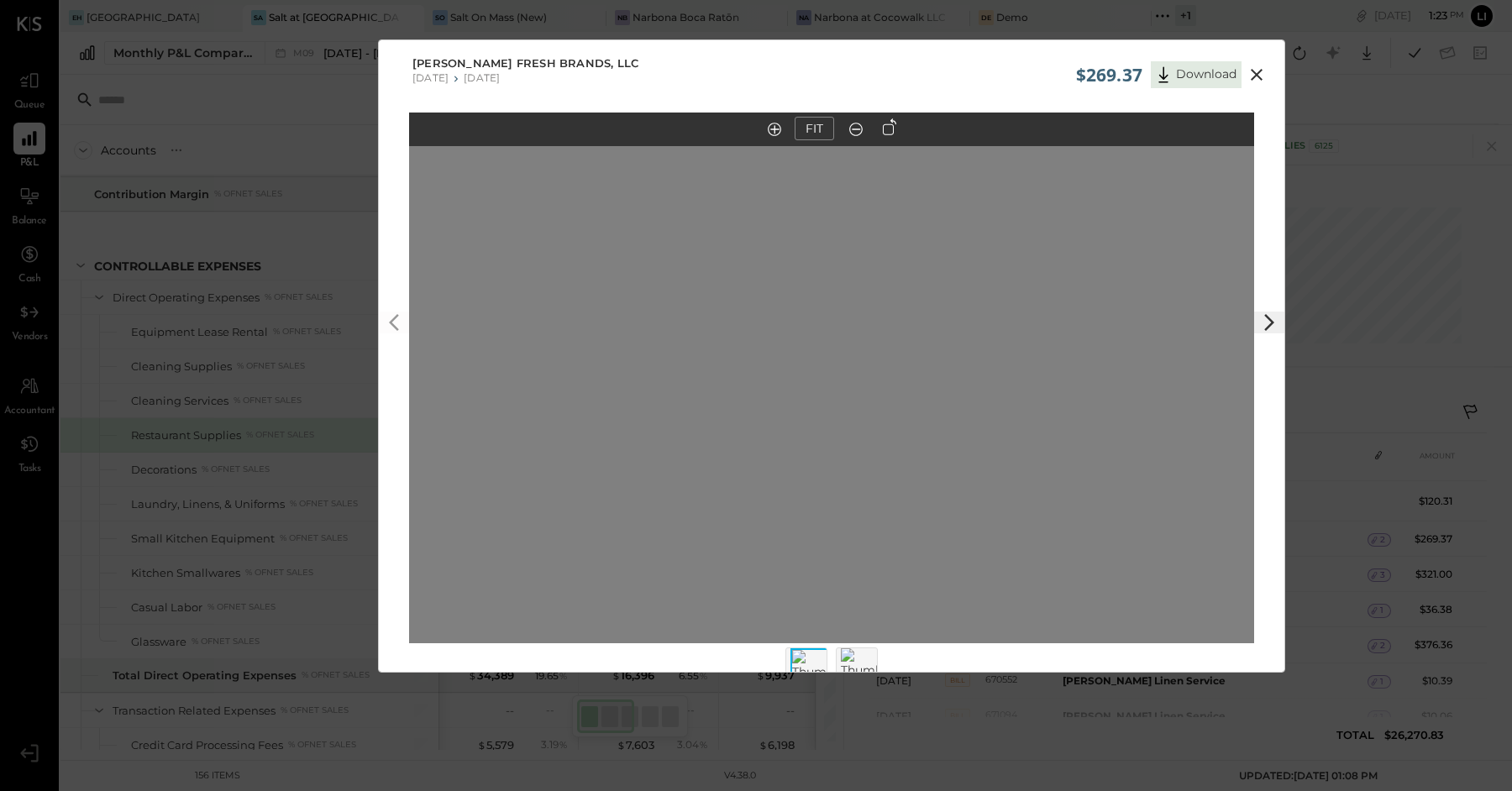
click at [1260, 71] on icon at bounding box center [1256, 74] width 21 height 21
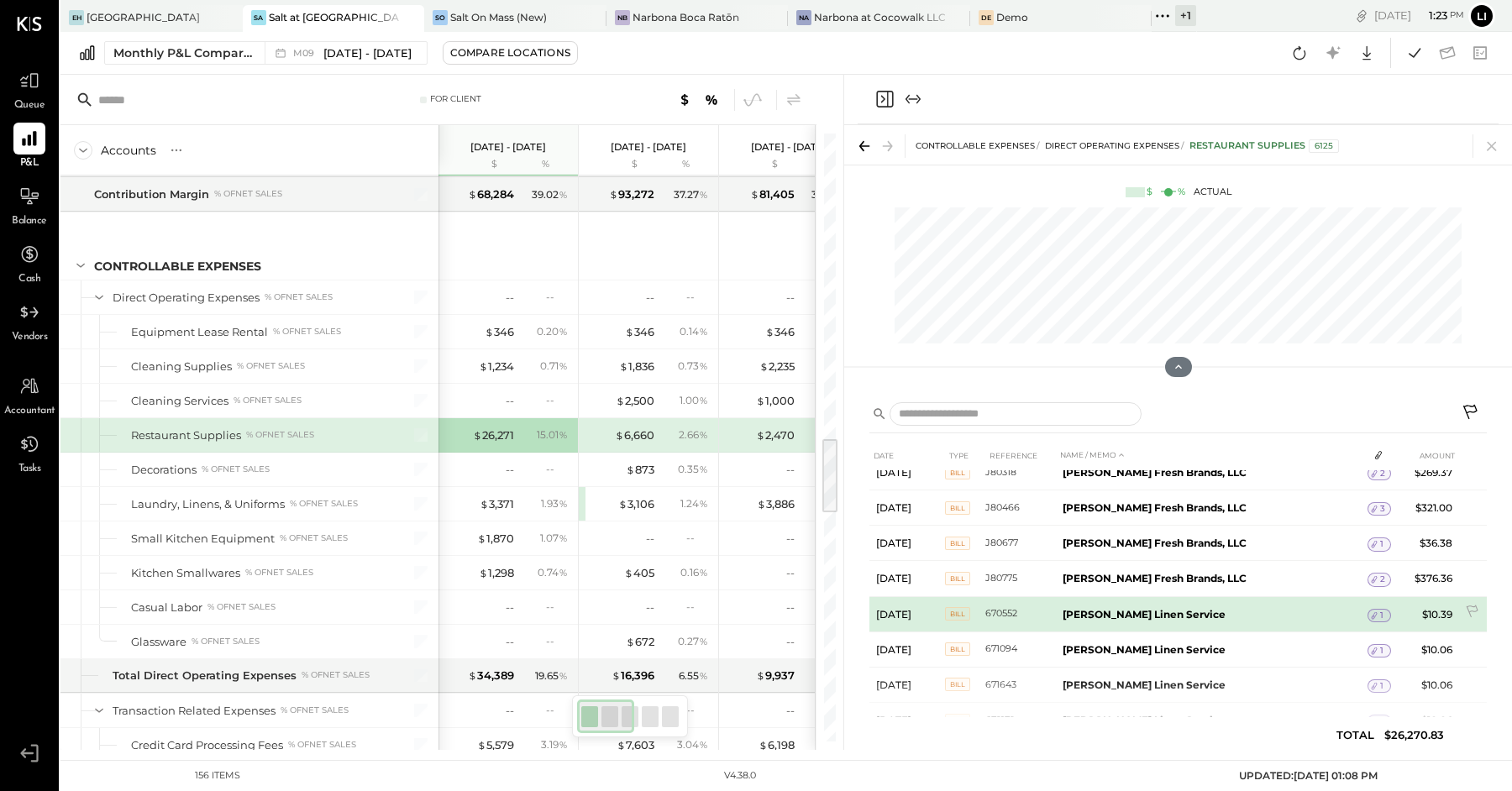
scroll to position [3488, 0]
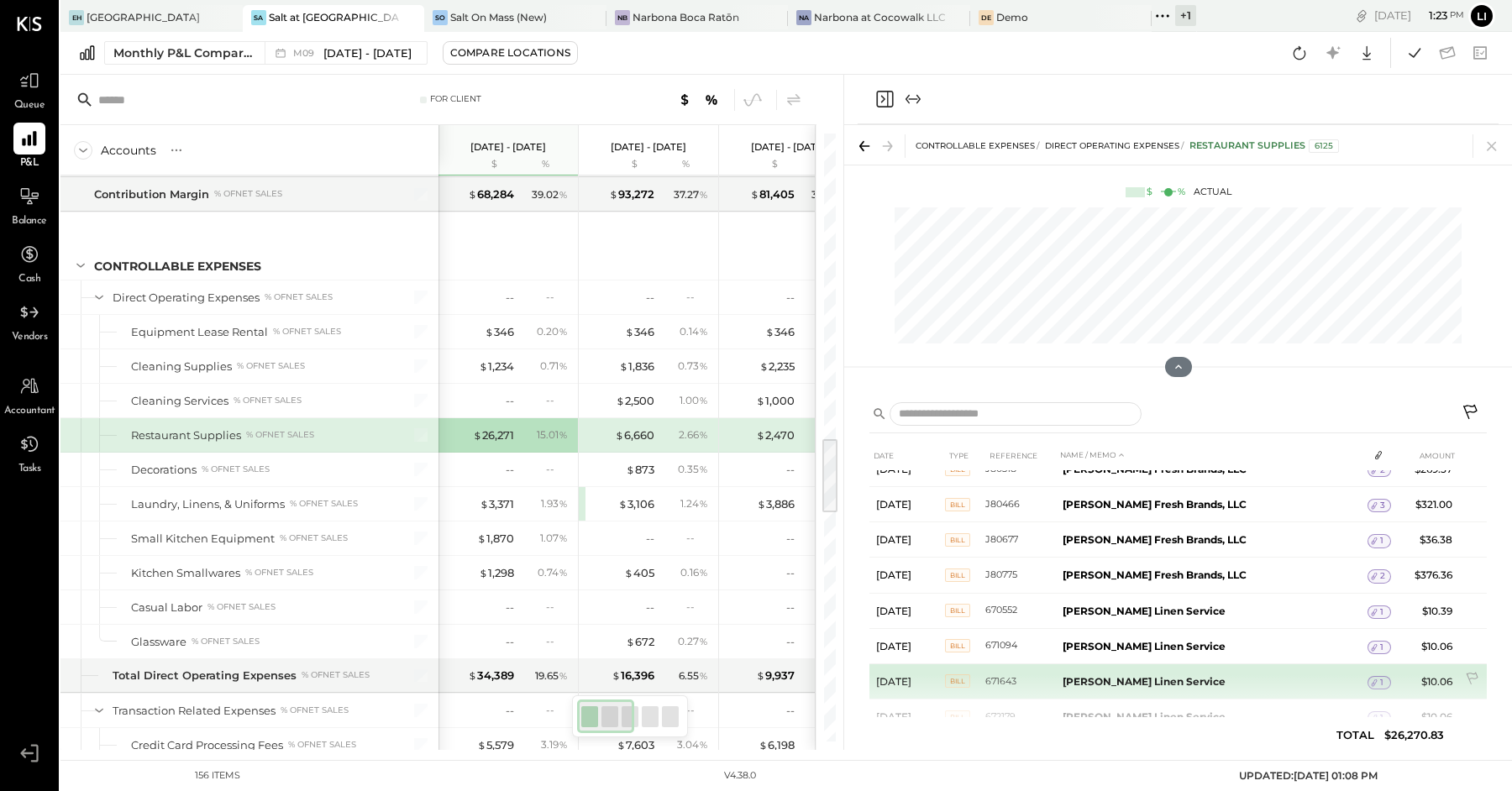
click at [1376, 677] on icon at bounding box center [1373, 683] width 12 height 12
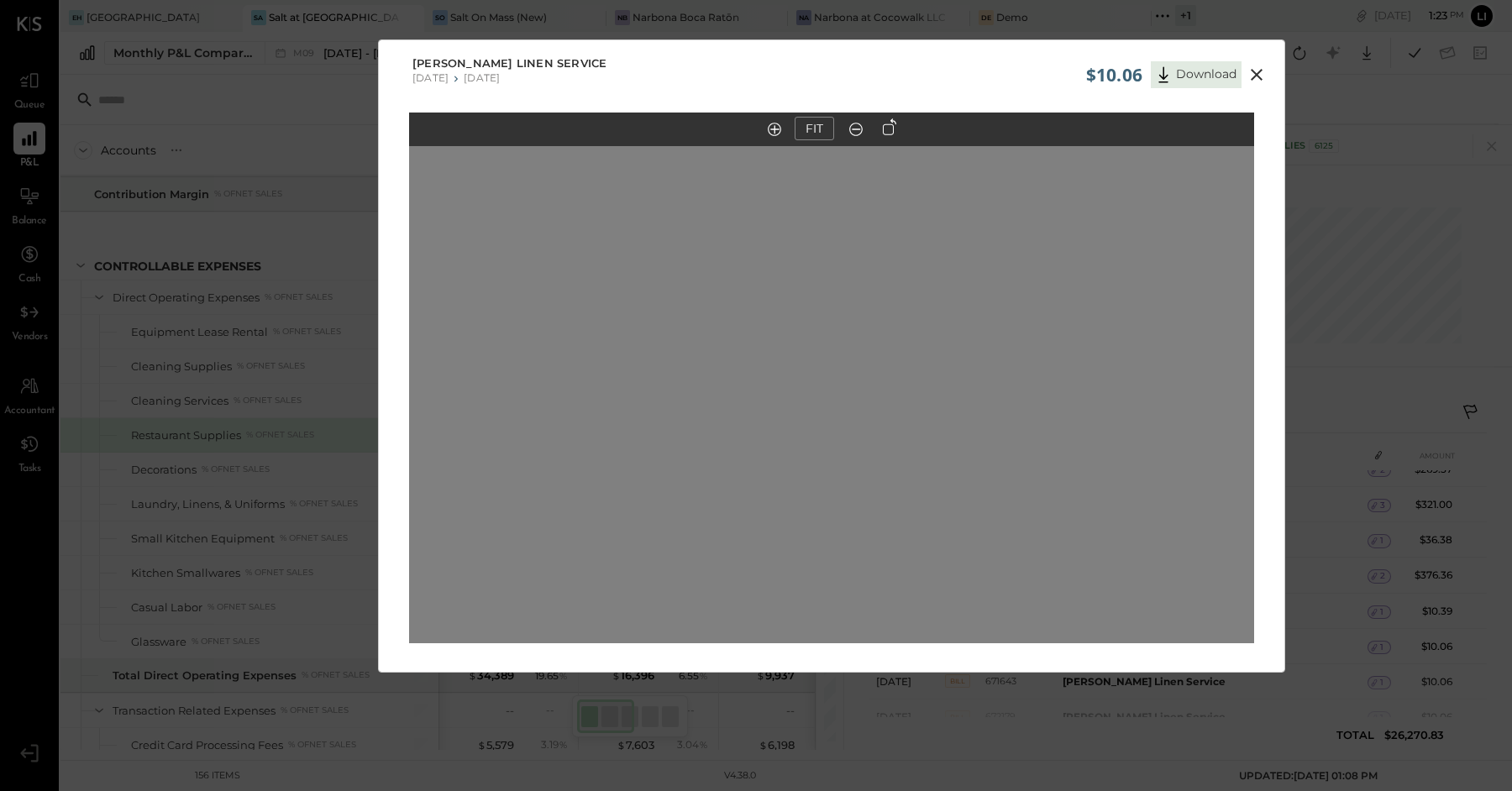
click at [1261, 77] on icon at bounding box center [1256, 74] width 21 height 21
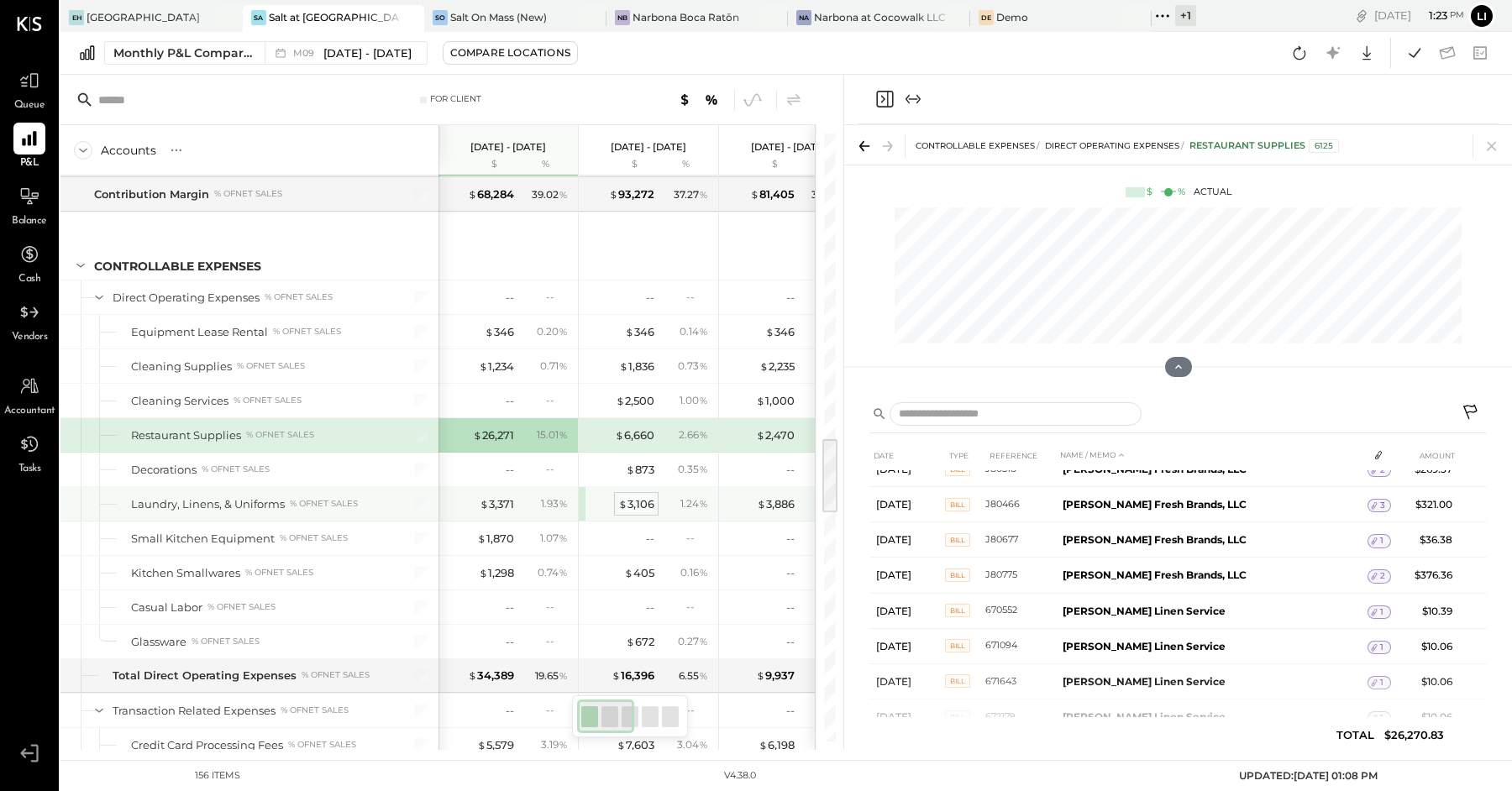
click at [642, 497] on div "$ 3,106" at bounding box center [636, 505] width 36 height 16
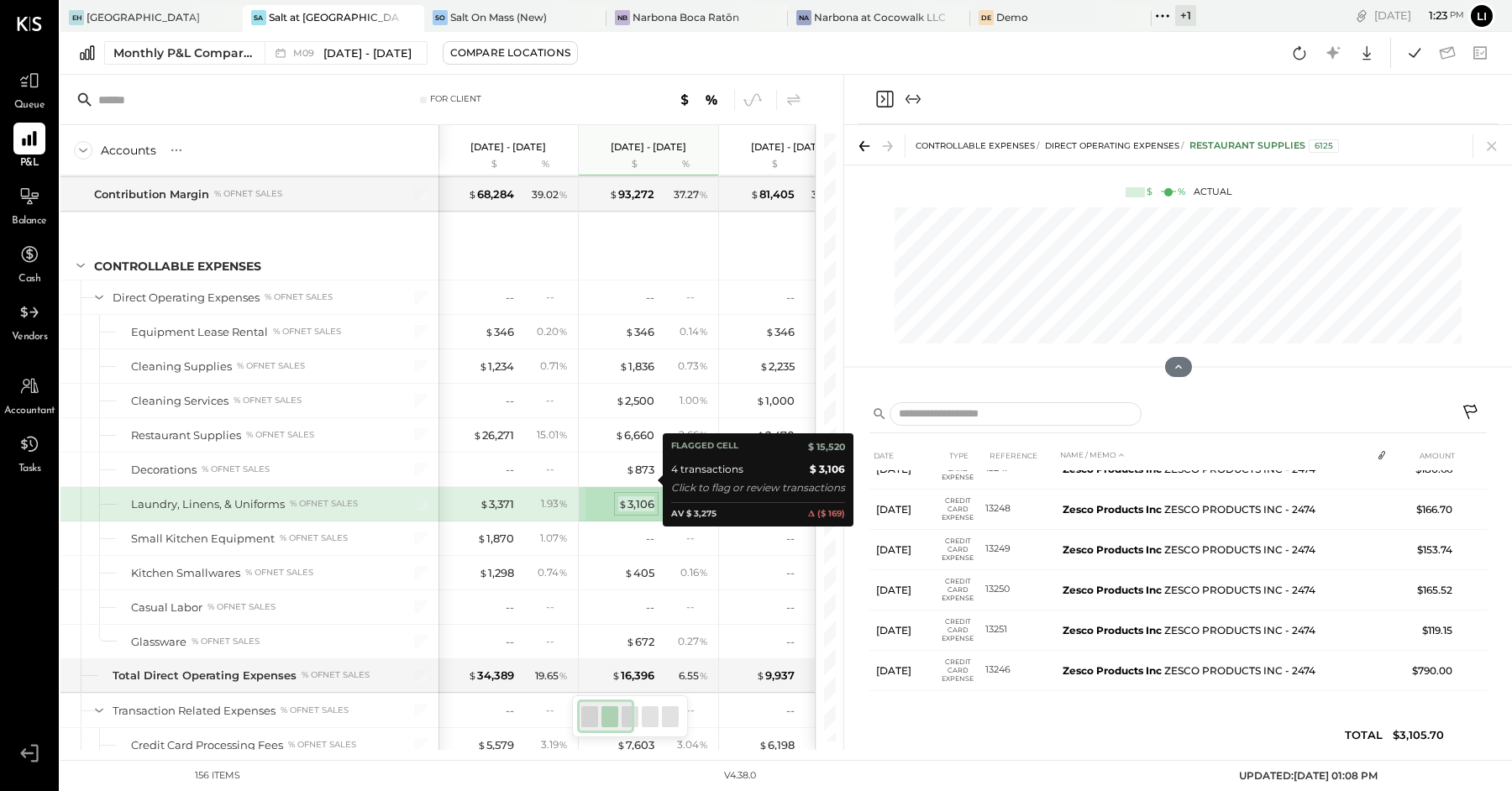
scroll to position [0, 0]
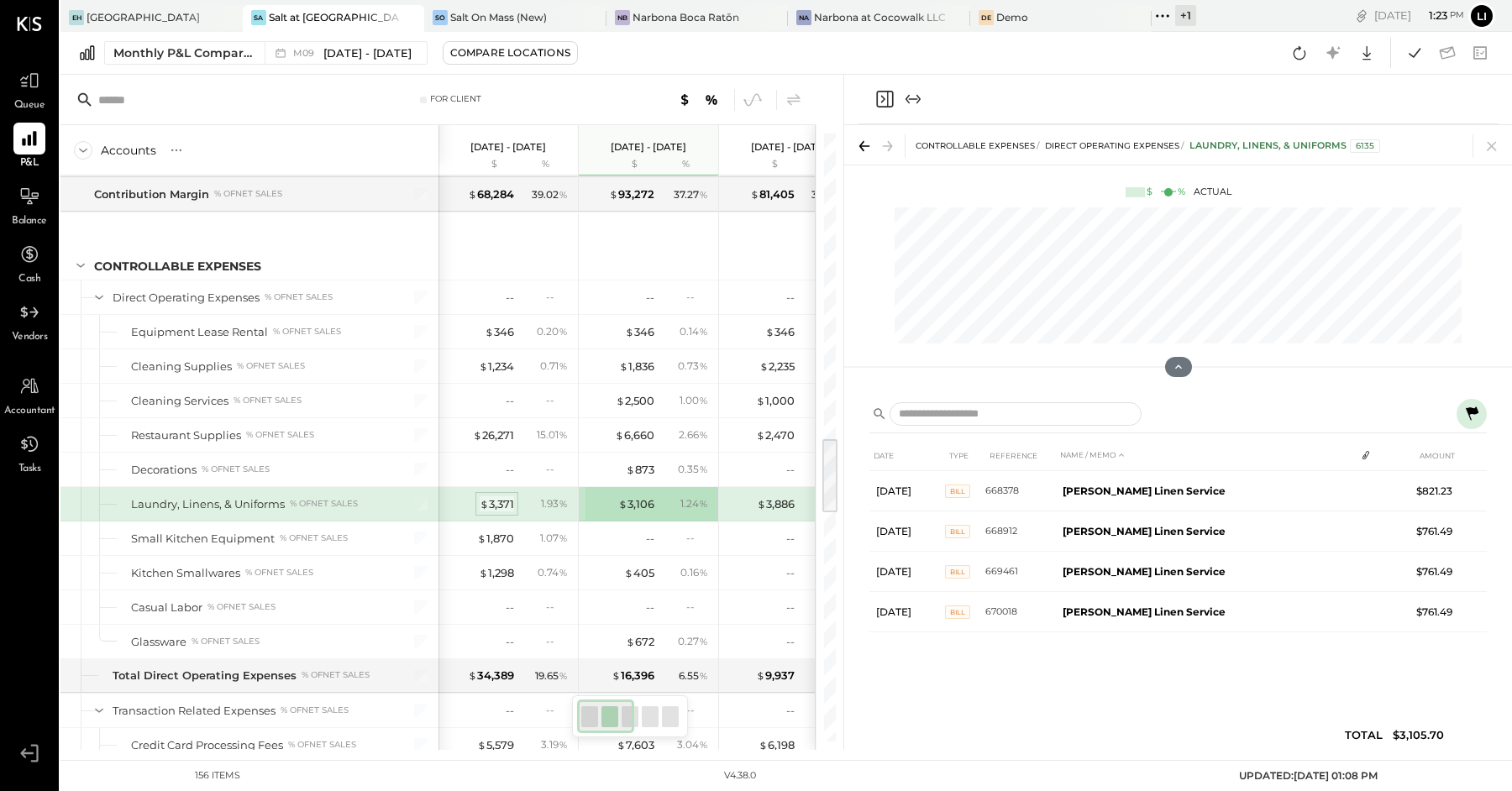
click at [491, 497] on div "$ 3,371" at bounding box center [497, 505] width 35 height 16
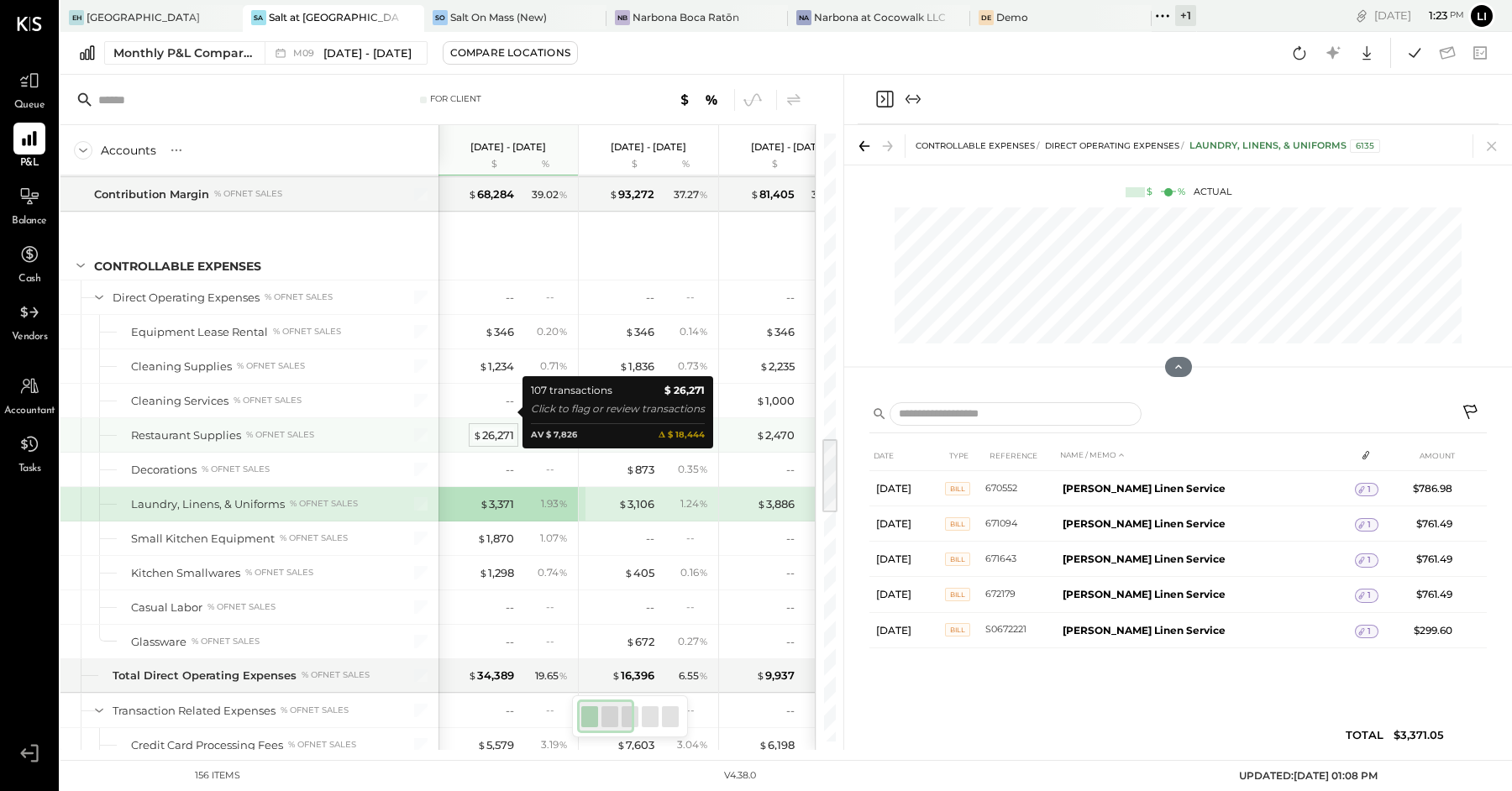
click at [492, 427] on div "$ 26,271" at bounding box center [493, 435] width 41 height 16
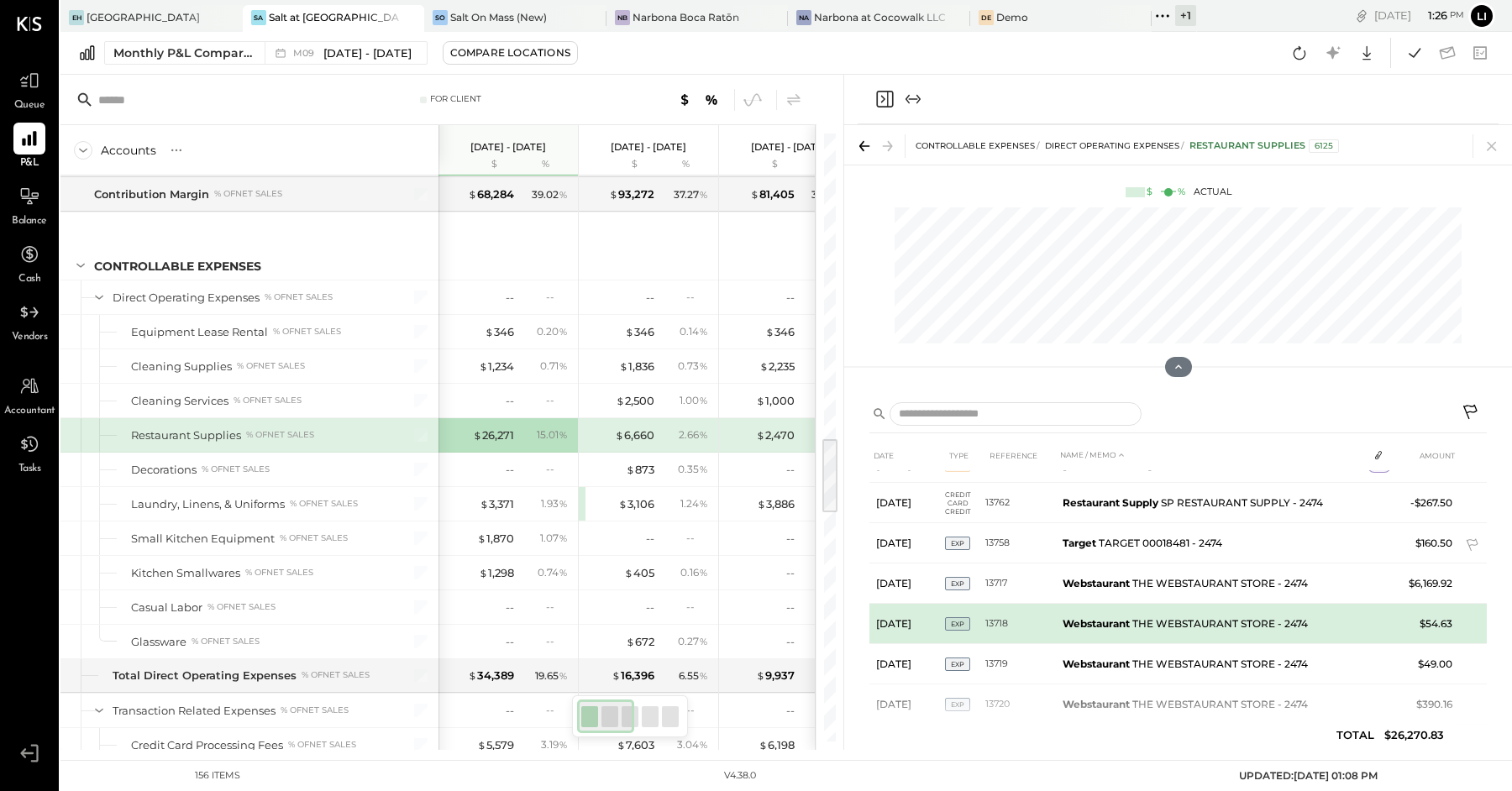
scroll to position [3745, 0]
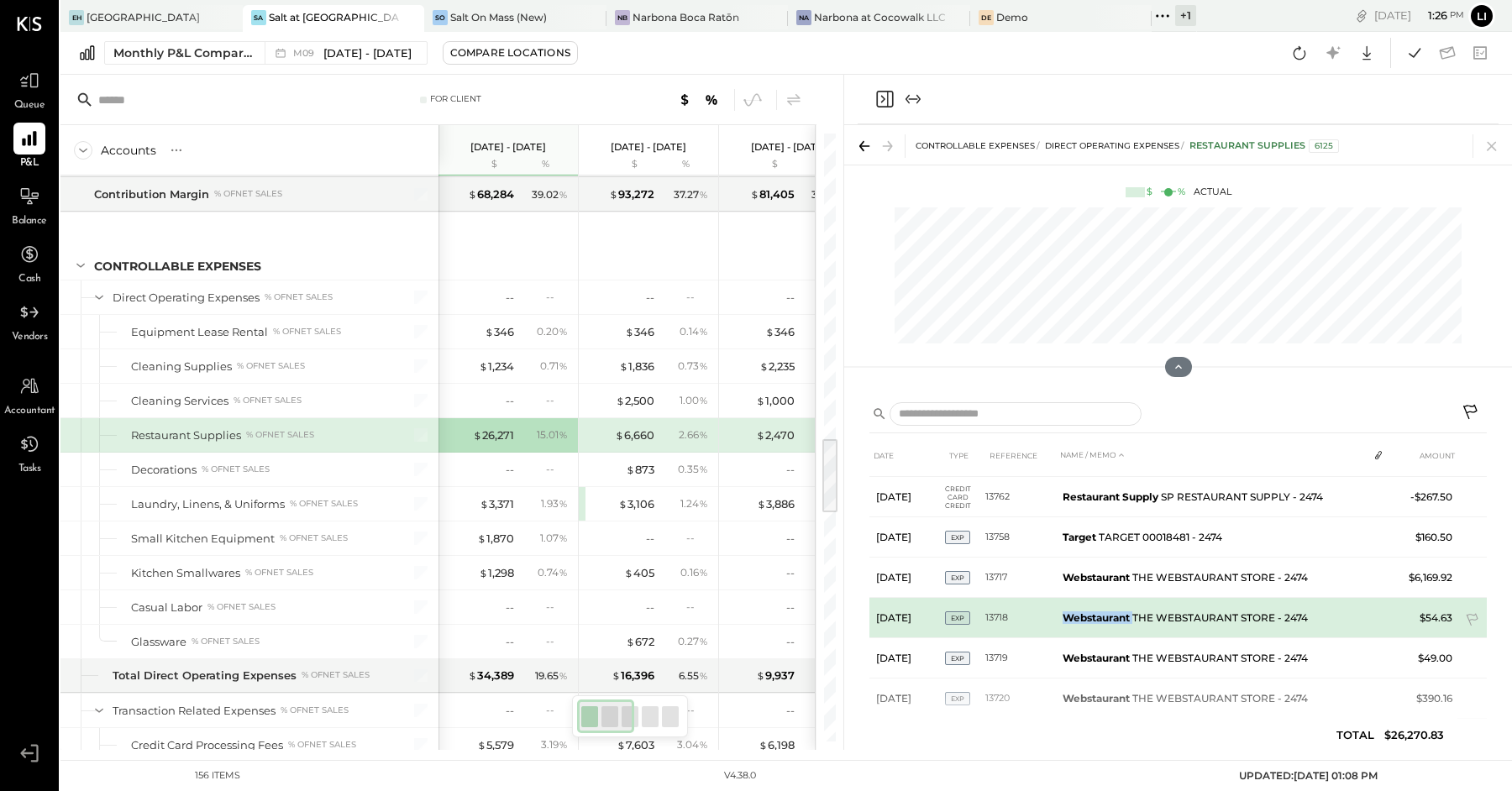
drag, startPoint x: 1133, startPoint y: 585, endPoint x: 1066, endPoint y: 587, distance: 67.0
click at [1066, 598] on td "Webstaurant THE WEBSTAURANT STORE - 2474" at bounding box center [1212, 618] width 312 height 40
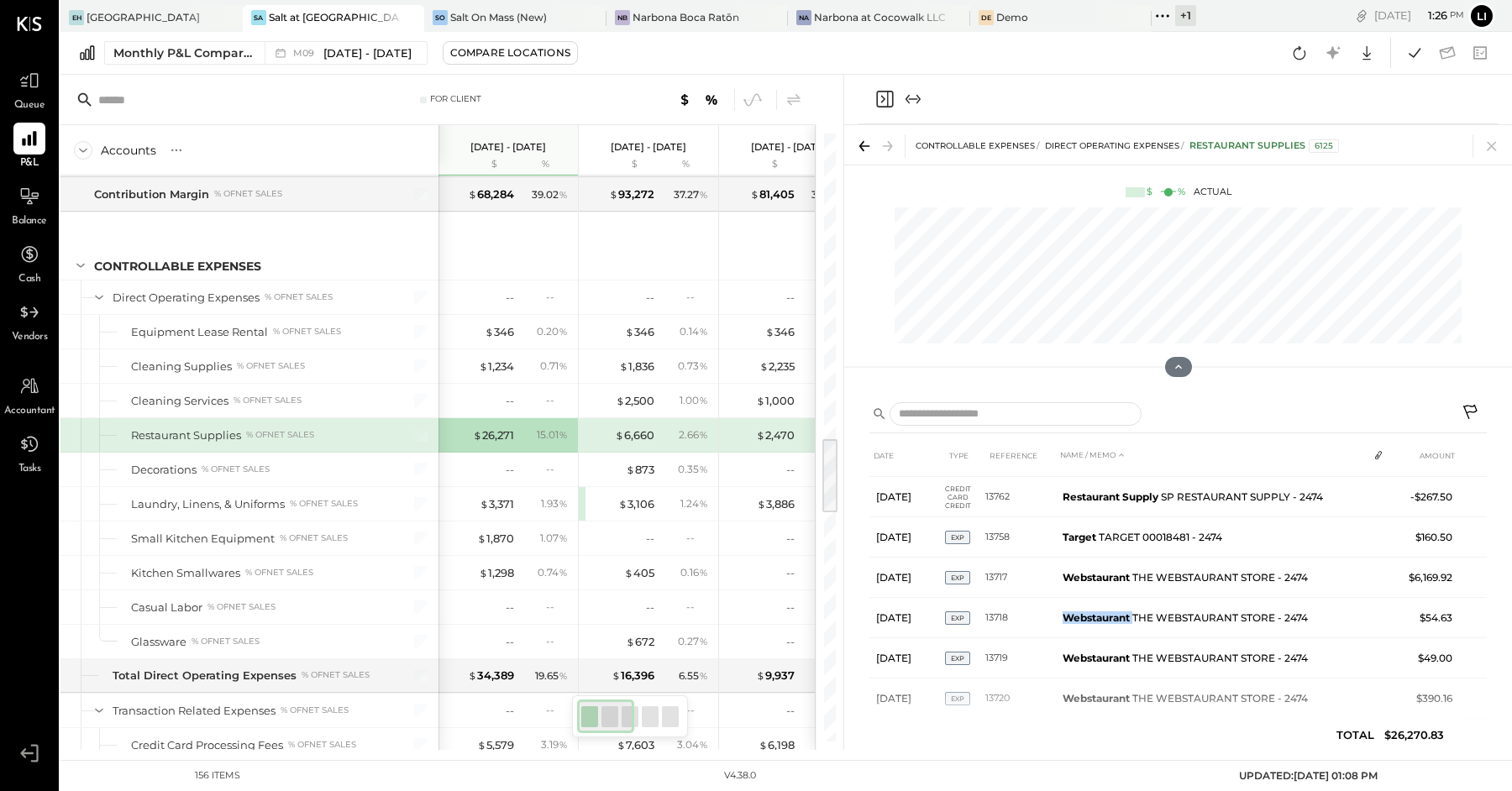
copy td "Webstaurant"
